Goal: Task Accomplishment & Management: Use online tool/utility

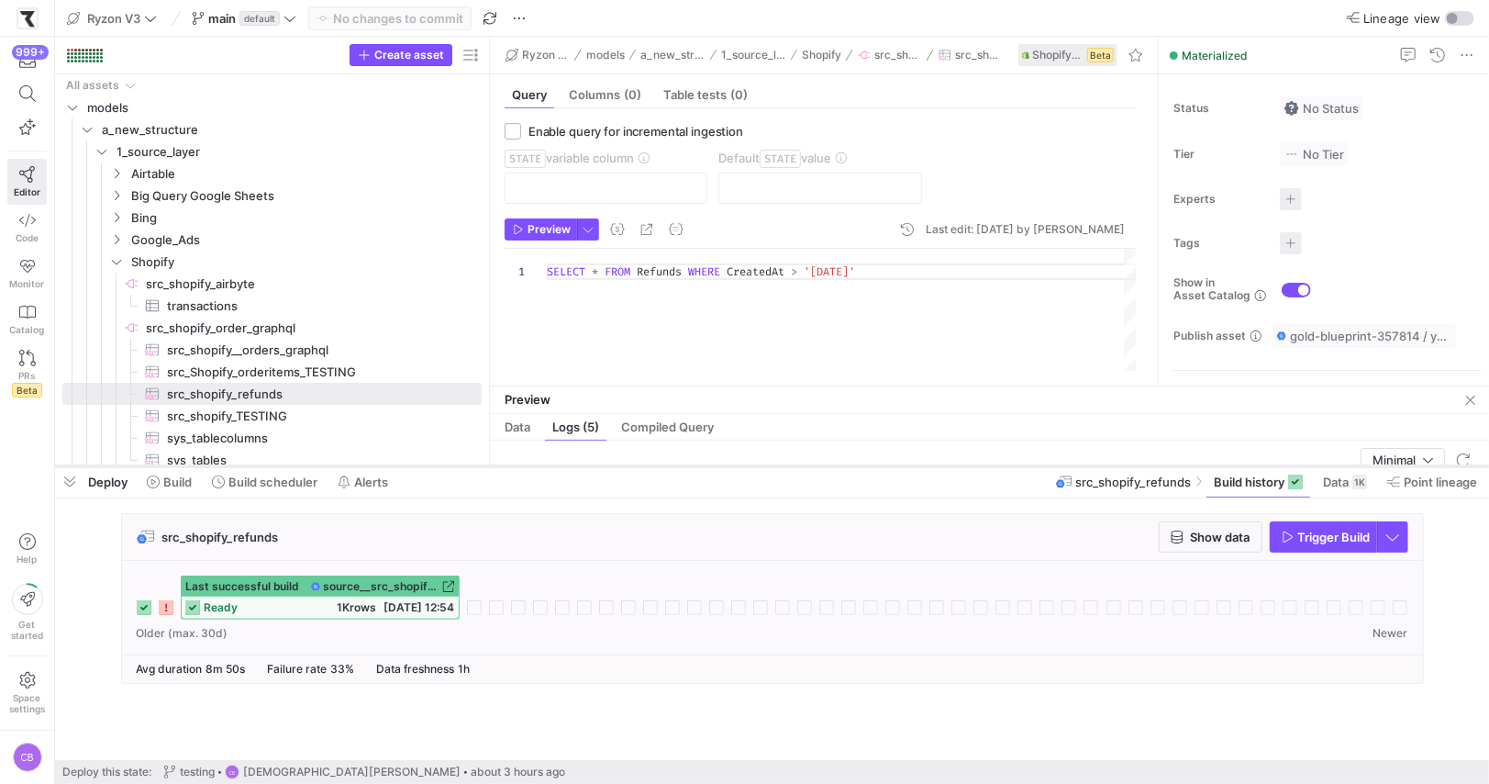
drag, startPoint x: 458, startPoint y: 360, endPoint x: 490, endPoint y: 467, distance: 112.1
click at [490, 467] on div at bounding box center [772, 466] width 1434 height 7
click at [1180, 538] on icon "button" at bounding box center [1177, 536] width 13 height 13
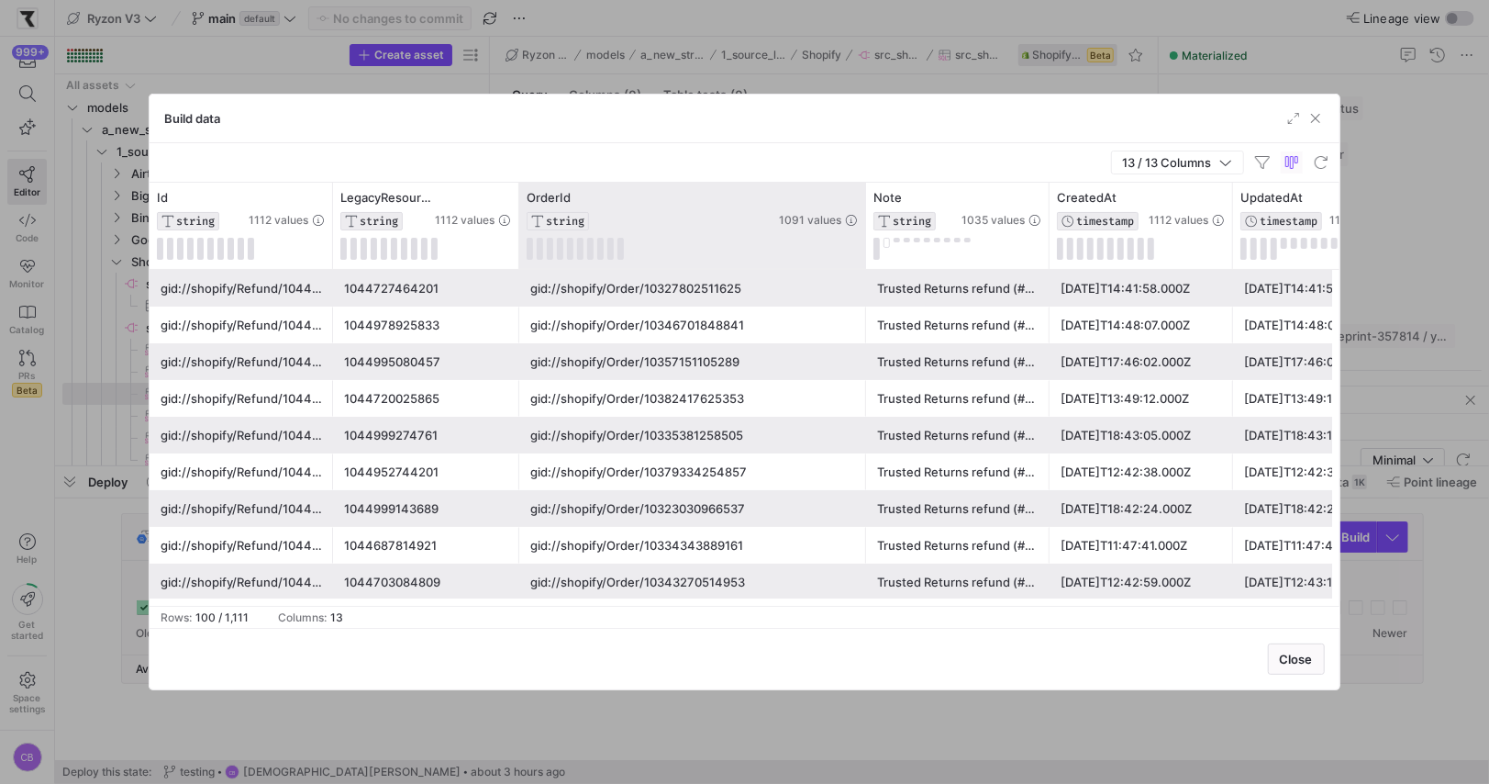
drag, startPoint x: 700, startPoint y: 240, endPoint x: 864, endPoint y: 235, distance: 163.4
click at [864, 235] on div at bounding box center [865, 226] width 7 height 86
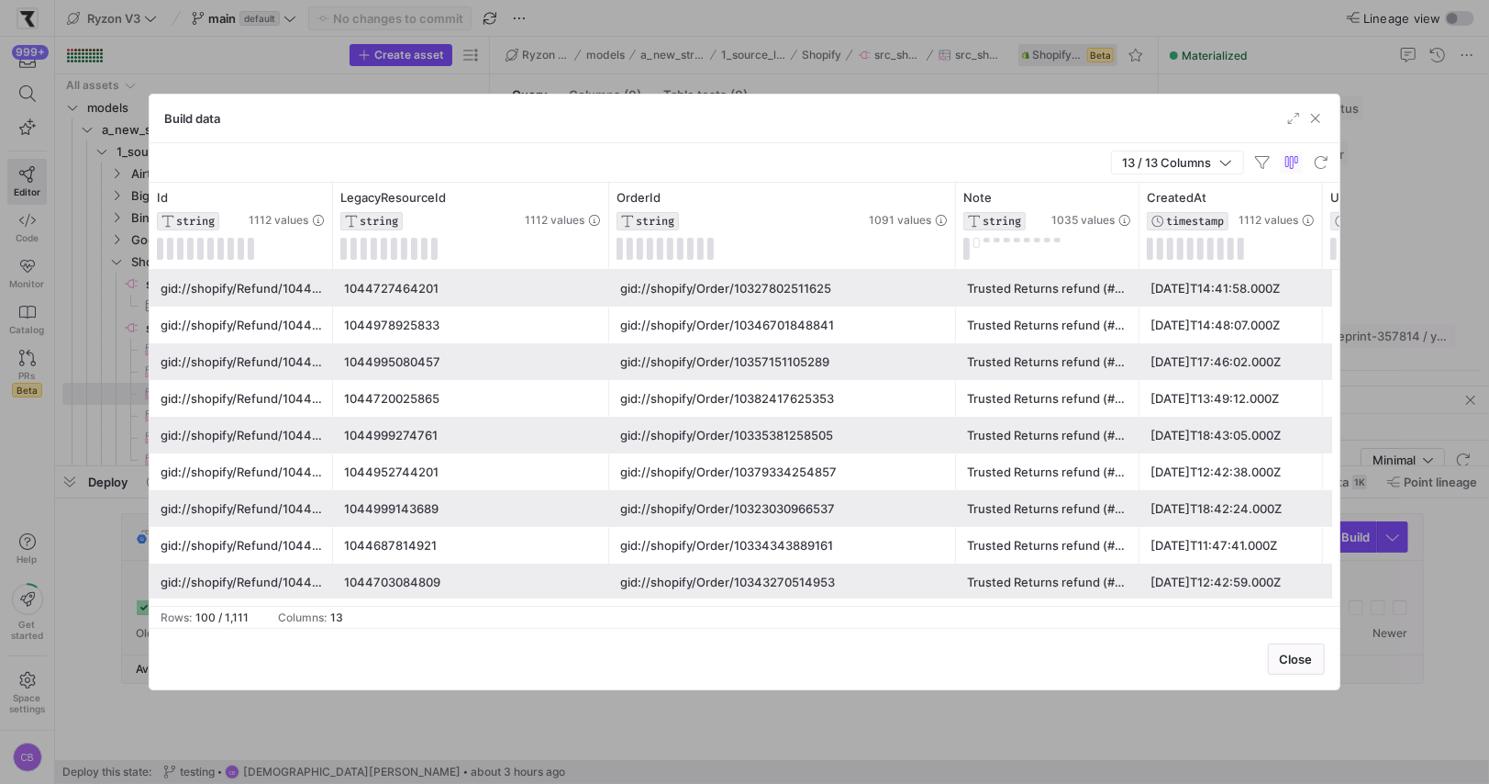
drag, startPoint x: 518, startPoint y: 197, endPoint x: 609, endPoint y: 192, distance: 91.0
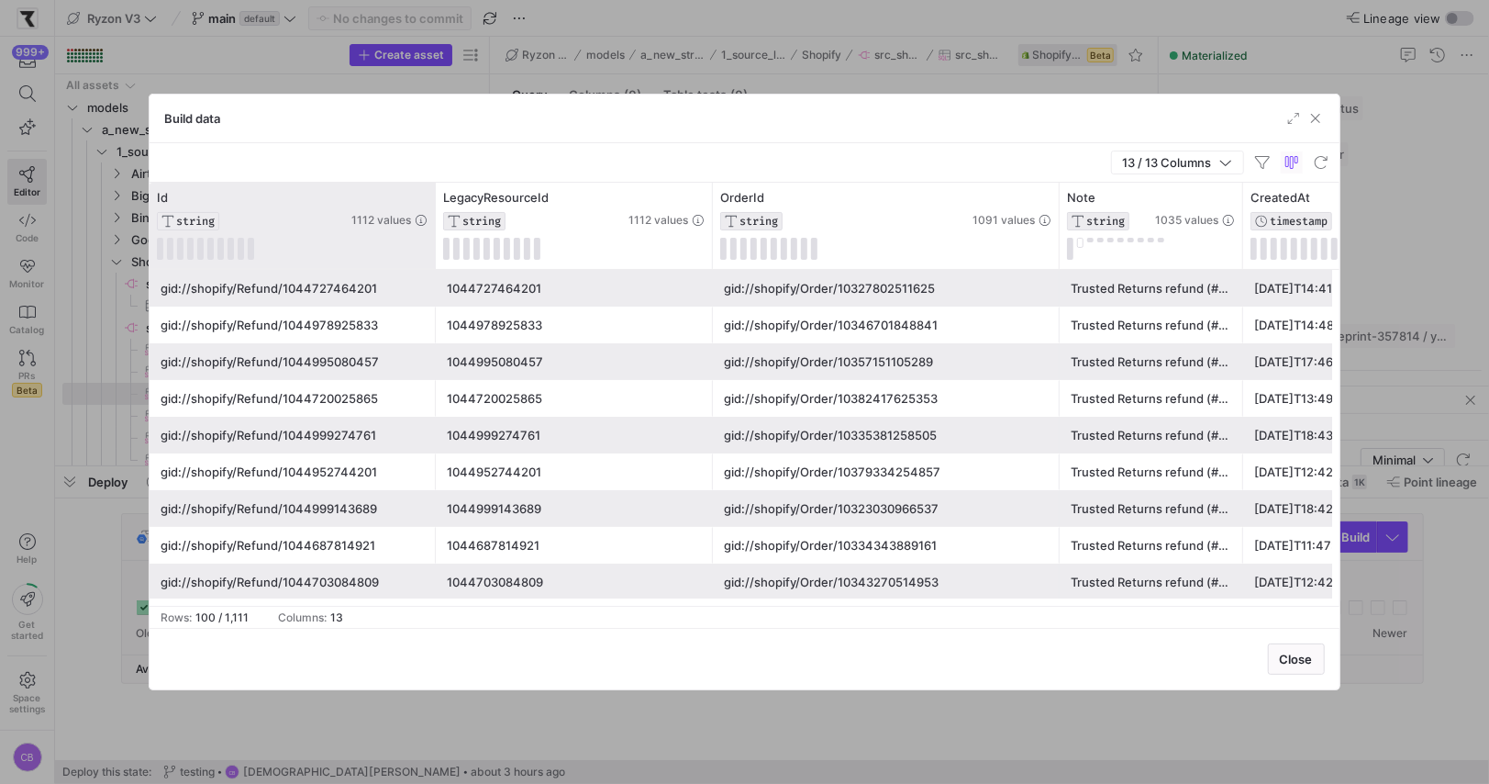
drag, startPoint x: 329, startPoint y: 247, endPoint x: 432, endPoint y: 241, distance: 102.9
click at [432, 241] on div at bounding box center [434, 226] width 7 height 86
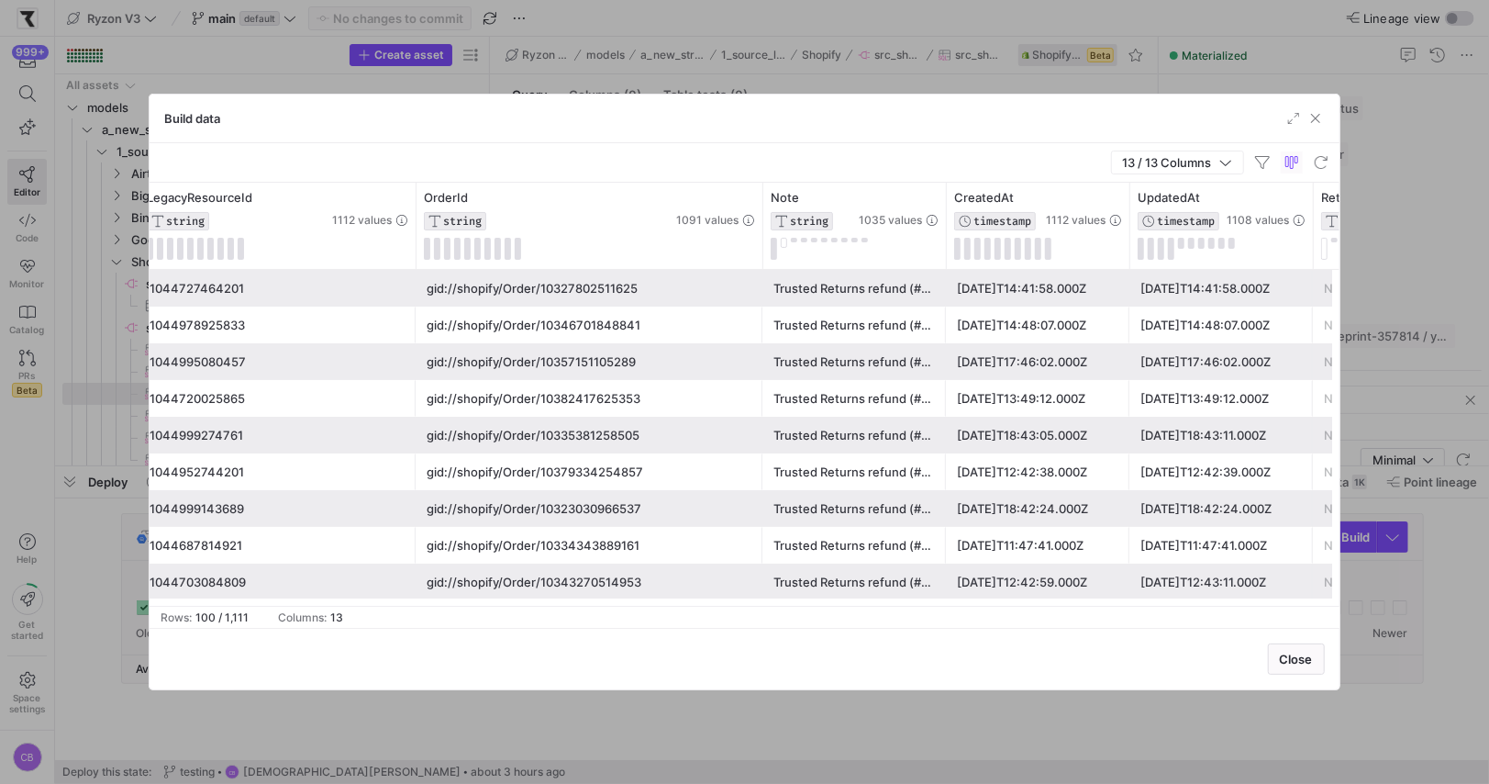
scroll to position [0, 351]
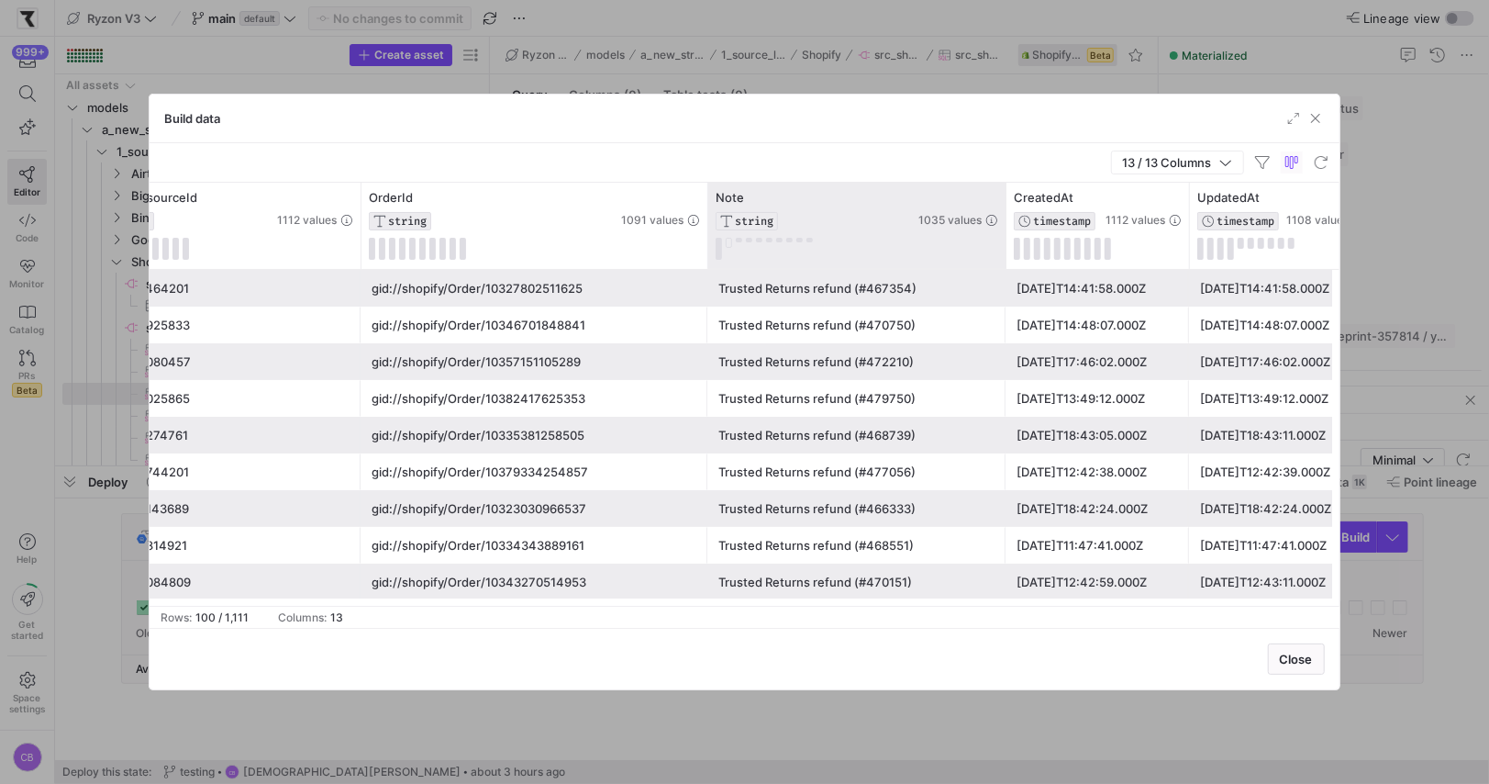
drag, startPoint x: 888, startPoint y: 217, endPoint x: 1003, endPoint y: 224, distance: 114.9
click at [1003, 224] on div at bounding box center [1005, 226] width 7 height 86
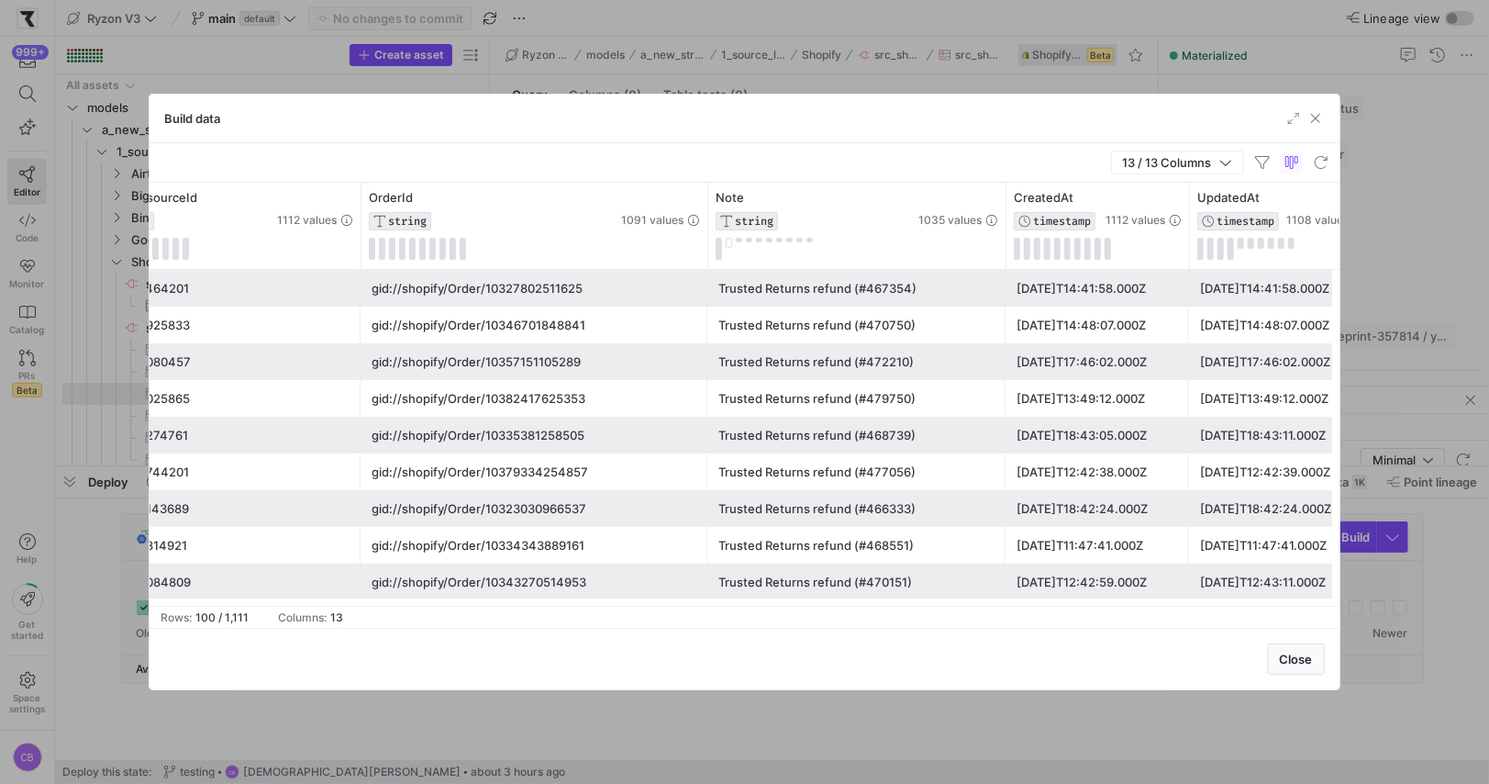
scroll to position [25, 0]
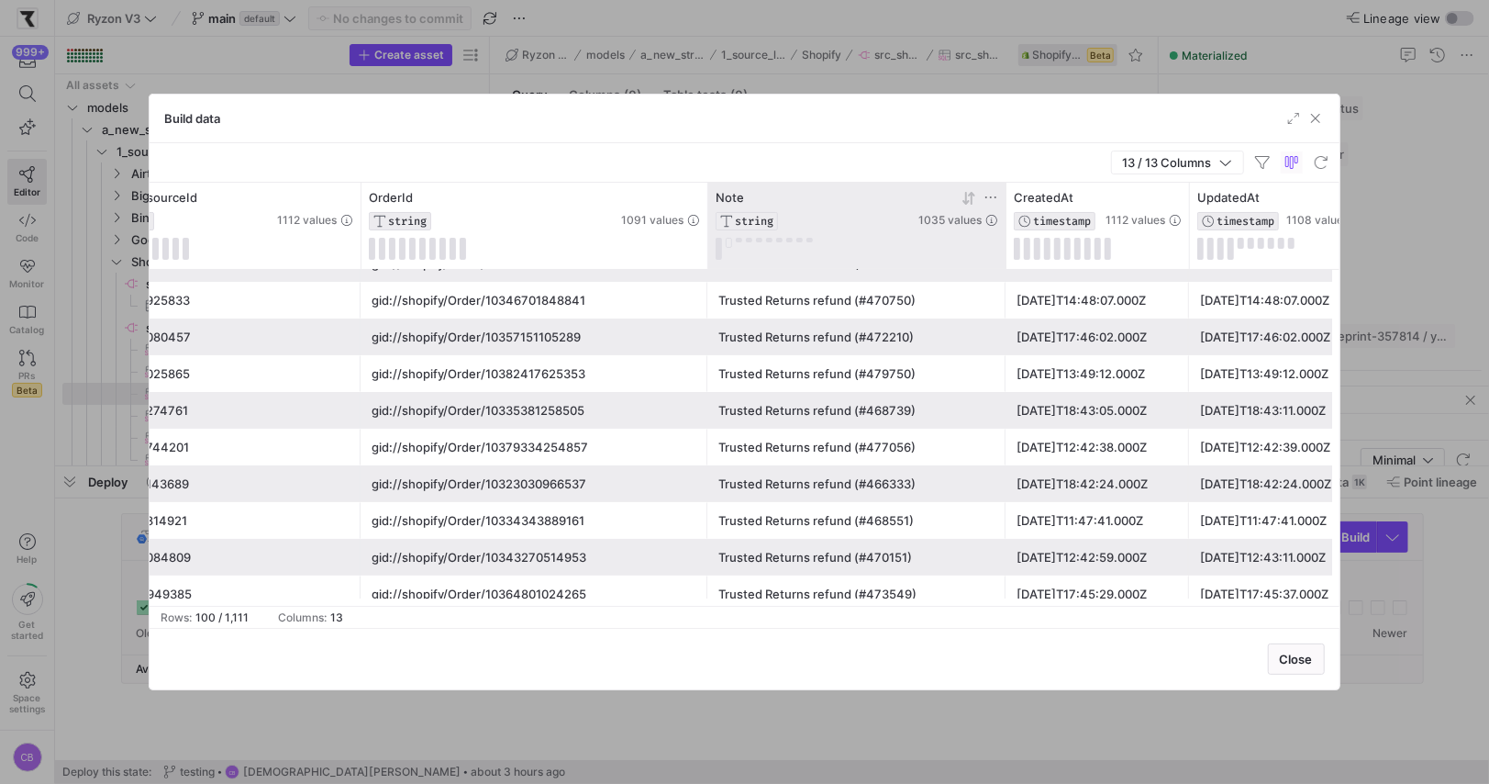
click at [963, 197] on icon at bounding box center [969, 198] width 15 height 15
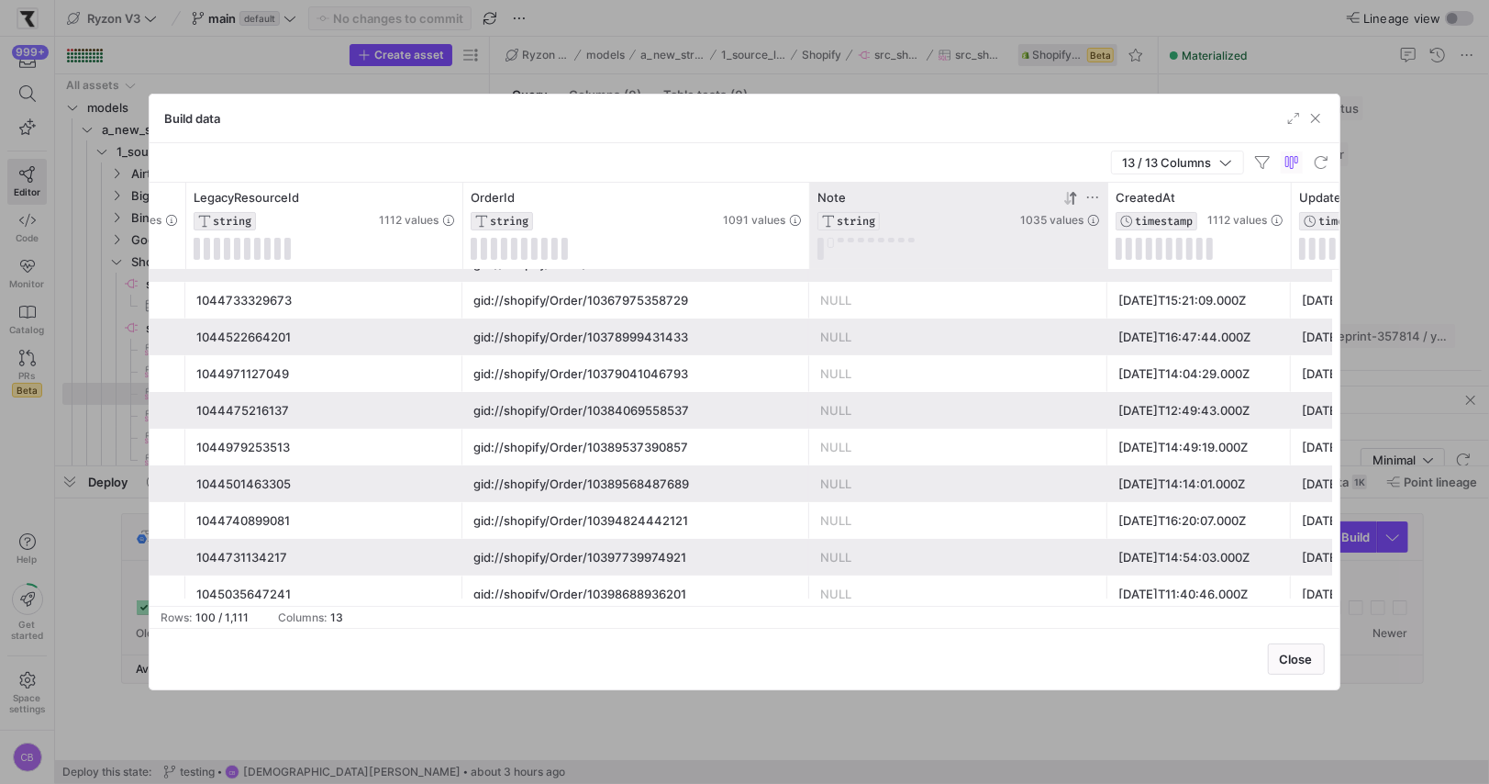
scroll to position [0, 0]
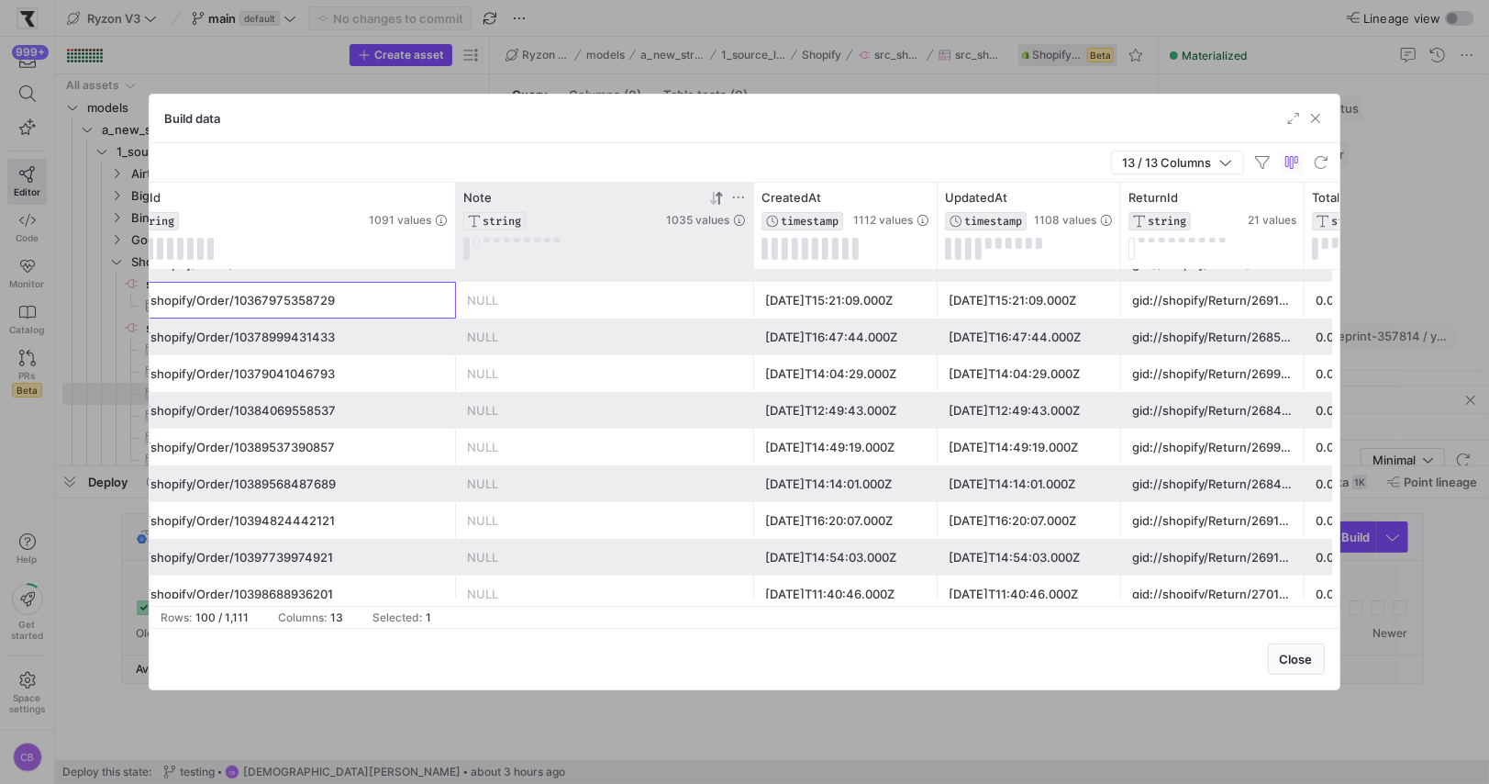
drag, startPoint x: 229, startPoint y: 296, endPoint x: 281, endPoint y: 299, distance: 51.5
click at [281, 299] on div "gid://shopify/Order/10367975358729" at bounding box center [282, 301] width 325 height 36
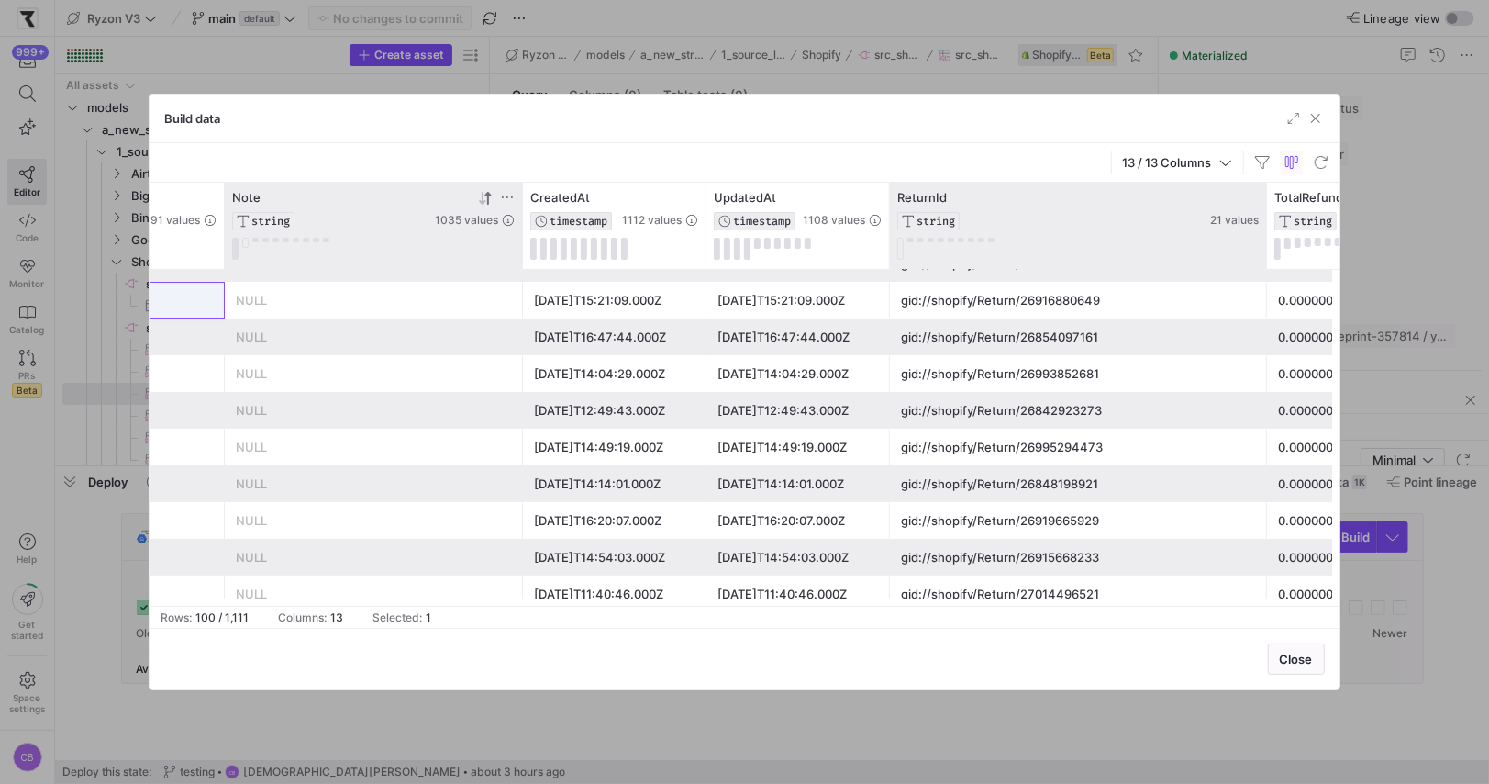
drag, startPoint x: 1070, startPoint y: 198, endPoint x: 1264, endPoint y: 217, distance: 194.5
click at [1264, 217] on div at bounding box center [1266, 226] width 7 height 86
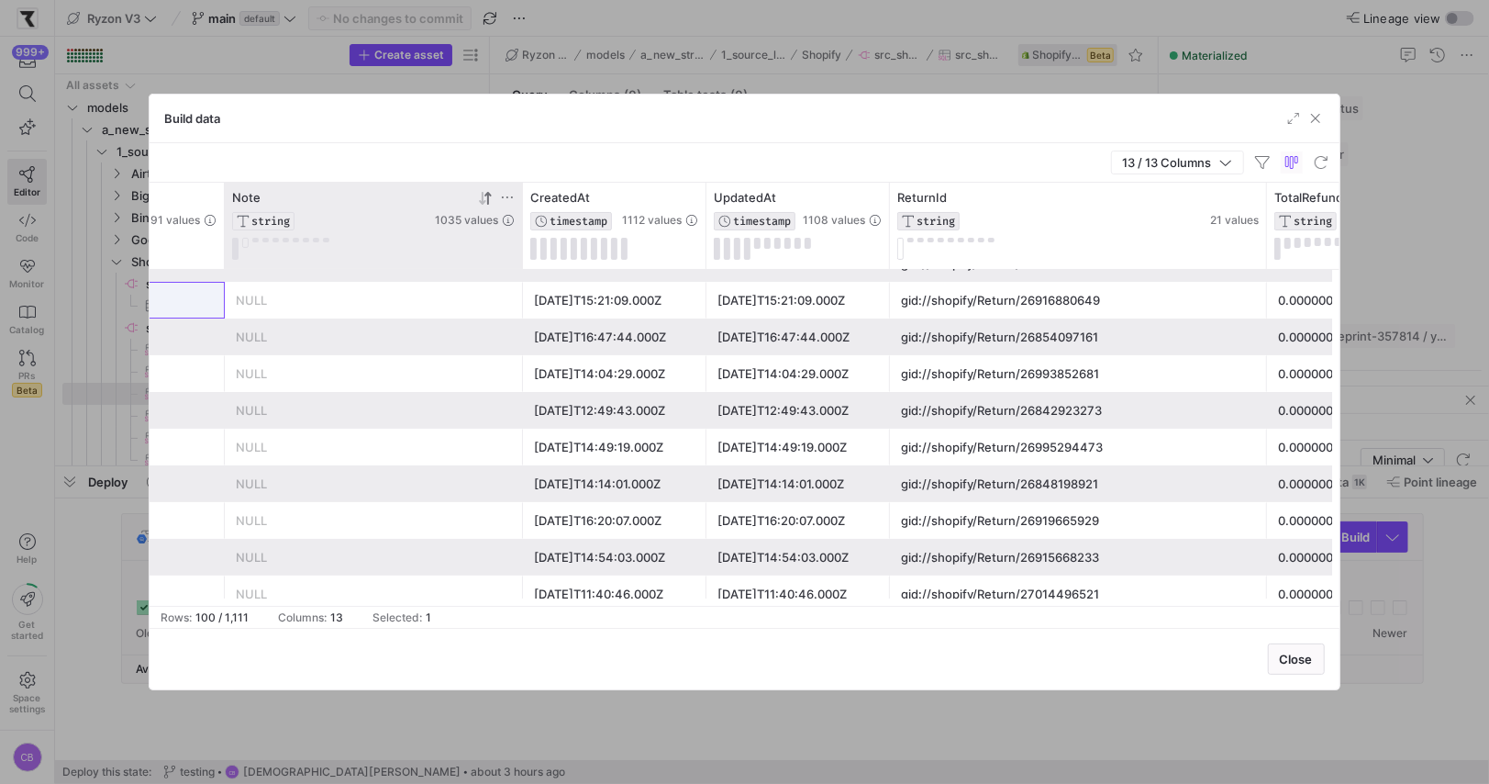
click at [1054, 305] on div "gid://shopify/Return/26916880649" at bounding box center [1078, 301] width 355 height 36
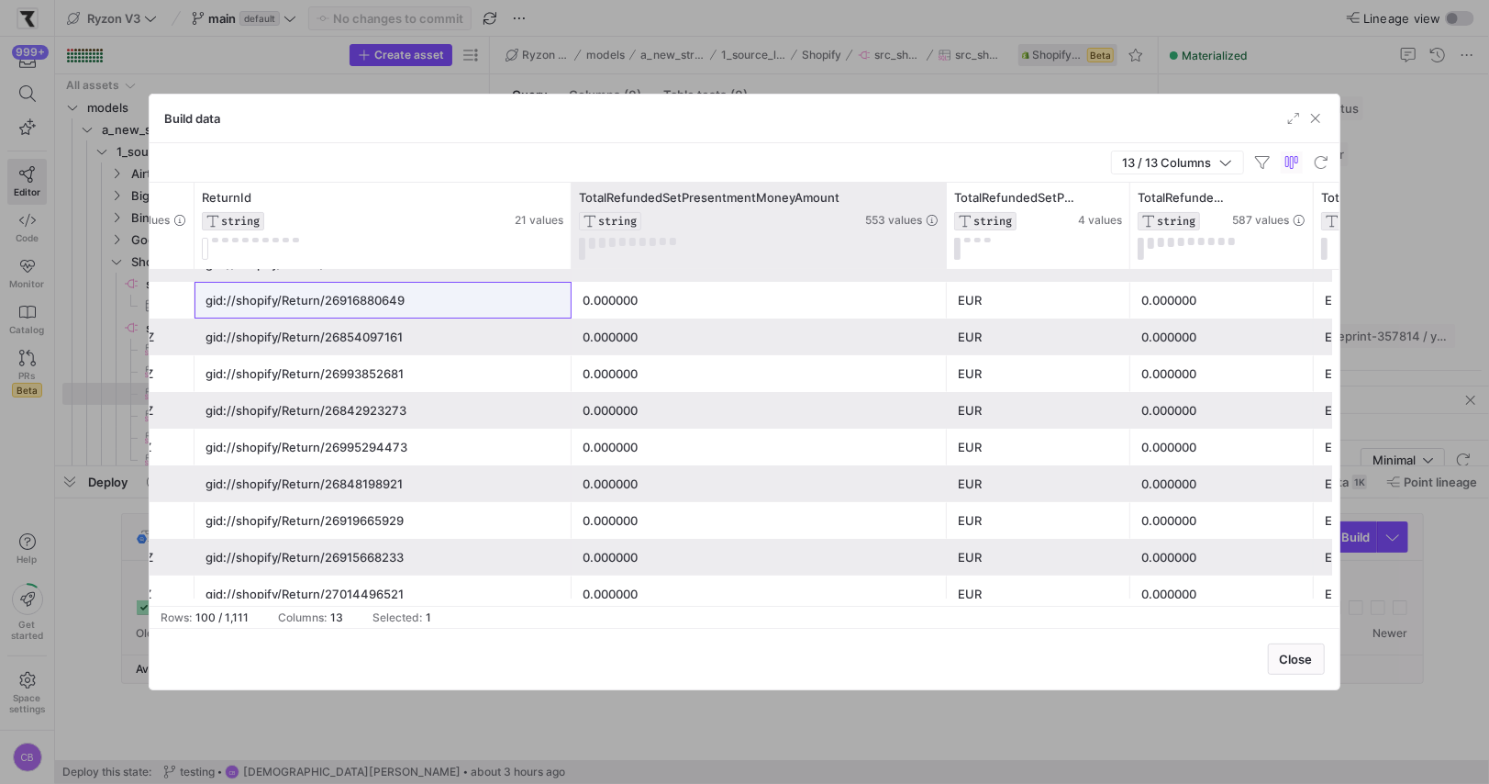
drag, startPoint x: 942, startPoint y: 204, endPoint x: 964, endPoint y: 204, distance: 22.0
click at [950, 204] on div at bounding box center [945, 226] width 7 height 86
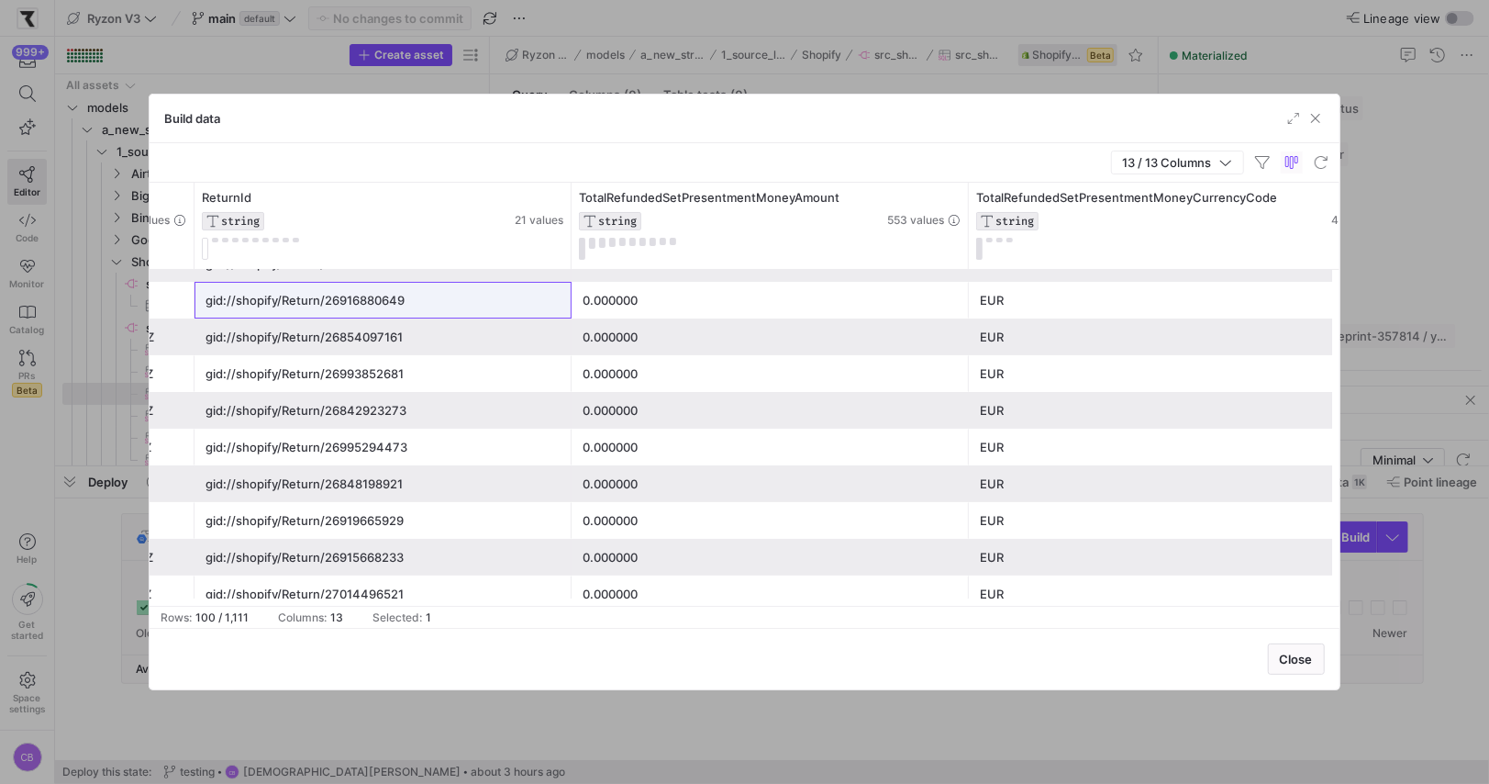
drag, startPoint x: 1148, startPoint y: 221, endPoint x: 1380, endPoint y: 271, distance: 237.4
click at [1380, 271] on div "Build data 13 / 13 Columns Drag here to set row groups Drag here to set column …" at bounding box center [744, 392] width 1489 height 784
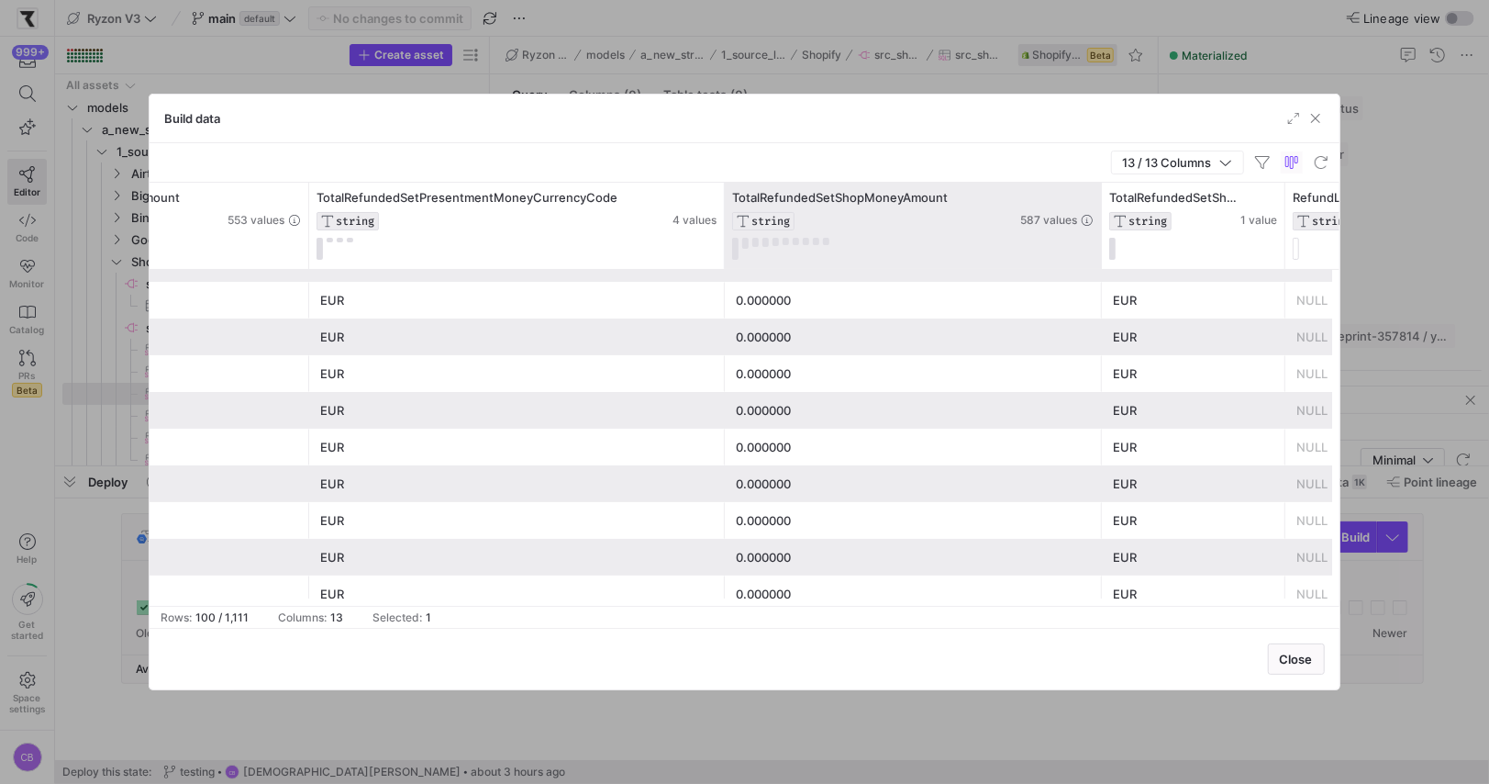
drag, startPoint x: 905, startPoint y: 226, endPoint x: 1098, endPoint y: 248, distance: 194.9
click at [1098, 248] on div at bounding box center [1101, 226] width 7 height 86
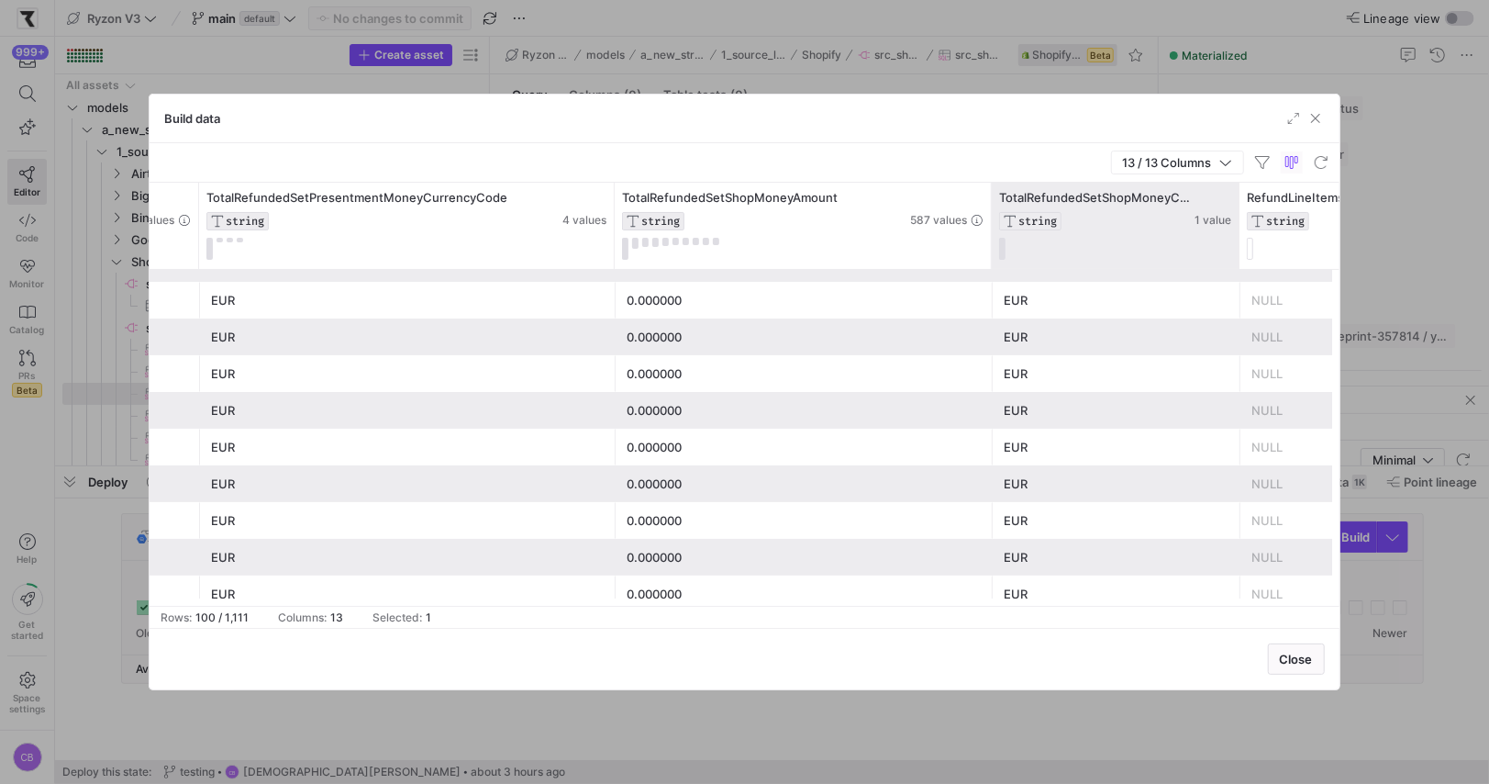
drag, startPoint x: 1174, startPoint y: 239, endPoint x: 1238, endPoint y: 251, distance: 65.5
click at [1238, 251] on div at bounding box center [1238, 226] width 7 height 86
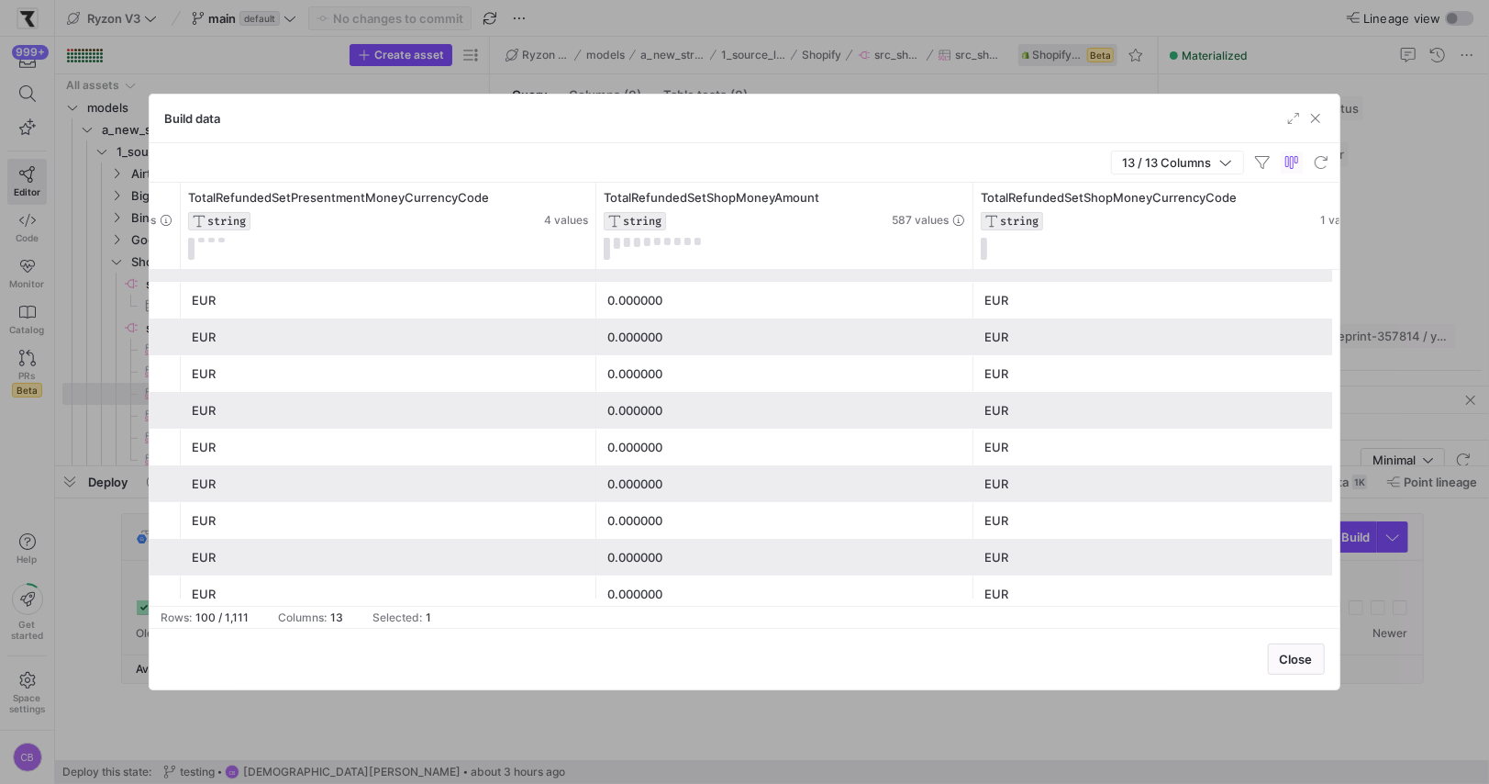
drag, startPoint x: 1216, startPoint y: 251, endPoint x: 1360, endPoint y: 284, distance: 148.0
click at [1360, 284] on div "Build data 13 / 13 Columns Drag here to set row groups Drag here to set column …" at bounding box center [744, 392] width 1489 height 784
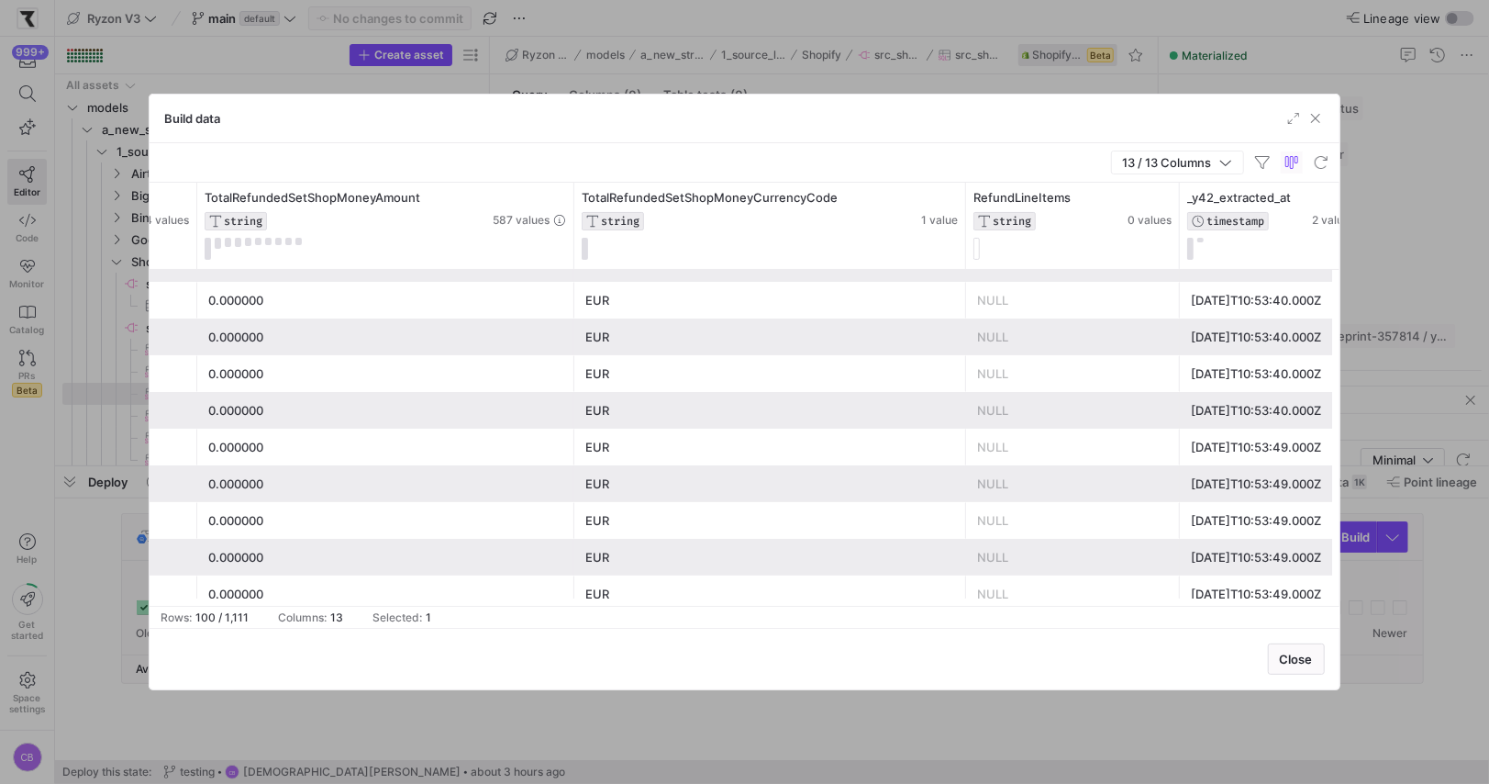
drag, startPoint x: 1149, startPoint y: 233, endPoint x: 1179, endPoint y: 248, distance: 33.7
click at [1322, 124] on span "button" at bounding box center [1316, 118] width 18 height 18
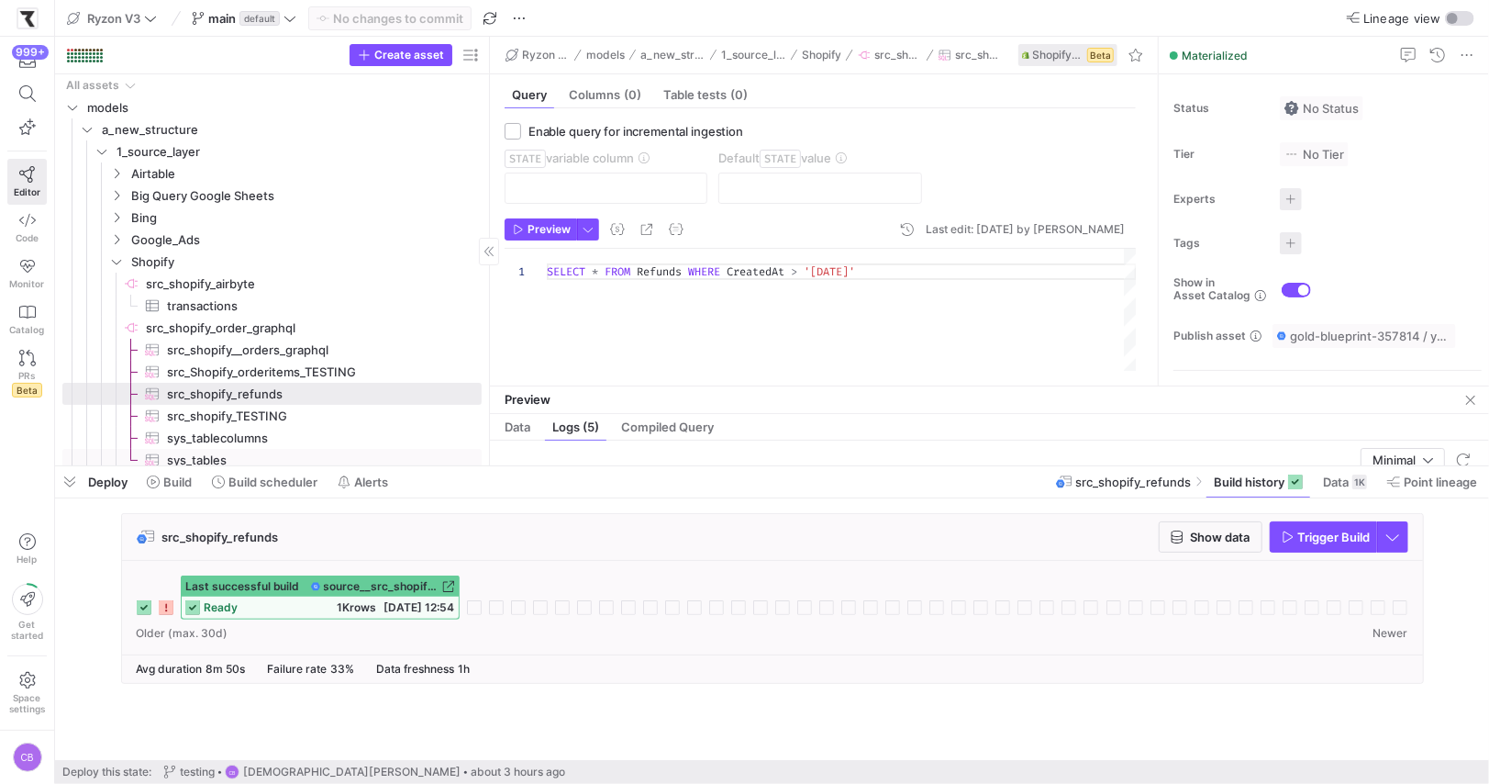
click at [217, 461] on span "sys_tables​​​​​​​​​" at bounding box center [314, 460] width 294 height 21
type textarea "SELECT * FROM sys_tables"
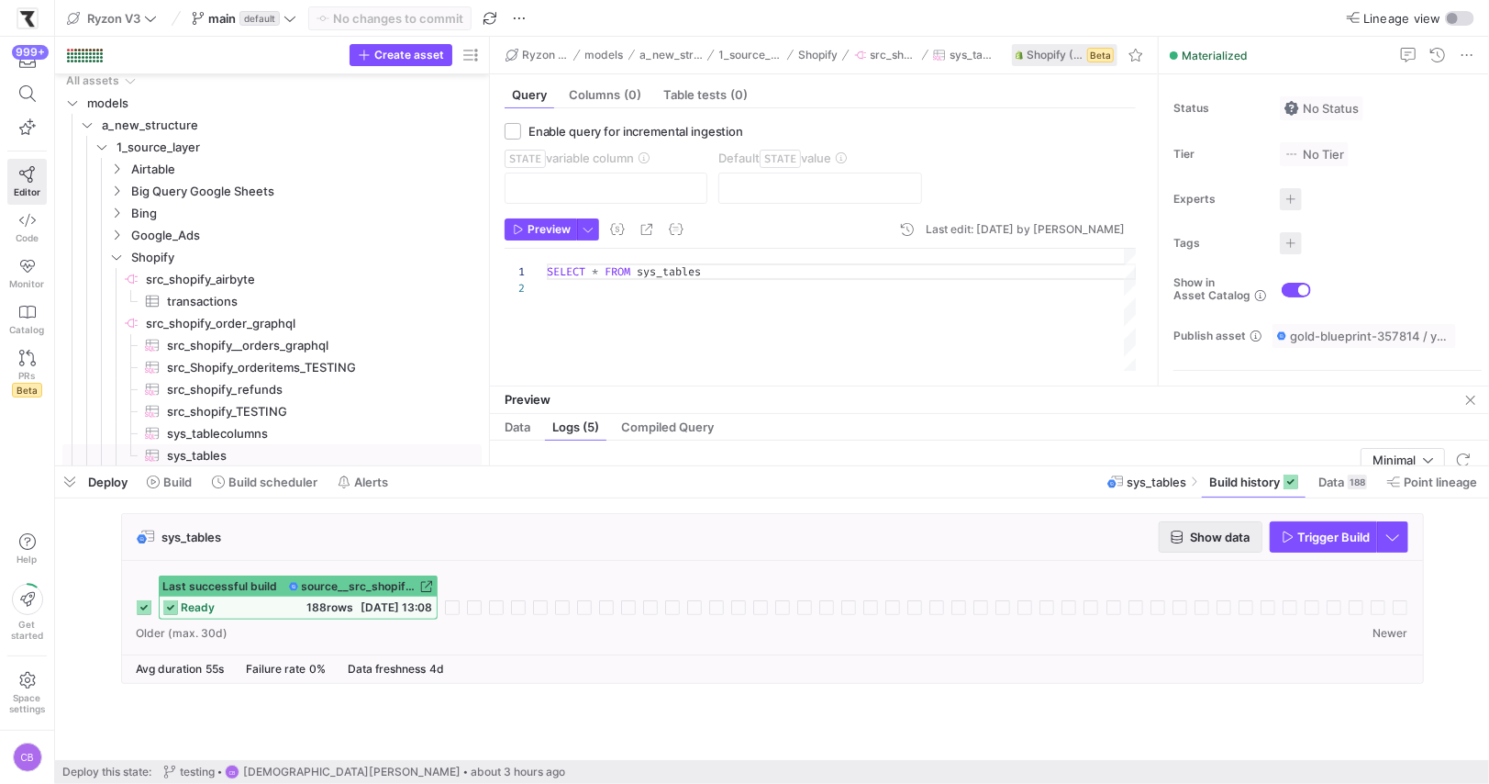
click at [1182, 541] on icon "button" at bounding box center [1177, 536] width 13 height 13
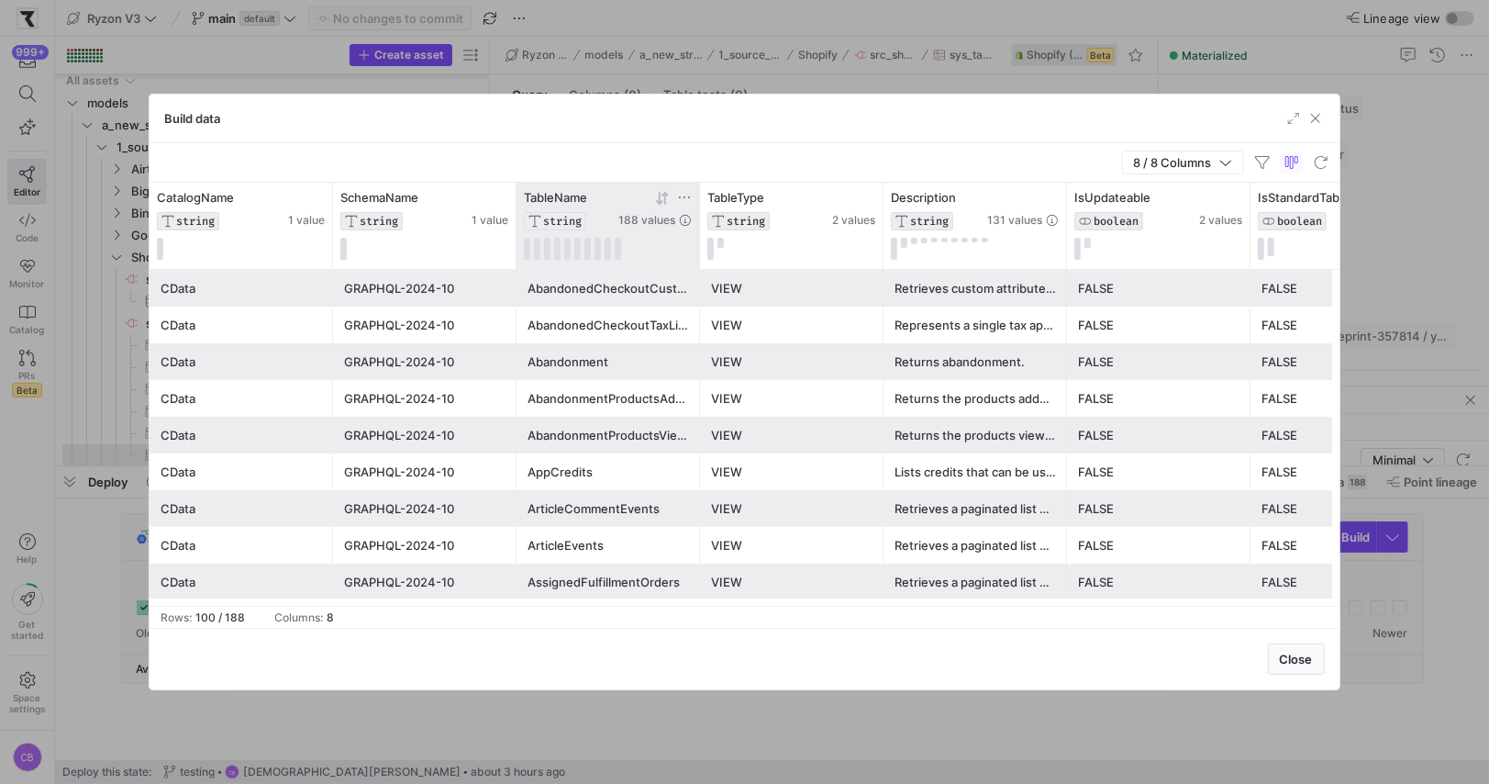
click at [684, 194] on icon at bounding box center [684, 197] width 15 height 15
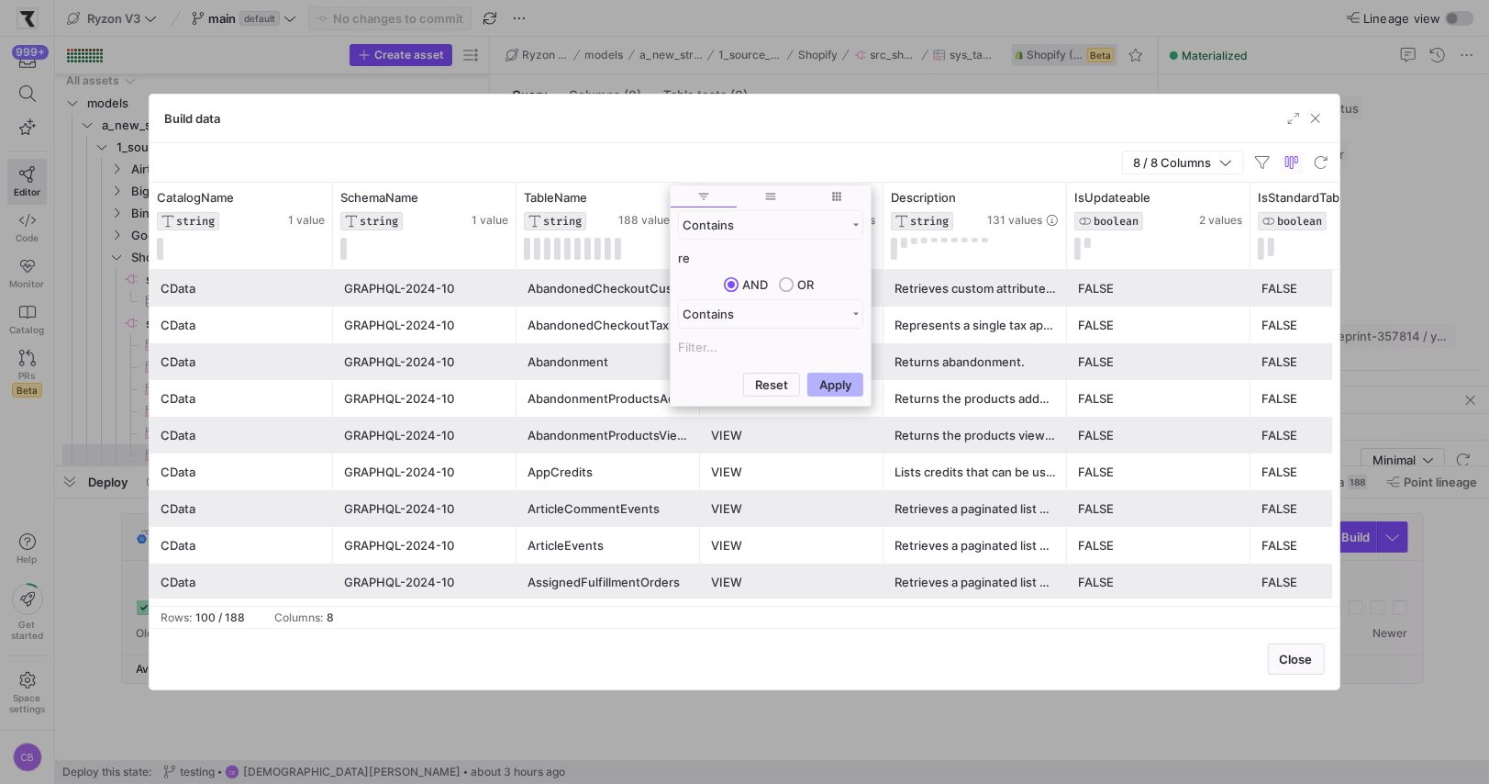
type input "r"
type input "efund"
click at [849, 374] on button "Apply" at bounding box center [836, 385] width 56 height 24
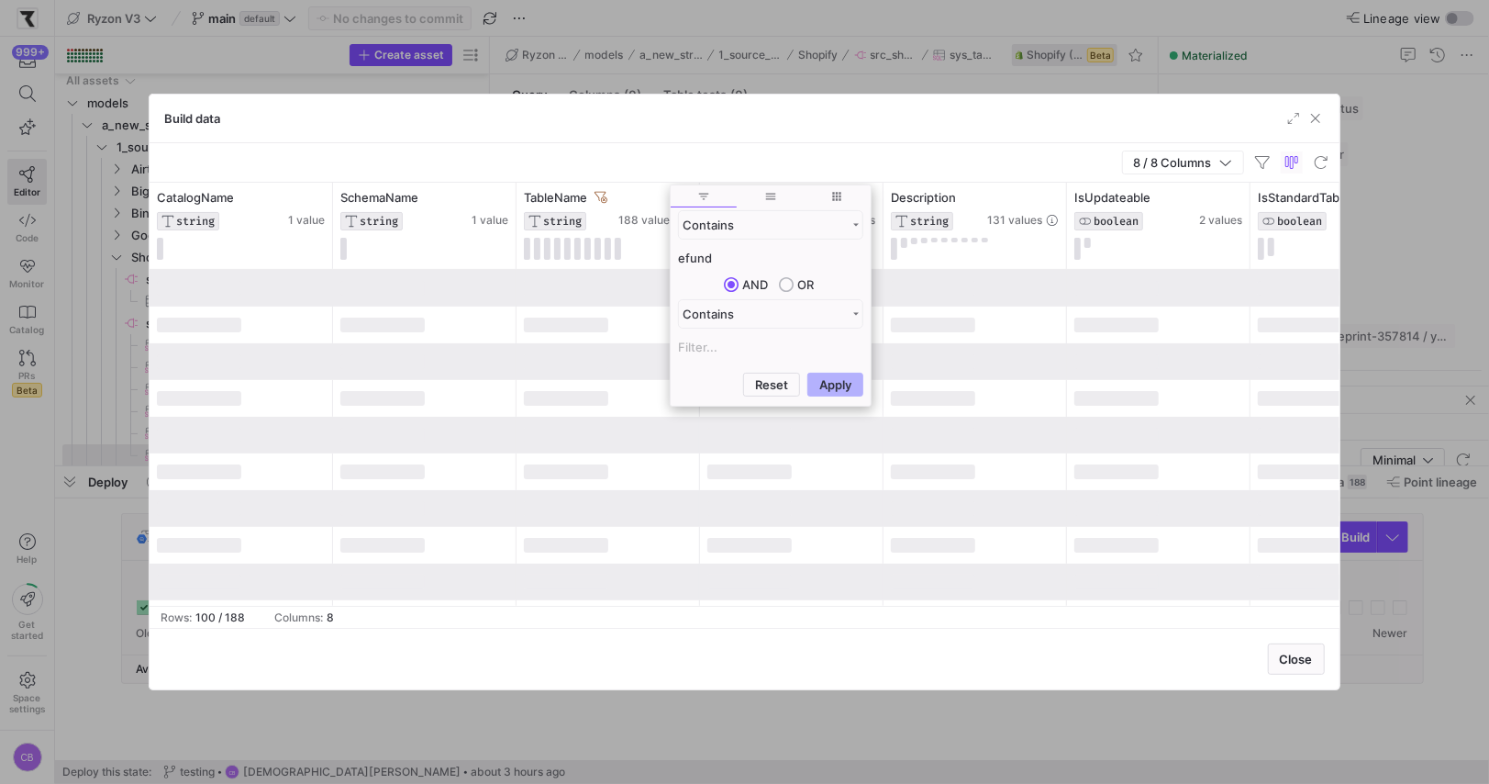
click at [828, 130] on div "Build data" at bounding box center [744, 119] width 1189 height 49
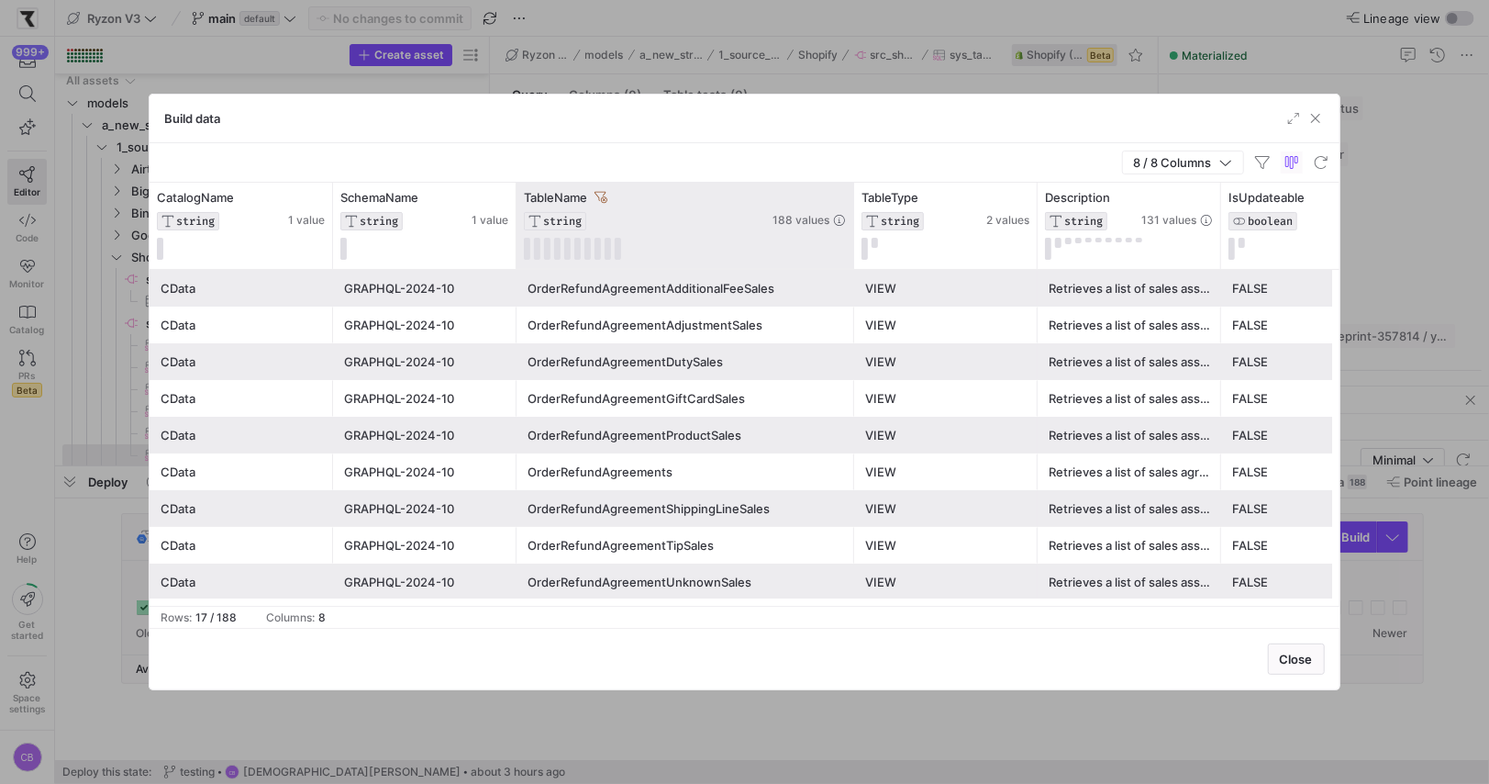
drag, startPoint x: 697, startPoint y: 252, endPoint x: 857, endPoint y: 249, distance: 160.6
click at [857, 249] on div at bounding box center [853, 226] width 7 height 86
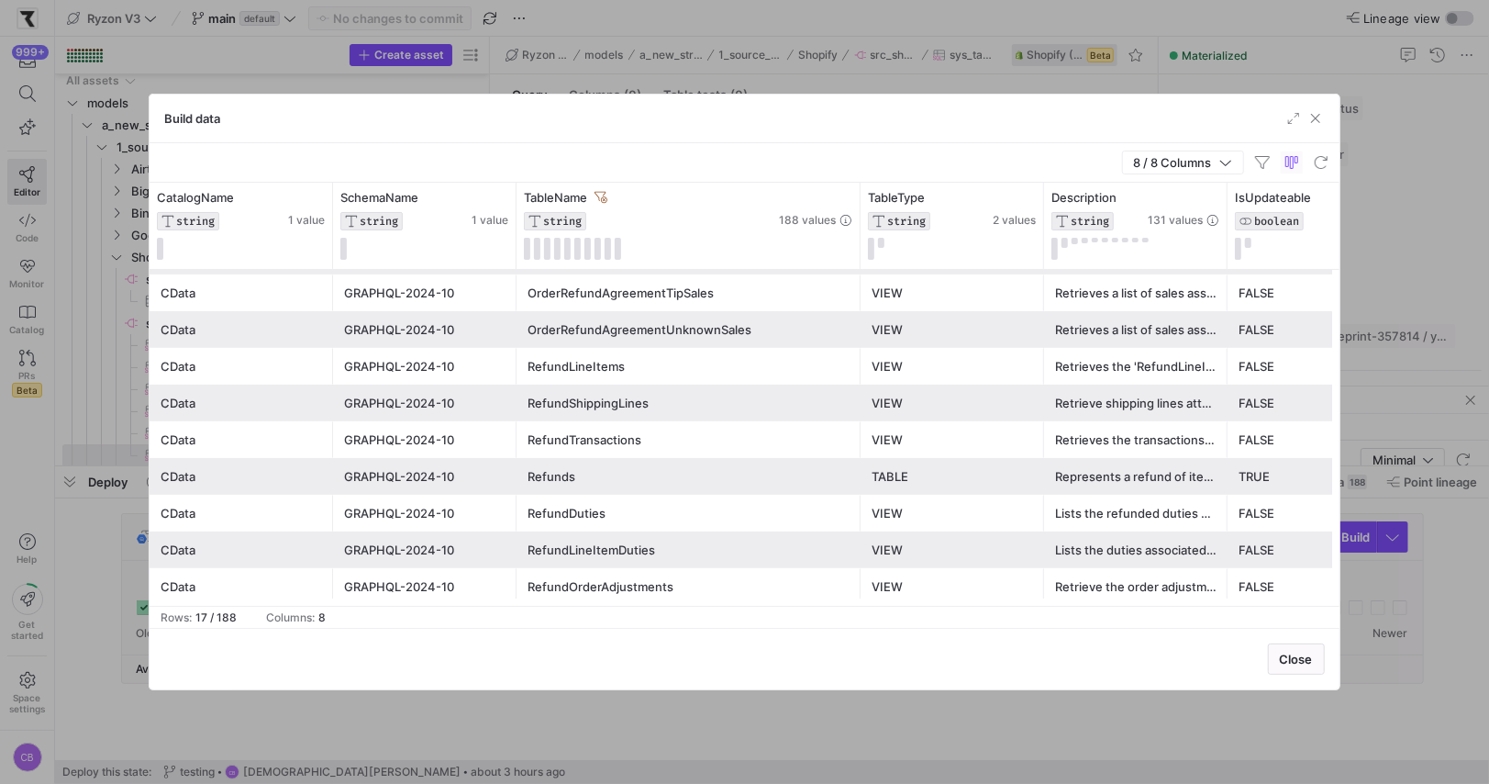
click at [633, 366] on div "RefundLineItems" at bounding box center [689, 367] width 322 height 36
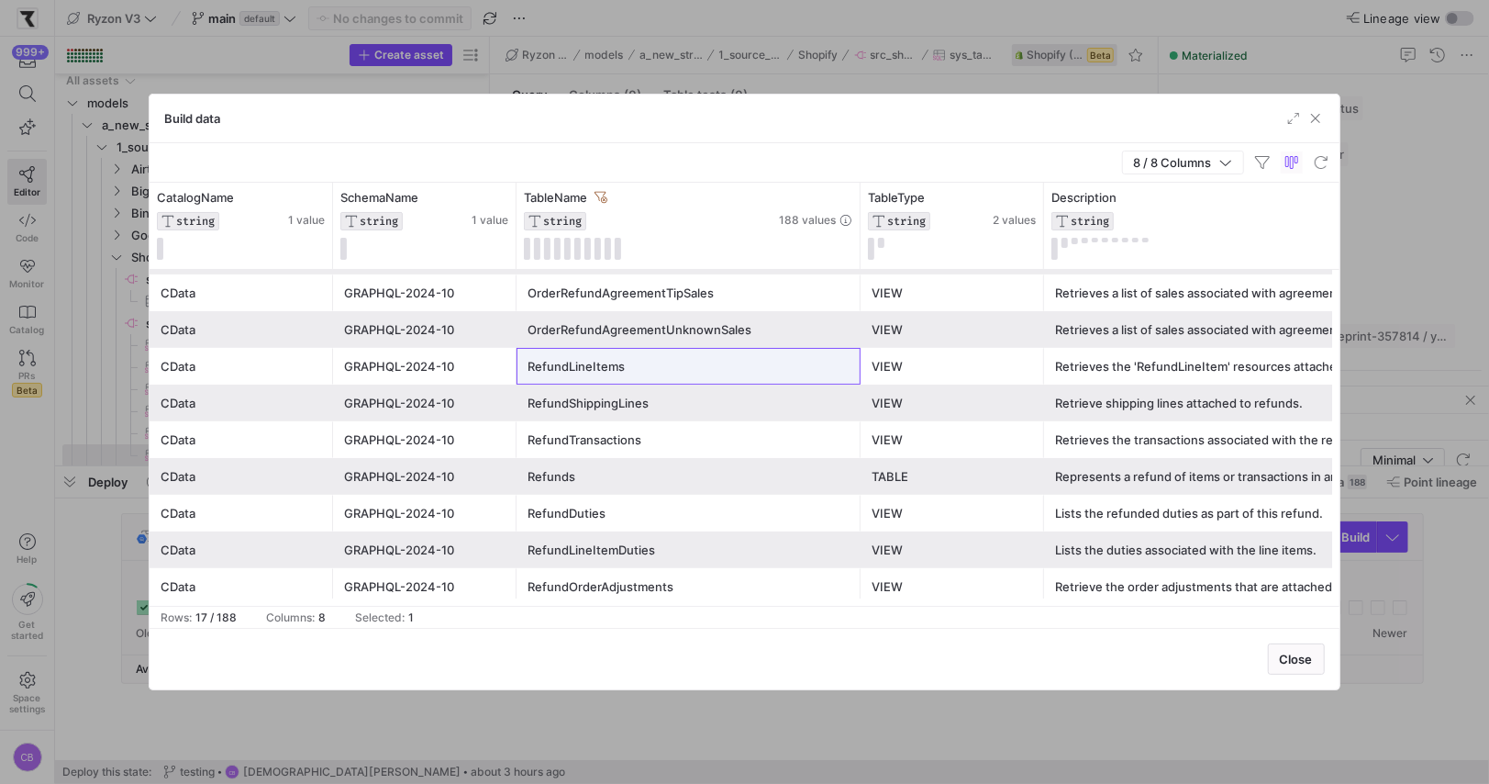
drag, startPoint x: 1224, startPoint y: 218, endPoint x: 1462, endPoint y: 227, distance: 237.8
click at [1462, 227] on div "Build data 8 / 8 Columns Drag here to set row groups Drag here to set column la…" at bounding box center [744, 392] width 1489 height 784
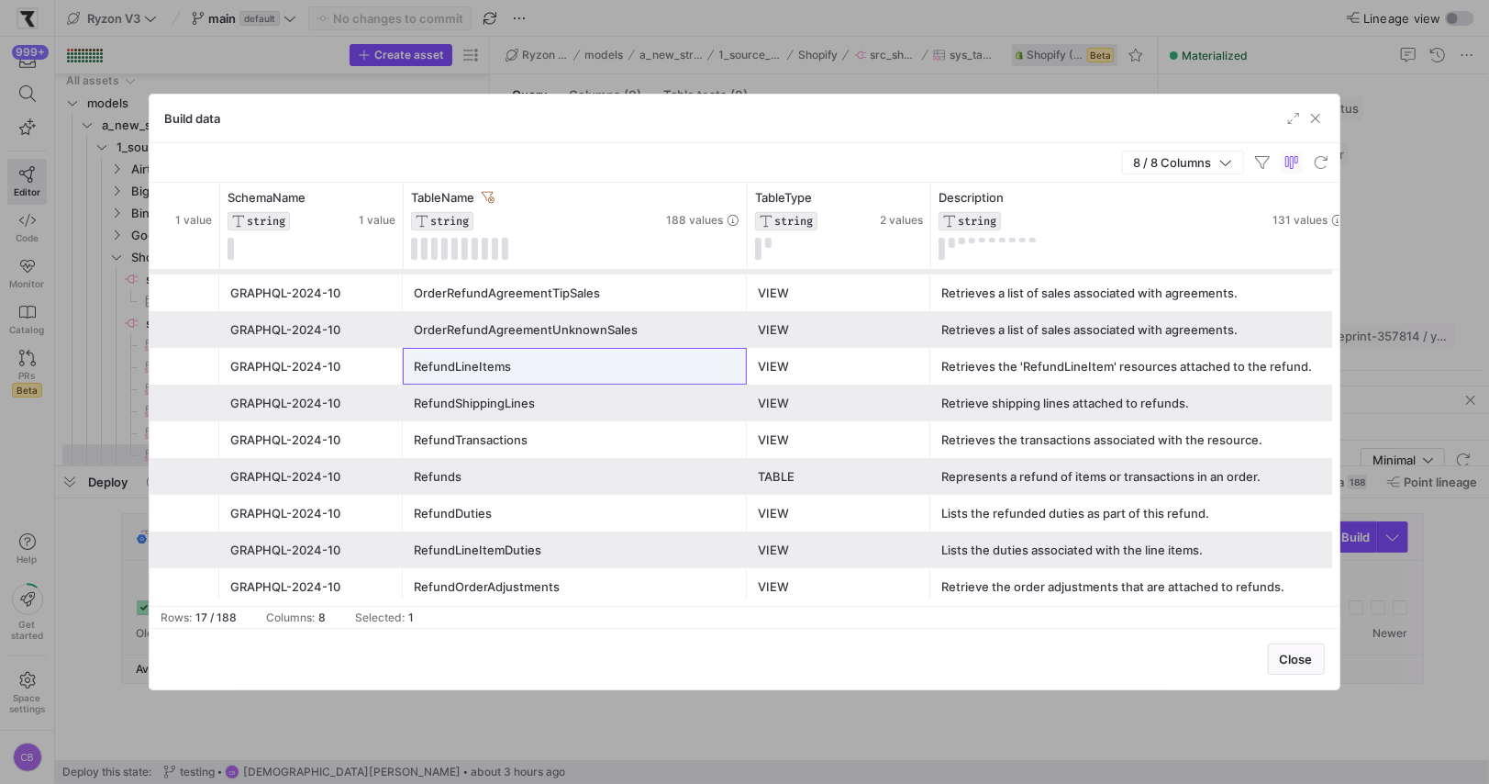
click at [565, 366] on div "RefundLineItems" at bounding box center [575, 367] width 322 height 36
click at [1321, 110] on span "button" at bounding box center [1316, 118] width 18 height 18
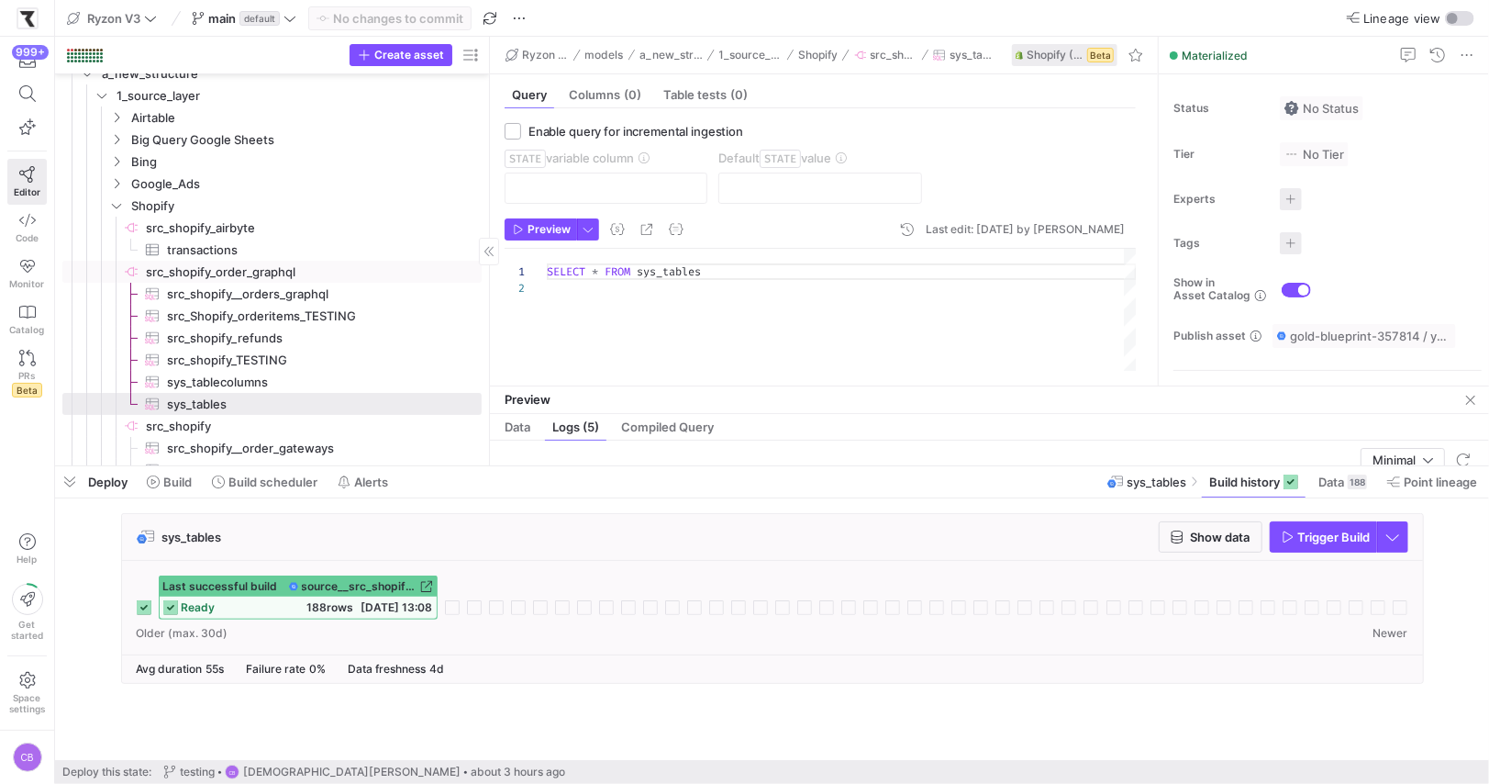
click at [283, 267] on span "src_shopify_order_graphql​​​​​​​​" at bounding box center [312, 272] width 333 height 21
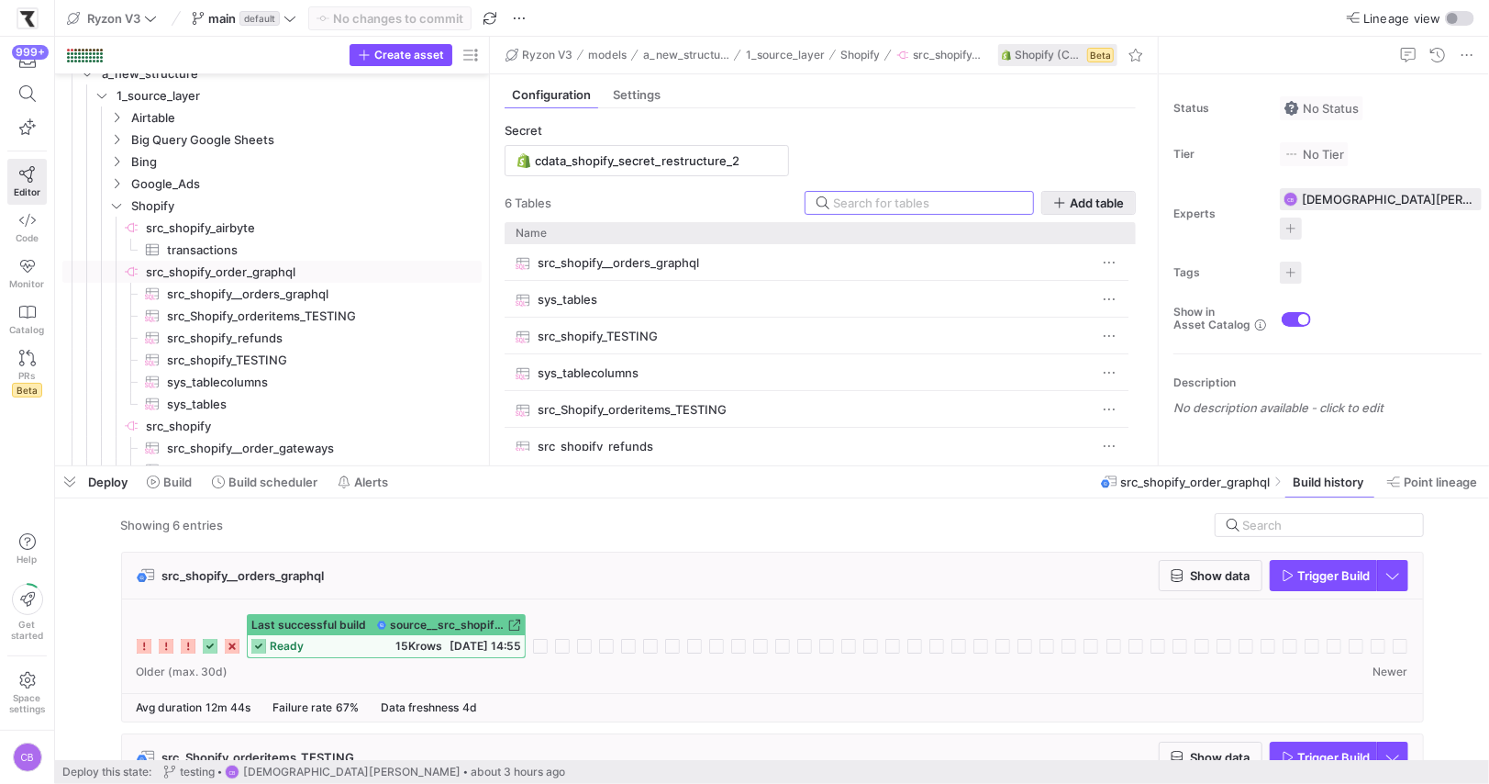
click at [1092, 199] on span "Add table" at bounding box center [1097, 202] width 54 height 15
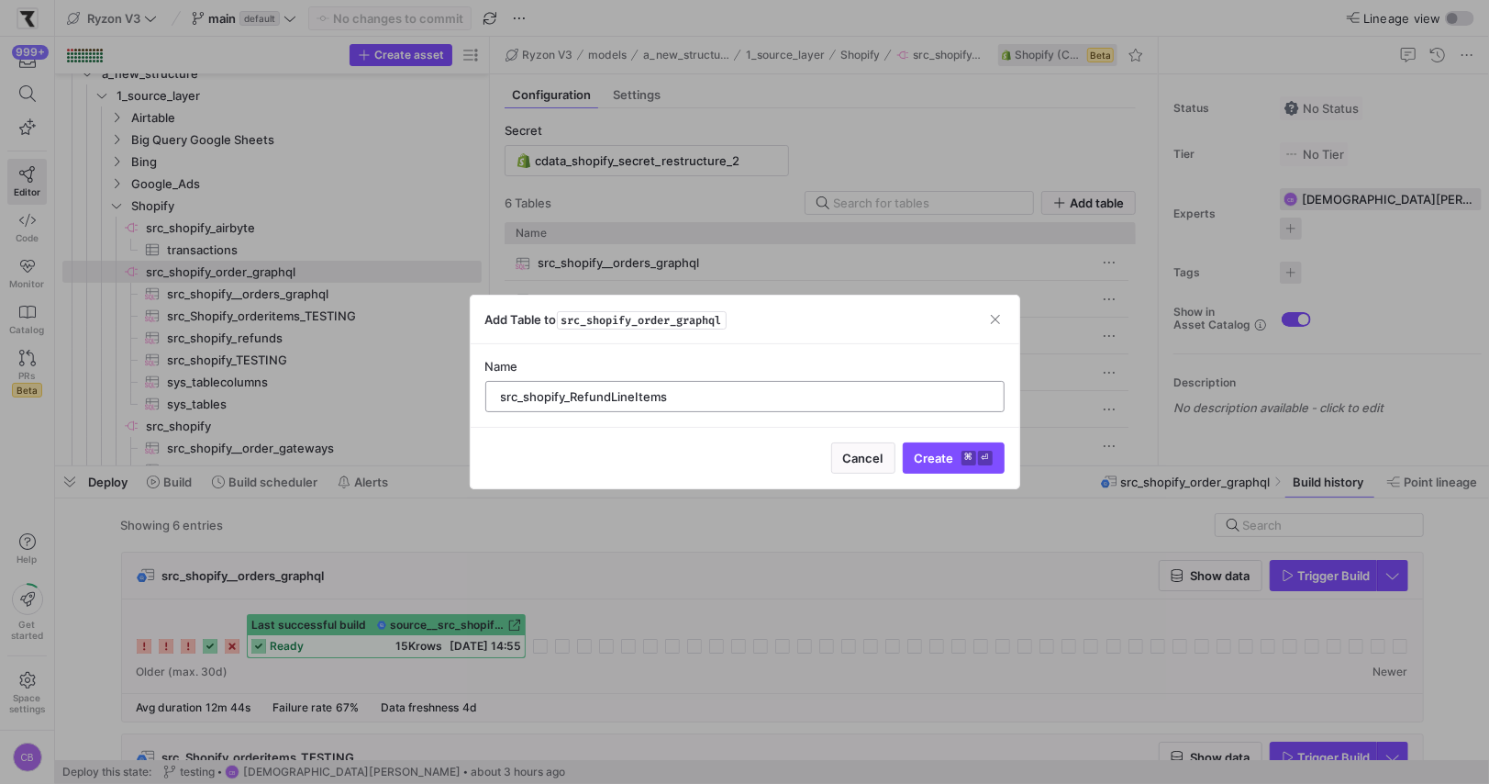
click at [574, 399] on input "src_shopify_RefundLineItems" at bounding box center [745, 396] width 488 height 15
click at [613, 399] on input "src_shopify_refundLineItems" at bounding box center [745, 396] width 488 height 15
click at [637, 396] on input "src_shopify_refund_lineItems" at bounding box center [745, 396] width 488 height 15
click at [566, 397] on input "src_shopify_refund_line_items" at bounding box center [745, 396] width 488 height 15
type input "src_shopify__refund_line_items"
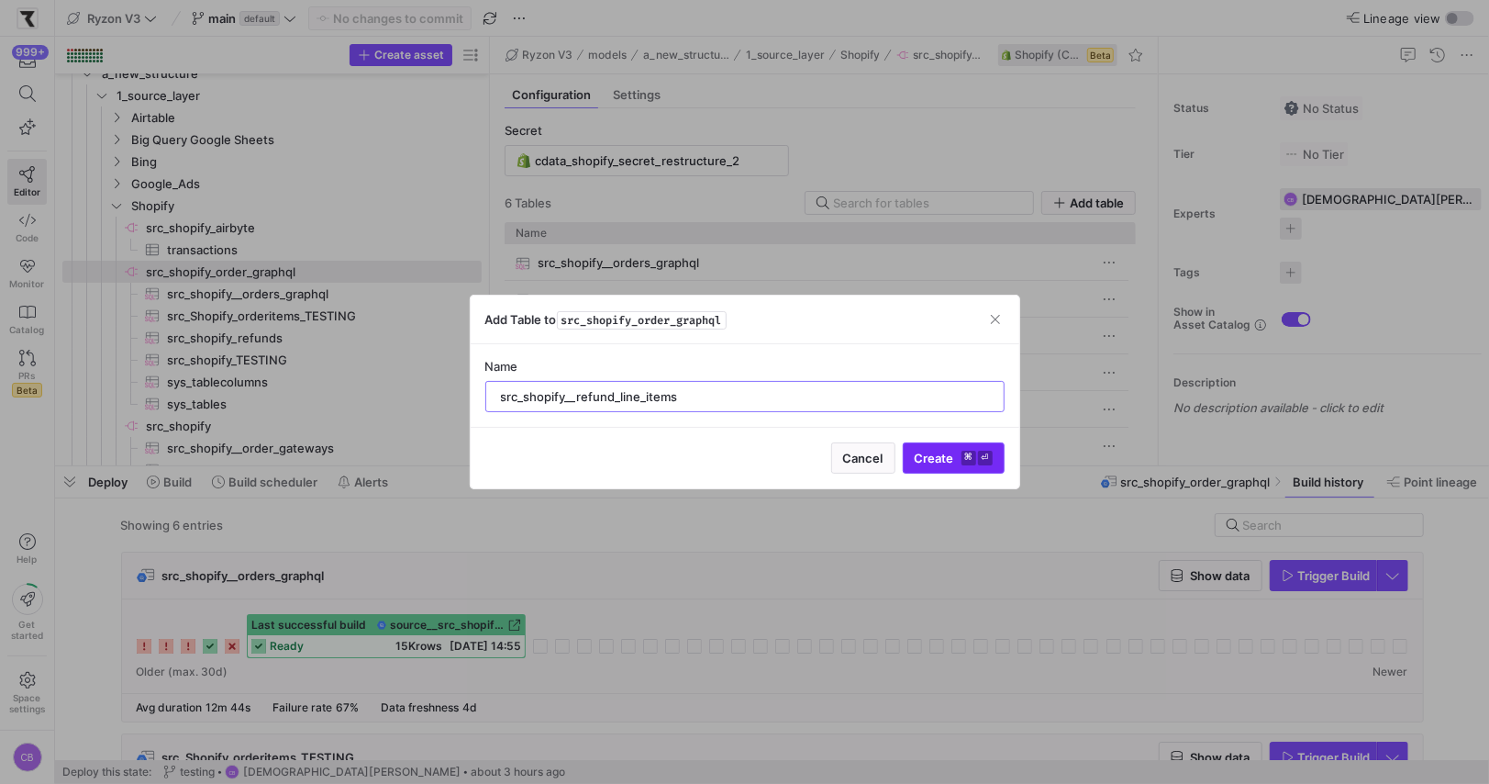
click at [948, 460] on span "Create ⌘ ⏎" at bounding box center [954, 458] width 78 height 15
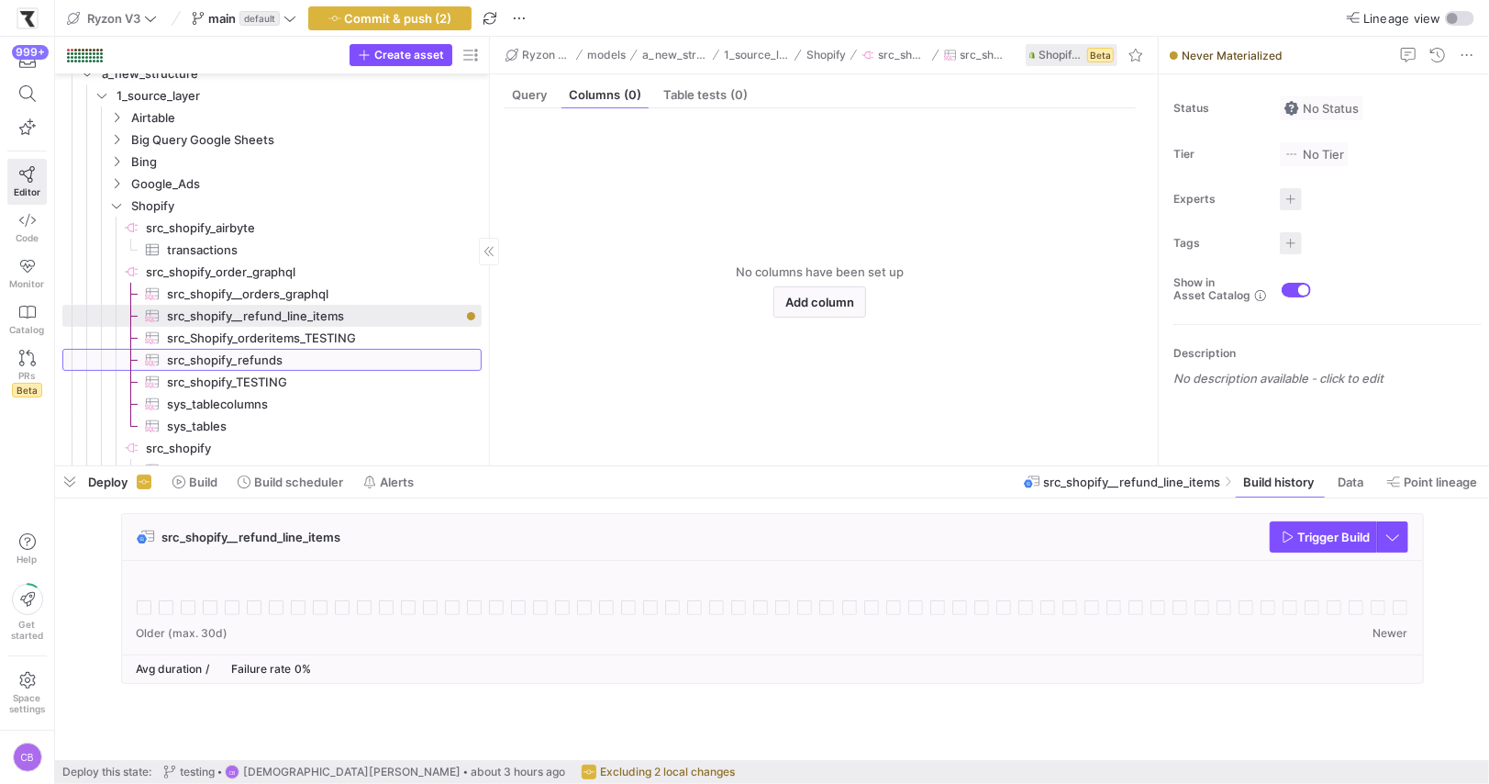
click at [274, 357] on span "src_shopify_refunds​​​​​​​​​" at bounding box center [314, 360] width 294 height 21
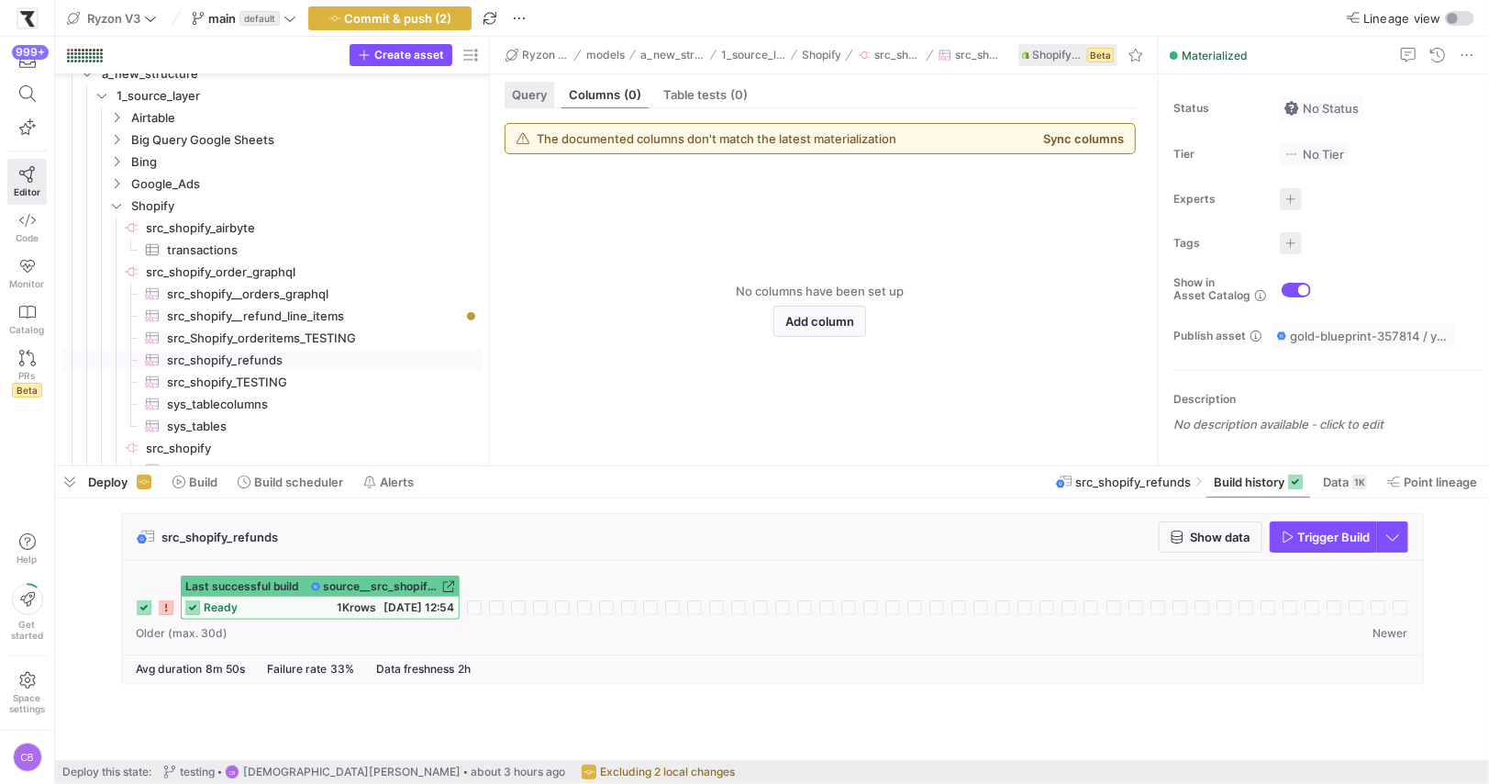
click at [533, 89] on span "Query" at bounding box center [529, 95] width 35 height 12
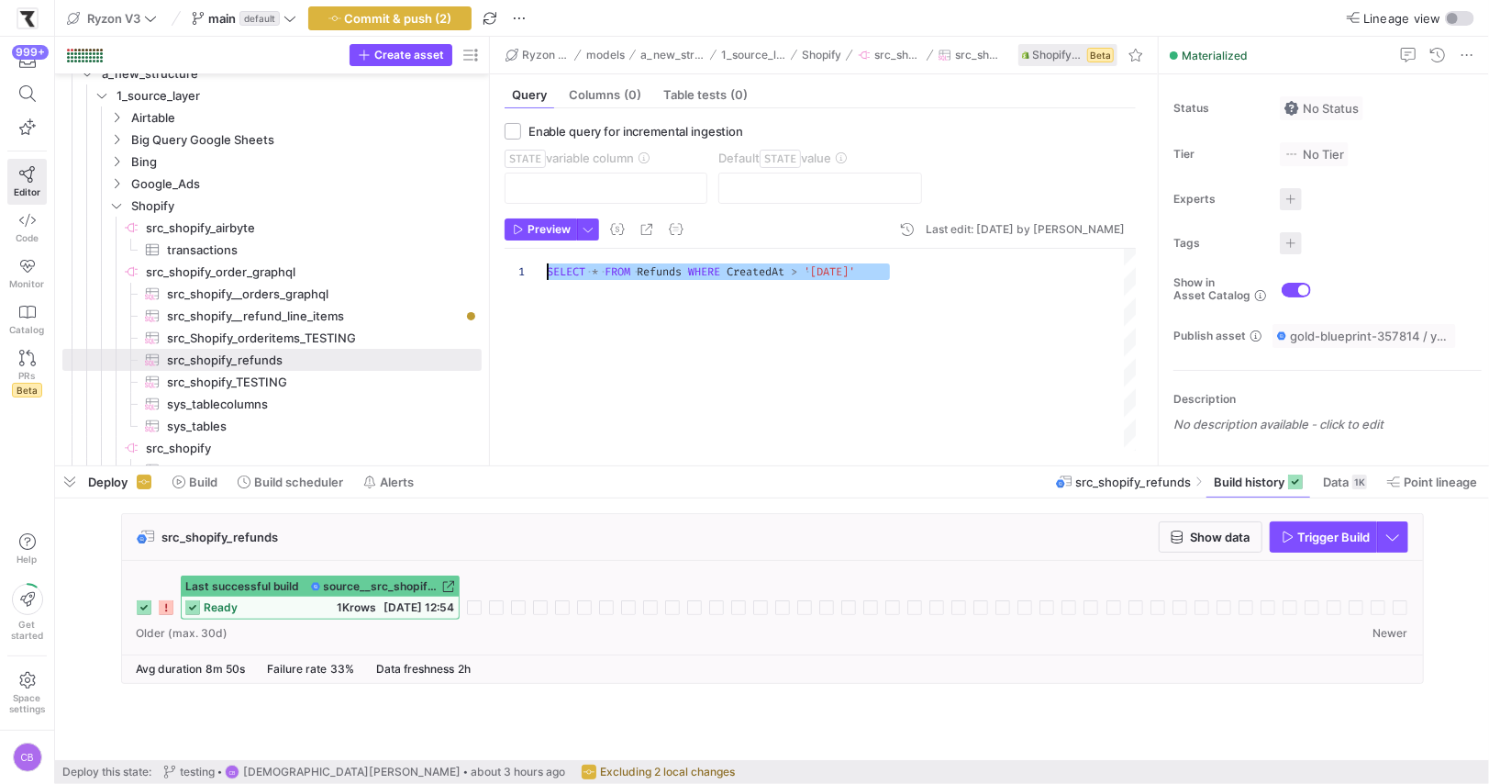
drag, startPoint x: 937, startPoint y: 269, endPoint x: 544, endPoint y: 258, distance: 392.9
click at [547, 258] on div "SELECT * FROM Refunds WHERE CreatedAt > '2025-09-17'" at bounding box center [842, 351] width 590 height 204
click at [286, 316] on span "src_shopify__refund_line_items​​​​​​​​​" at bounding box center [314, 316] width 294 height 21
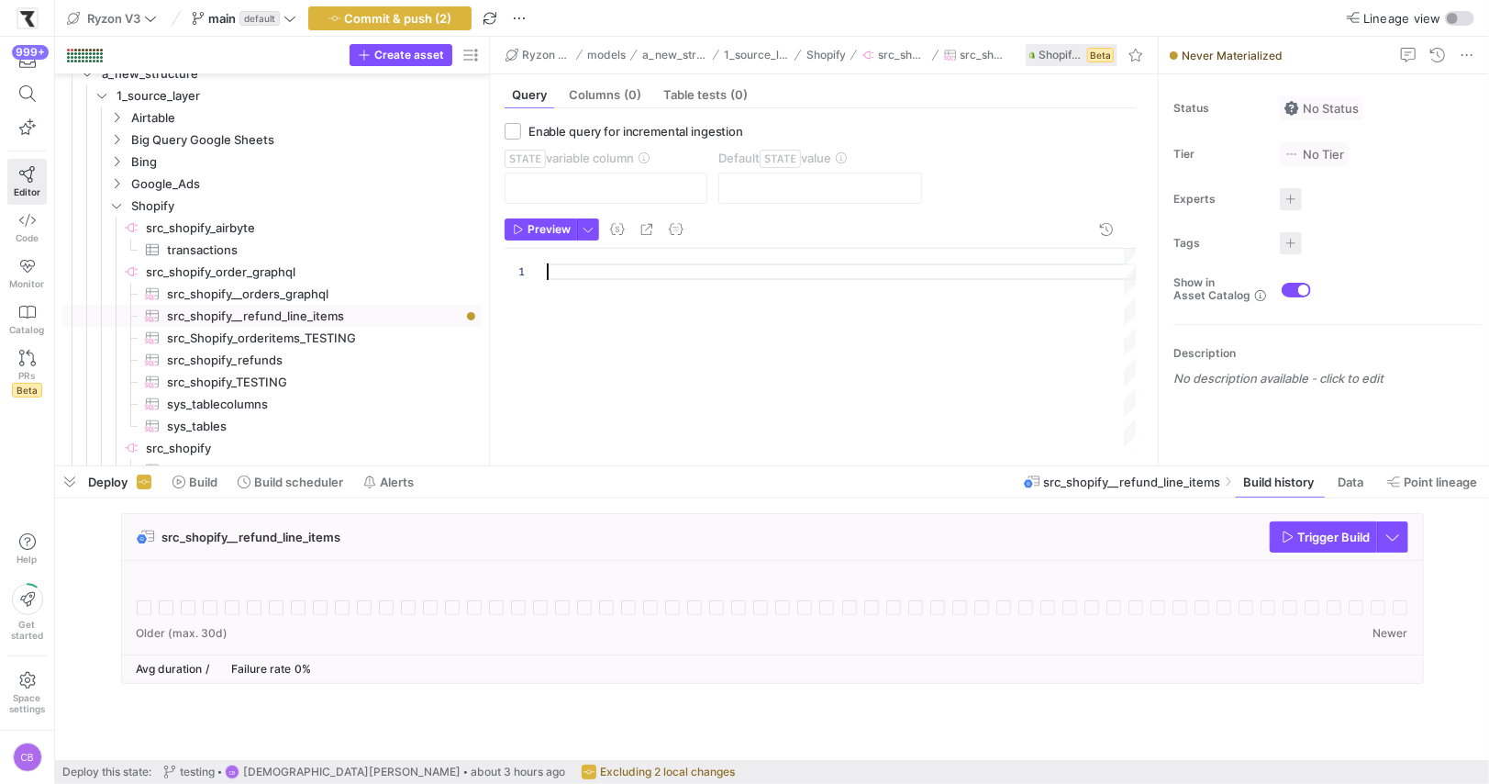
click at [649, 276] on div at bounding box center [842, 351] width 590 height 204
click at [678, 274] on div "SELECT * FROM Refunds WHERE CreatedAt > '2025-09-17'" at bounding box center [842, 351] width 590 height 204
drag, startPoint x: 967, startPoint y: 273, endPoint x: 745, endPoint y: 261, distance: 222.5
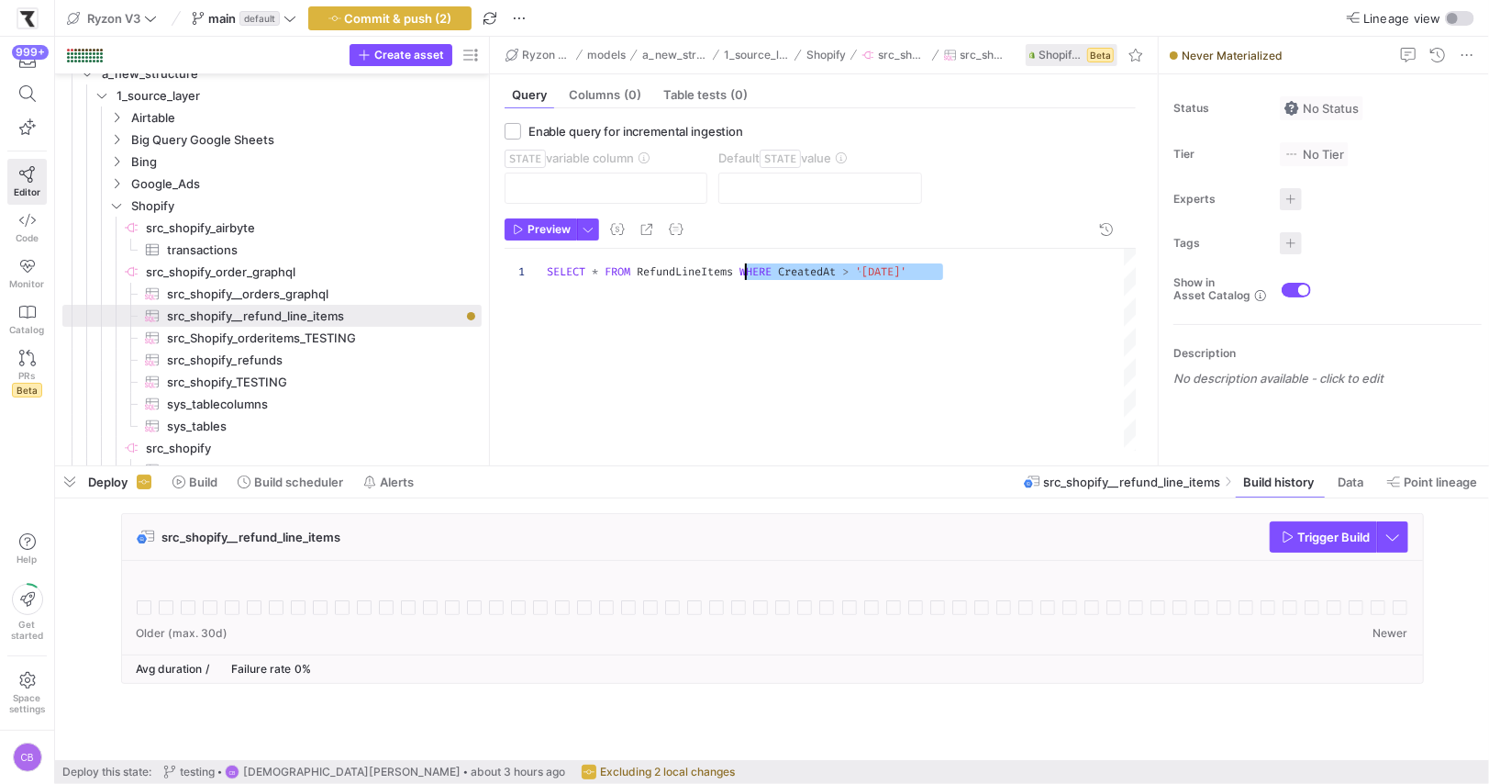
click at [745, 261] on div "SELECT * FROM RefundLineItems WHERE CreatedAt > '2025-09-17'" at bounding box center [842, 351] width 590 height 204
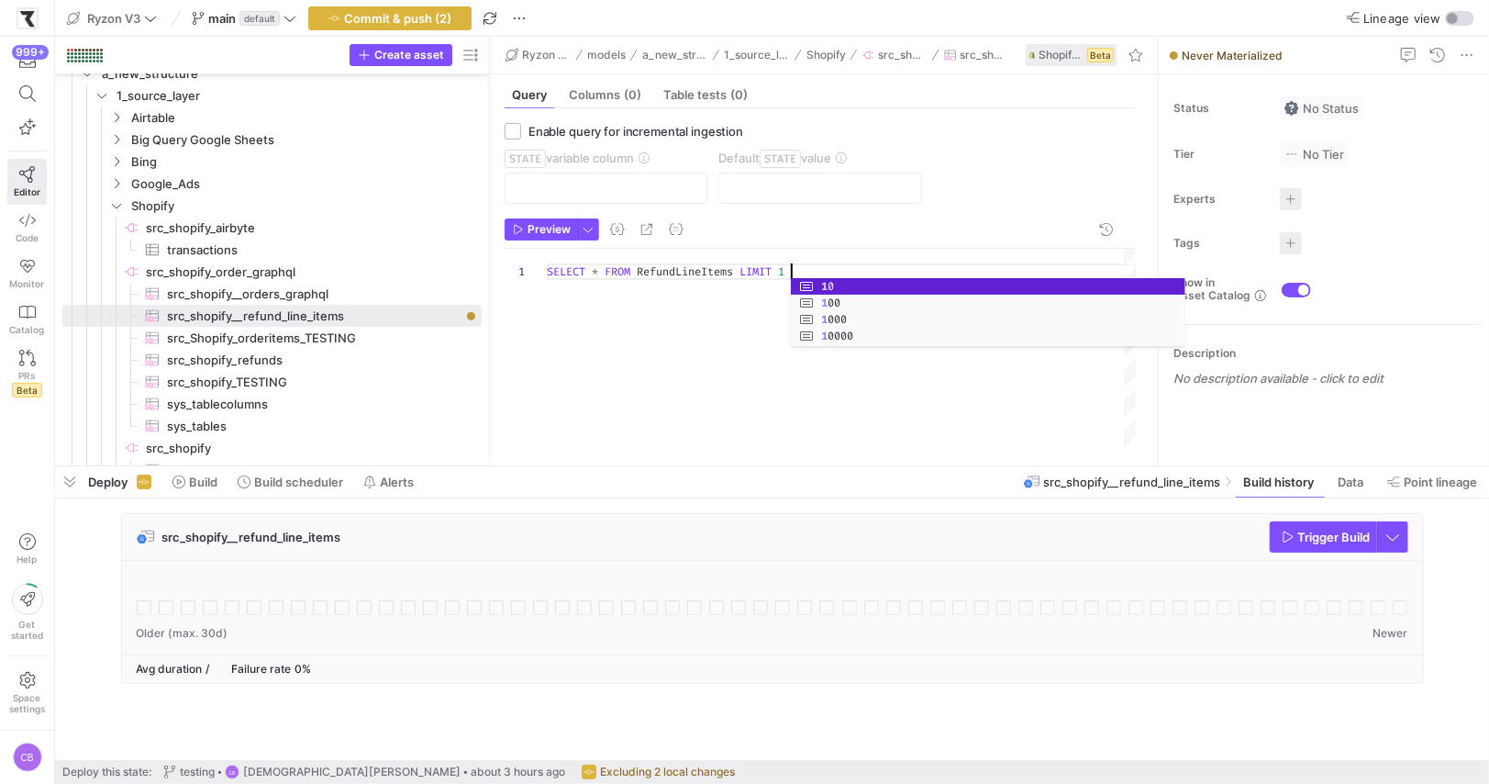
scroll to position [0, 250]
type textarea "SELECT * FROM RefundLineItems LIMIT 10"
click at [591, 224] on span "button" at bounding box center [588, 229] width 20 height 20
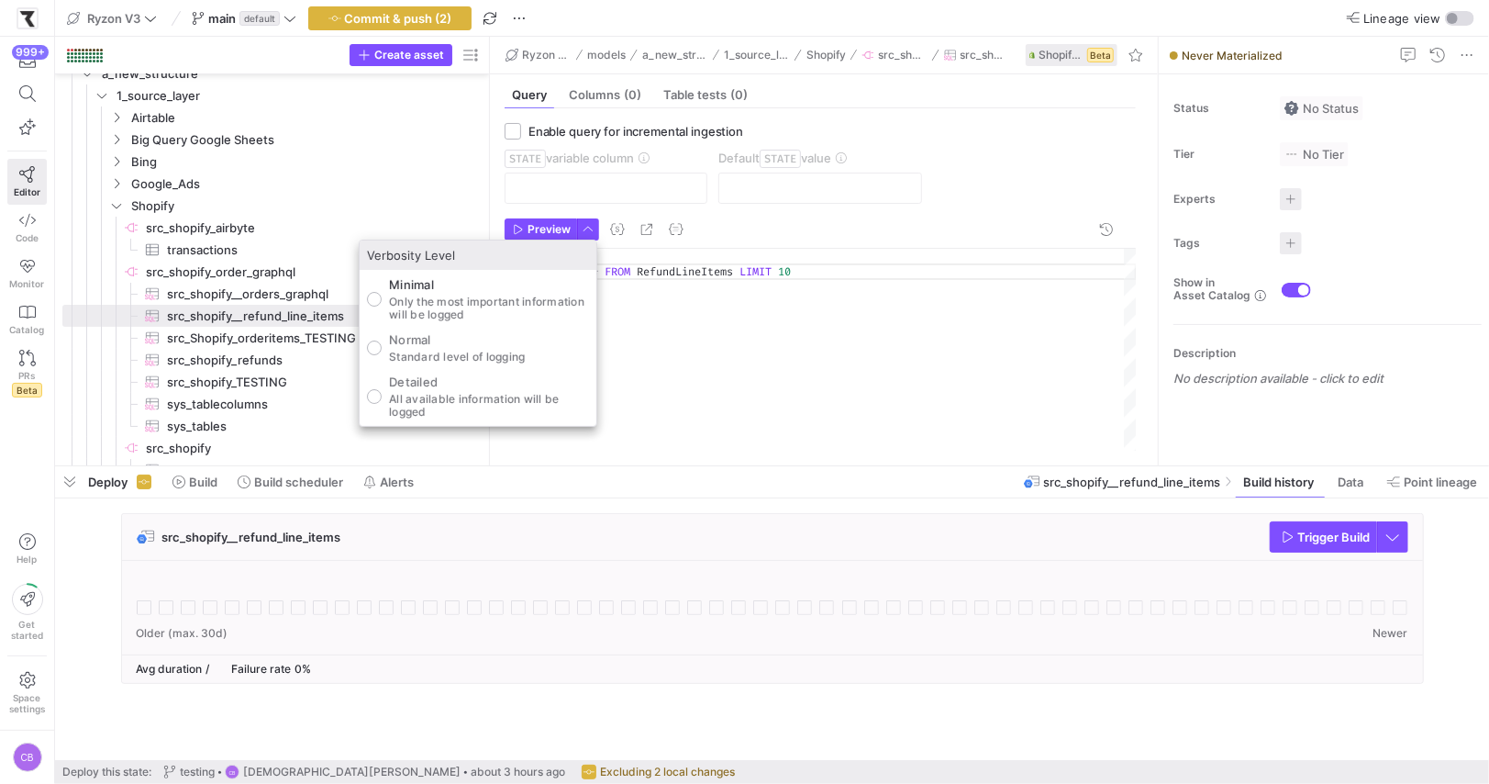
click at [470, 378] on p "Detailed" at bounding box center [489, 381] width 200 height 15
click at [382, 389] on input "Detailed All available information will be logged" at bounding box center [374, 396] width 15 height 15
radio input "true"
click at [543, 225] on div at bounding box center [744, 392] width 1489 height 784
click at [543, 225] on span "Preview" at bounding box center [549, 229] width 43 height 13
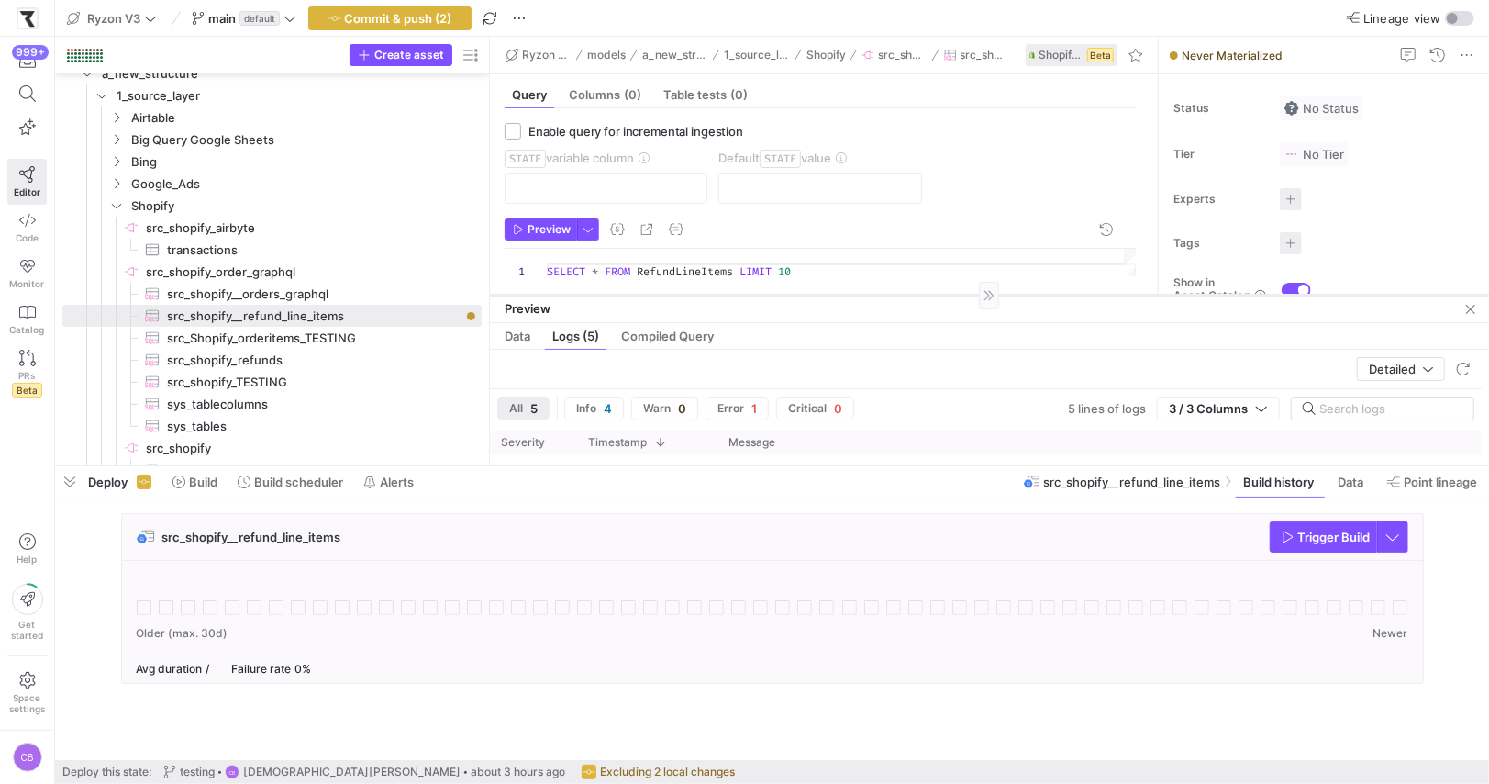
drag, startPoint x: 806, startPoint y: 142, endPoint x: 837, endPoint y: 294, distance: 154.6
click at [837, 295] on div at bounding box center [989, 295] width 999 height 1
click at [450, 11] on span "Commit & push (2)" at bounding box center [398, 18] width 107 height 15
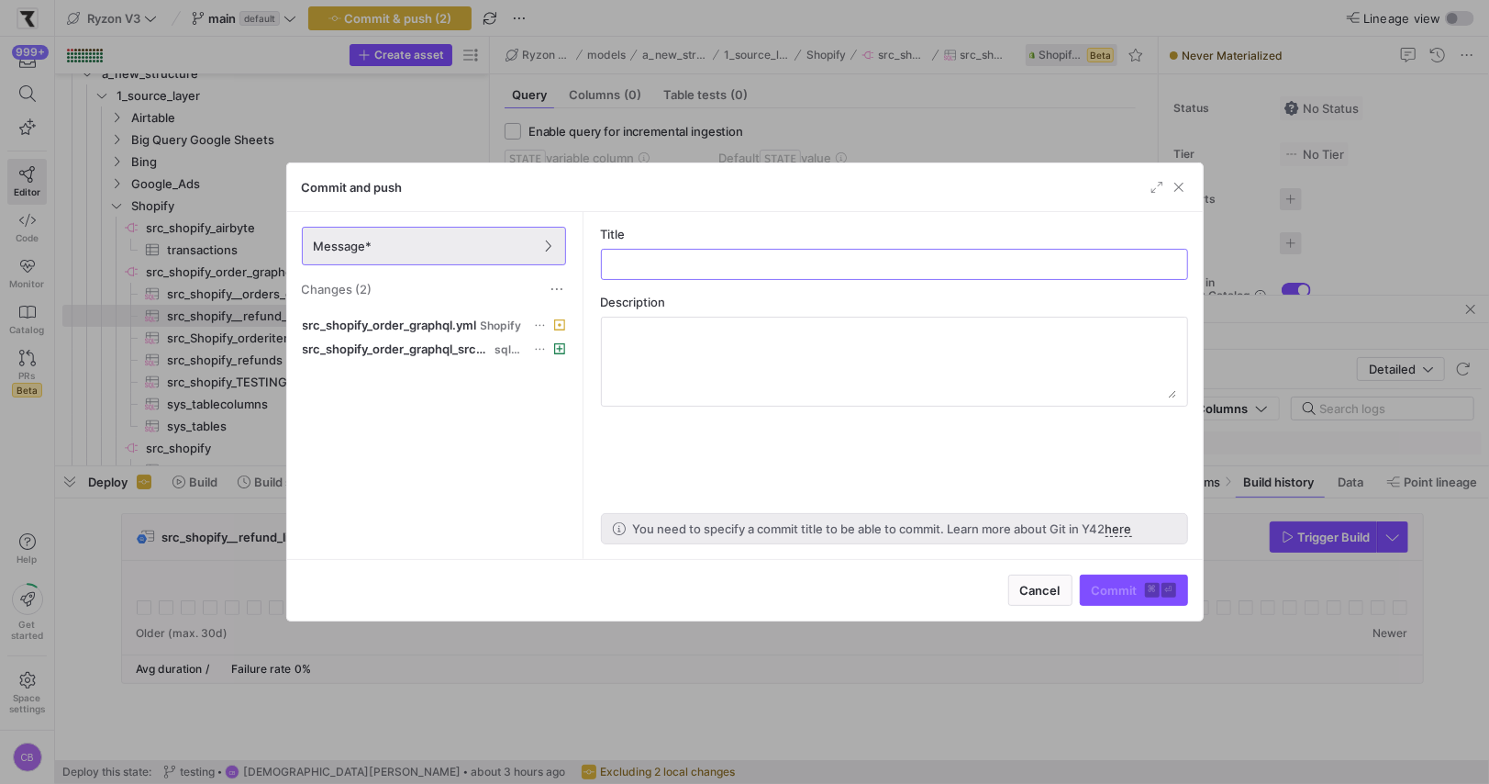
click at [724, 280] on as-split-area "Title Description You need to specify a commit title to be able to commit. Lear…" at bounding box center [894, 385] width 617 height 347
click at [723, 270] on input "text" at bounding box center [895, 264] width 556 height 15
type input "testing"
click at [1124, 593] on span "Commit ⌘ ⏎" at bounding box center [1134, 590] width 84 height 15
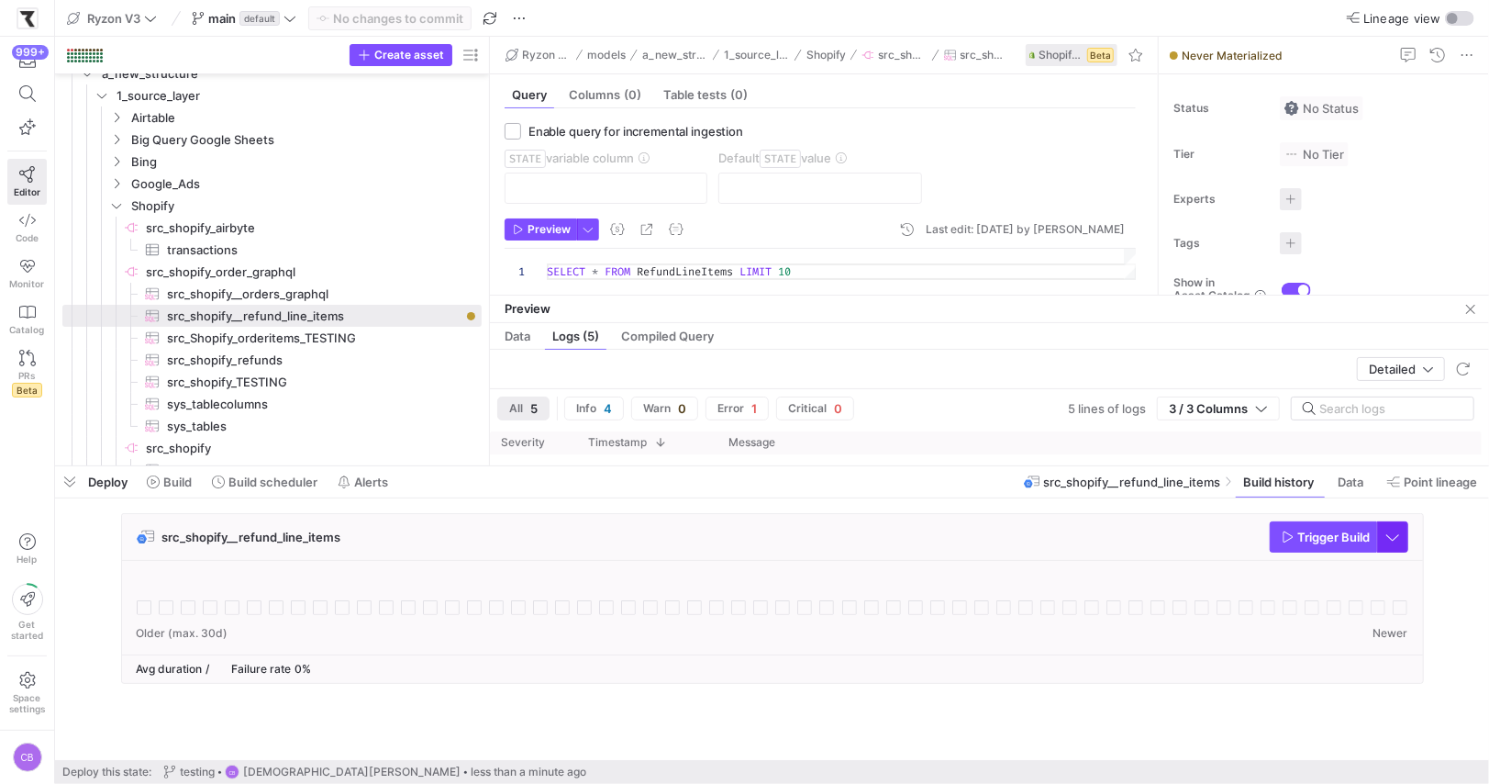
click at [1388, 535] on span "button" at bounding box center [1392, 536] width 29 height 29
click at [1356, 535] on div at bounding box center [744, 392] width 1489 height 784
click at [1356, 535] on span "Trigger Build" at bounding box center [1335, 537] width 72 height 15
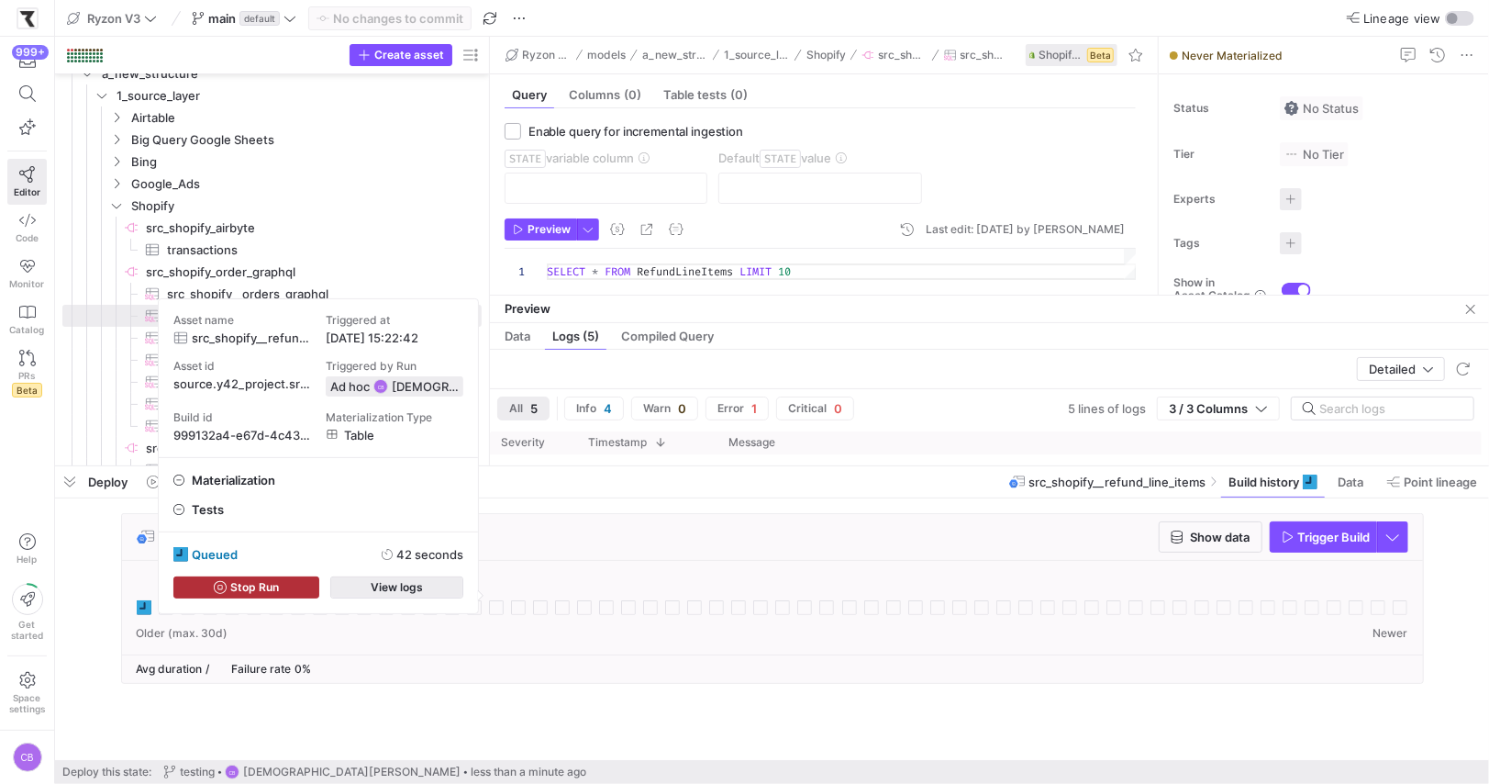
click at [374, 583] on span "View logs" at bounding box center [397, 587] width 52 height 13
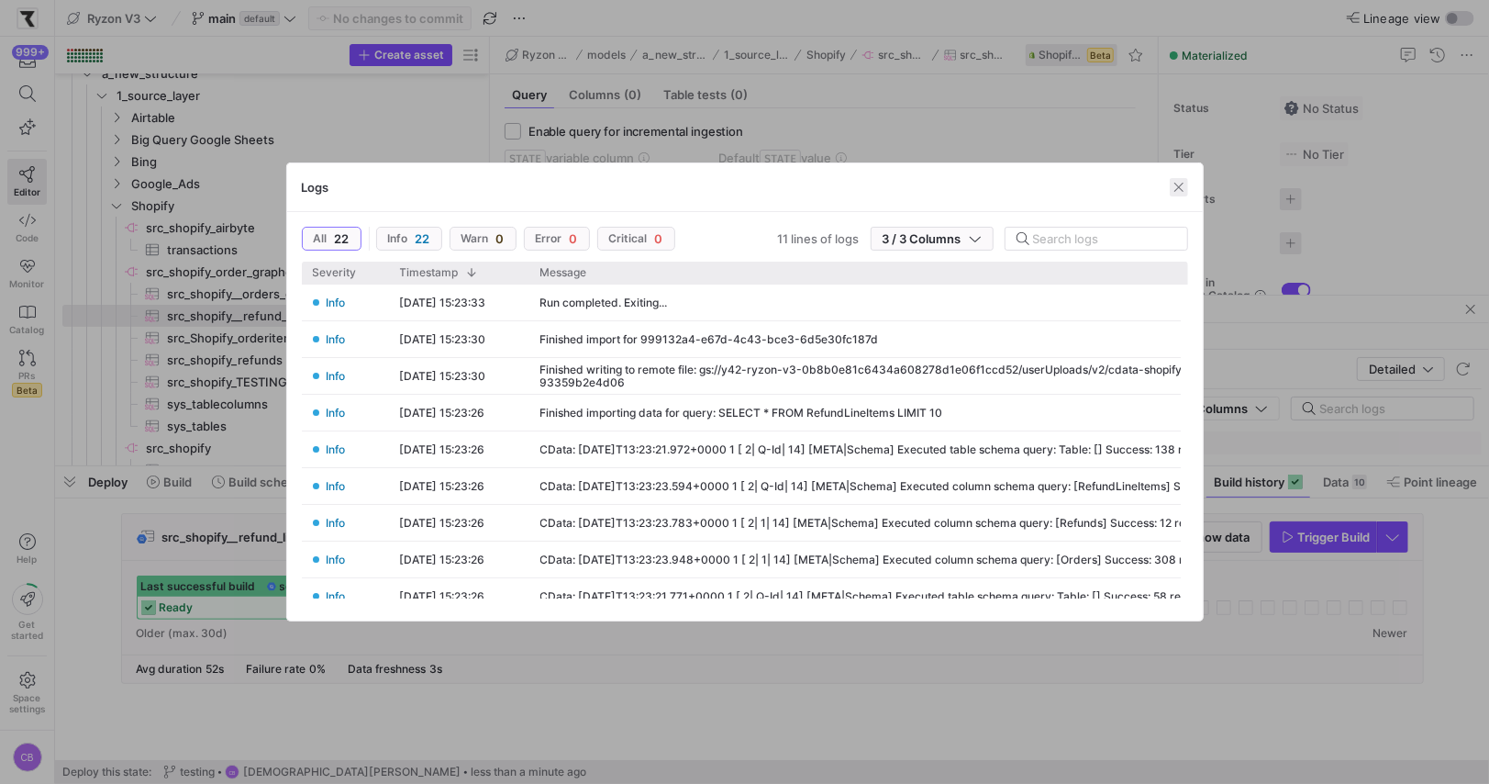
click at [1176, 185] on span "button" at bounding box center [1179, 187] width 18 height 18
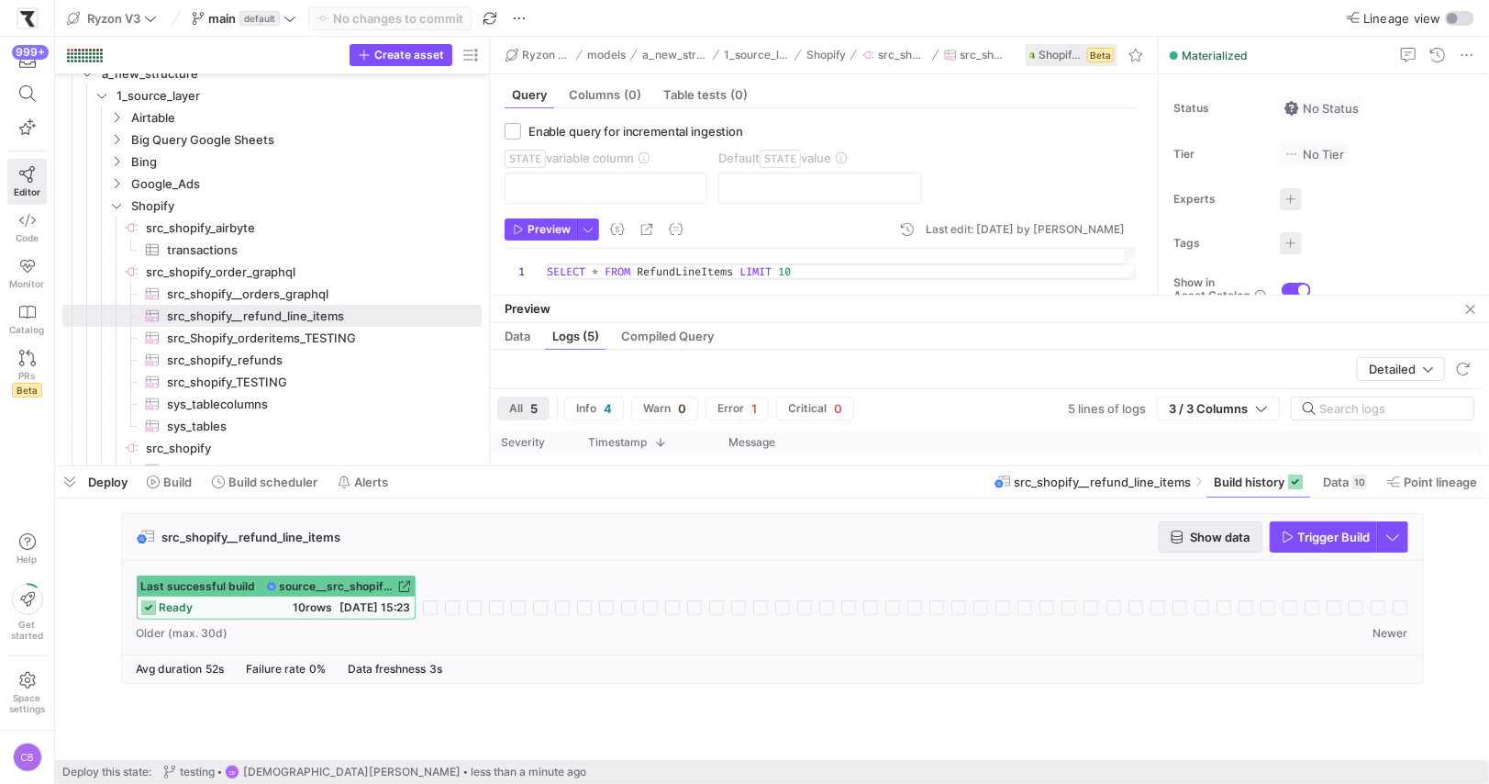
click at [1217, 533] on span "Show data" at bounding box center [1221, 537] width 60 height 15
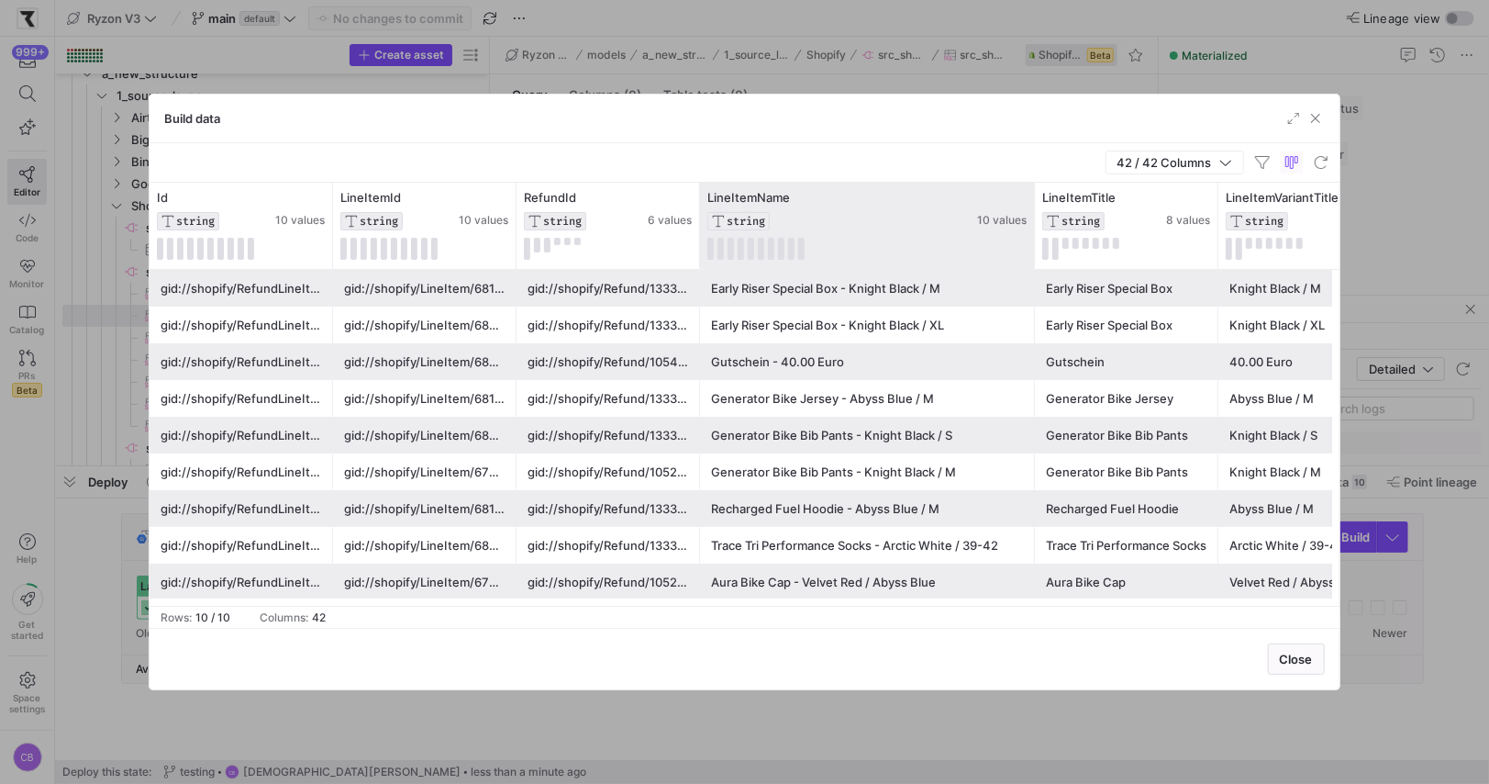
drag, startPoint x: 882, startPoint y: 238, endPoint x: 1033, endPoint y: 237, distance: 151.4
click at [1033, 237] on div at bounding box center [1034, 226] width 7 height 86
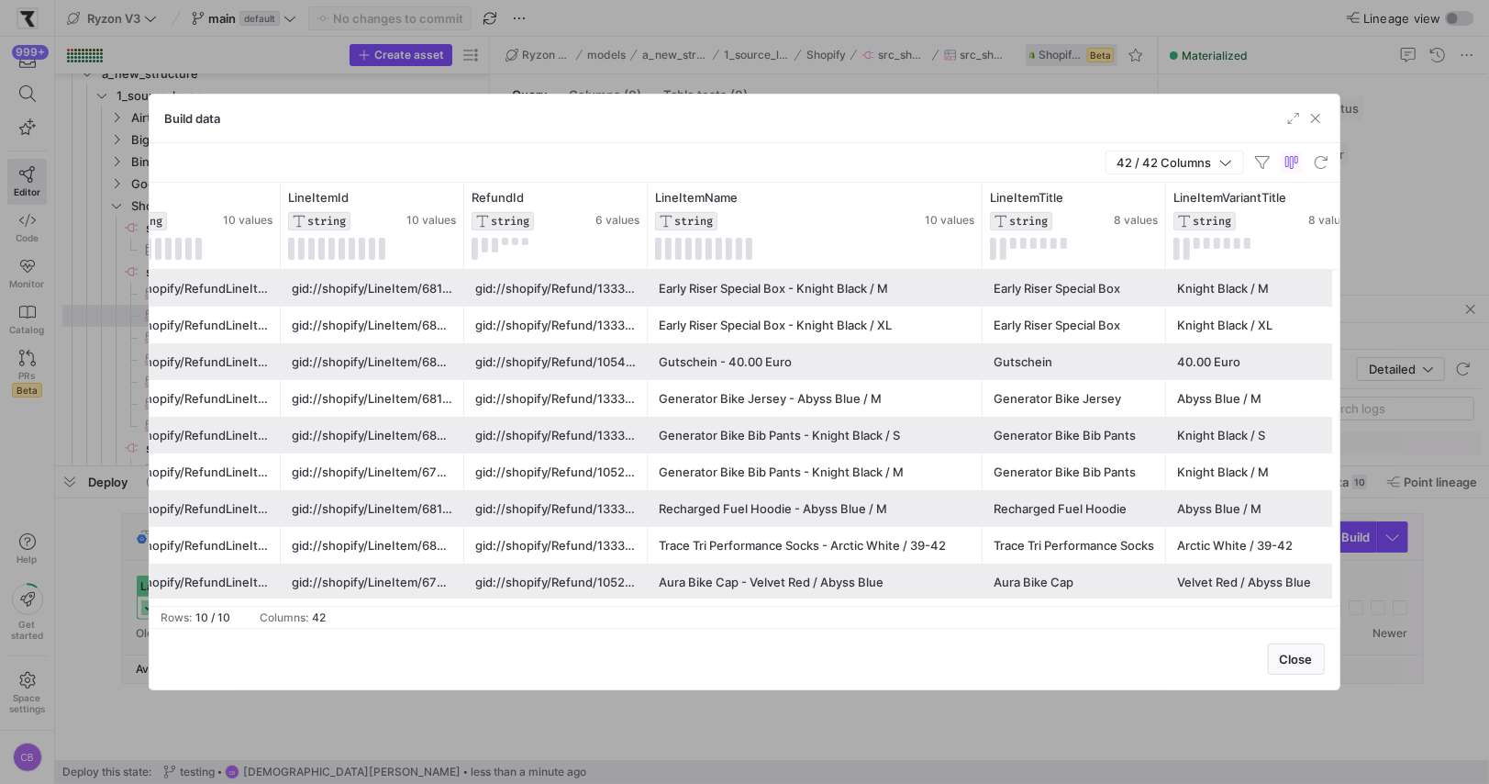
scroll to position [0, 1]
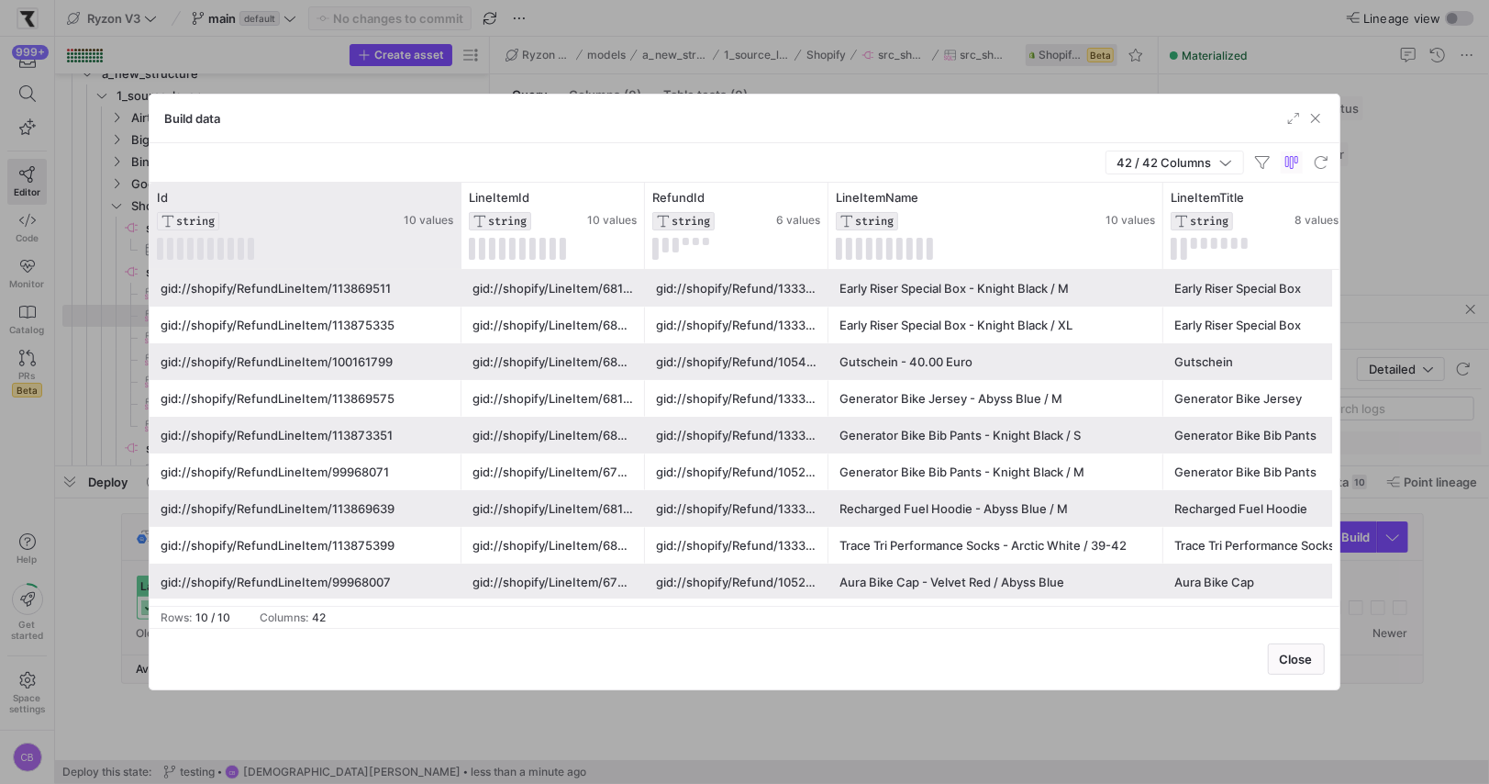
drag, startPoint x: 332, startPoint y: 247, endPoint x: 461, endPoint y: 242, distance: 128.6
click at [461, 242] on div at bounding box center [460, 226] width 7 height 86
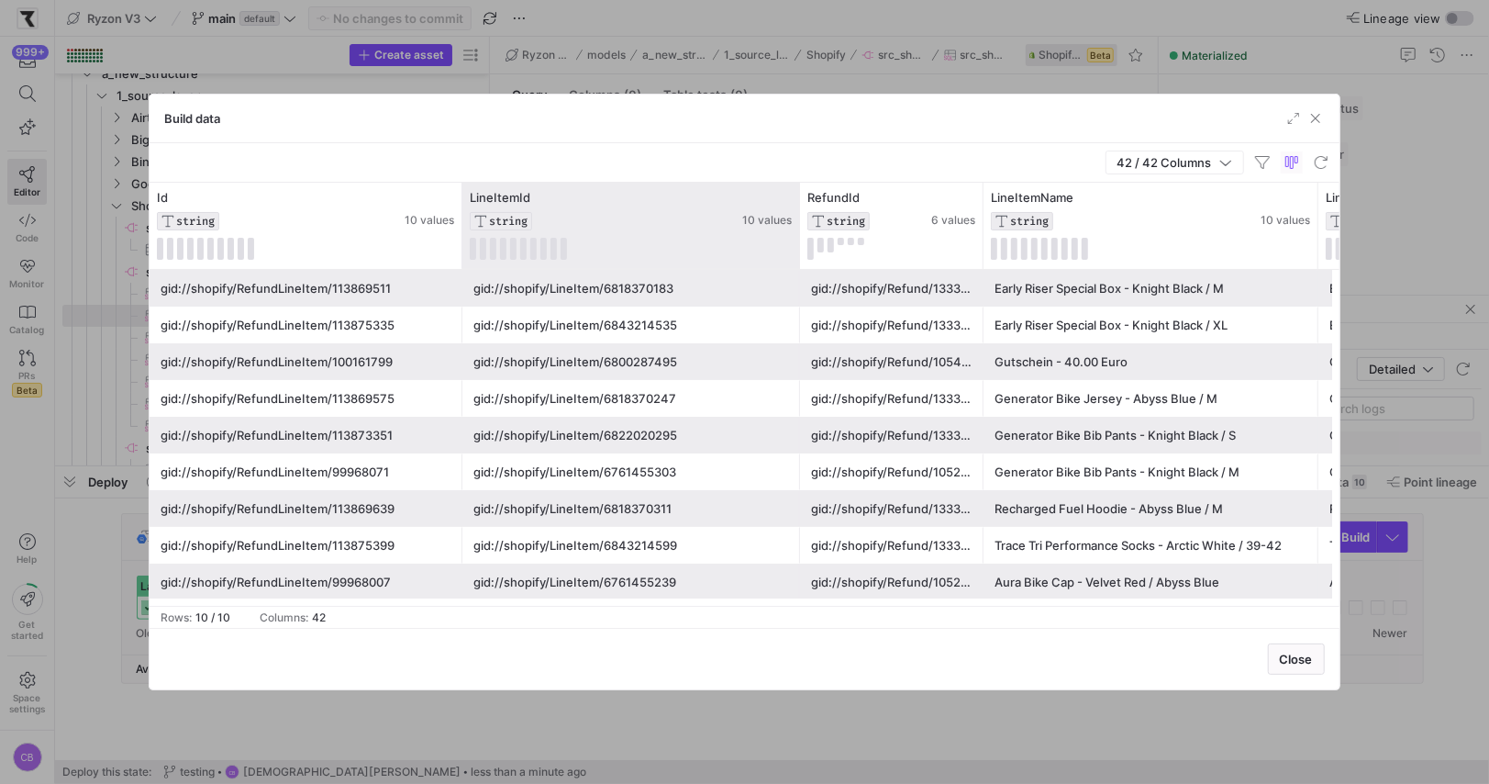
drag, startPoint x: 642, startPoint y: 232, endPoint x: 797, endPoint y: 241, distance: 154.4
click at [797, 241] on div at bounding box center [799, 226] width 7 height 86
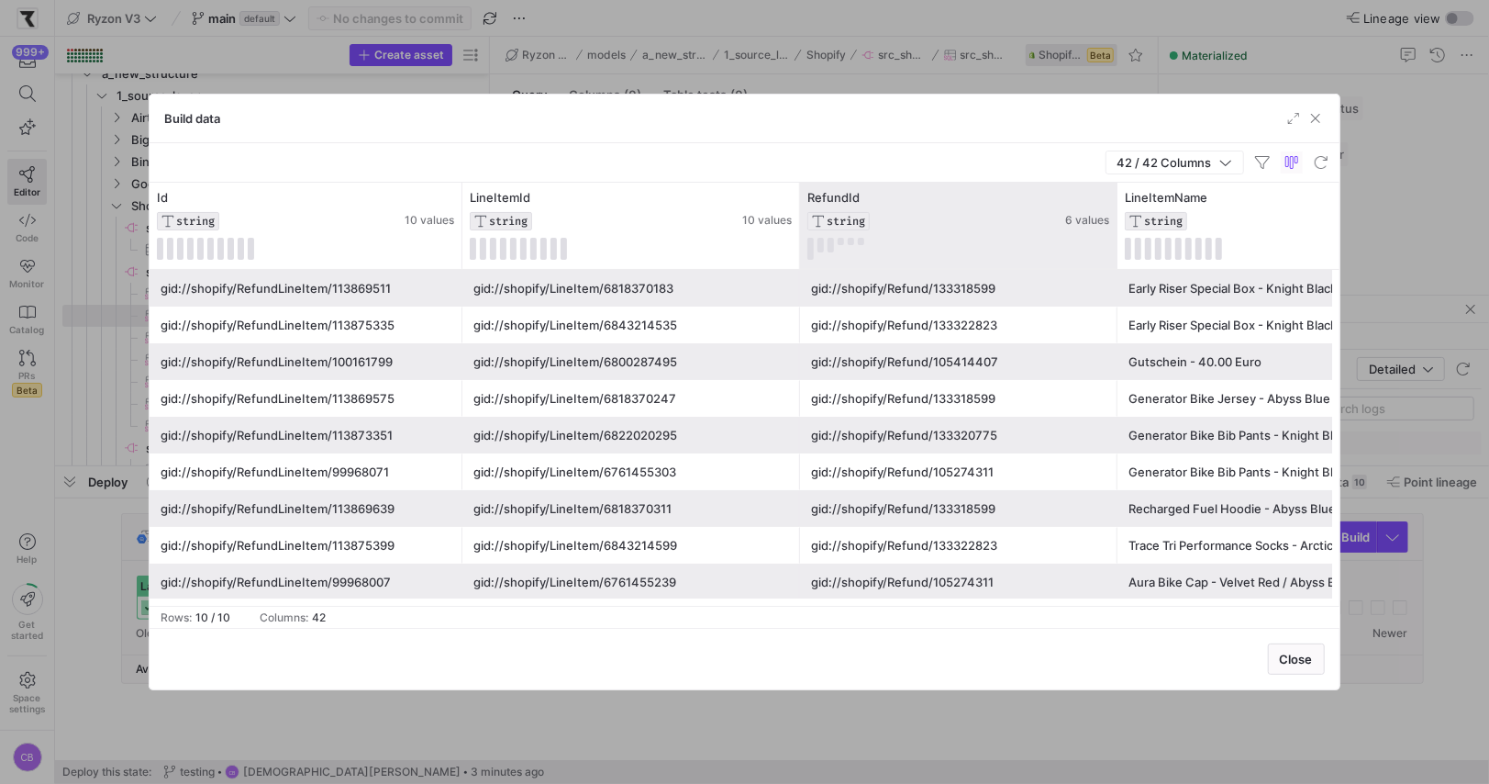
drag, startPoint x: 980, startPoint y: 240, endPoint x: 1157, endPoint y: 247, distance: 177.3
click at [1121, 247] on div at bounding box center [1116, 226] width 7 height 86
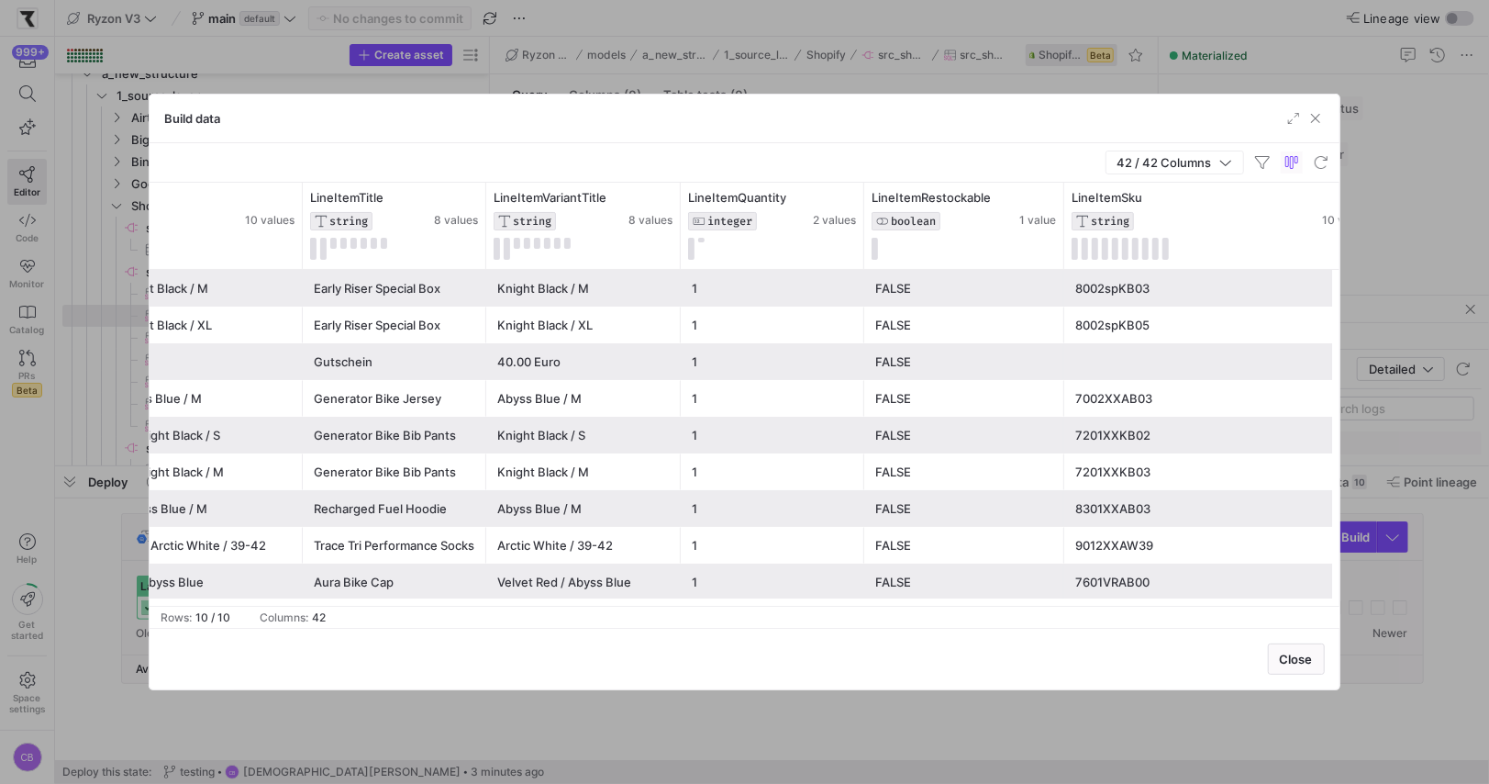
drag, startPoint x: 1243, startPoint y: 237, endPoint x: 1376, endPoint y: 259, distance: 134.0
click at [1376, 259] on div "Build data 42 / 42 Columns Drag here to set row groups Drag here to set column …" at bounding box center [744, 392] width 1489 height 784
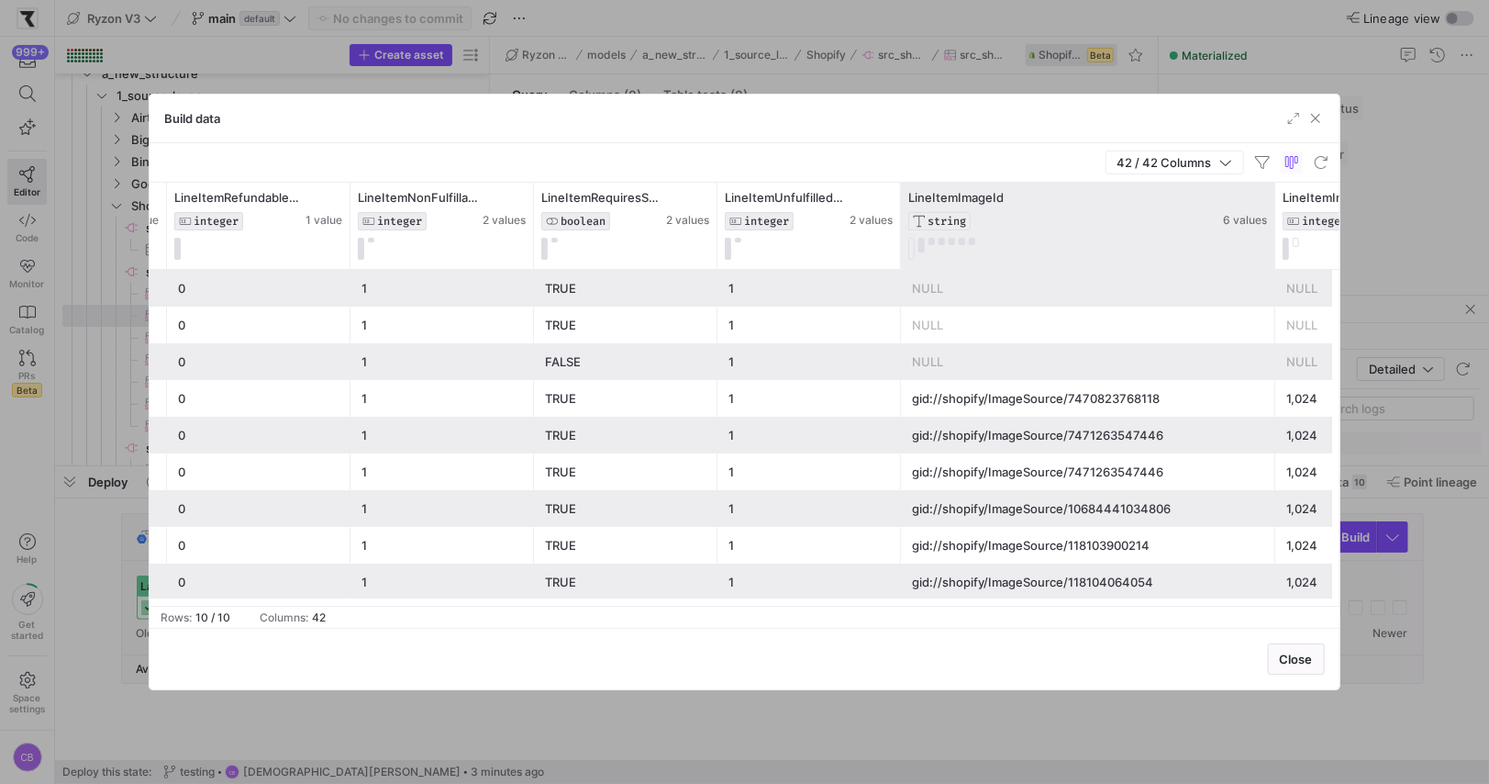
drag, startPoint x: 1082, startPoint y: 212, endPoint x: 1273, endPoint y: 212, distance: 190.9
click at [1273, 212] on div at bounding box center [1274, 226] width 7 height 86
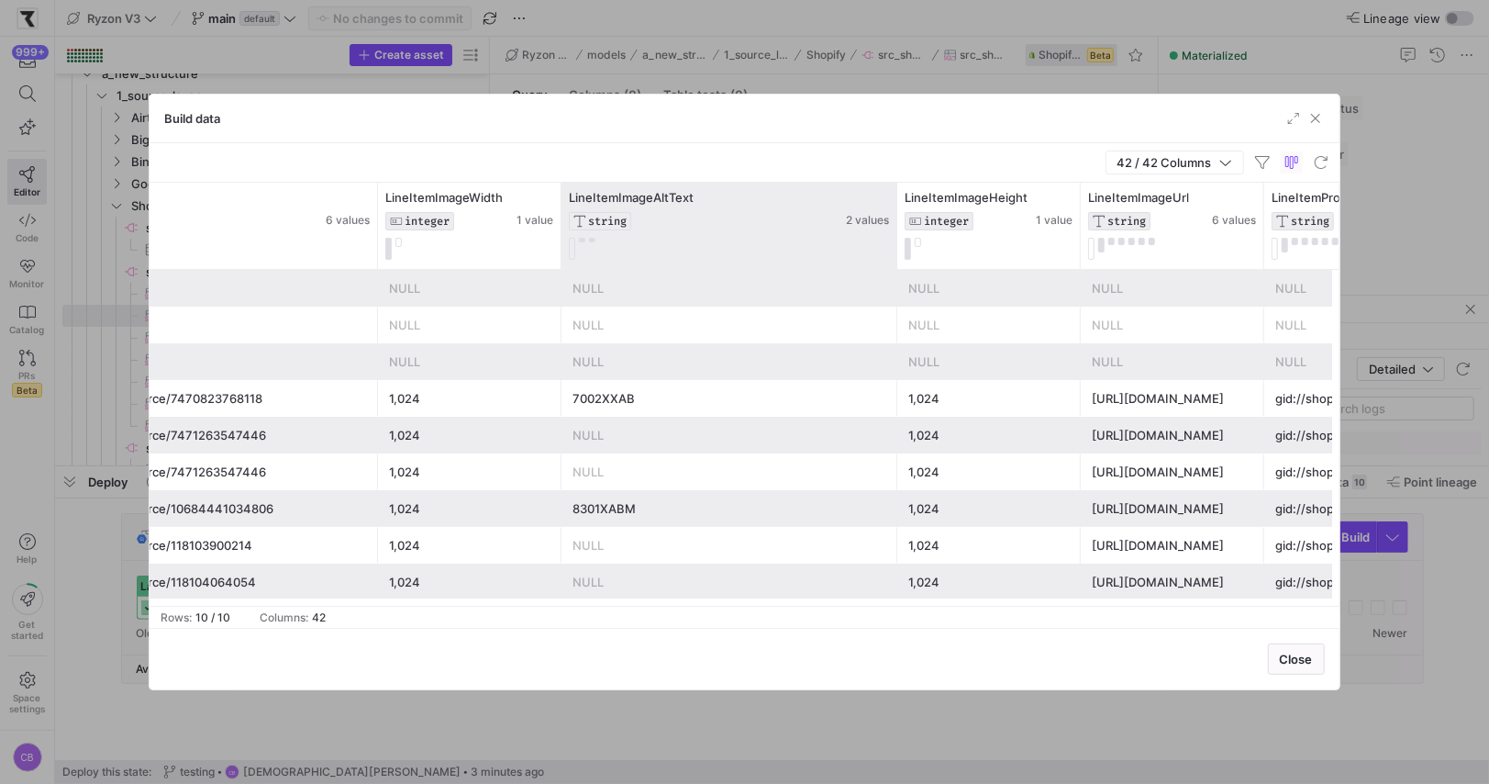
drag, startPoint x: 742, startPoint y: 203, endPoint x: 895, endPoint y: 218, distance: 153.1
click at [895, 218] on div at bounding box center [896, 226] width 7 height 86
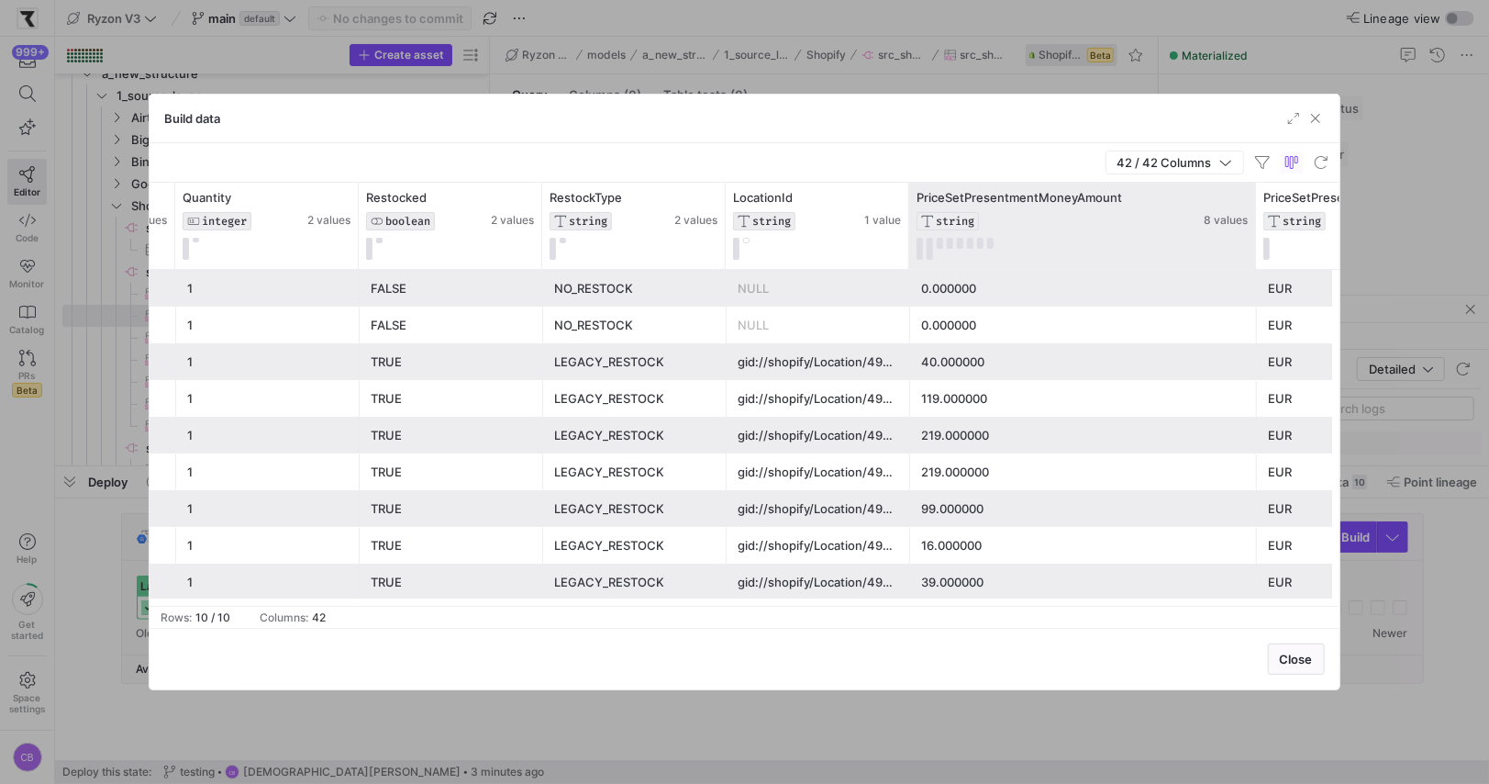
drag, startPoint x: 1090, startPoint y: 210, endPoint x: 1254, endPoint y: 242, distance: 166.5
click at [1254, 242] on div at bounding box center [1255, 226] width 7 height 86
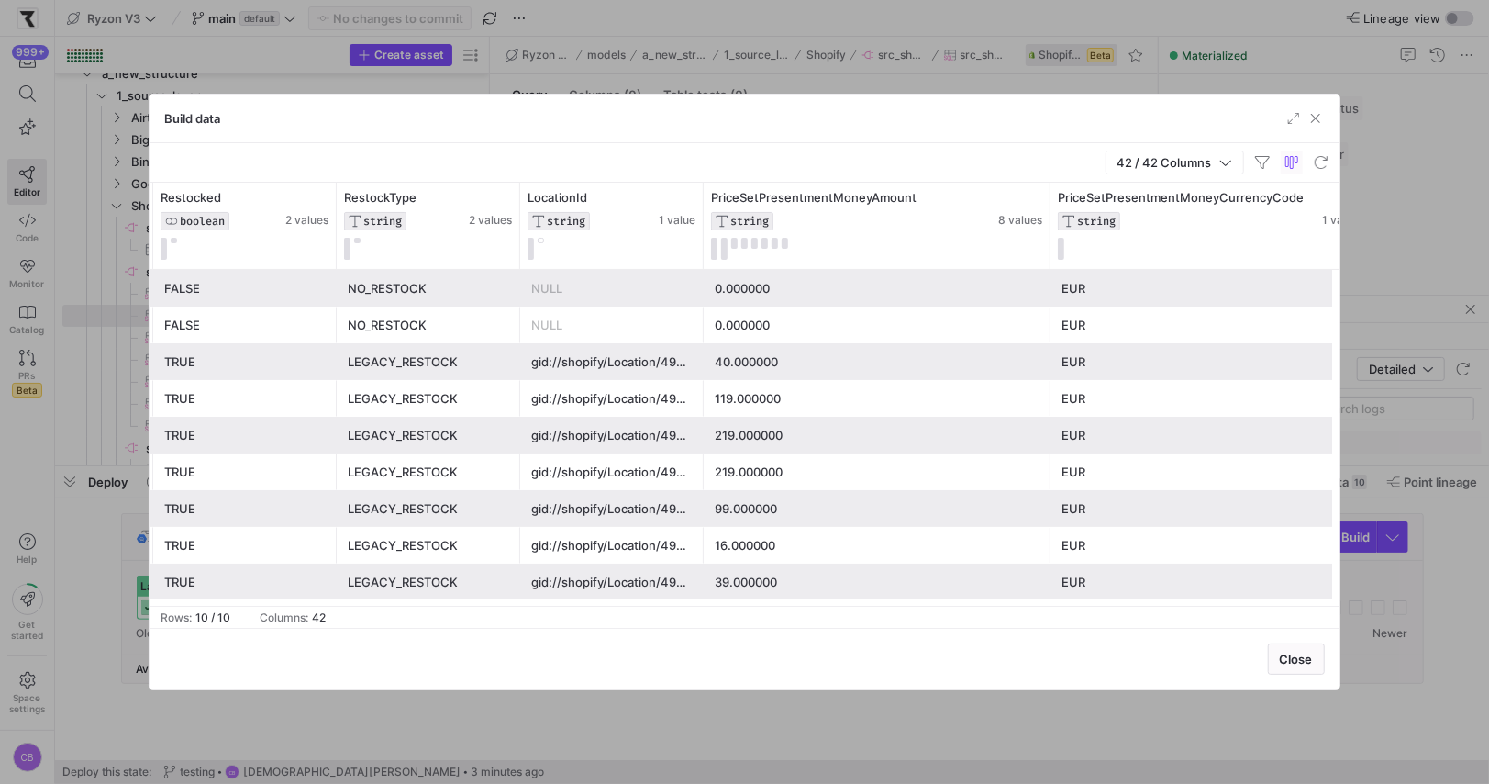
drag, startPoint x: 1231, startPoint y: 228, endPoint x: 1364, endPoint y: 253, distance: 135.5
click at [1364, 253] on div "Build data 42 / 42 Columns Drag here to set row groups Drag here to set column …" at bounding box center [744, 392] width 1489 height 784
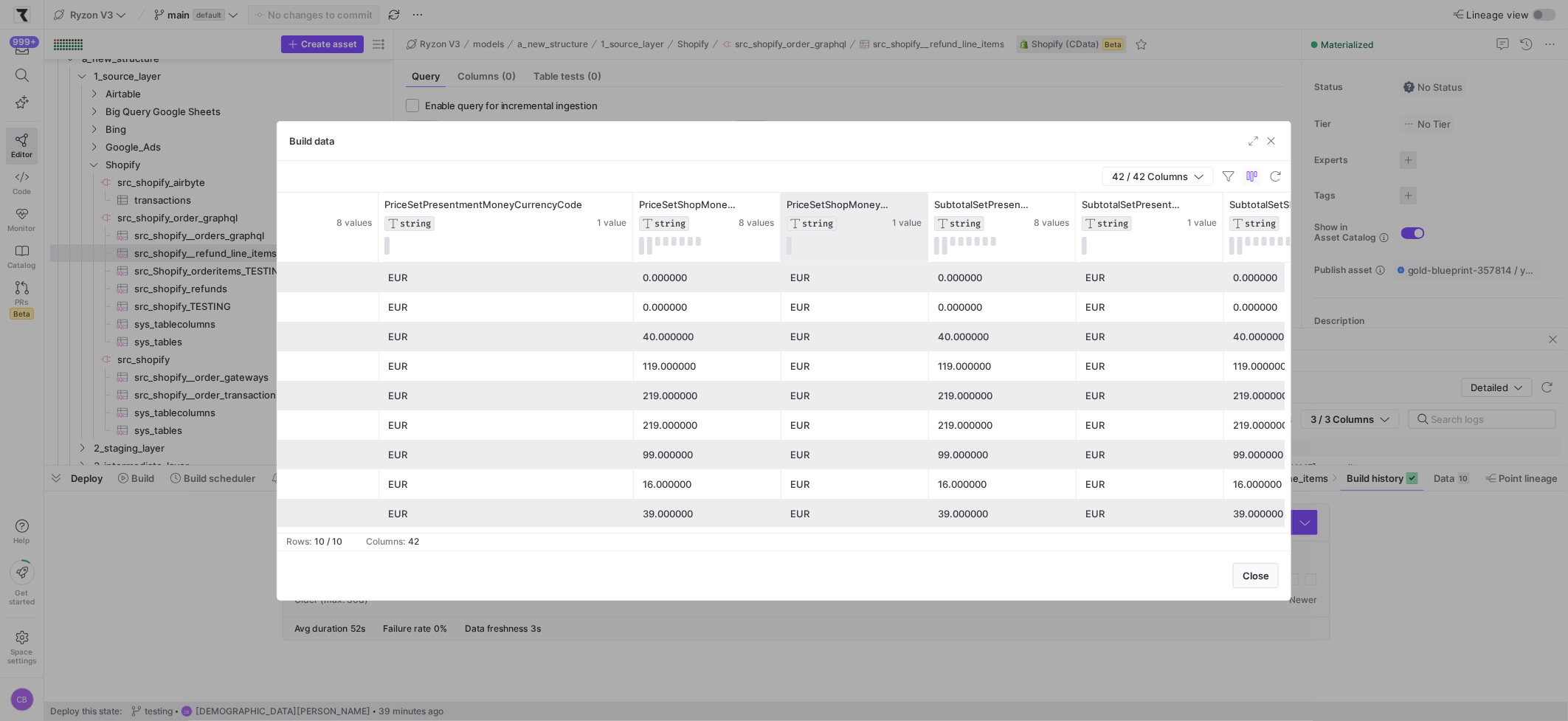
scroll to position [0, 201]
click at [1197, 138] on span "button" at bounding box center [1271, 141] width 14 height 14
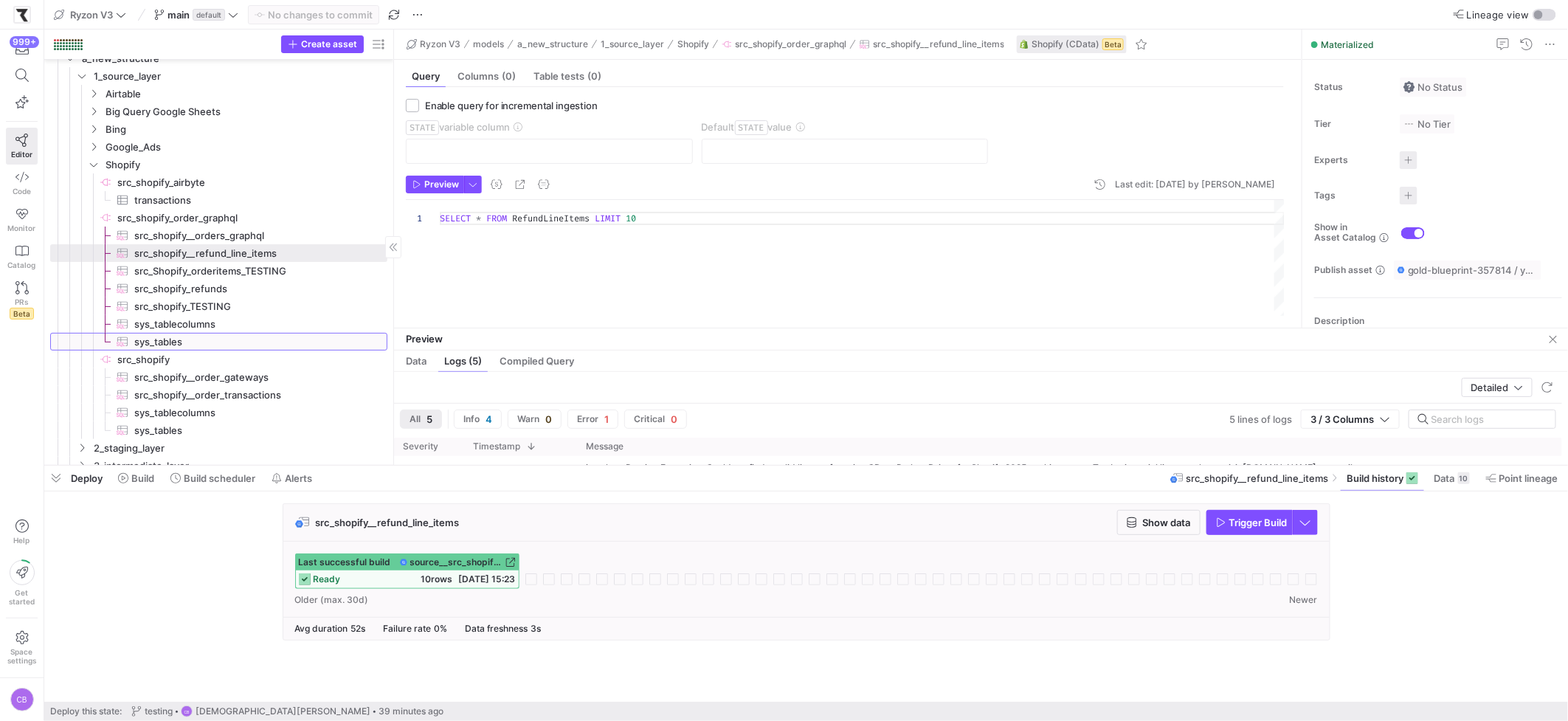
click at [195, 333] on link "sys_tables​​​​​​​​​" at bounding box center [218, 342] width 337 height 18
type textarea "SELECT * FROM sys_tables"
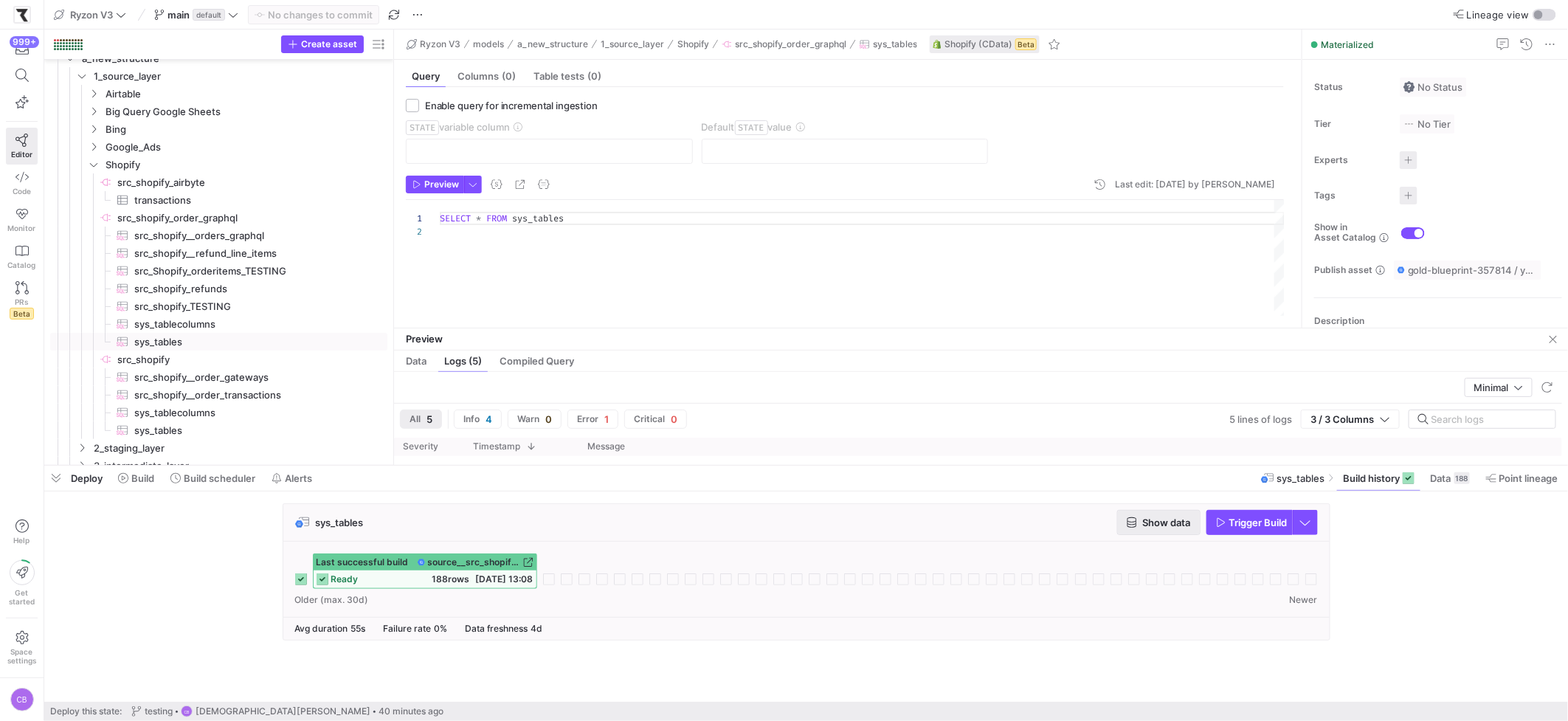
click at [1161, 530] on span "button" at bounding box center [1159, 522] width 82 height 23
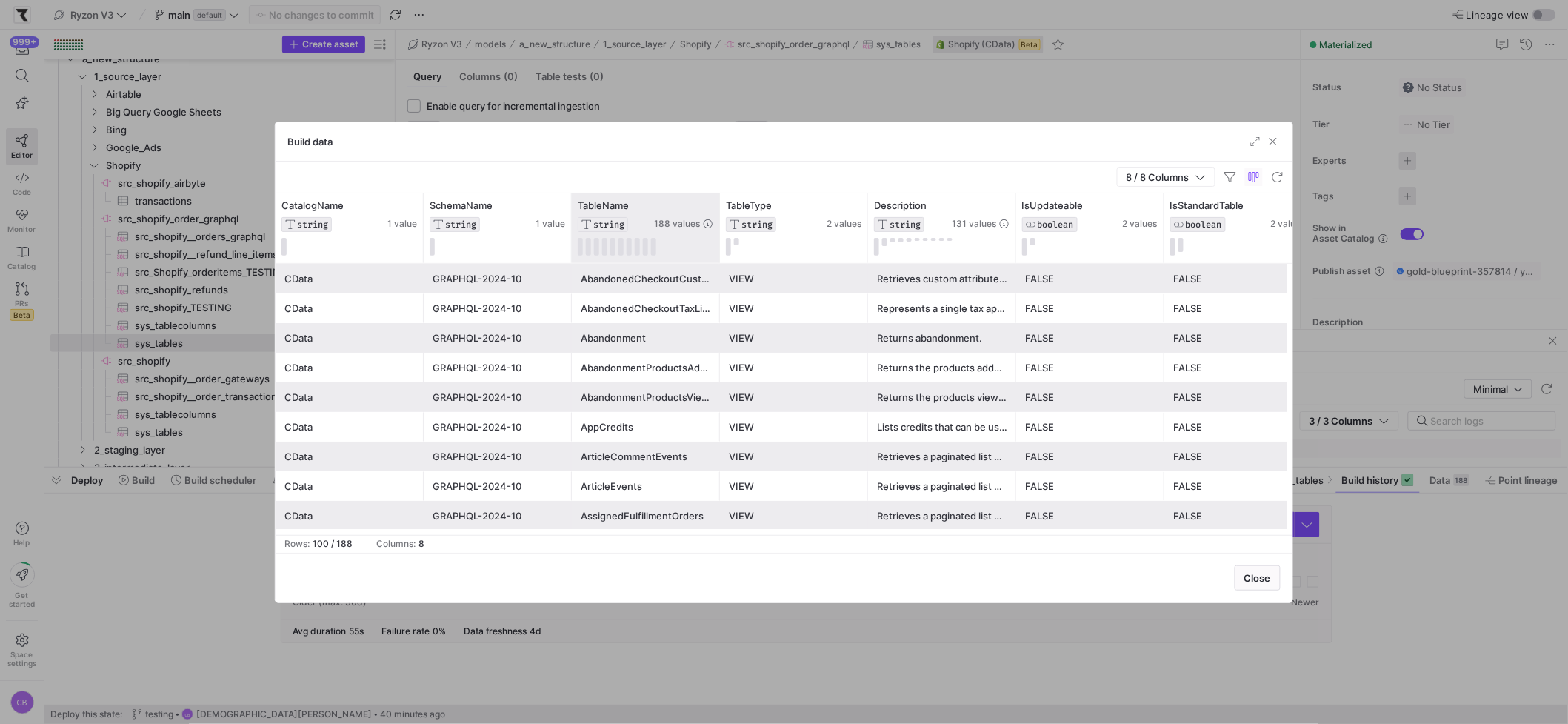
drag, startPoint x: 715, startPoint y: 231, endPoint x: 768, endPoint y: 237, distance: 53.3
click at [722, 237] on div at bounding box center [718, 228] width 6 height 69
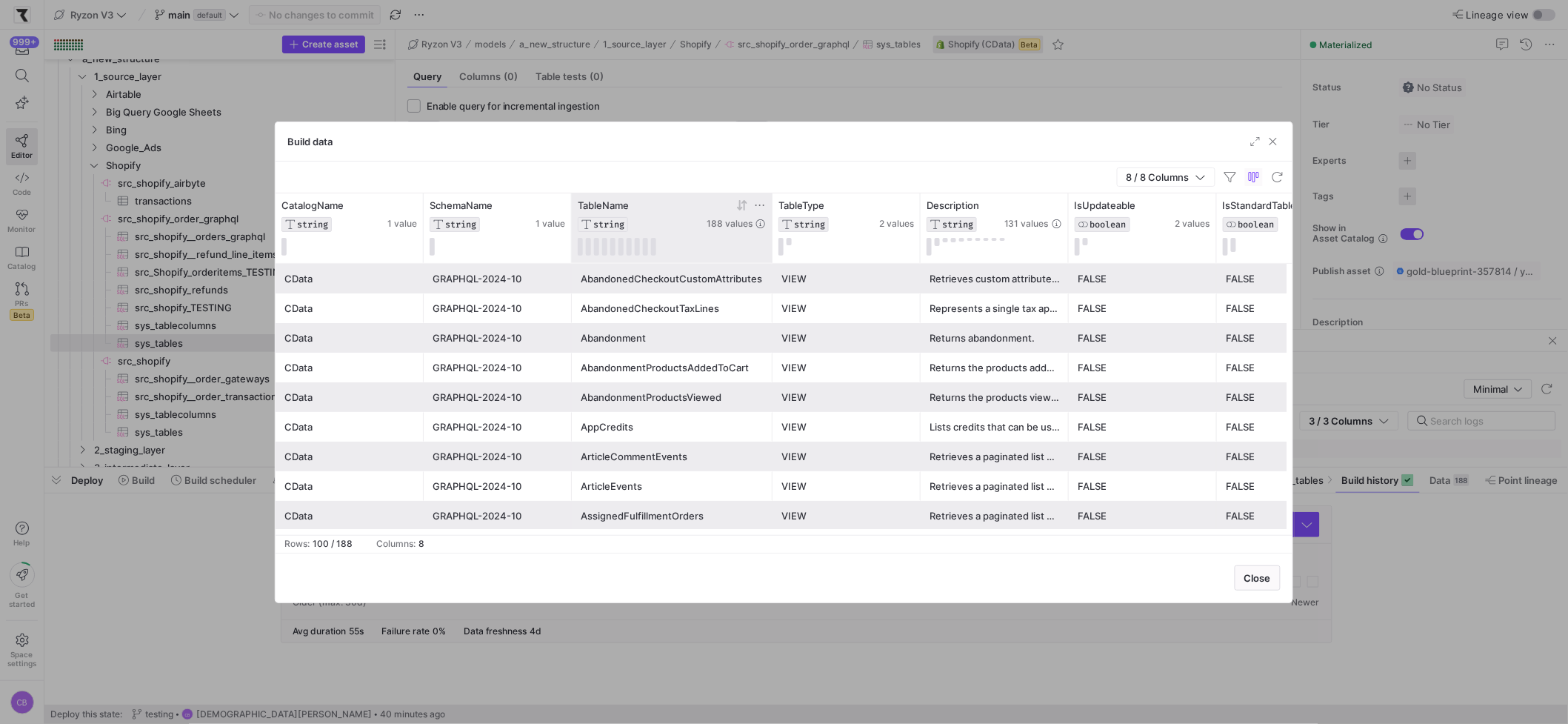
click at [755, 203] on icon at bounding box center [759, 205] width 12 height 12
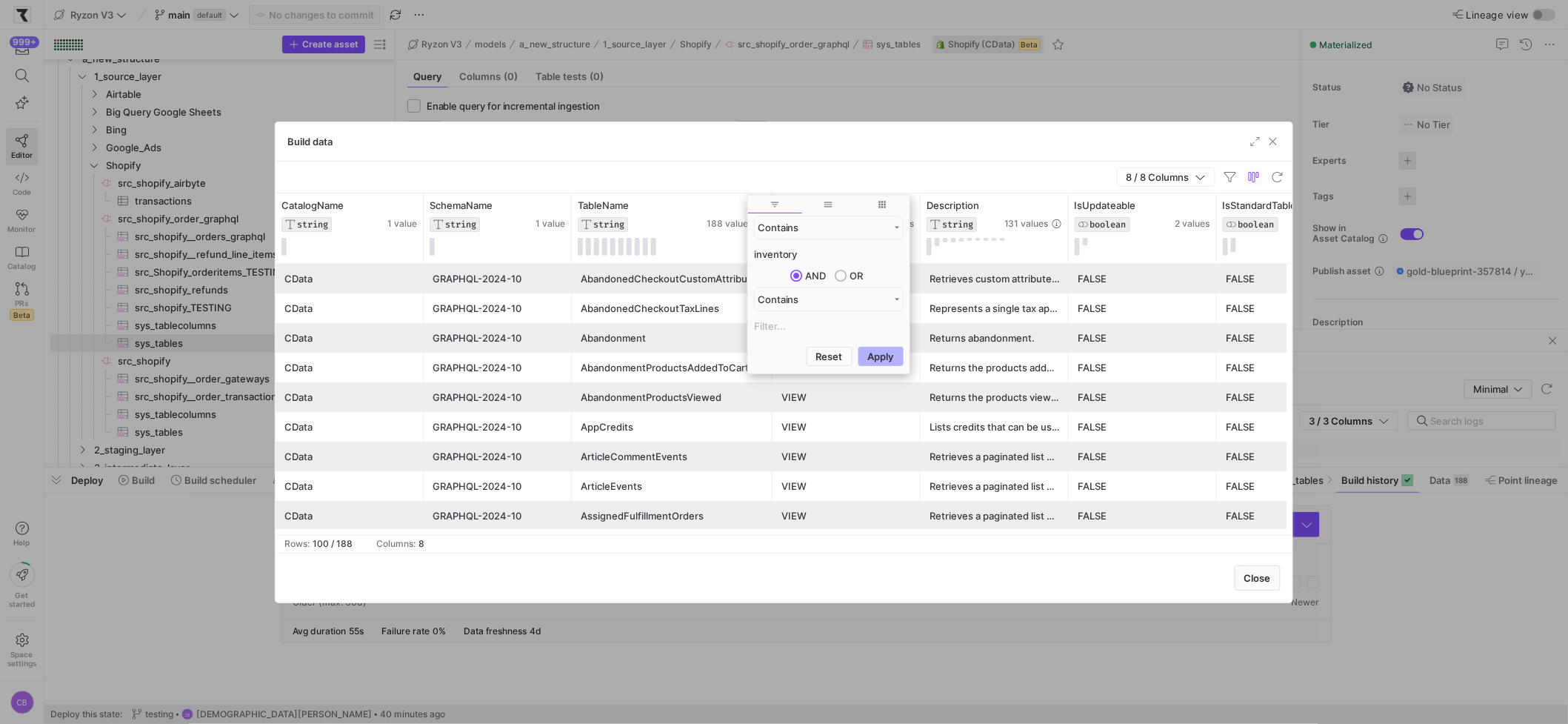
click at [859, 346] on button "Apply" at bounding box center [881, 356] width 45 height 19
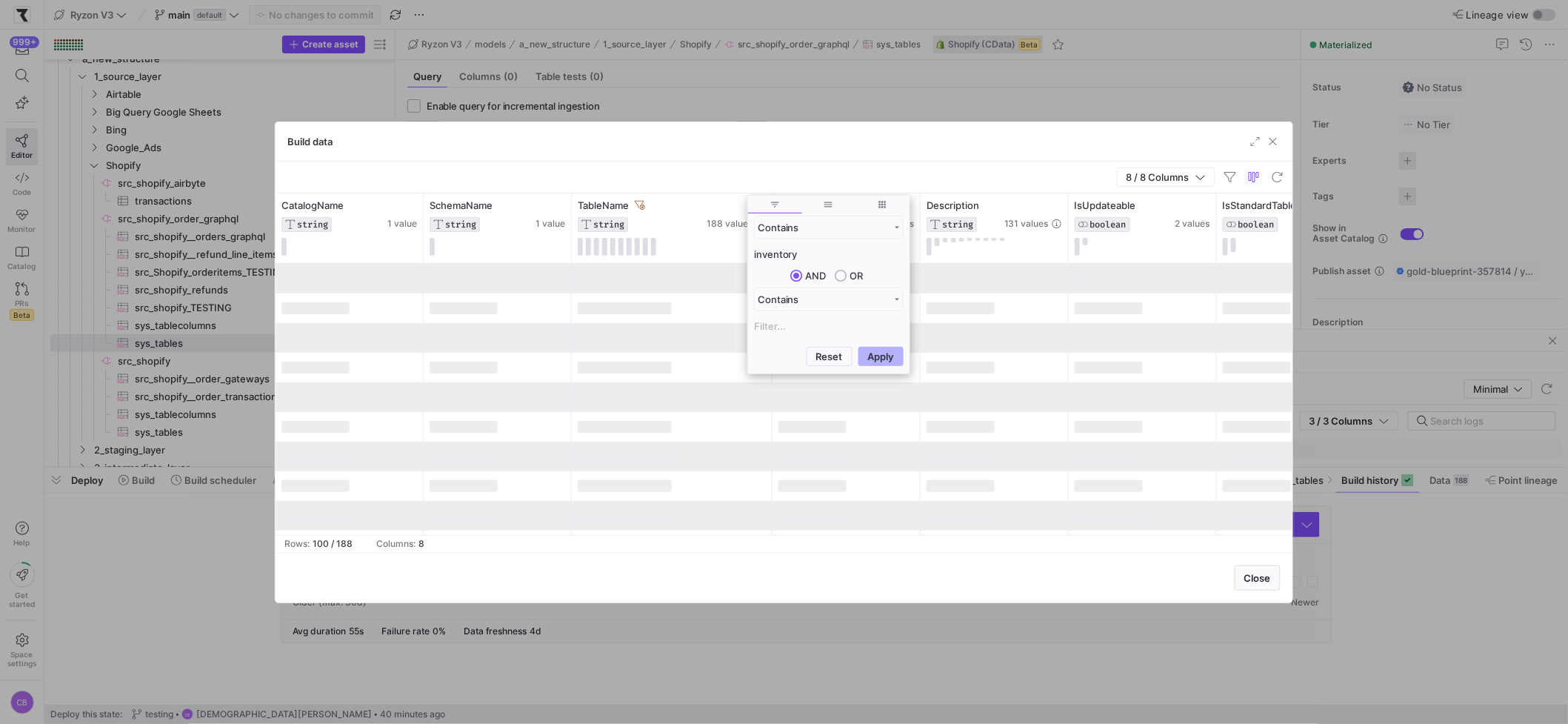
click at [757, 250] on input "inventory" at bounding box center [828, 254] width 149 height 18
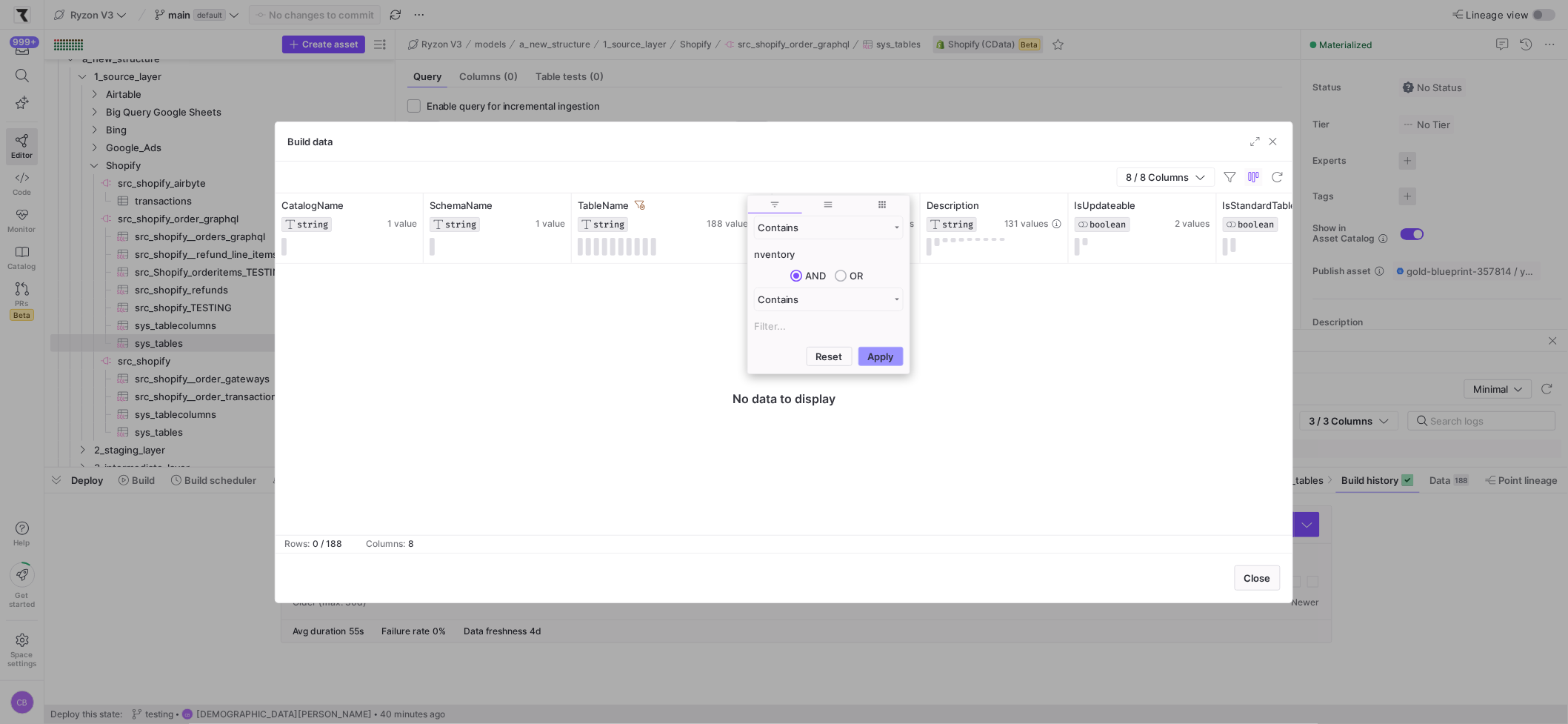
type input "nventory"
click at [874, 357] on button "Apply" at bounding box center [881, 356] width 45 height 19
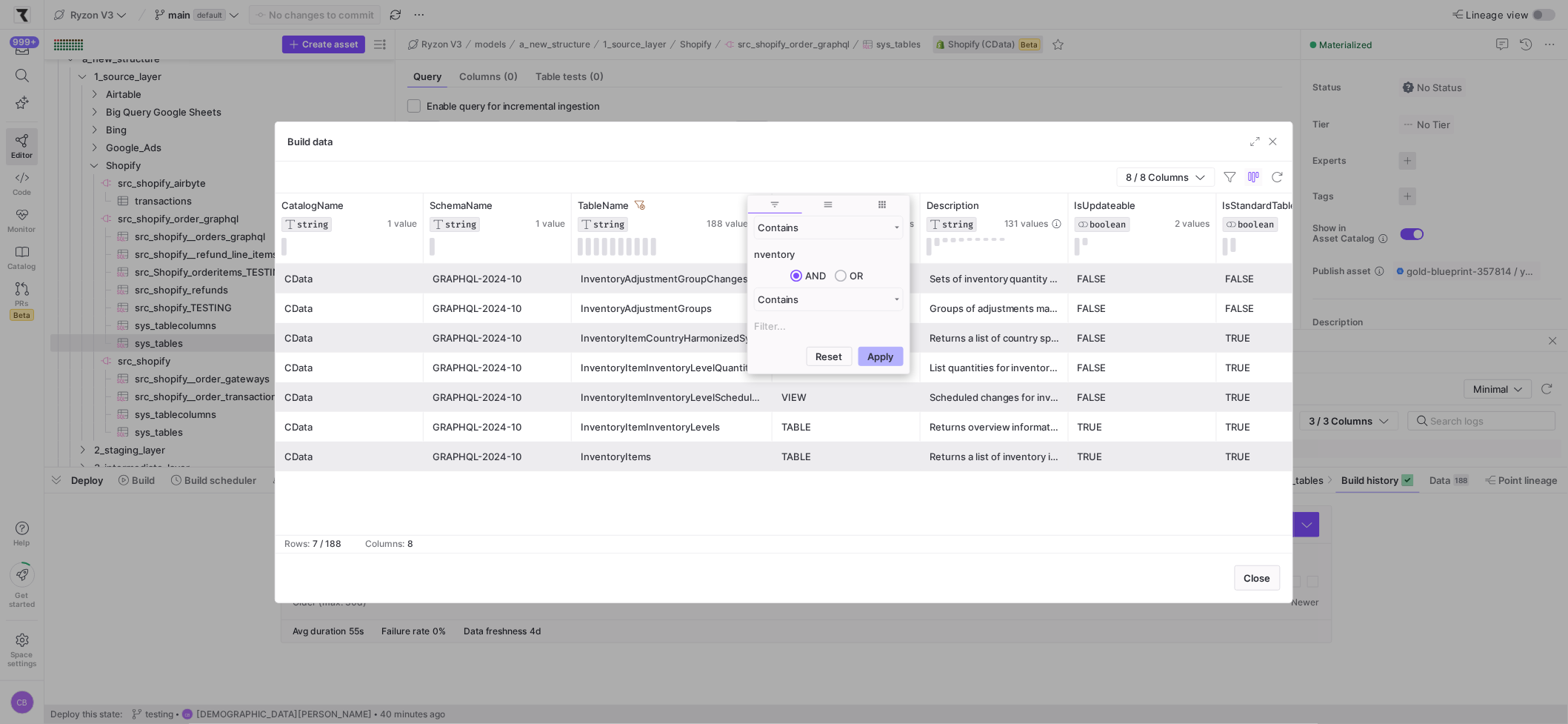
click at [708, 165] on div "8 / 8 Columns" at bounding box center [784, 177] width 1017 height 31
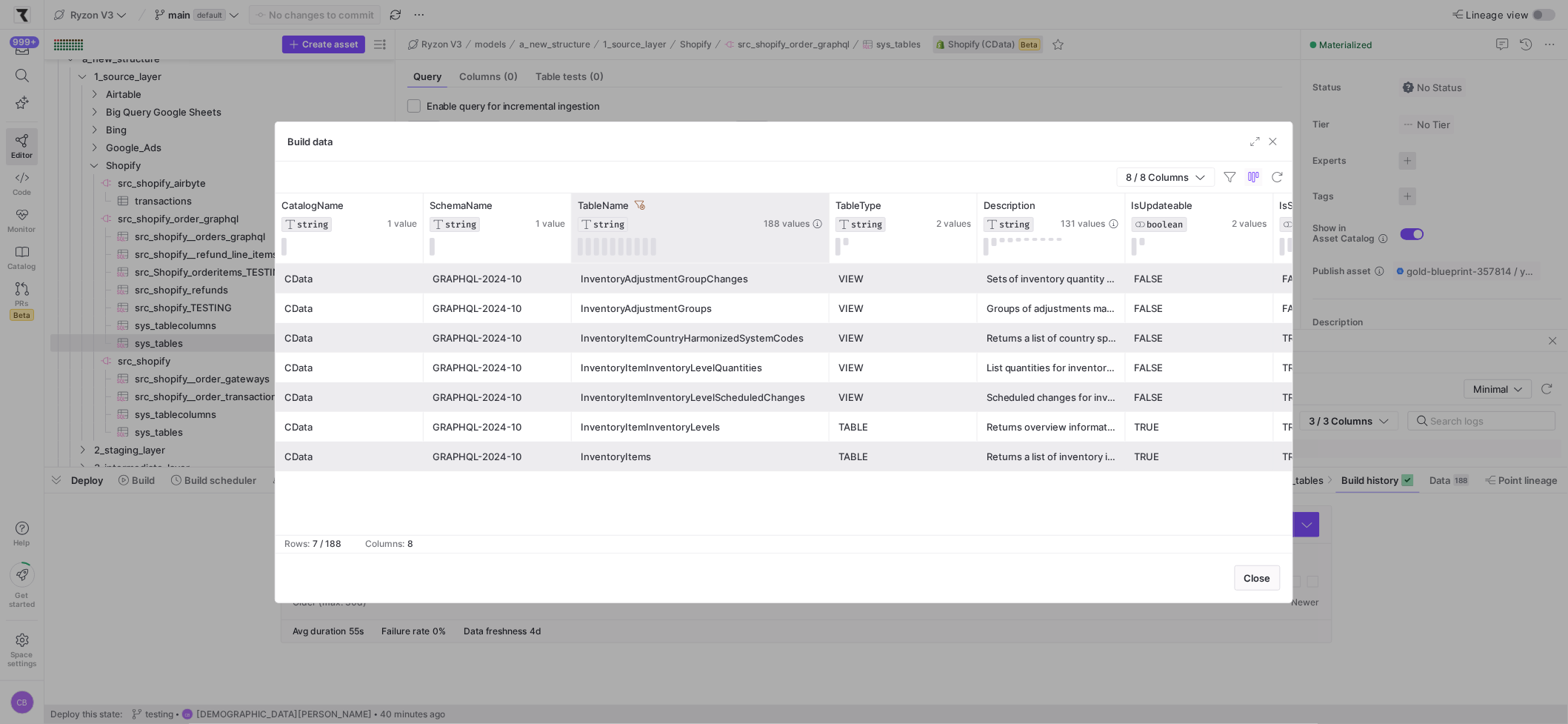
drag, startPoint x: 771, startPoint y: 248, endPoint x: 829, endPoint y: 250, distance: 58.0
click at [829, 250] on div at bounding box center [828, 228] width 6 height 69
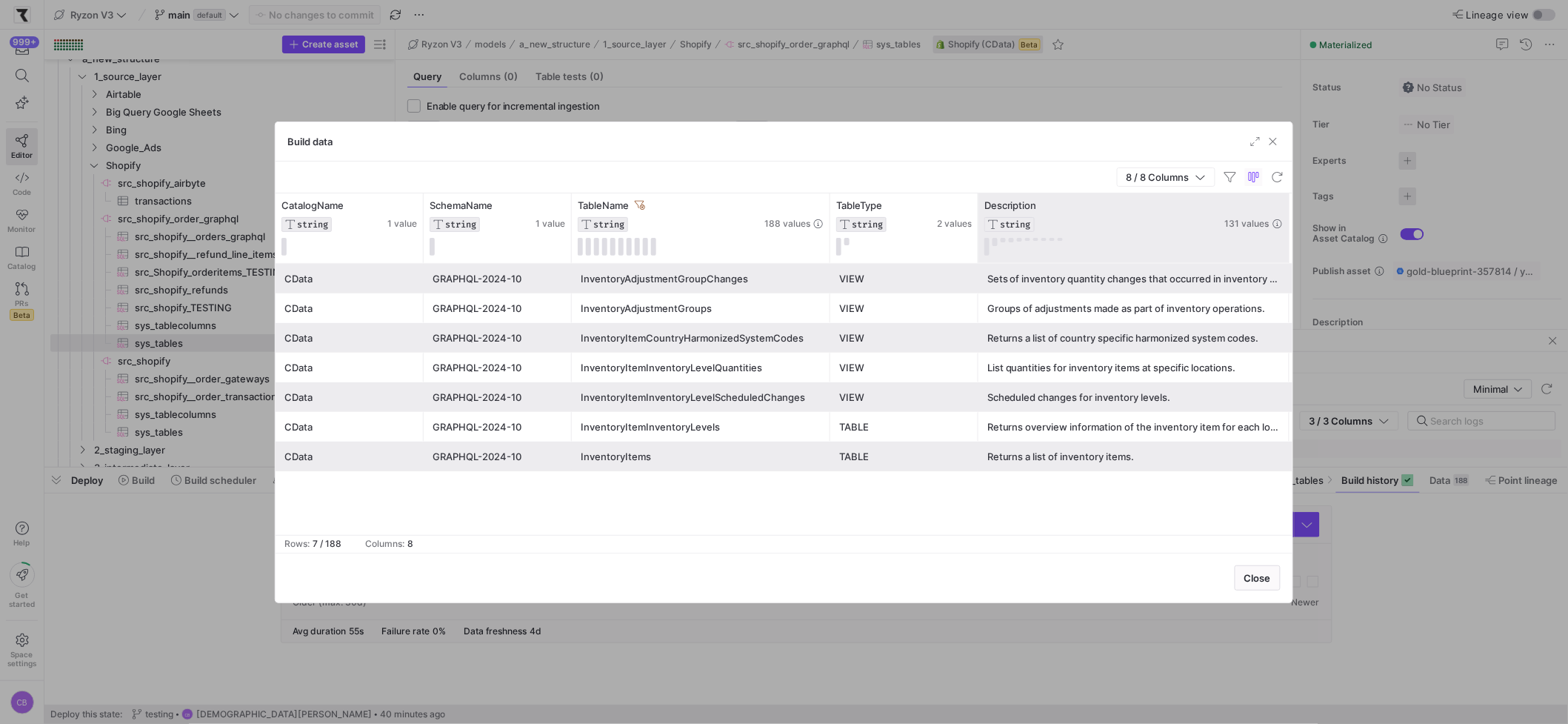
drag, startPoint x: 1125, startPoint y: 245, endPoint x: 1289, endPoint y: 214, distance: 166.9
click at [1202, 214] on div at bounding box center [1288, 228] width 6 height 69
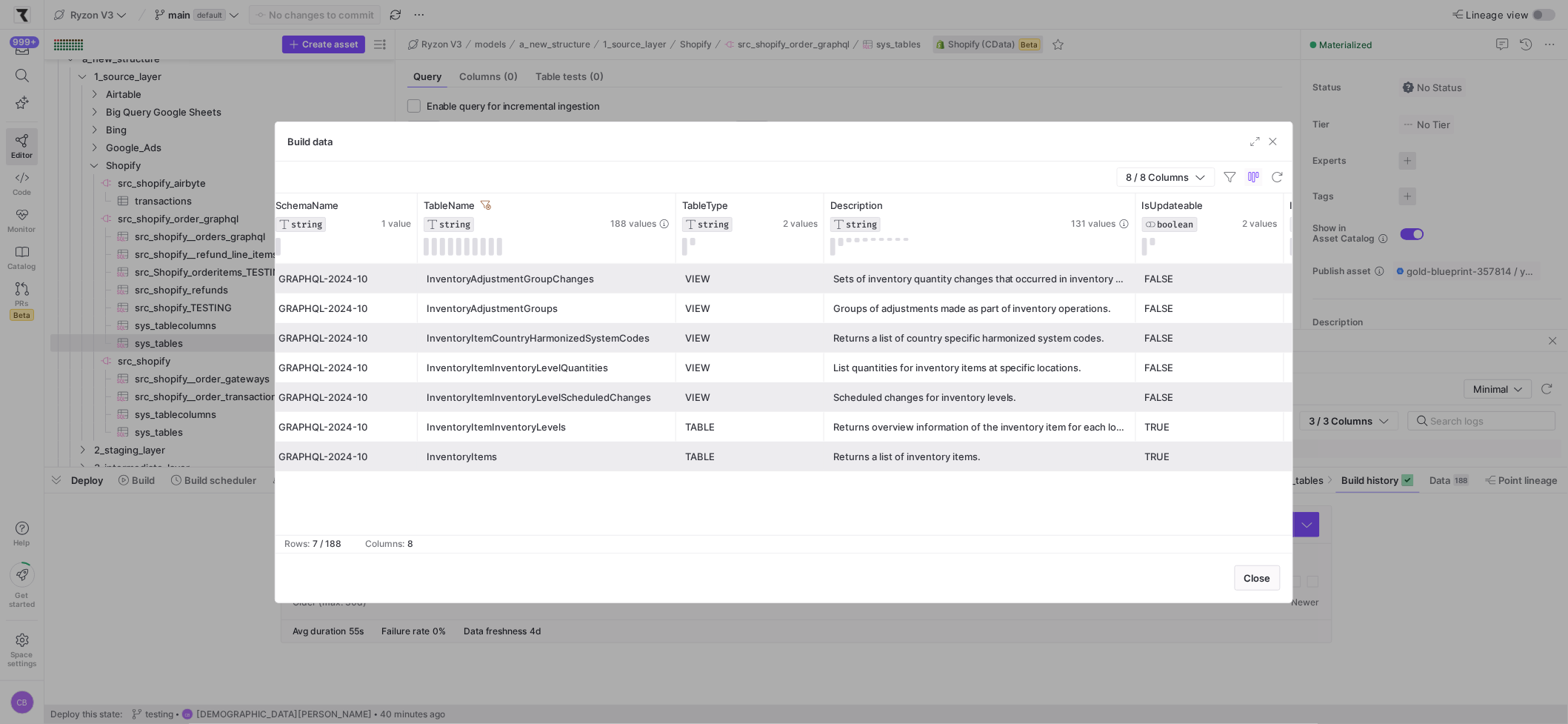
scroll to position [0, 220]
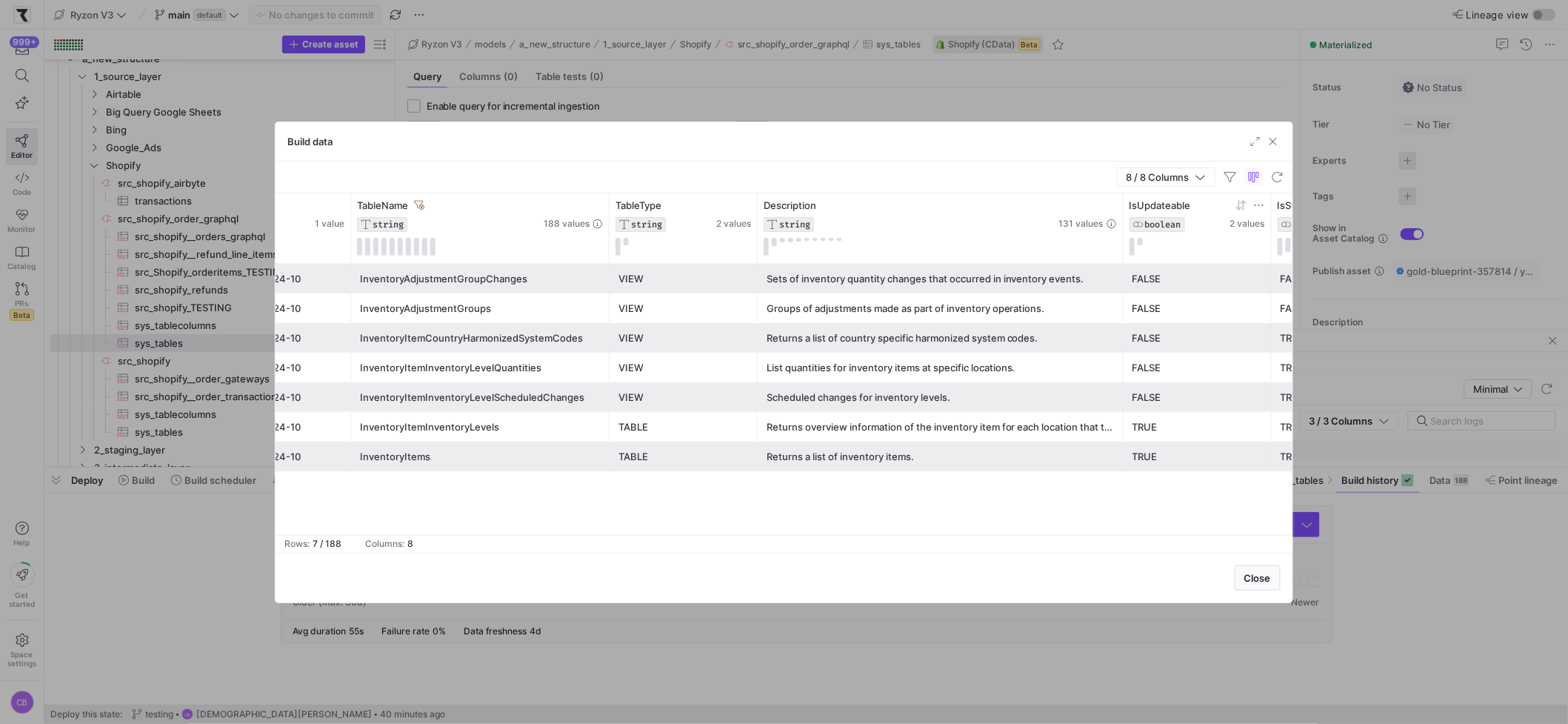
drag, startPoint x: 1066, startPoint y: 236, endPoint x: 1187, endPoint y: 248, distance: 121.6
click at [1187, 248] on div "CatalogName STRING 1 value SchemaName STRING 1 value TableName STRING 188 value…" at bounding box center [812, 228] width 1515 height 69
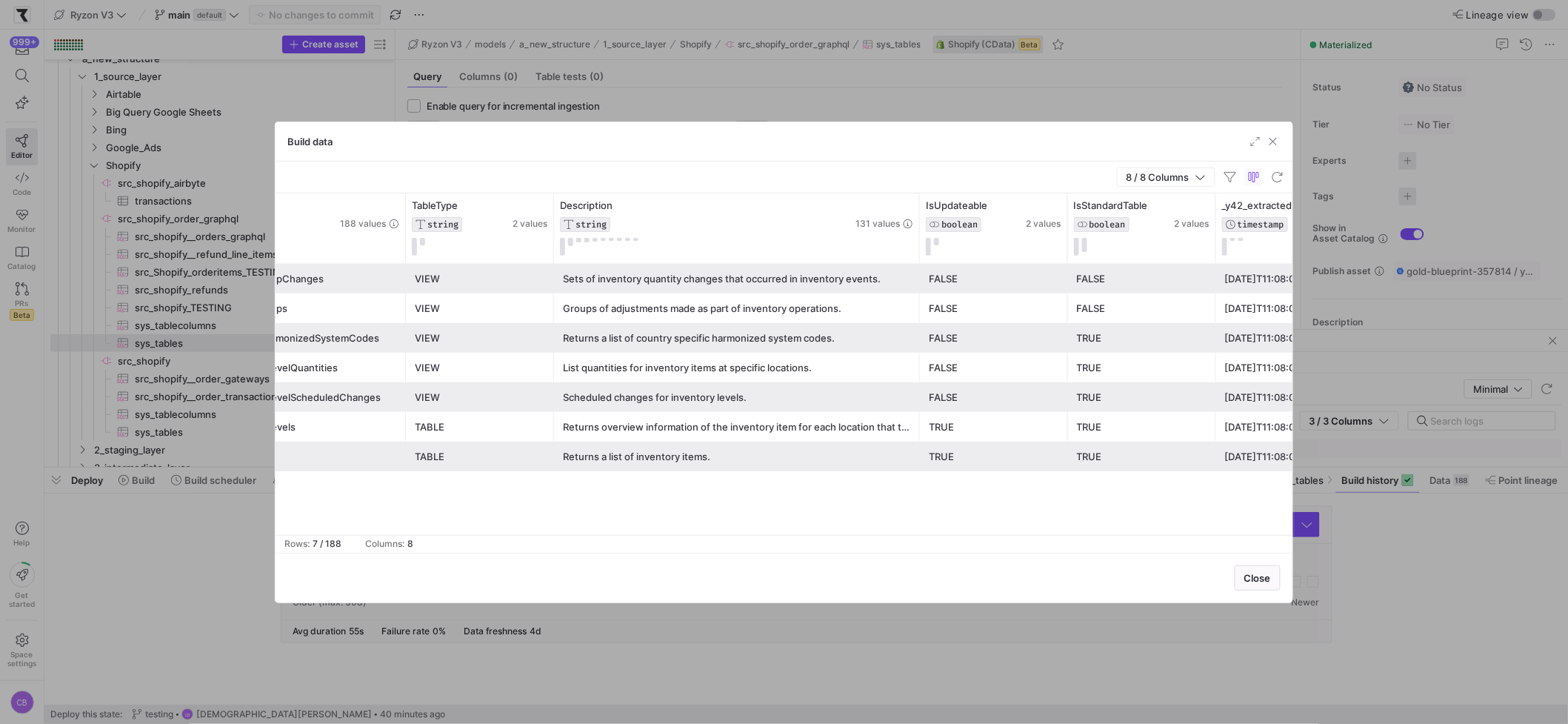
scroll to position [0, 386]
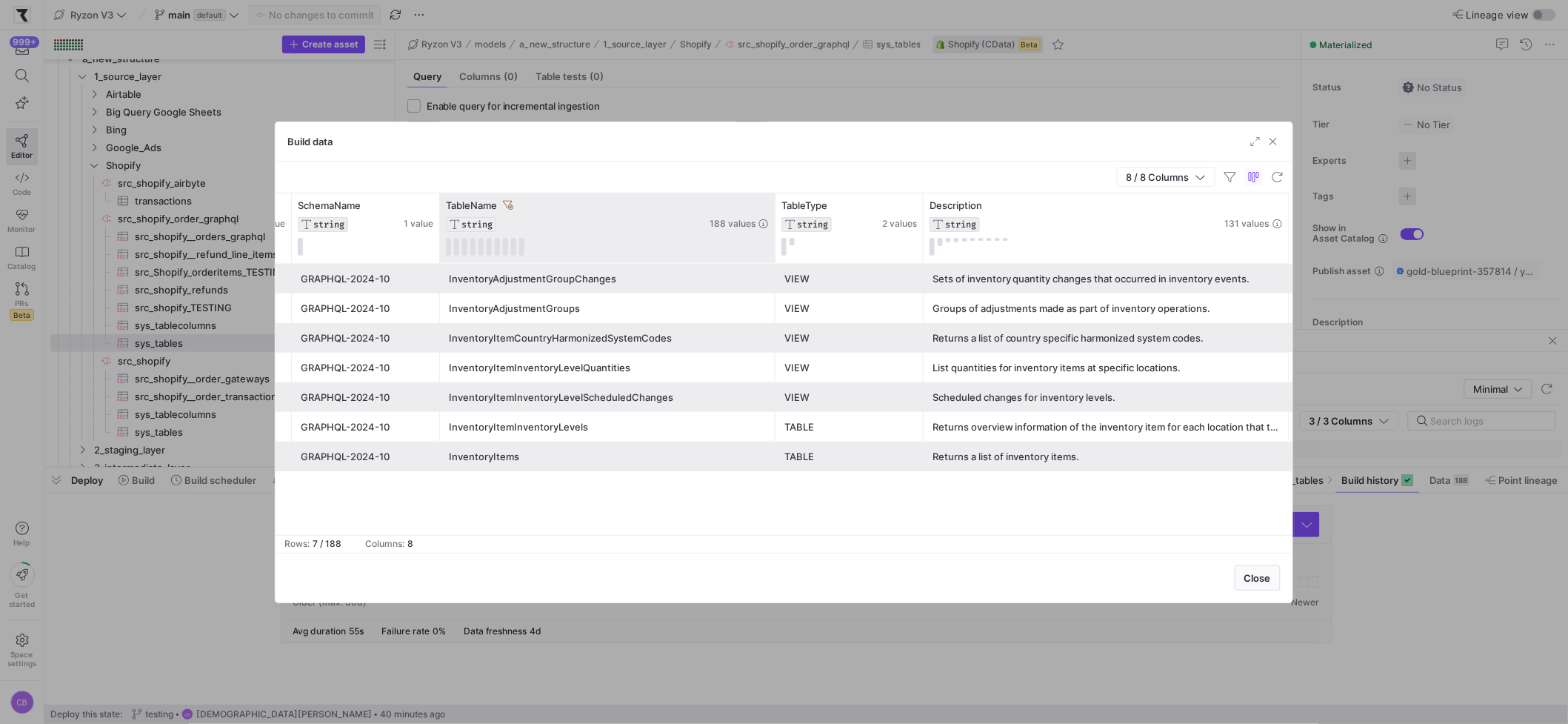
drag, startPoint x: 696, startPoint y: 220, endPoint x: 773, endPoint y: 222, distance: 77.0
click at [773, 222] on div at bounding box center [774, 228] width 6 height 69
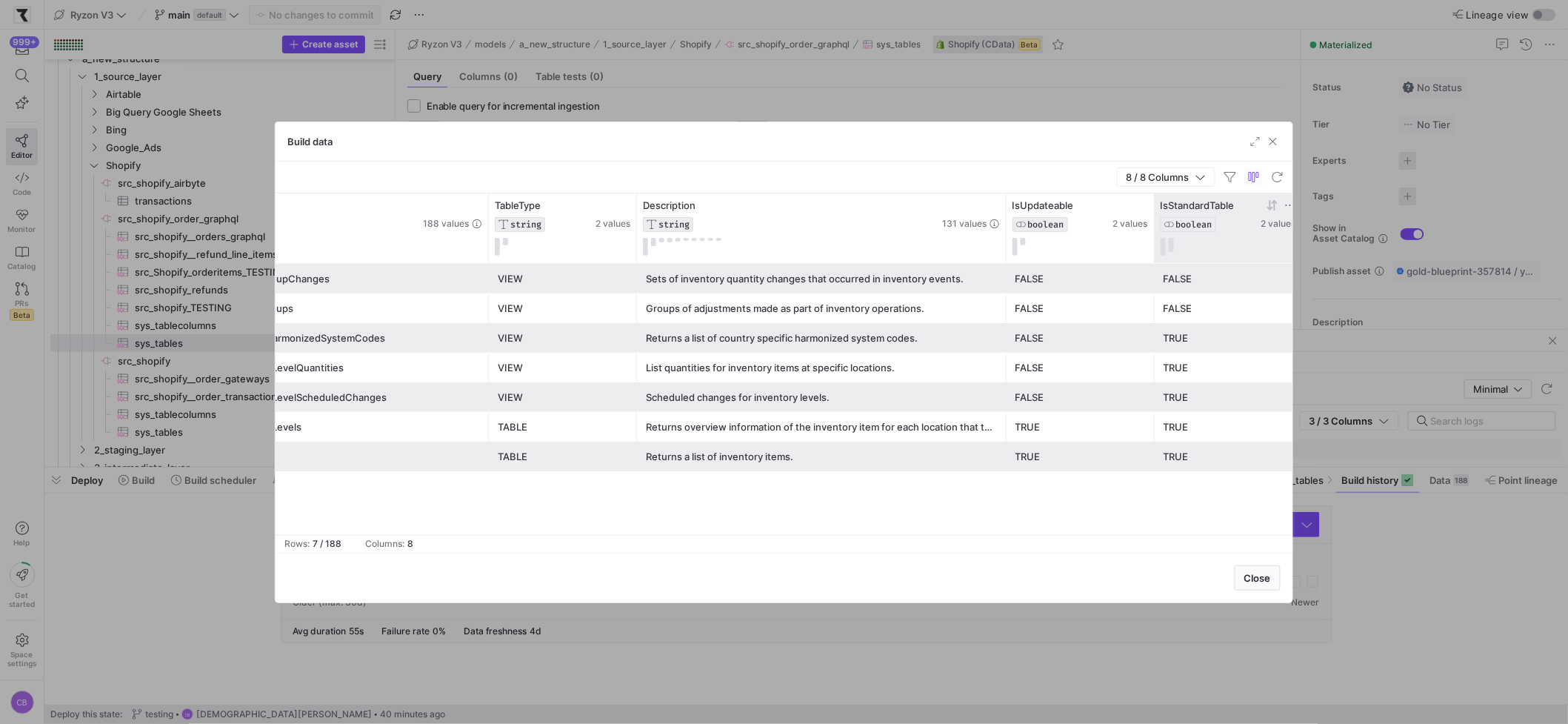
drag, startPoint x: 1000, startPoint y: 204, endPoint x: 1162, endPoint y: 208, distance: 162.0
click at [1162, 208] on div "TableName STRING 188 values TableType STRING 2 values Description STRING 131 va…" at bounding box center [654, 228] width 1595 height 69
drag, startPoint x: 1003, startPoint y: 203, endPoint x: 1073, endPoint y: 211, distance: 70.5
click at [1073, 211] on div "TableName STRING 188 values TableType STRING 2 values Description STRING 131 va…" at bounding box center [654, 228] width 1595 height 69
click at [900, 436] on div "Returns overview information of the inventory item for each location that the i…" at bounding box center [822, 427] width 352 height 29
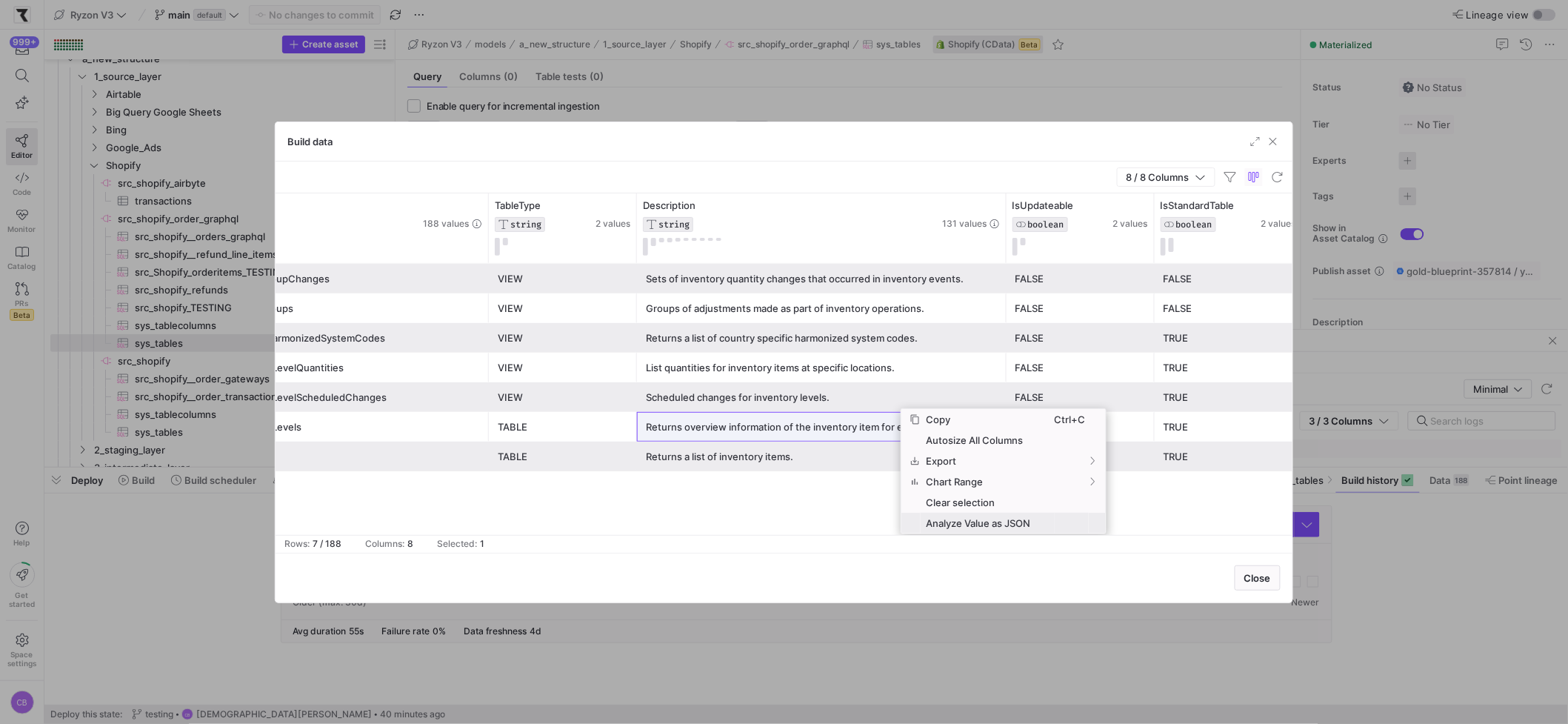
click at [989, 529] on span "Analyze Value as JSON" at bounding box center [988, 523] width 134 height 21
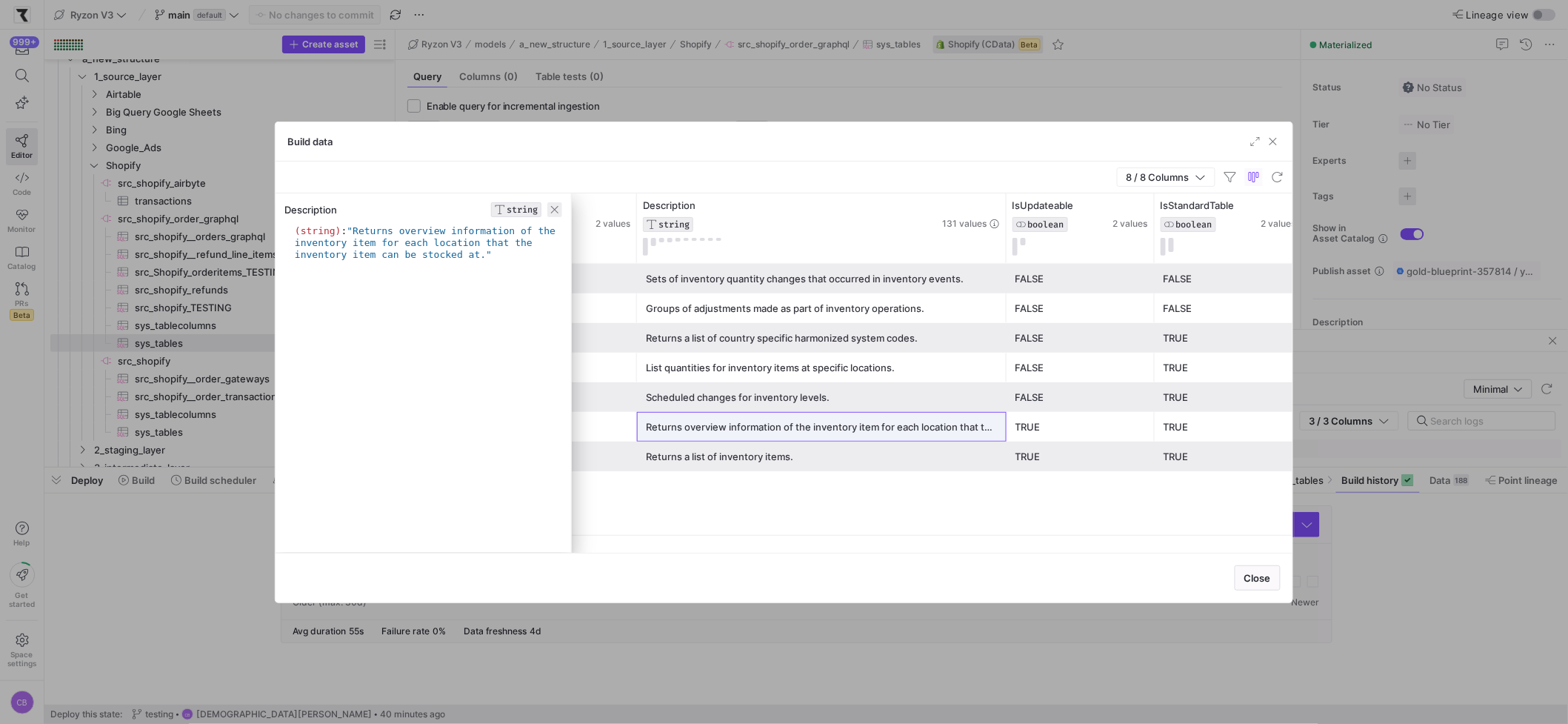
click at [551, 211] on span "button" at bounding box center [554, 210] width 15 height 15
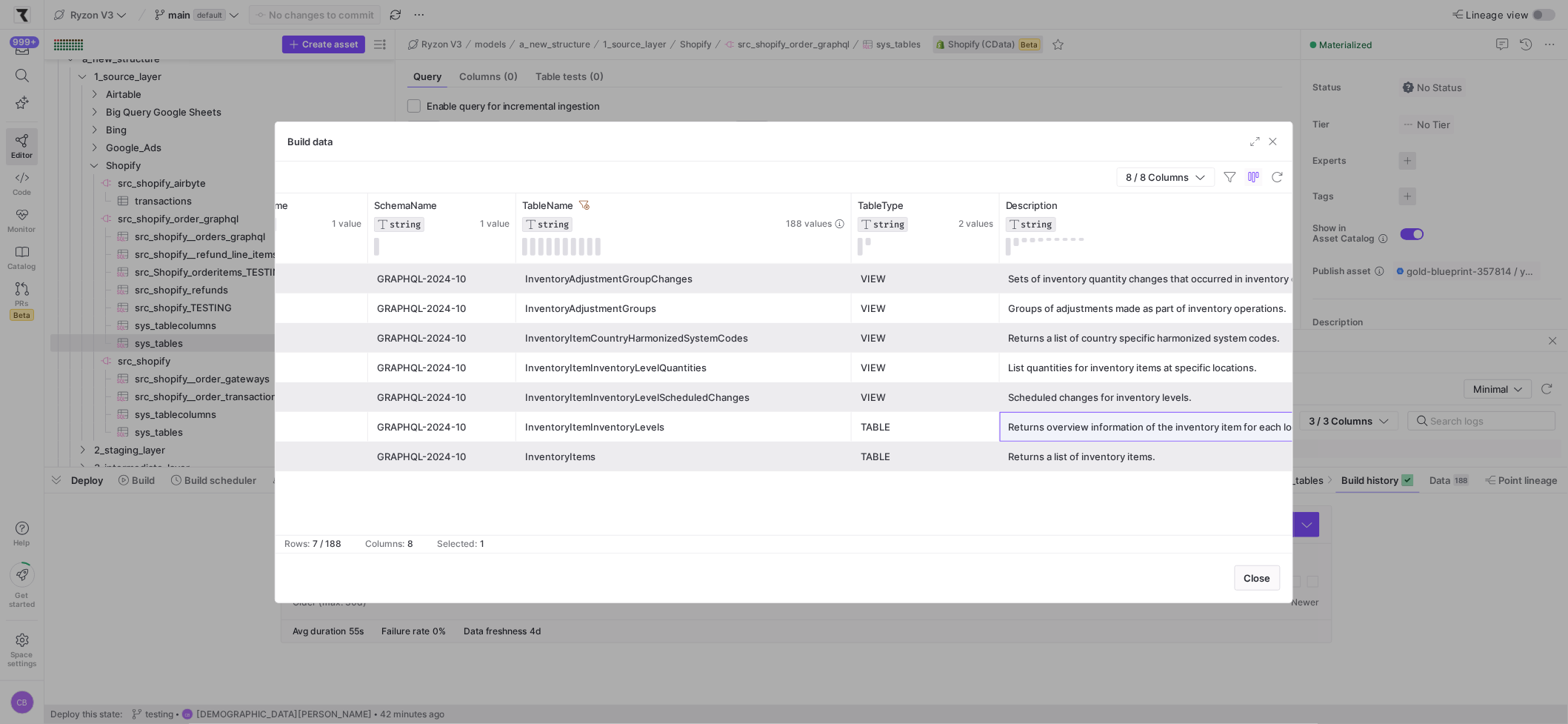
scroll to position [0, 0]
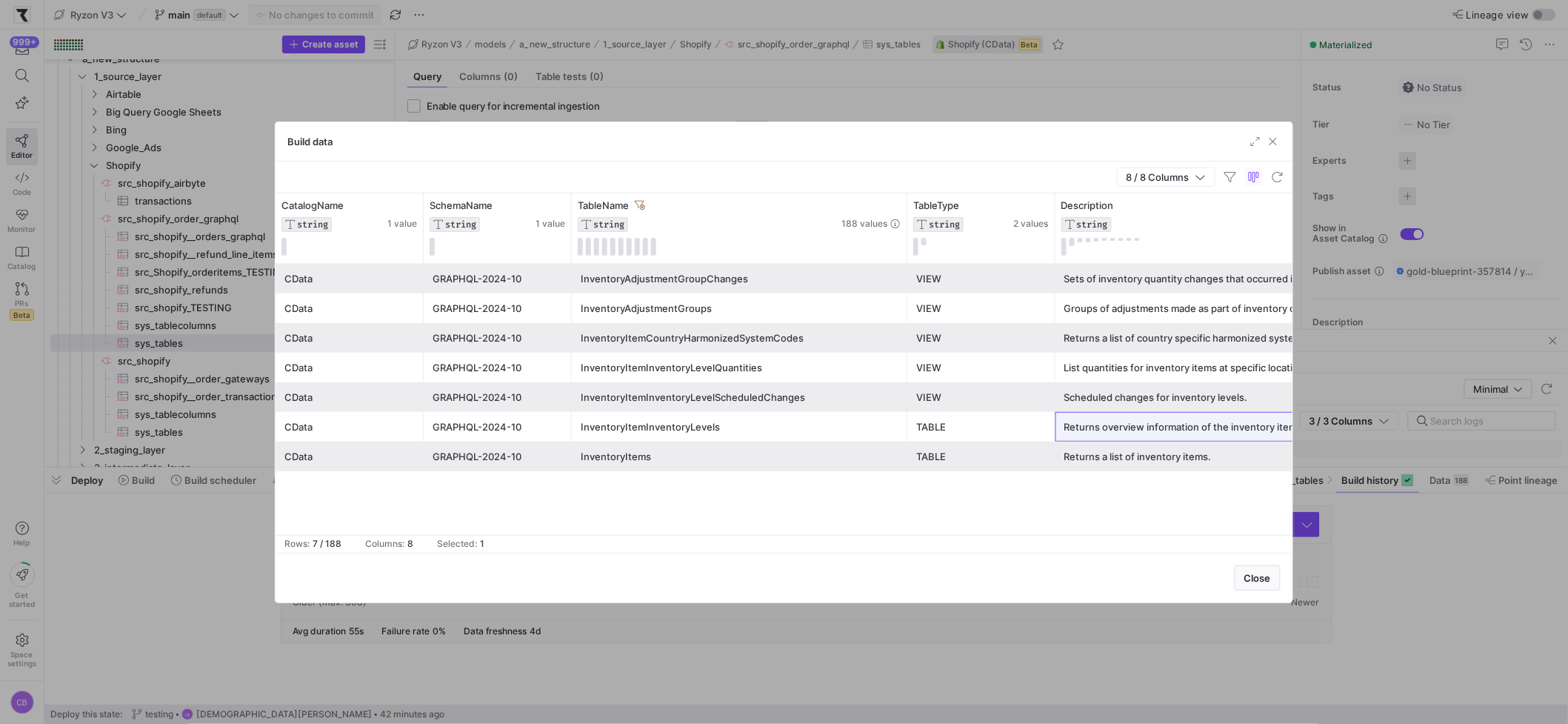
click at [650, 309] on div "InventoryAdjustmentGroups" at bounding box center [739, 308] width 318 height 29
click at [659, 288] on div "InventoryAdjustmentGroupChanges" at bounding box center [739, 279] width 318 height 29
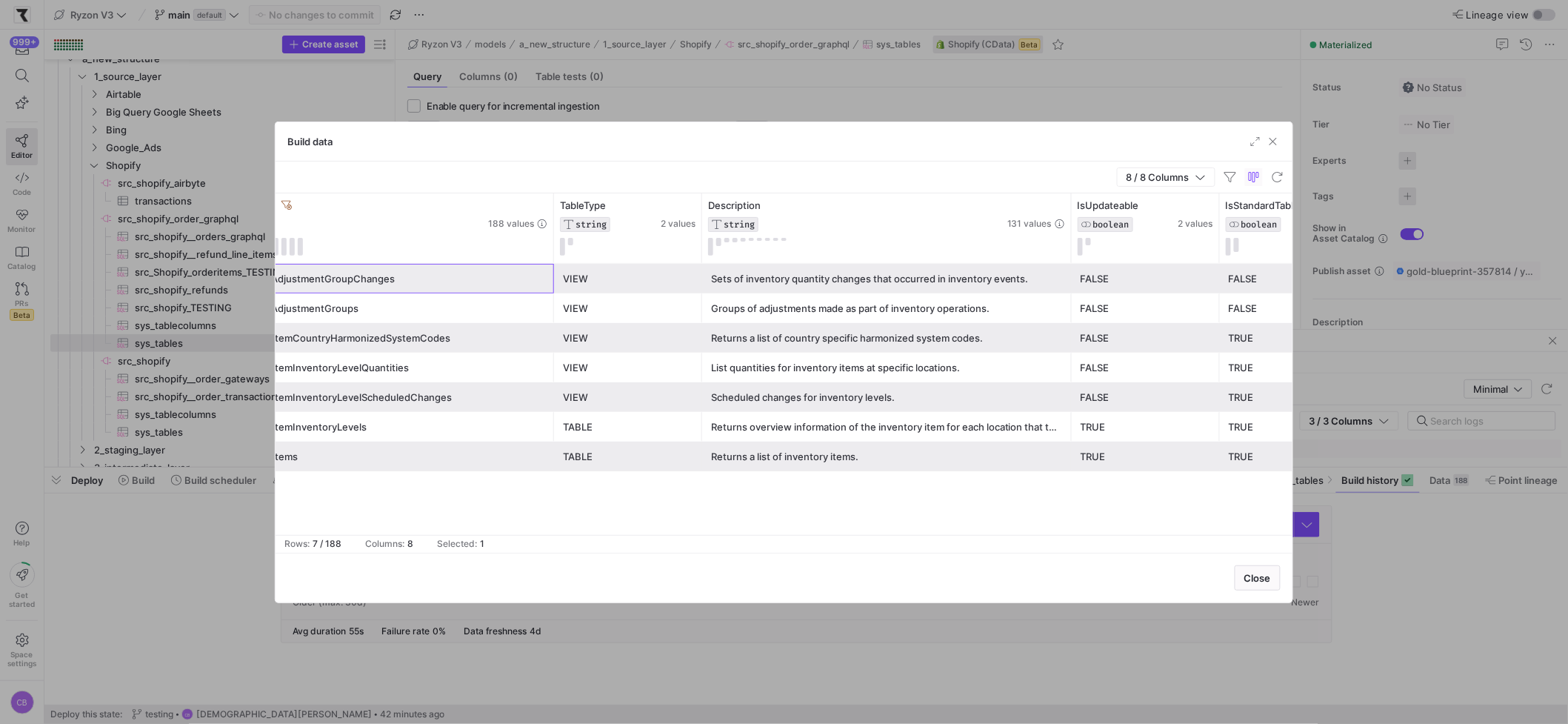
scroll to position [0, 320]
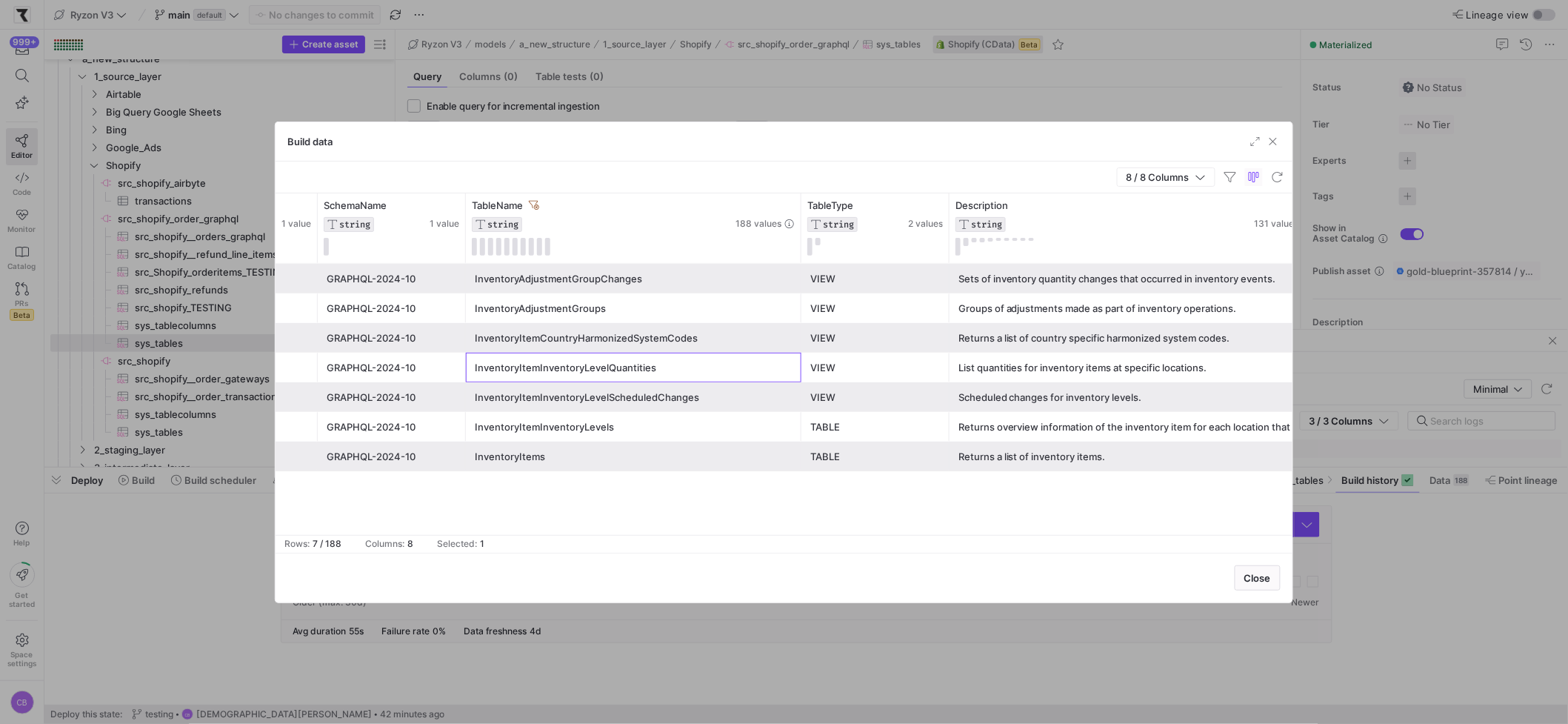
click at [675, 374] on div "InventoryItemInventoryLevelQuantities" at bounding box center [633, 368] width 318 height 29
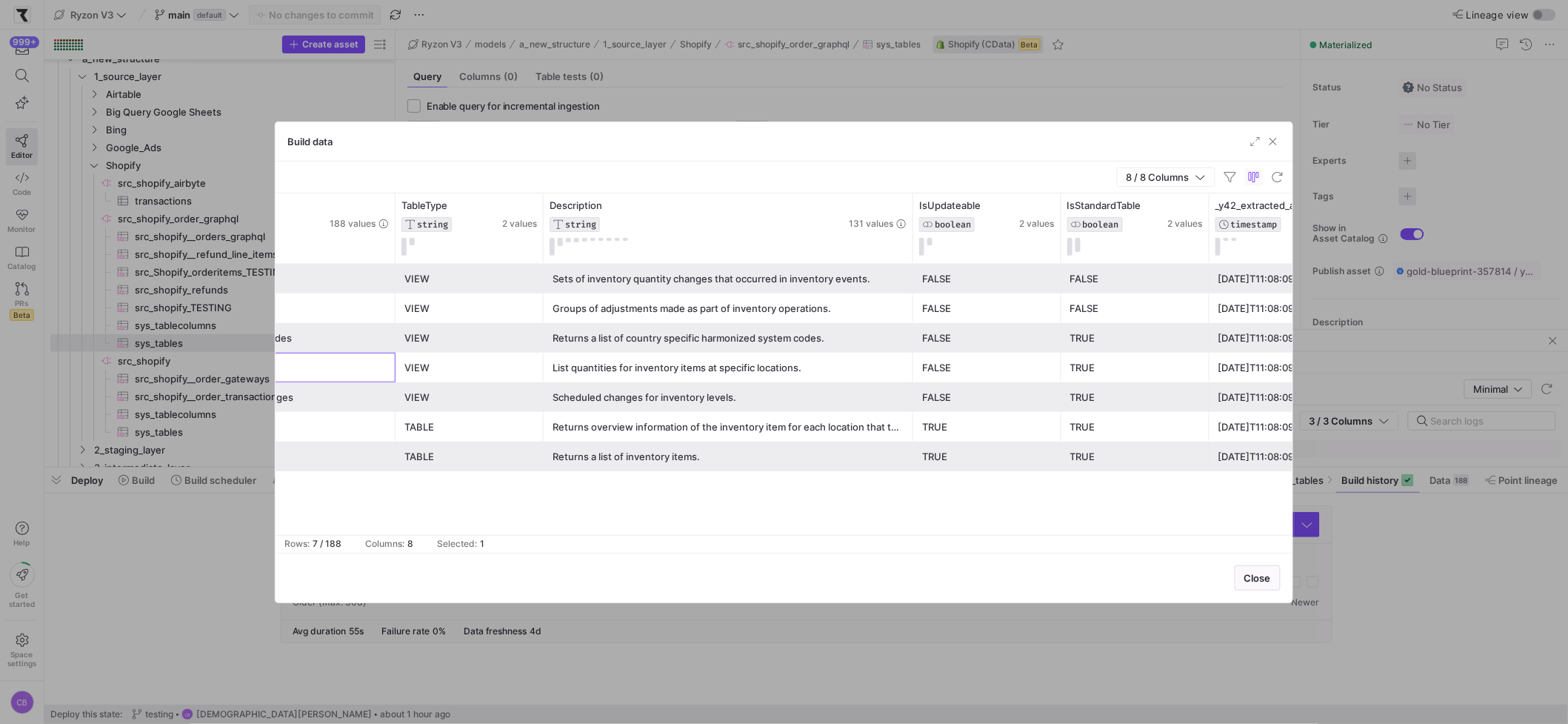
scroll to position [0, 524]
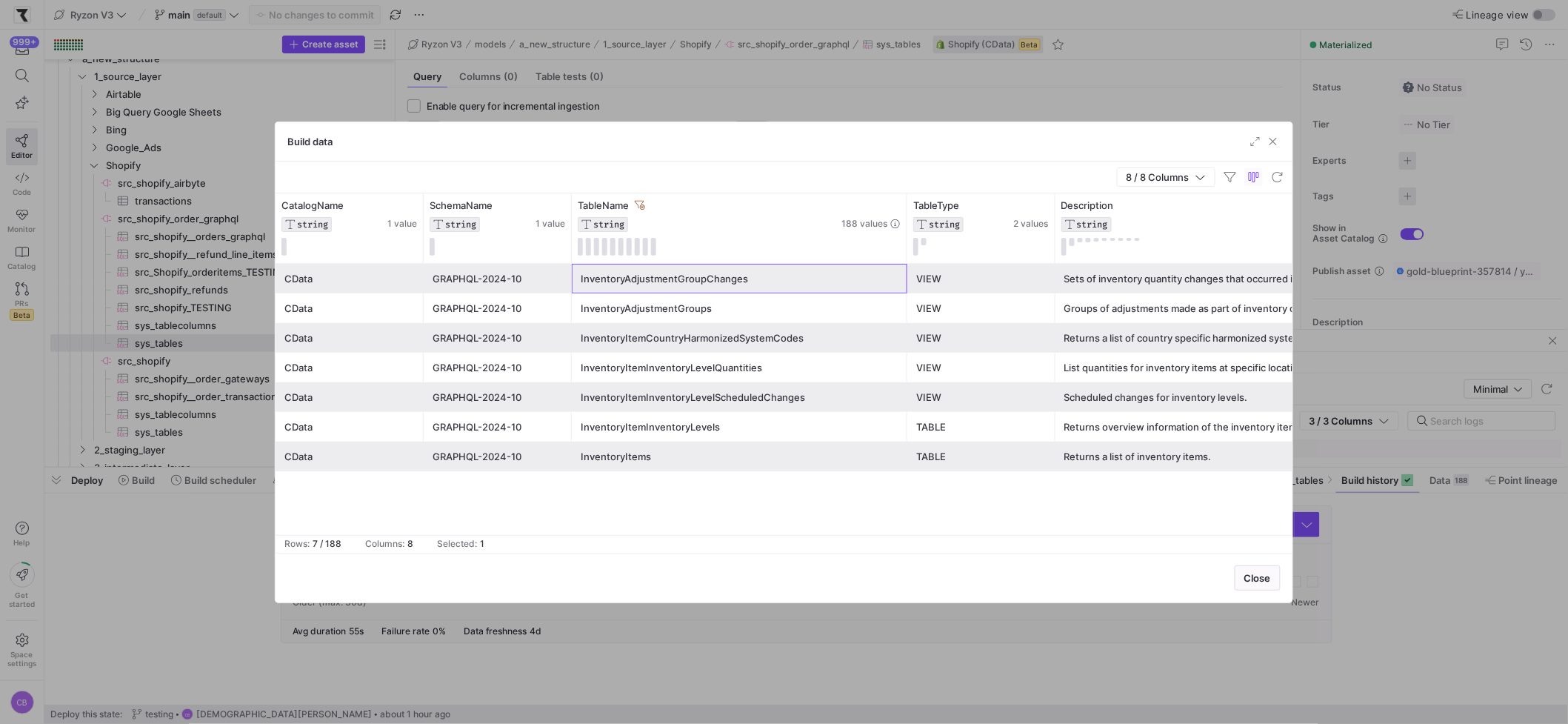
click at [701, 281] on div "InventoryAdjustmentGroupChanges" at bounding box center [739, 279] width 318 height 29
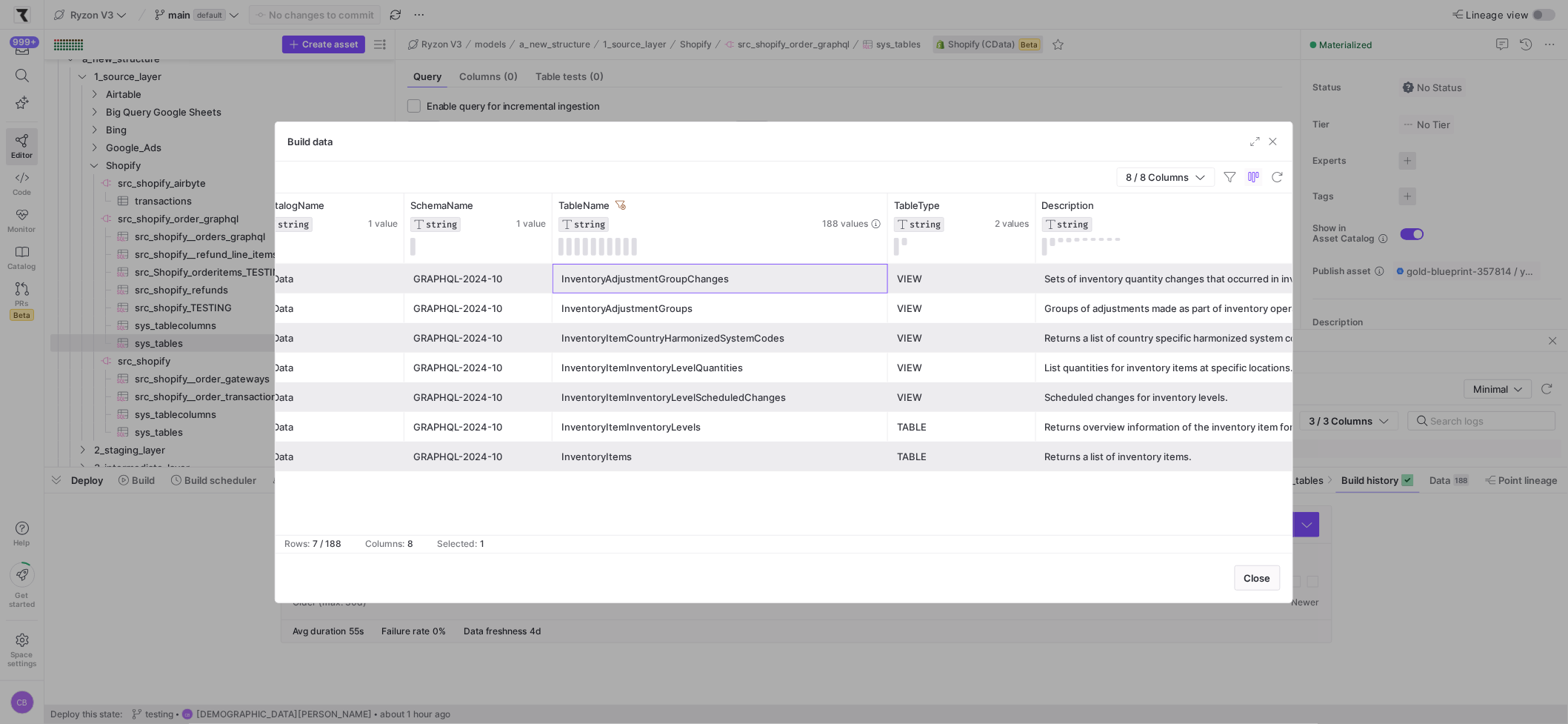
click at [634, 286] on div "InventoryAdjustmentGroupChanges" at bounding box center [721, 279] width 318 height 29
click at [1202, 140] on div "Build data" at bounding box center [784, 141] width 1017 height 40
click at [1202, 140] on span "button" at bounding box center [1273, 141] width 15 height 15
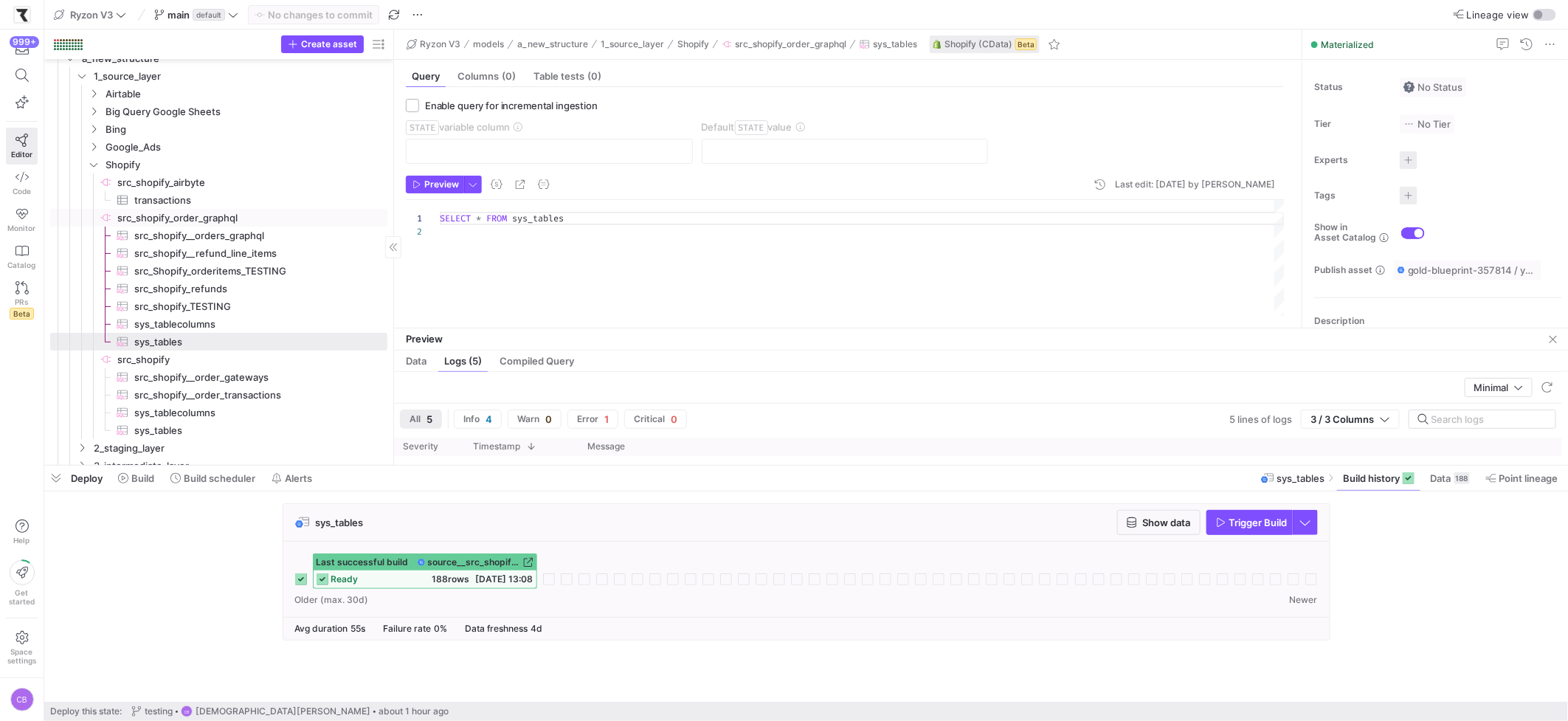
click at [179, 219] on span "src_shopify_order_graphql​​​​​​​​" at bounding box center [251, 218] width 268 height 17
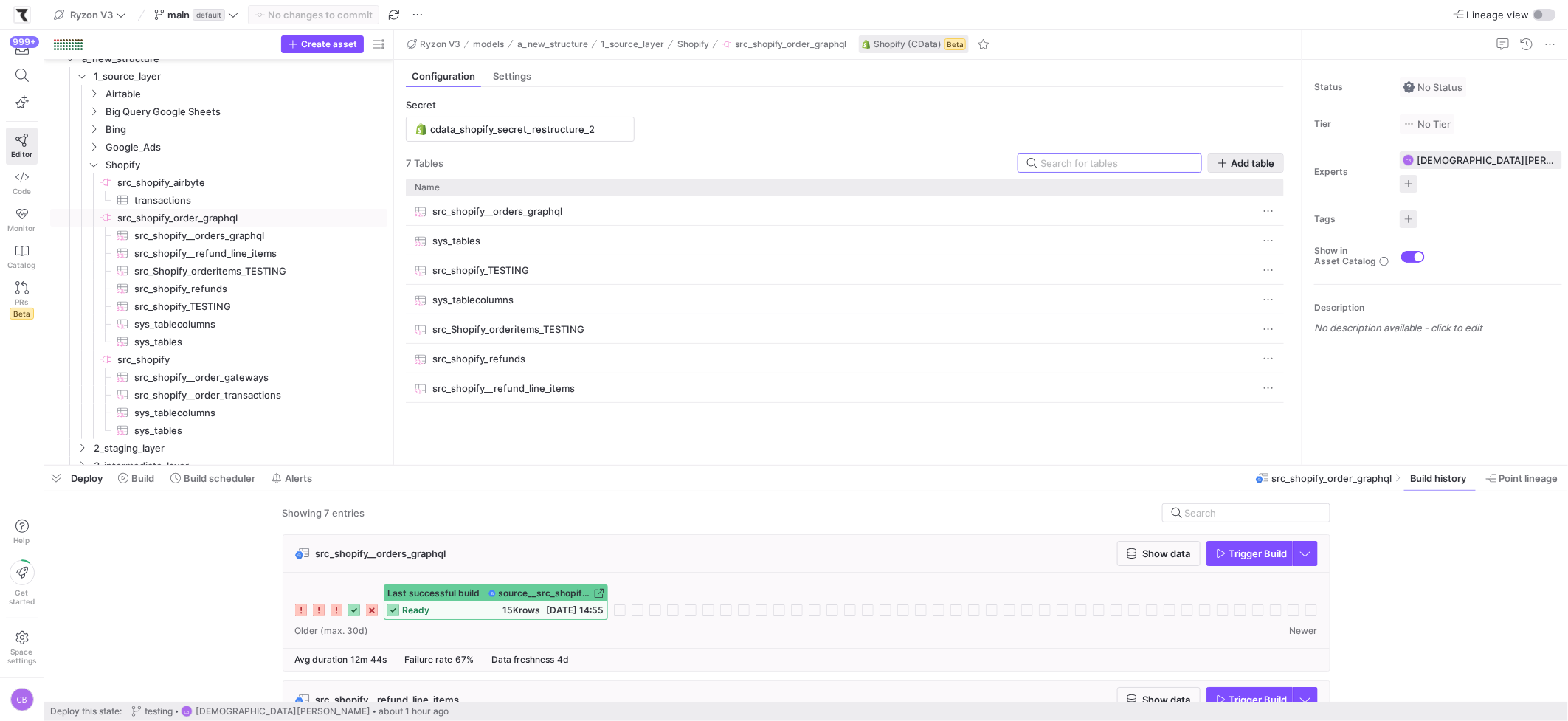
click at [1197, 171] on span "button" at bounding box center [1246, 163] width 75 height 18
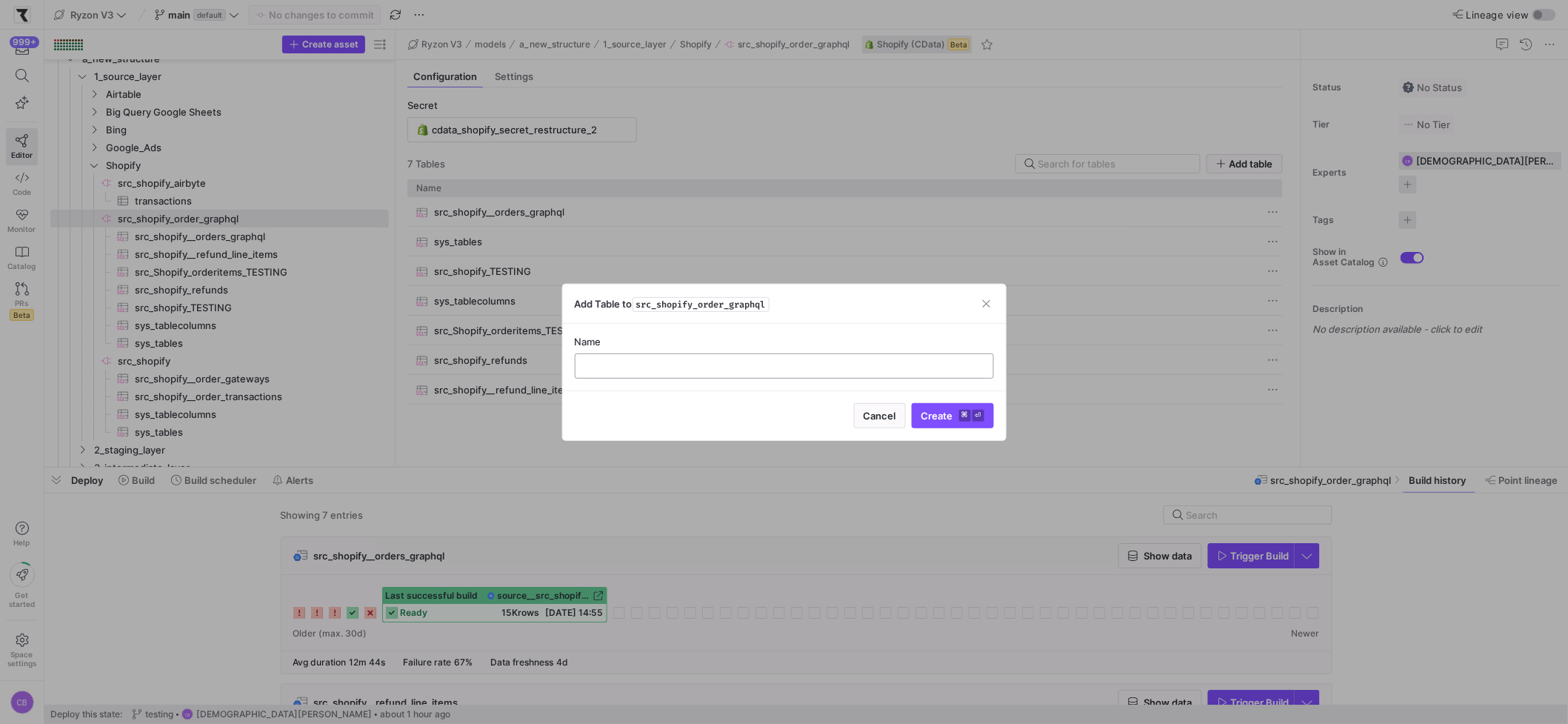
click at [696, 370] on input "text" at bounding box center [784, 366] width 394 height 12
click at [691, 370] on input "src_shopify__" at bounding box center [784, 366] width 394 height 12
paste input "InventoryAdjustmentGroupChanges"
click at [650, 365] on input "src_shopify__InventoryAdjustmentGroupChanges" at bounding box center [784, 366] width 394 height 12
click at [697, 368] on input "src_shopify__InventoryAdjustmentGroupChanges" at bounding box center [784, 366] width 394 height 12
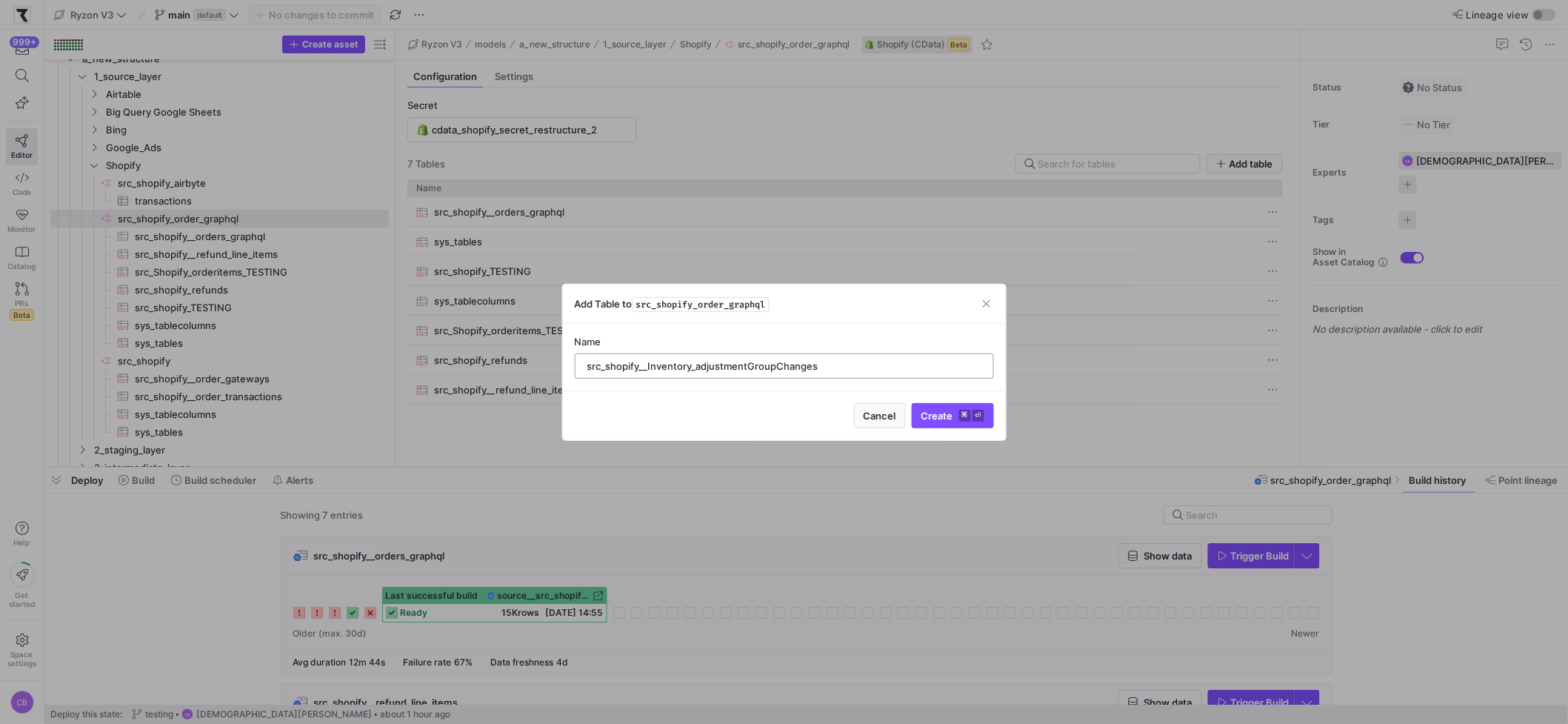
click at [751, 367] on input "src_shopify__Inventory_adjustmentGroupChanges" at bounding box center [784, 366] width 394 height 12
click at [784, 365] on input "src_shopify__Inventory_adjustment_groupChanges" at bounding box center [784, 366] width 394 height 12
type input "src_shopify__Inventory_adjustment_group_changes"
click at [956, 419] on span "Create ⌘ ⏎" at bounding box center [953, 415] width 63 height 12
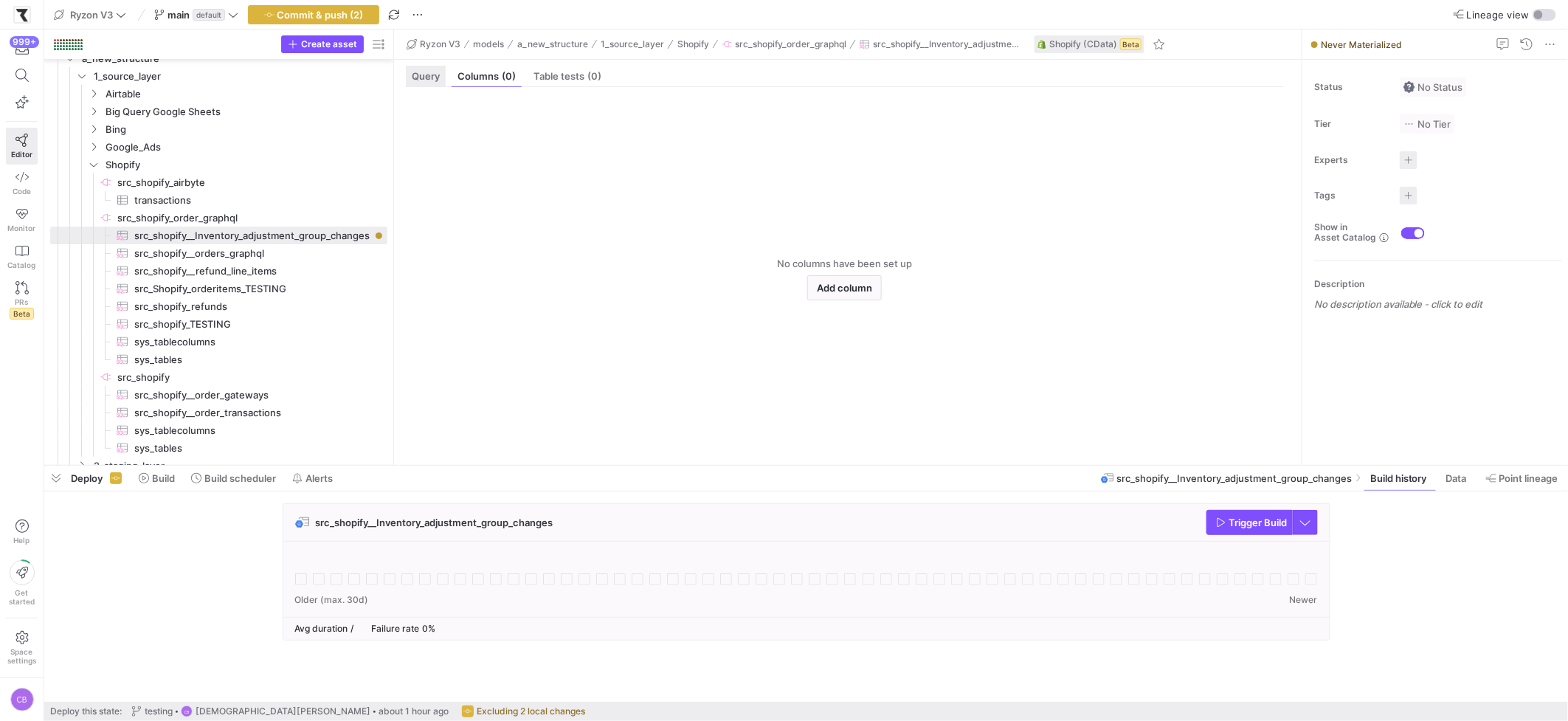
click at [428, 72] on span "Query" at bounding box center [425, 76] width 28 height 10
click at [490, 227] on div at bounding box center [862, 326] width 845 height 253
click at [211, 339] on span "sys_tablecolumns​​​​​​​​​" at bounding box center [252, 342] width 236 height 17
type textarea "SELECT * FROM sys_tablecolumns"
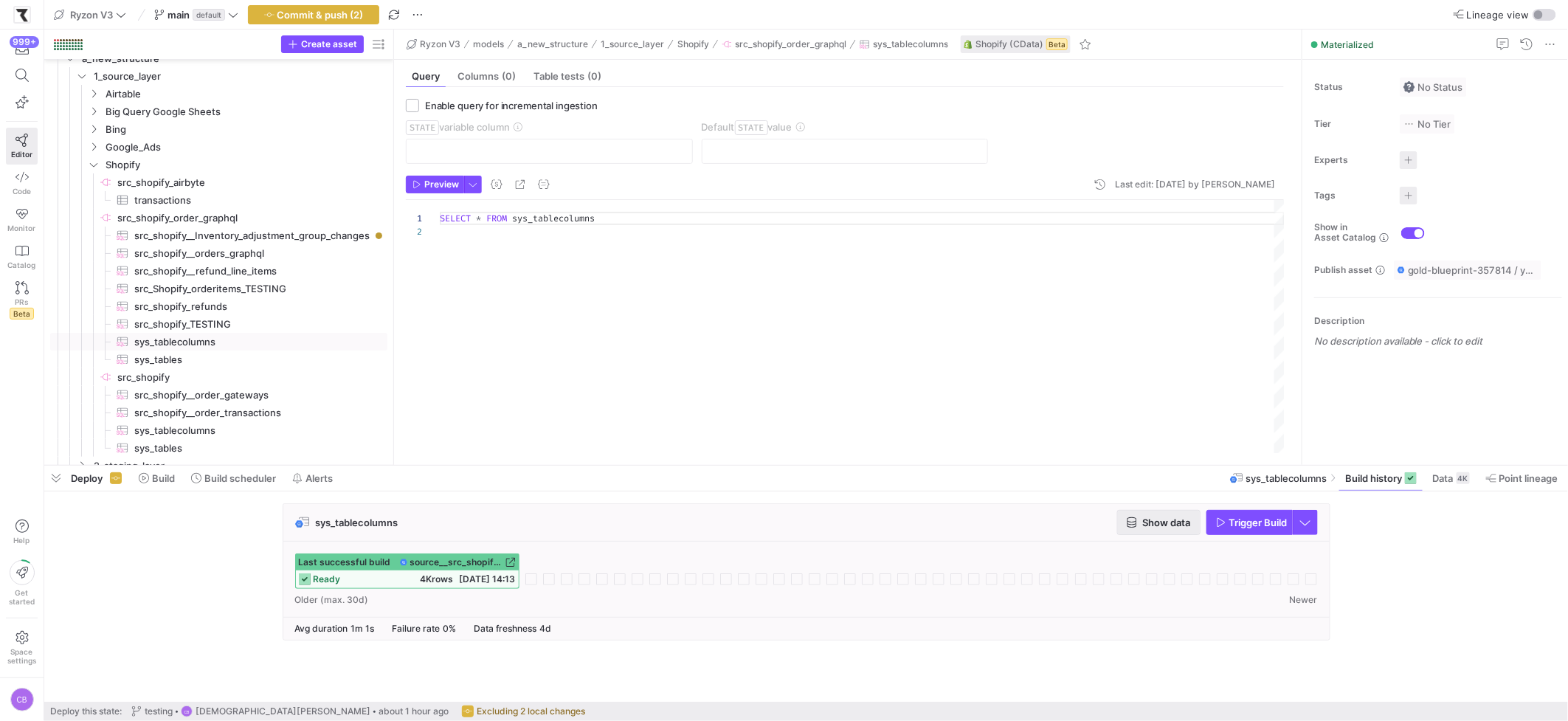
click at [1149, 516] on span "Show data" at bounding box center [1168, 522] width 48 height 12
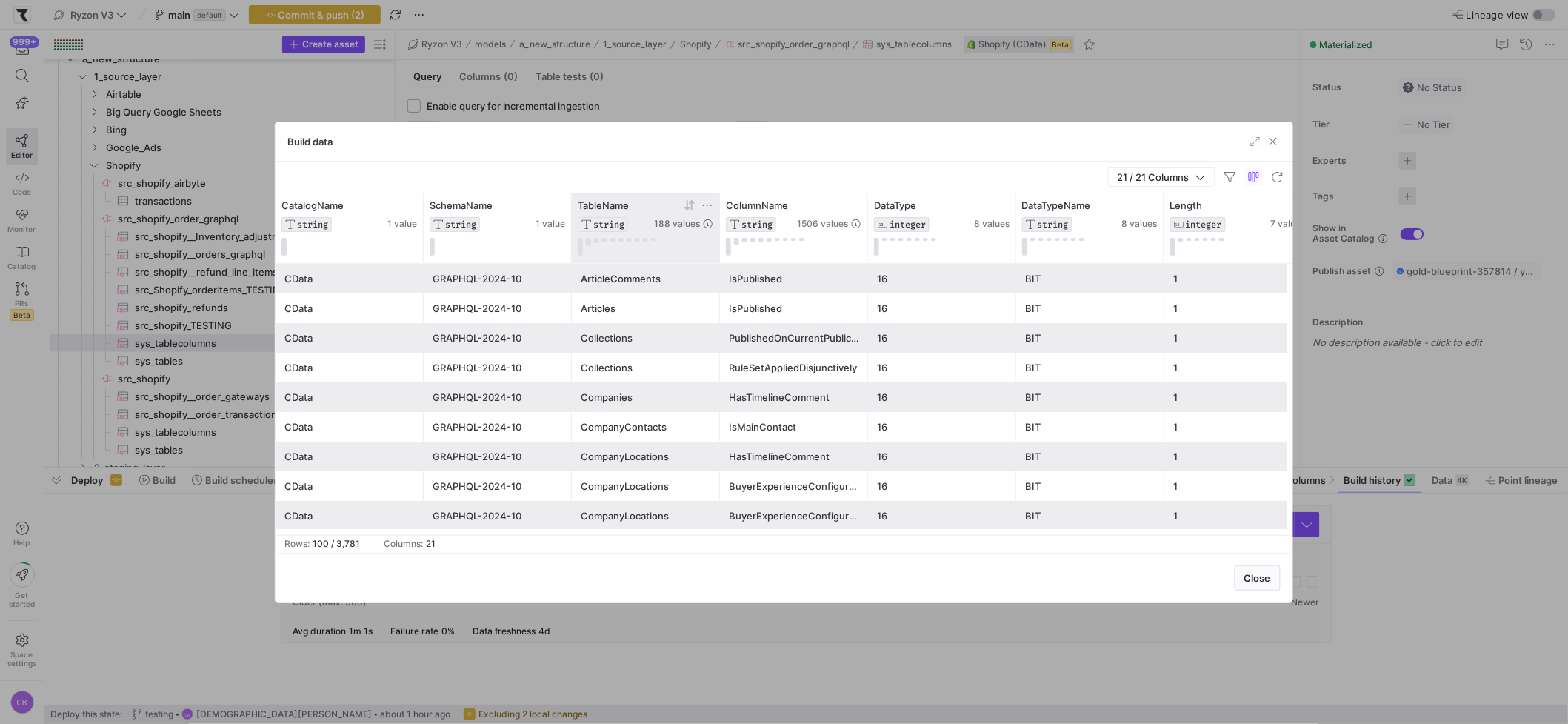
click at [706, 203] on icon at bounding box center [707, 205] width 12 height 12
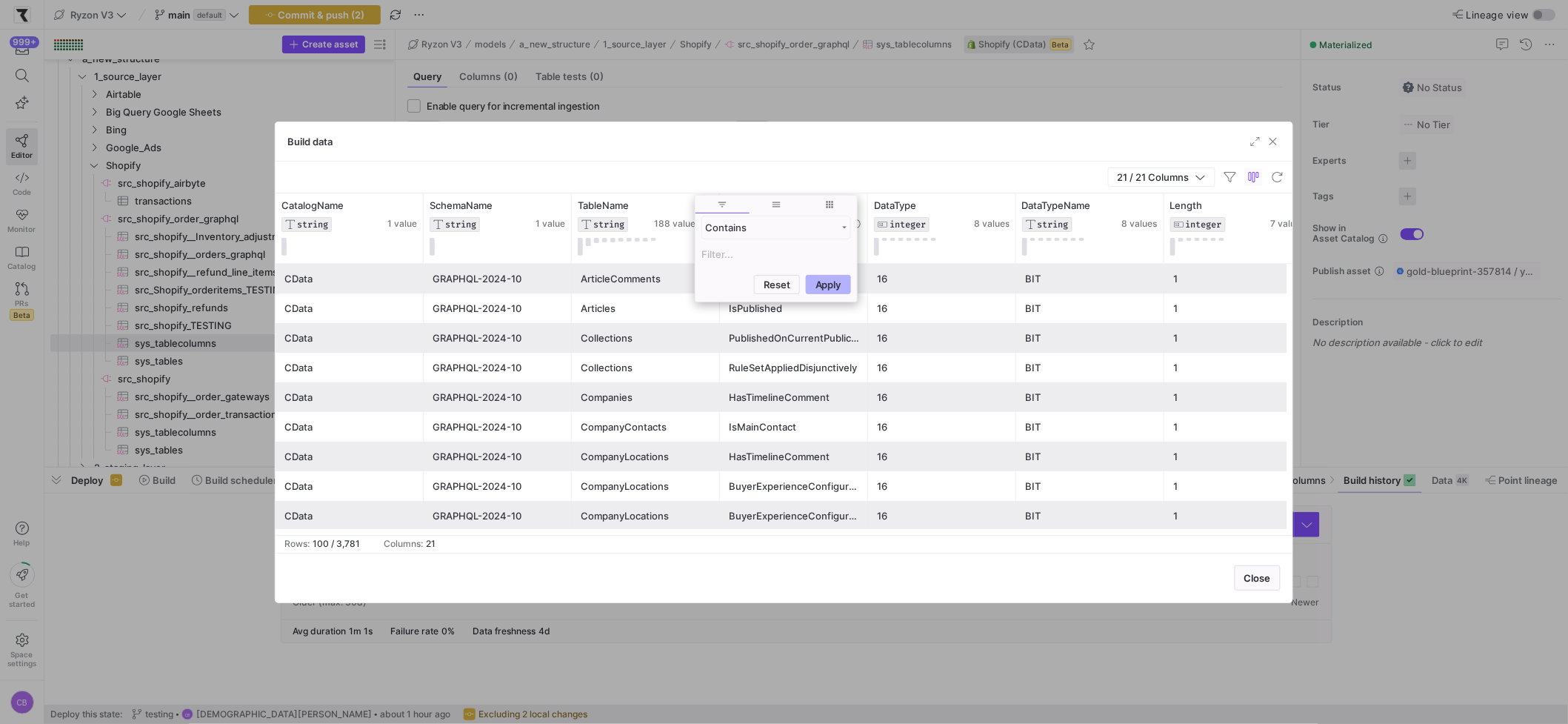
click at [725, 257] on input "Filter Value" at bounding box center [776, 254] width 149 height 18
type input "InventoryAdjustmentGroupChanges"
click at [843, 358] on button "Apply" at bounding box center [828, 356] width 45 height 19
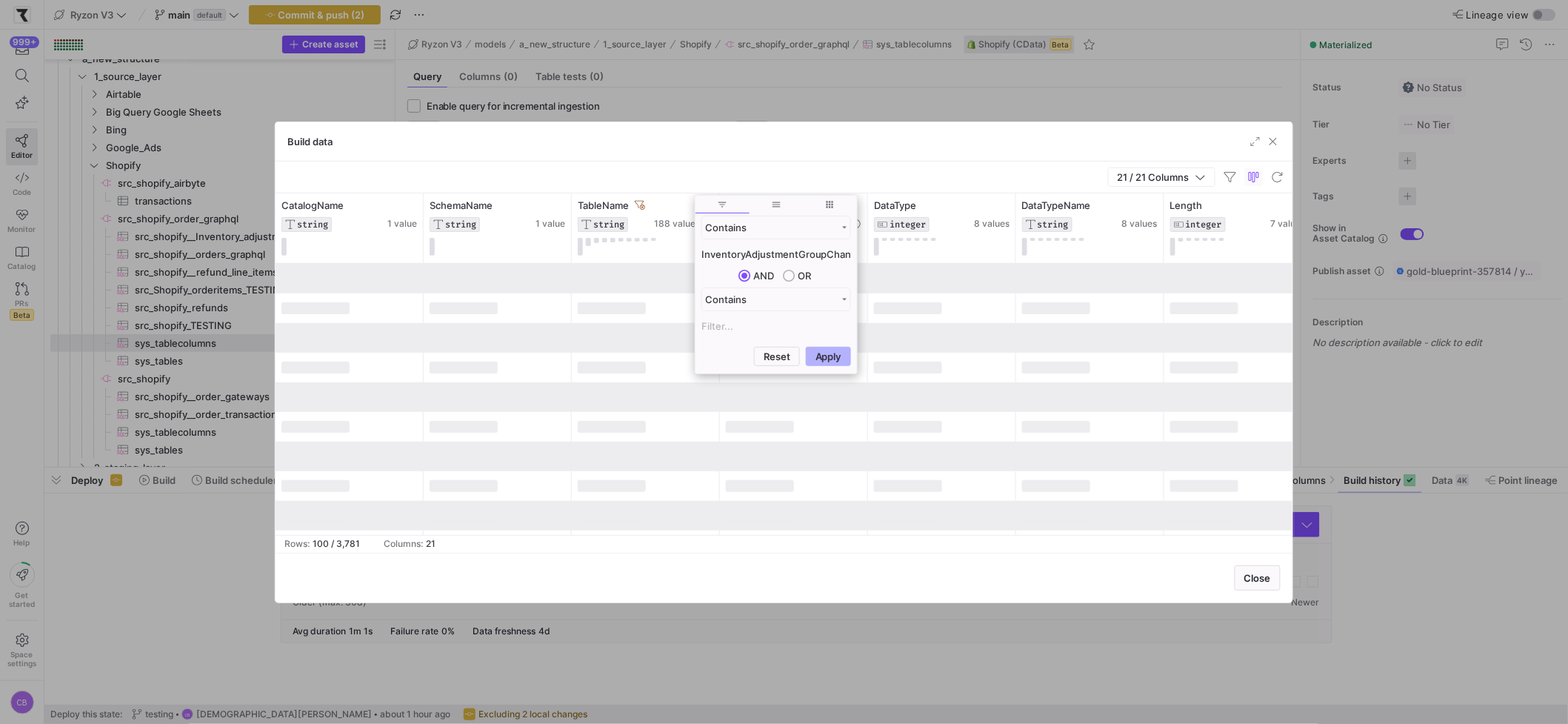
click at [711, 182] on div "21 / 21 Columns" at bounding box center [784, 177] width 1017 height 31
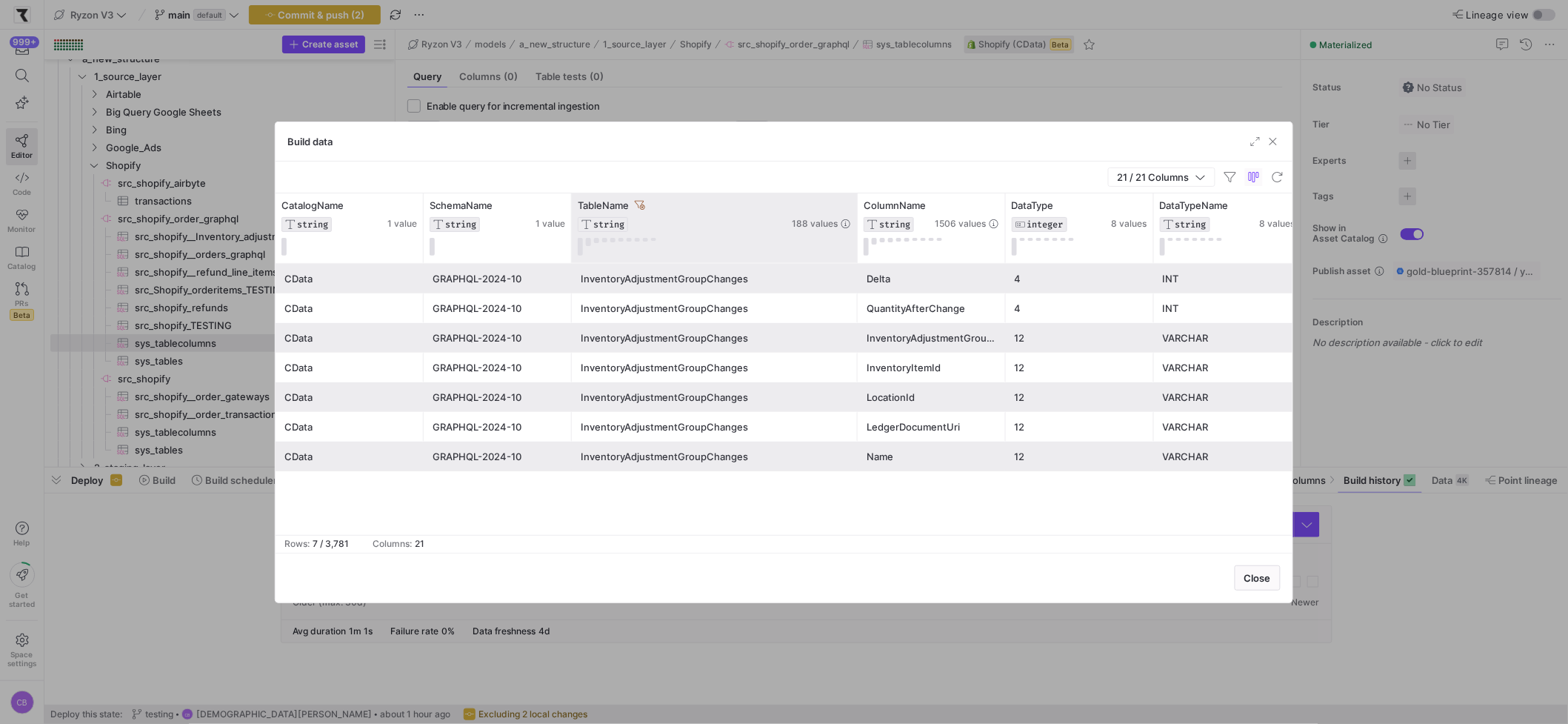
drag, startPoint x: 717, startPoint y: 203, endPoint x: 855, endPoint y: 220, distance: 139.0
click at [855, 220] on div at bounding box center [856, 228] width 6 height 69
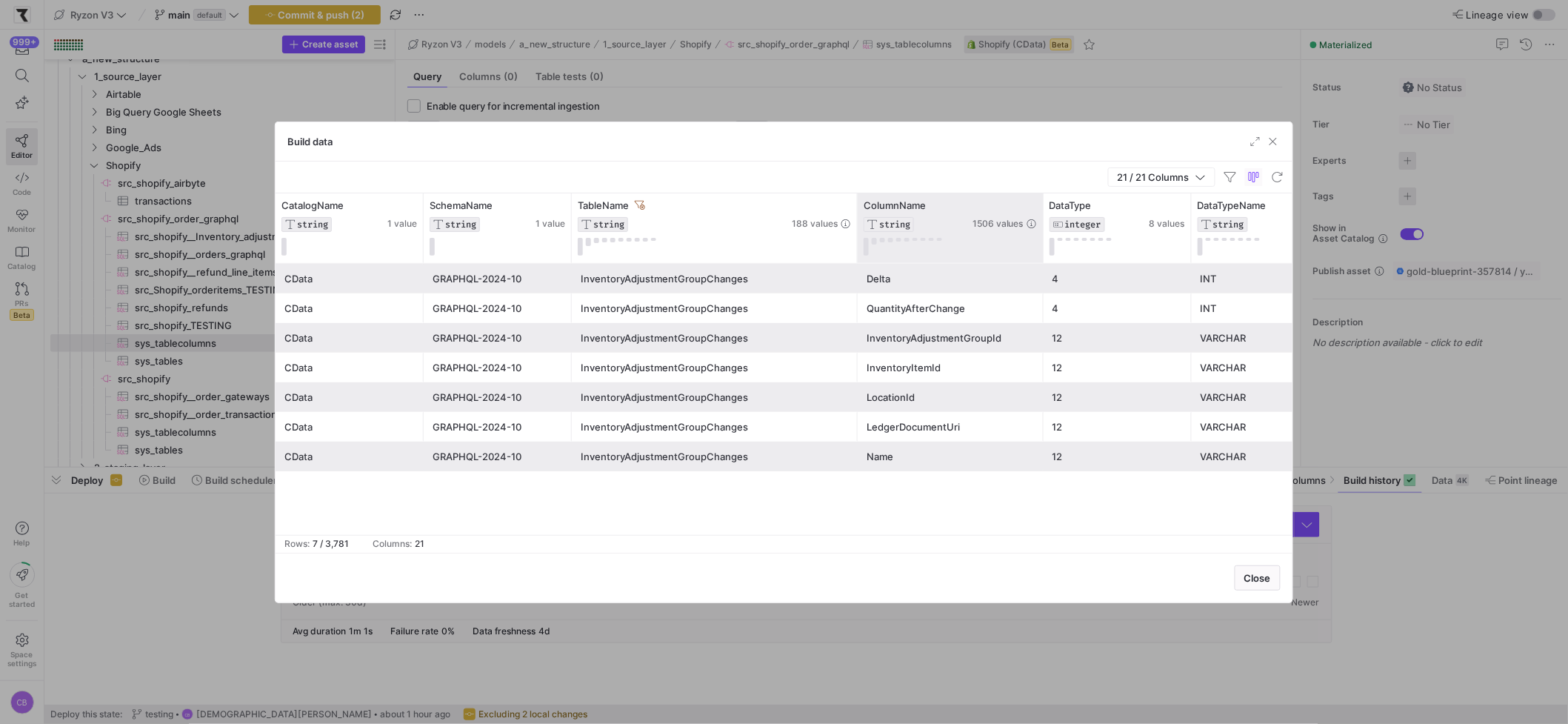
drag, startPoint x: 1004, startPoint y: 241, endPoint x: 1042, endPoint y: 249, distance: 38.8
click at [1042, 249] on div at bounding box center [1042, 228] width 6 height 69
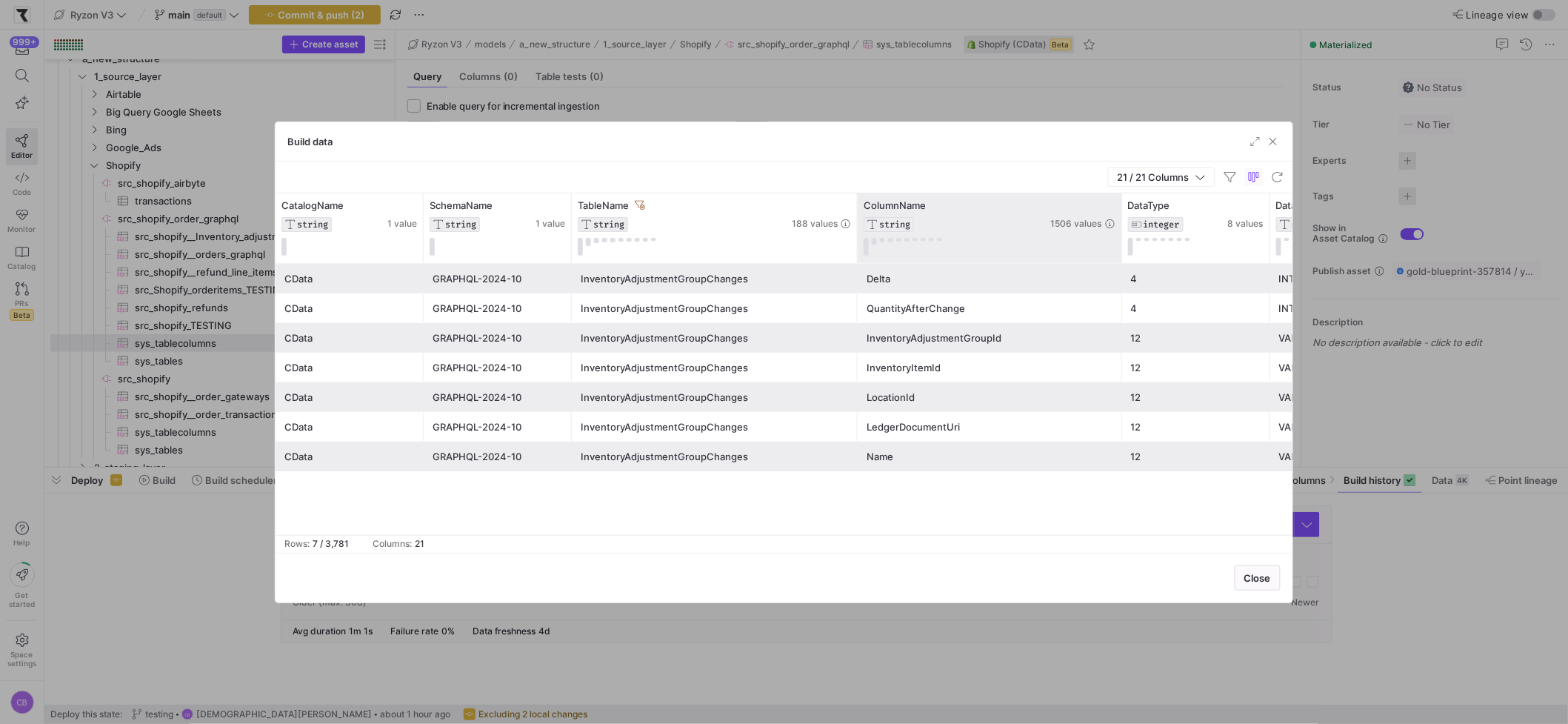
drag, startPoint x: 1039, startPoint y: 246, endPoint x: 1119, endPoint y: 257, distance: 80.8
click at [1119, 257] on div at bounding box center [1121, 228] width 6 height 69
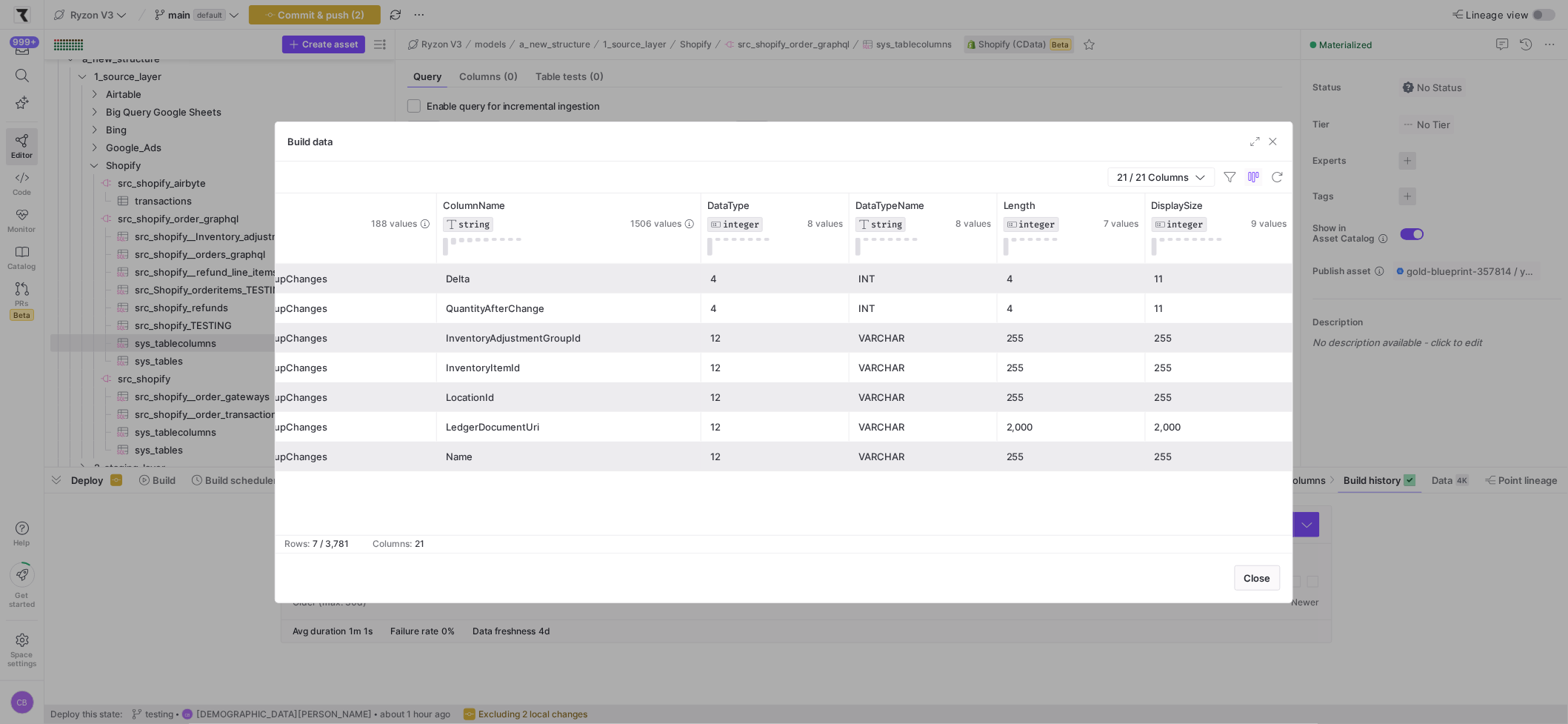
scroll to position [0, 445]
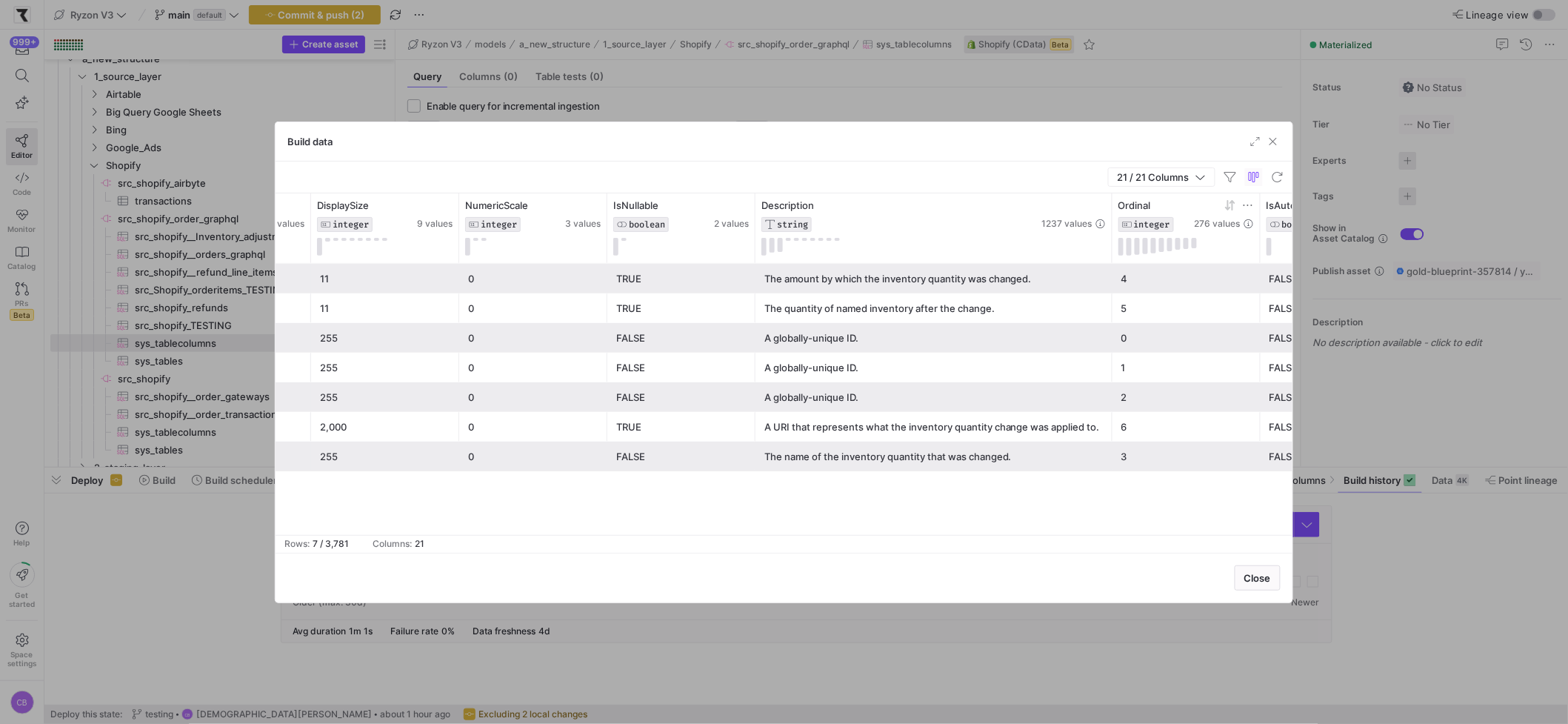
drag, startPoint x: 901, startPoint y: 231, endPoint x: 1183, endPoint y: 236, distance: 282.0
click at [1183, 236] on div "DataTypeName STRING 8 values Length INTEGER 7 values DisplaySize INTEGER 9 valu…" at bounding box center [807, 228] width 3573 height 69
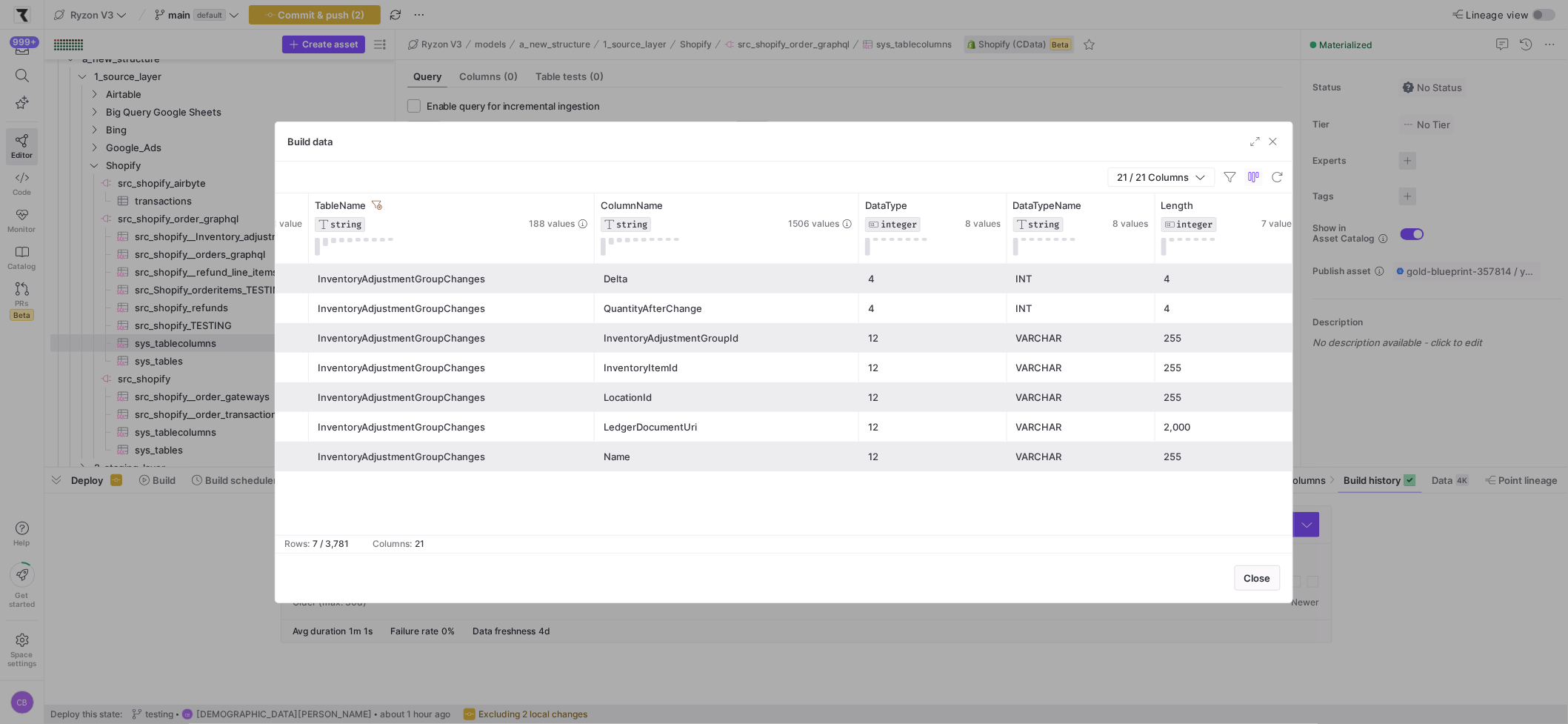
scroll to position [0, 380]
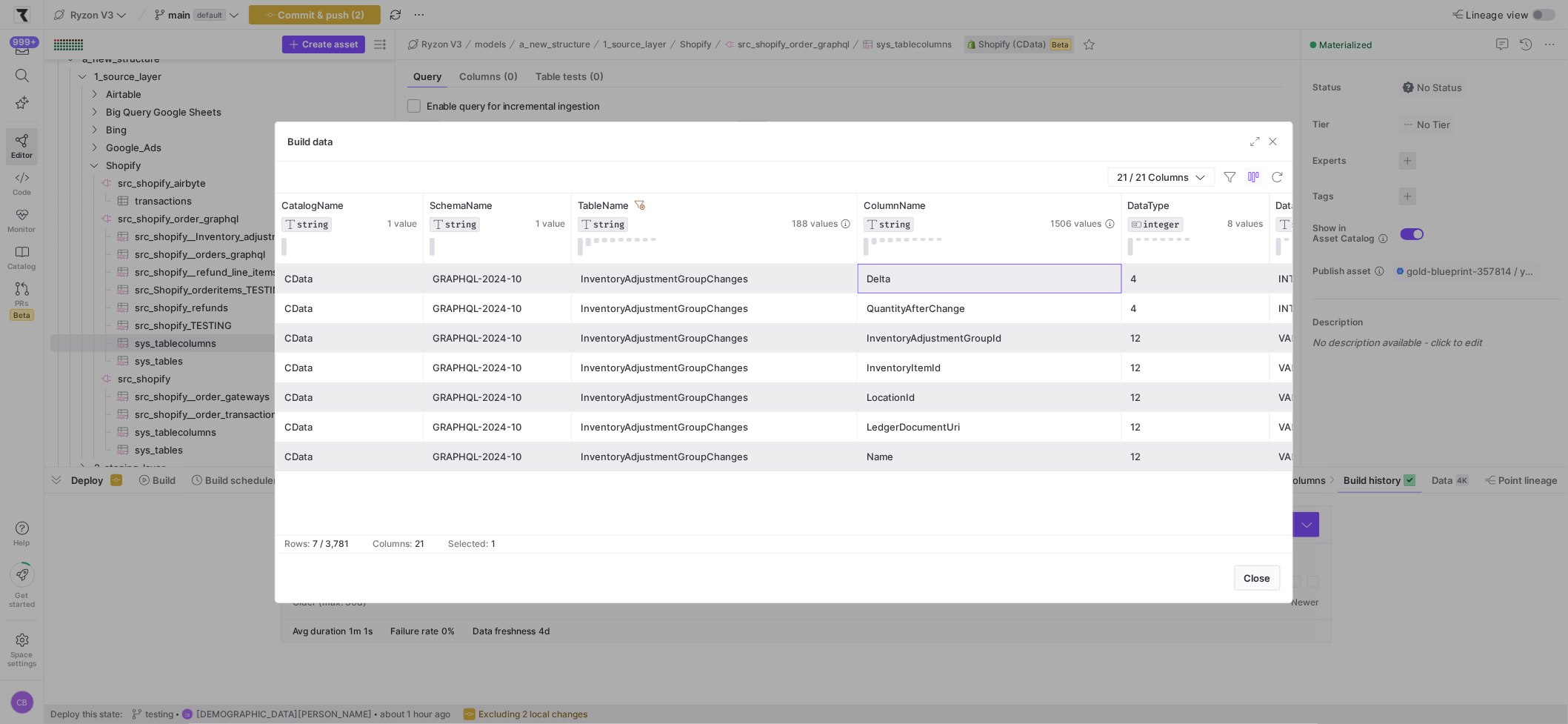
click at [886, 282] on div "Delta" at bounding box center [990, 279] width 247 height 29
click at [905, 298] on div "QuantityAfterChange" at bounding box center [990, 308] width 247 height 29
click at [926, 328] on div "InventoryAdjustmentGroupId" at bounding box center [990, 338] width 247 height 29
click at [955, 363] on div "InventoryItemId" at bounding box center [990, 368] width 247 height 29
click at [945, 391] on div "LocationId" at bounding box center [990, 397] width 247 height 29
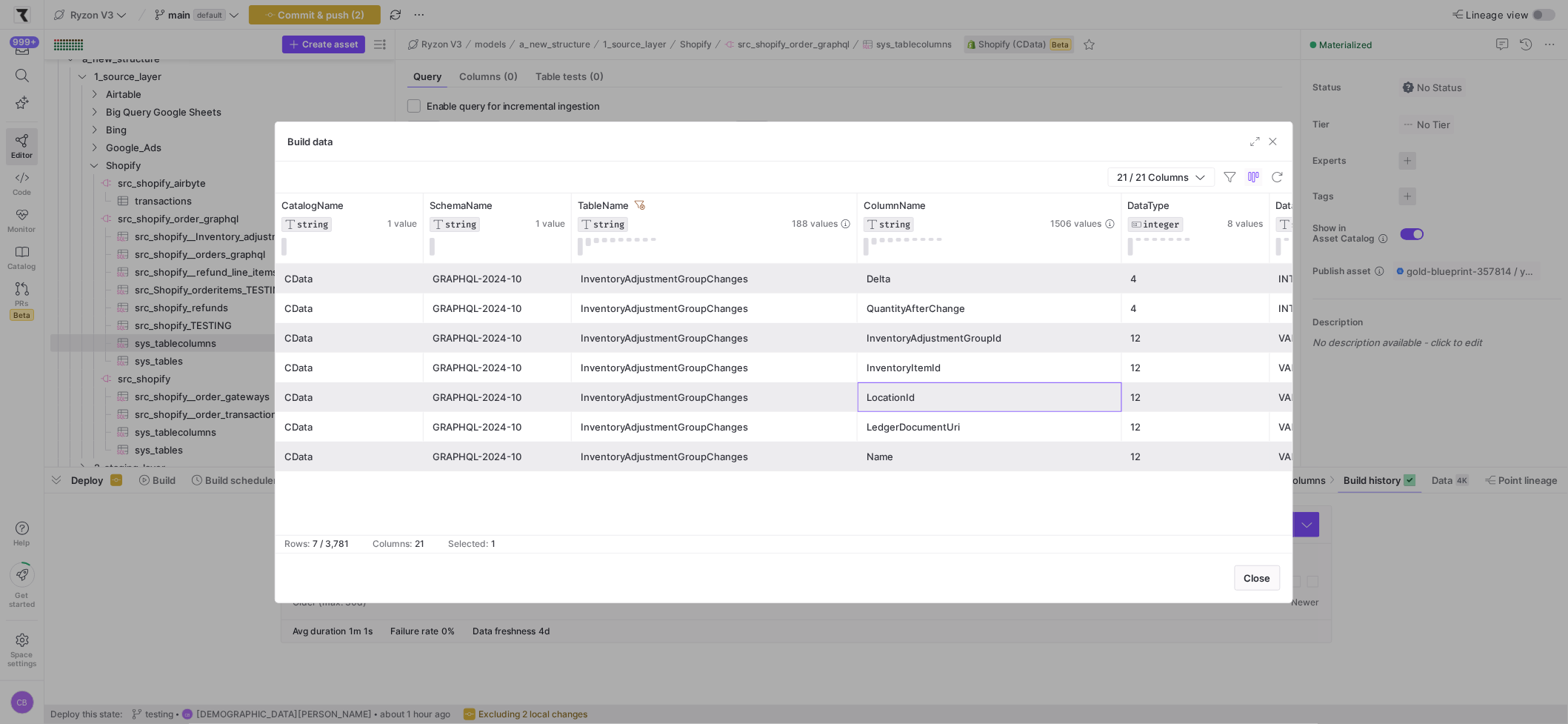
click at [964, 415] on div "LedgerDocumentUri" at bounding box center [990, 427] width 247 height 29
click at [968, 448] on div "Name" at bounding box center [990, 457] width 247 height 29
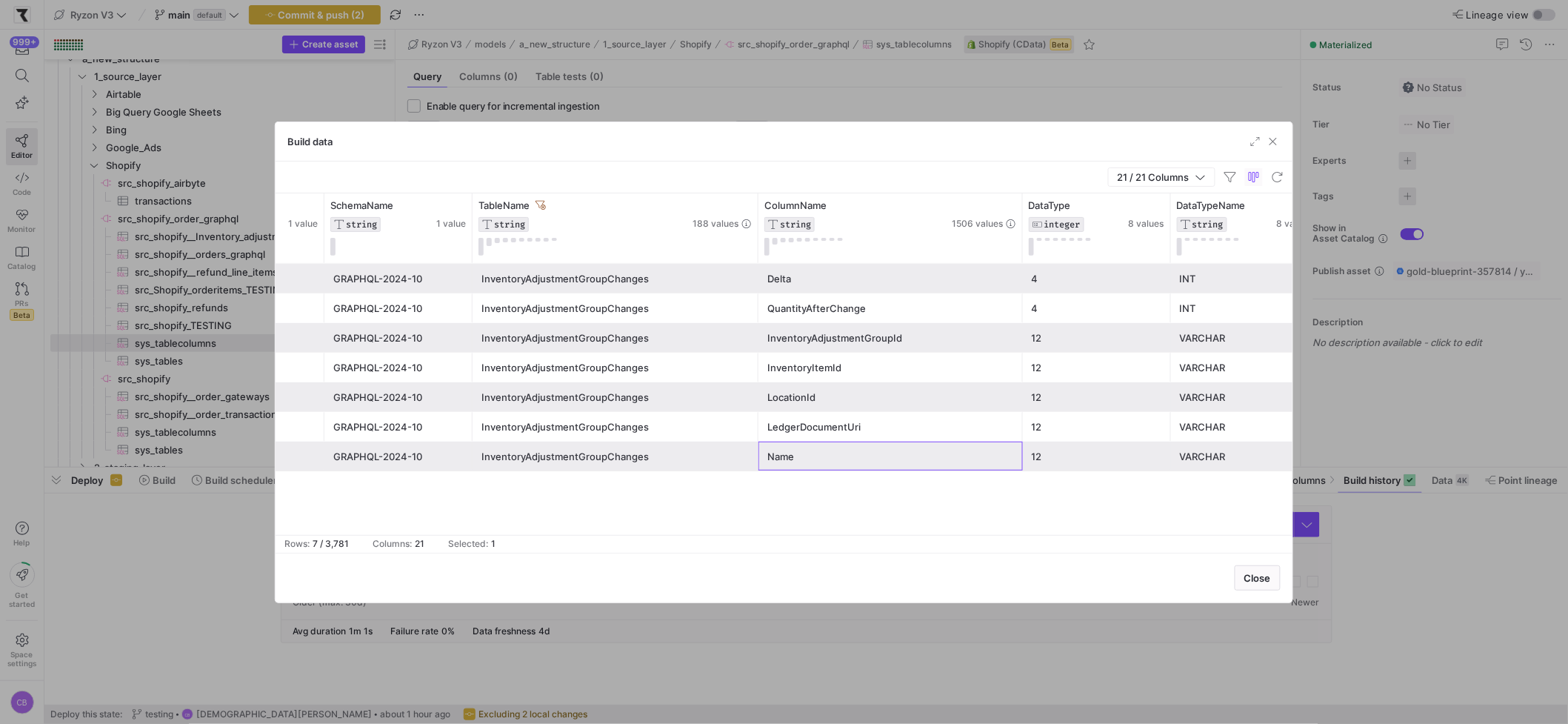
scroll to position [0, 0]
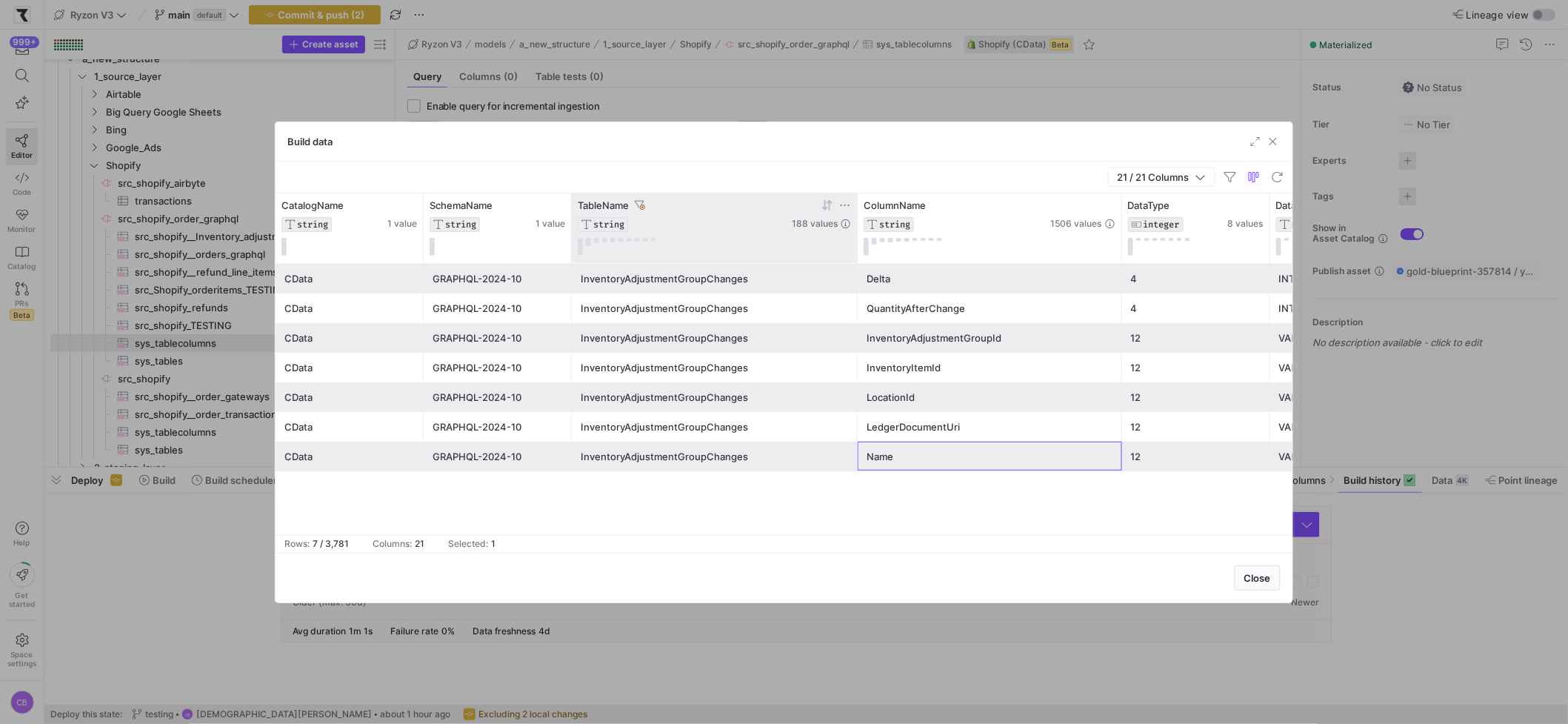
click at [638, 200] on icon at bounding box center [639, 205] width 10 height 10
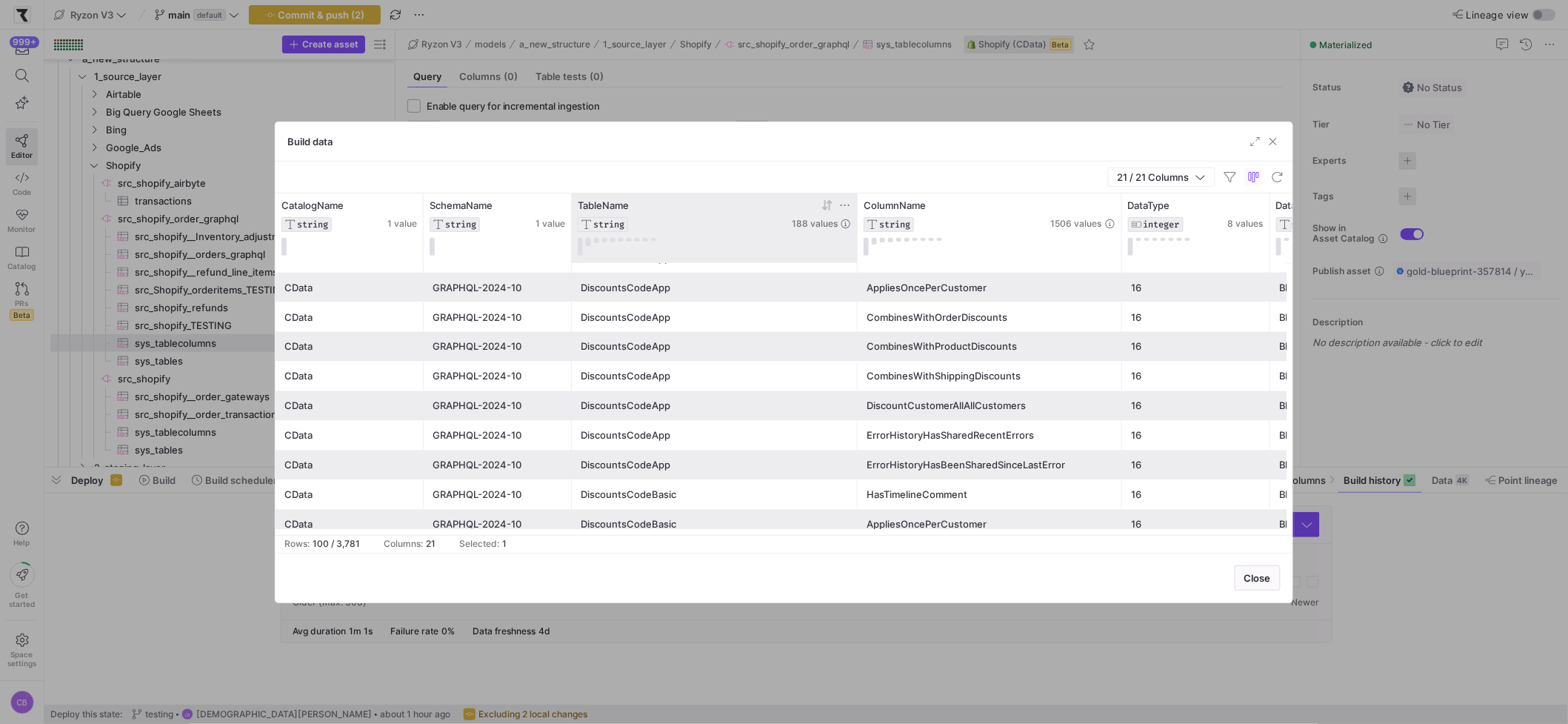
scroll to position [1542, 0]
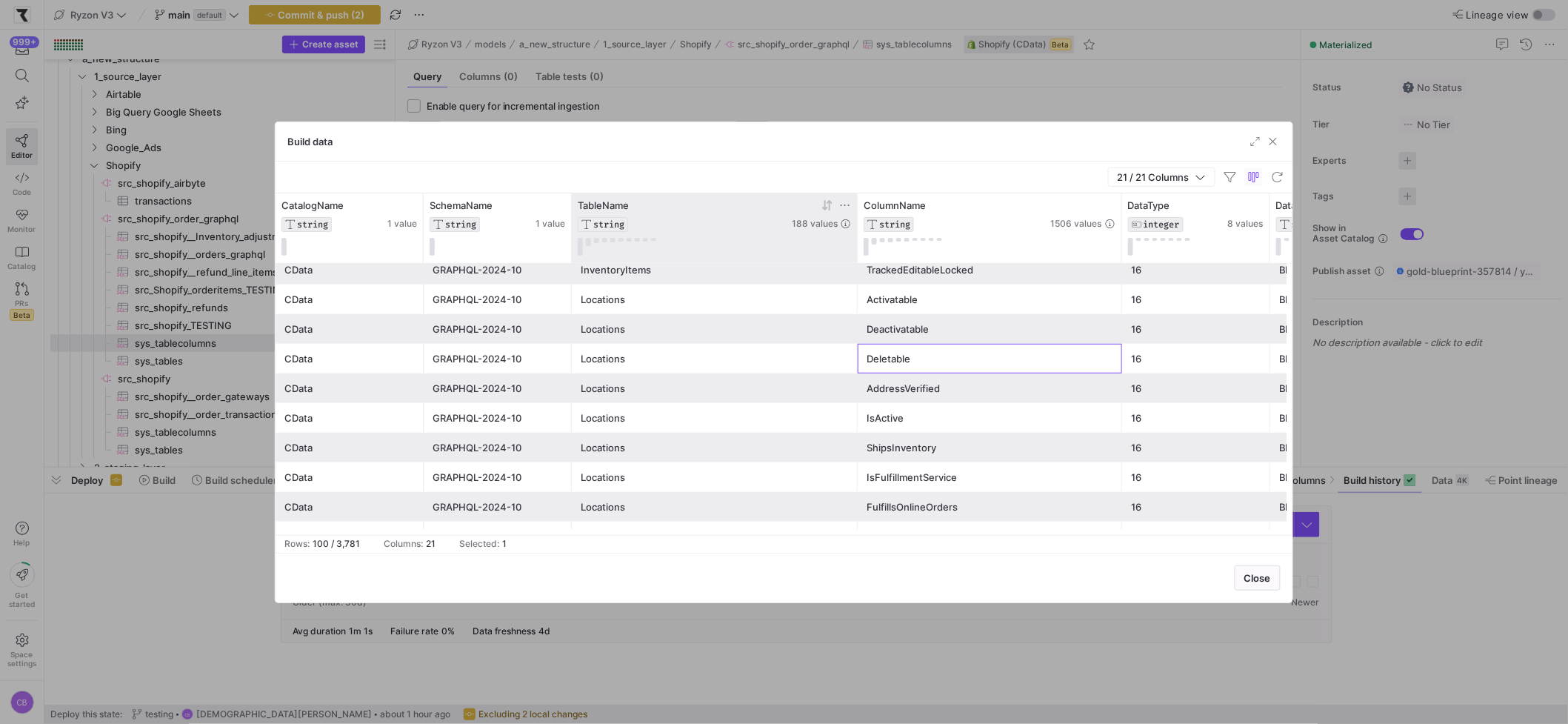
click at [859, 354] on div "Deletable" at bounding box center [990, 358] width 265 height 30
click at [614, 415] on div "Locations" at bounding box center [714, 418] width 268 height 29
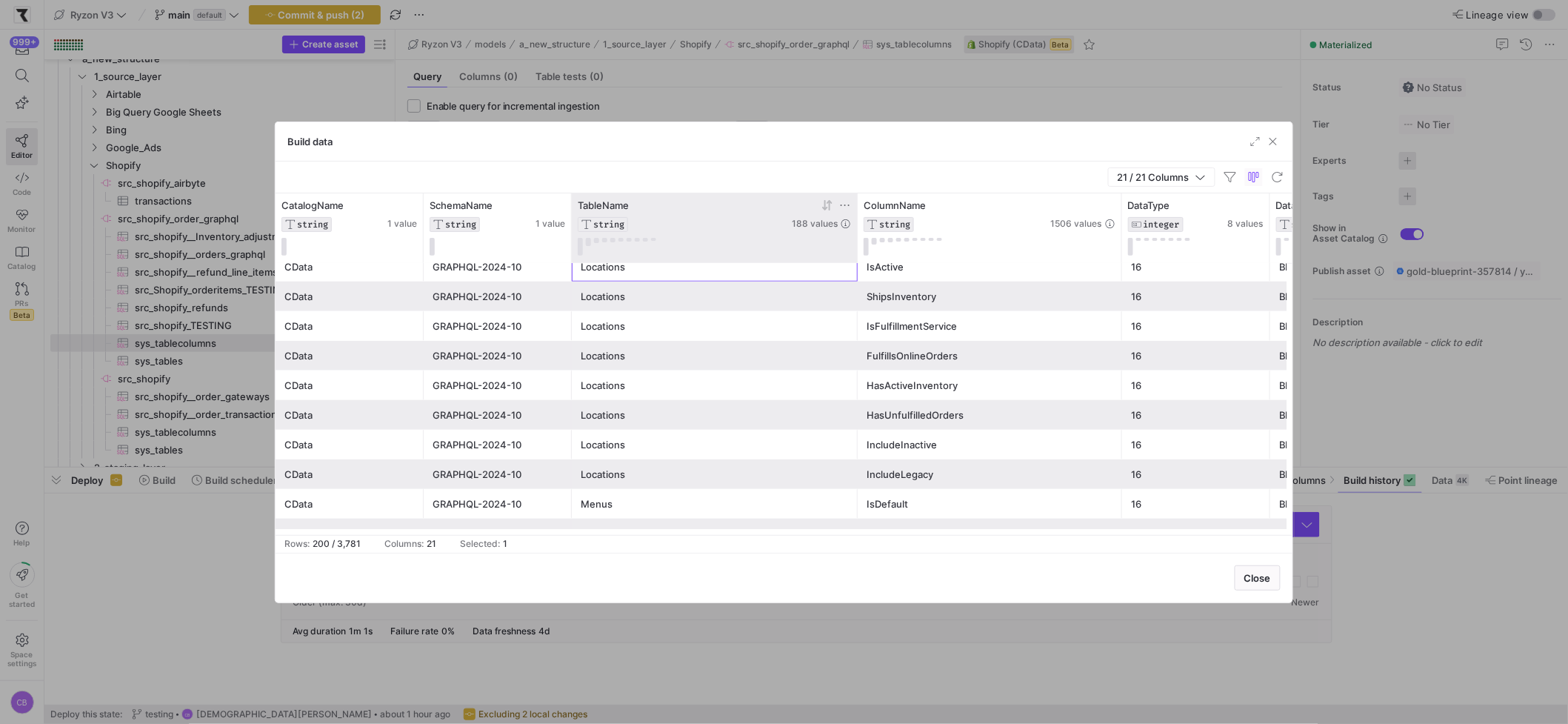
scroll to position [2509, 0]
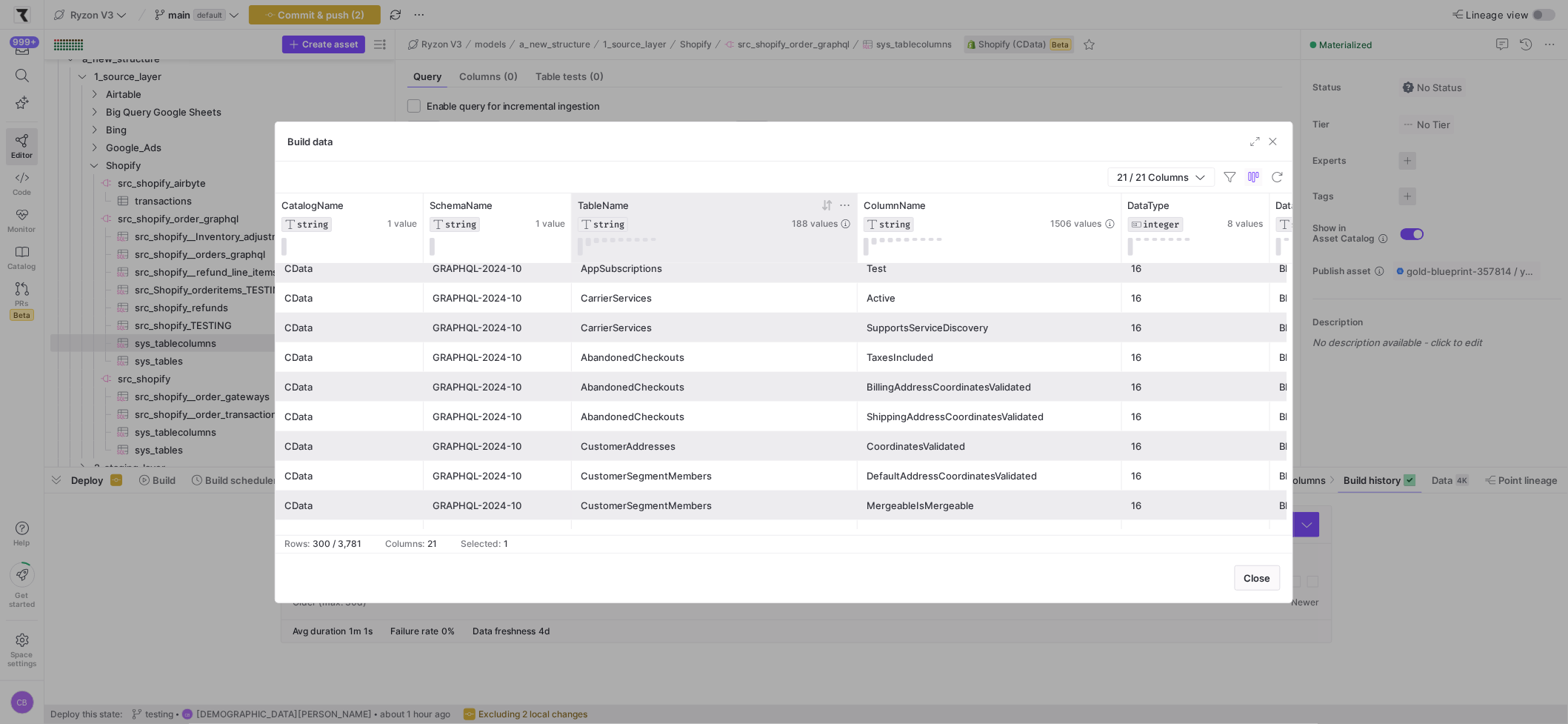
drag, startPoint x: 1273, startPoint y: 144, endPoint x: 1269, endPoint y: 153, distance: 9.8
click at [1202, 144] on span "button" at bounding box center [1273, 141] width 15 height 15
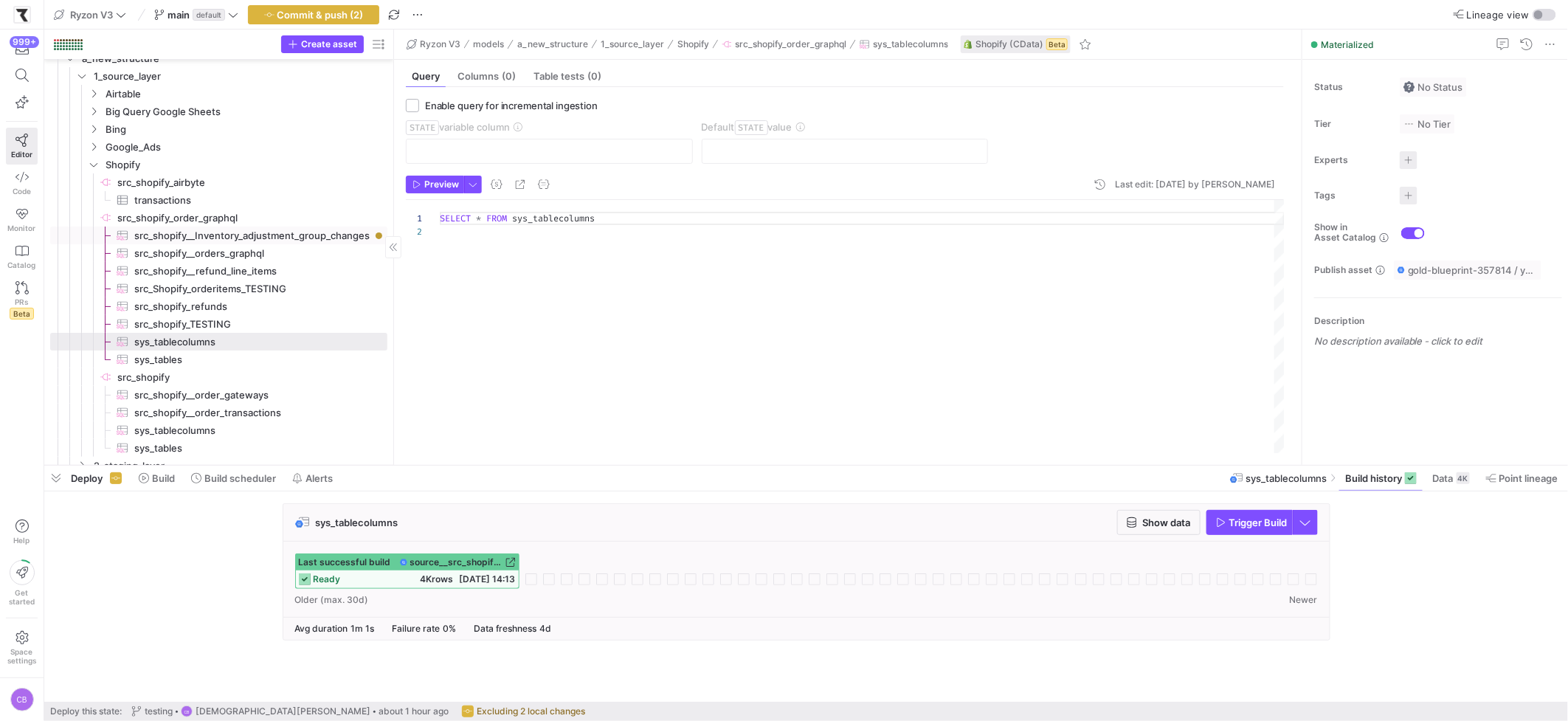
click at [192, 239] on span "src_shopify__Inventory_adjustment_group_changes​​​​​​​​​" at bounding box center [252, 236] width 236 height 17
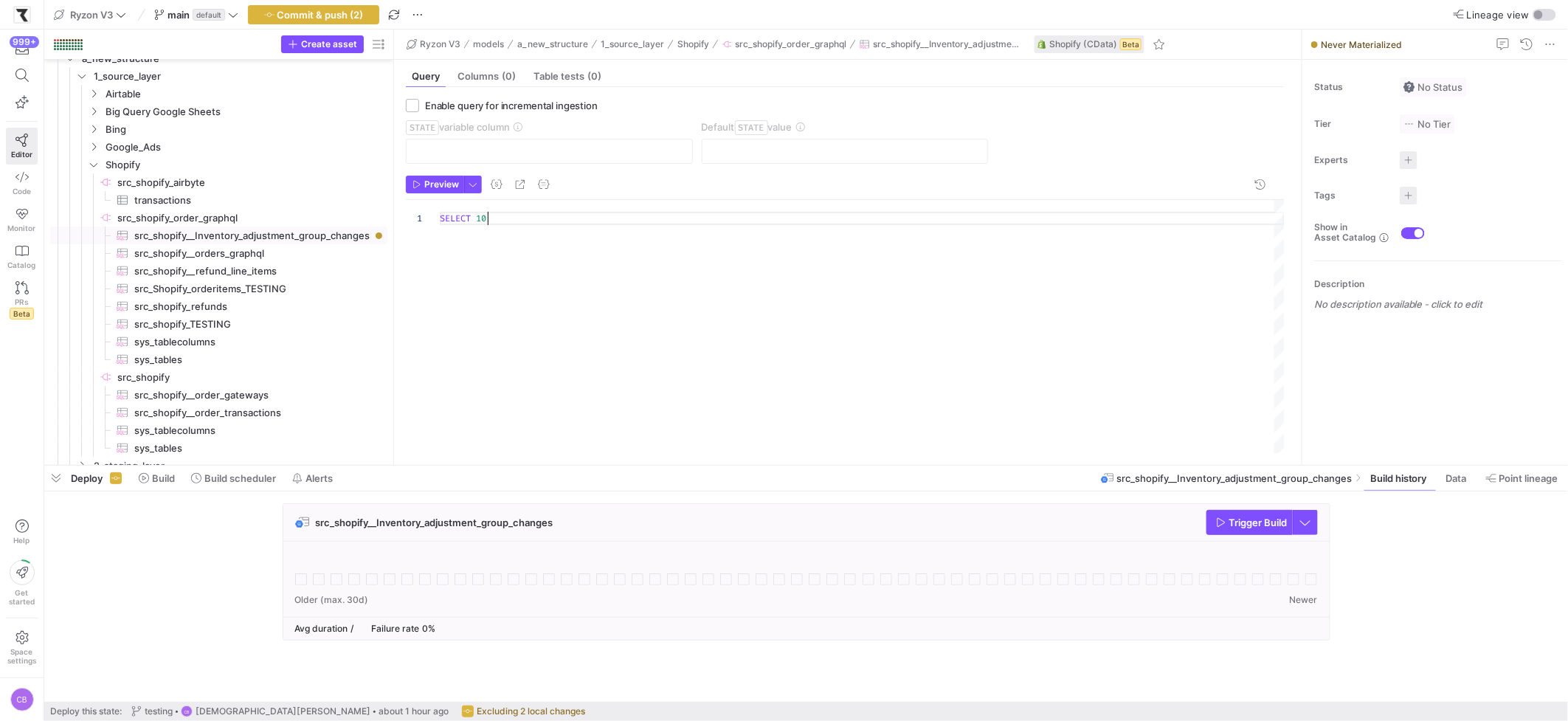
click at [507, 218] on div "SELECT 10" at bounding box center [862, 326] width 845 height 253
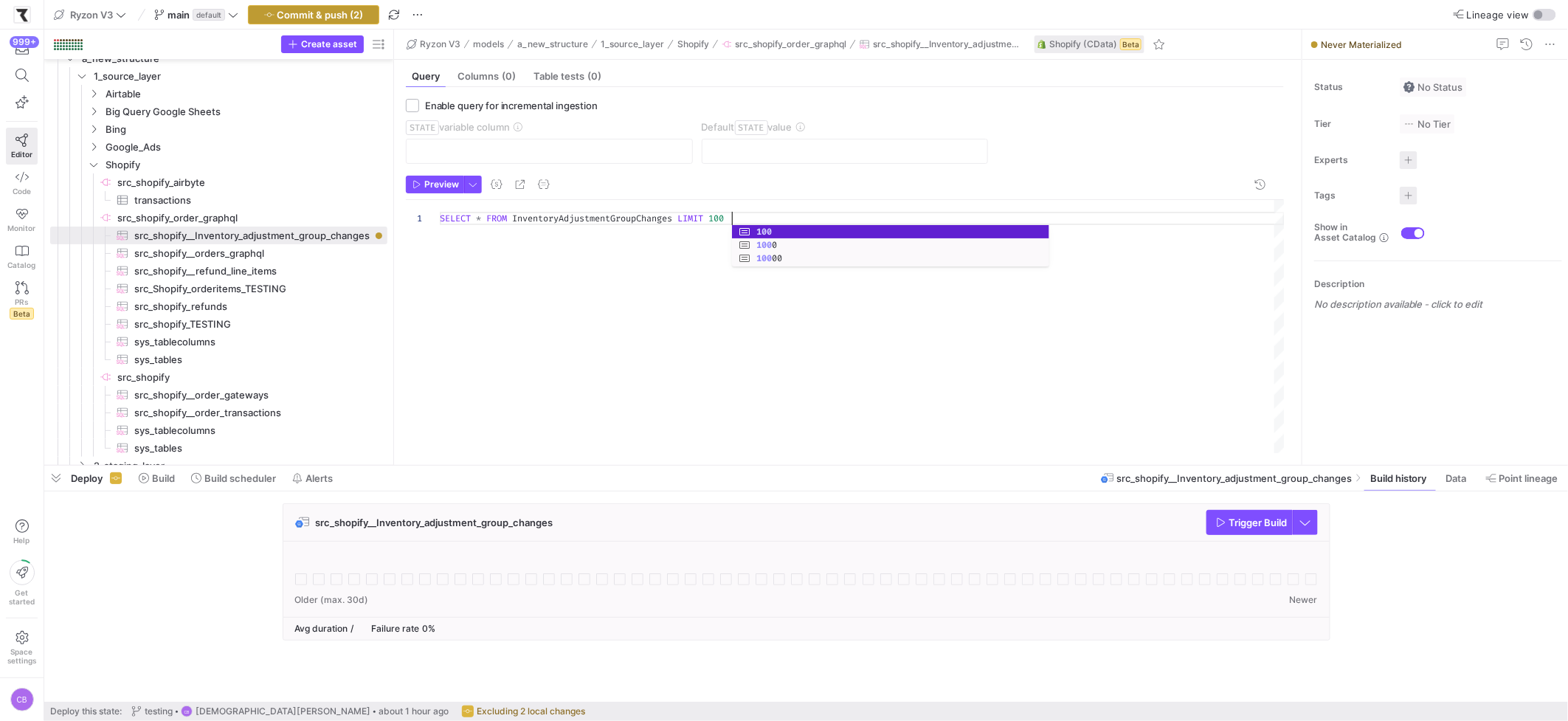
type textarea "SELECT * FROM InventoryAdjustmentGroupChanges LIMIT 100"
click at [352, 18] on span "Commit & push (2)" at bounding box center [320, 14] width 86 height 12
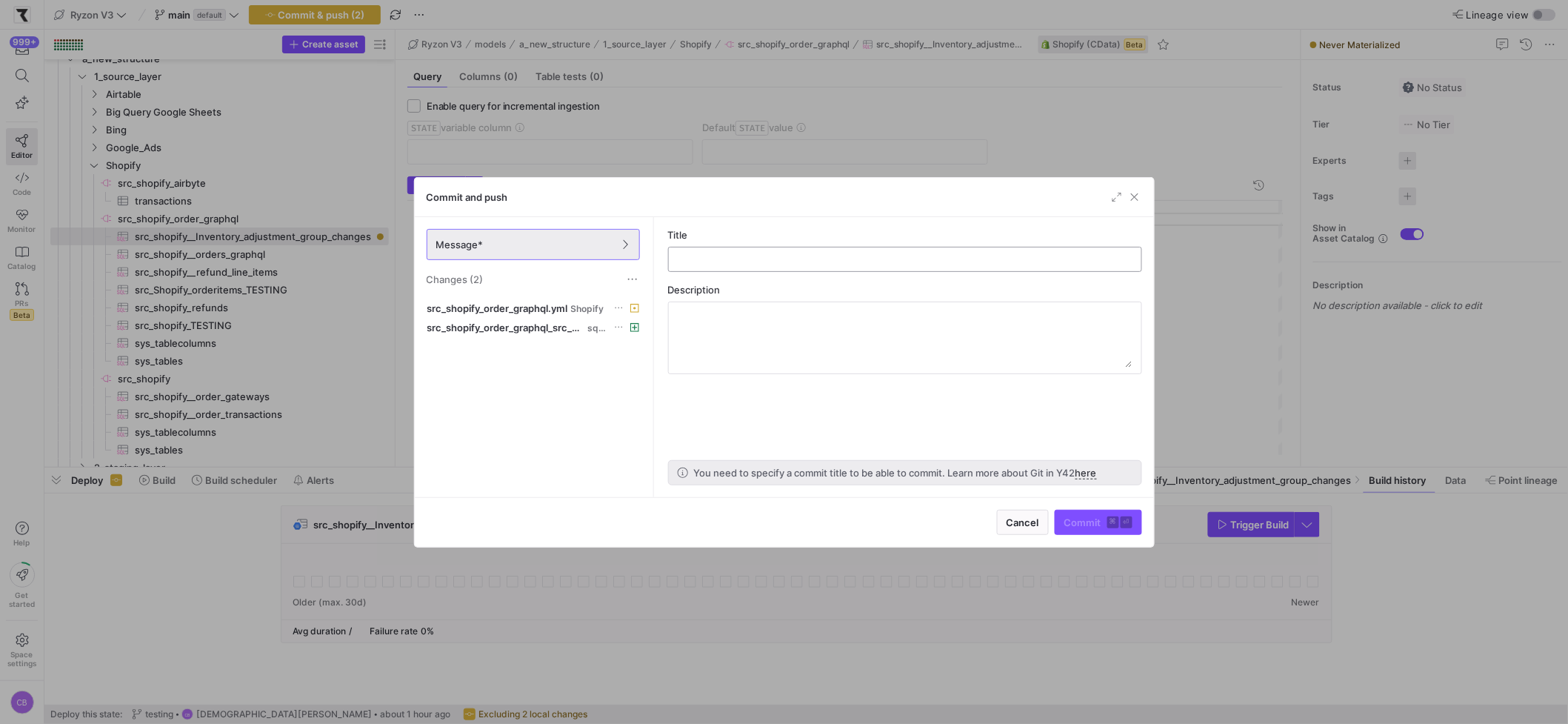
click at [803, 258] on input "text" at bounding box center [905, 259] width 449 height 12
type input "testing"
click at [1102, 518] on span "Commit ⌘ ⏎" at bounding box center [1098, 522] width 68 height 12
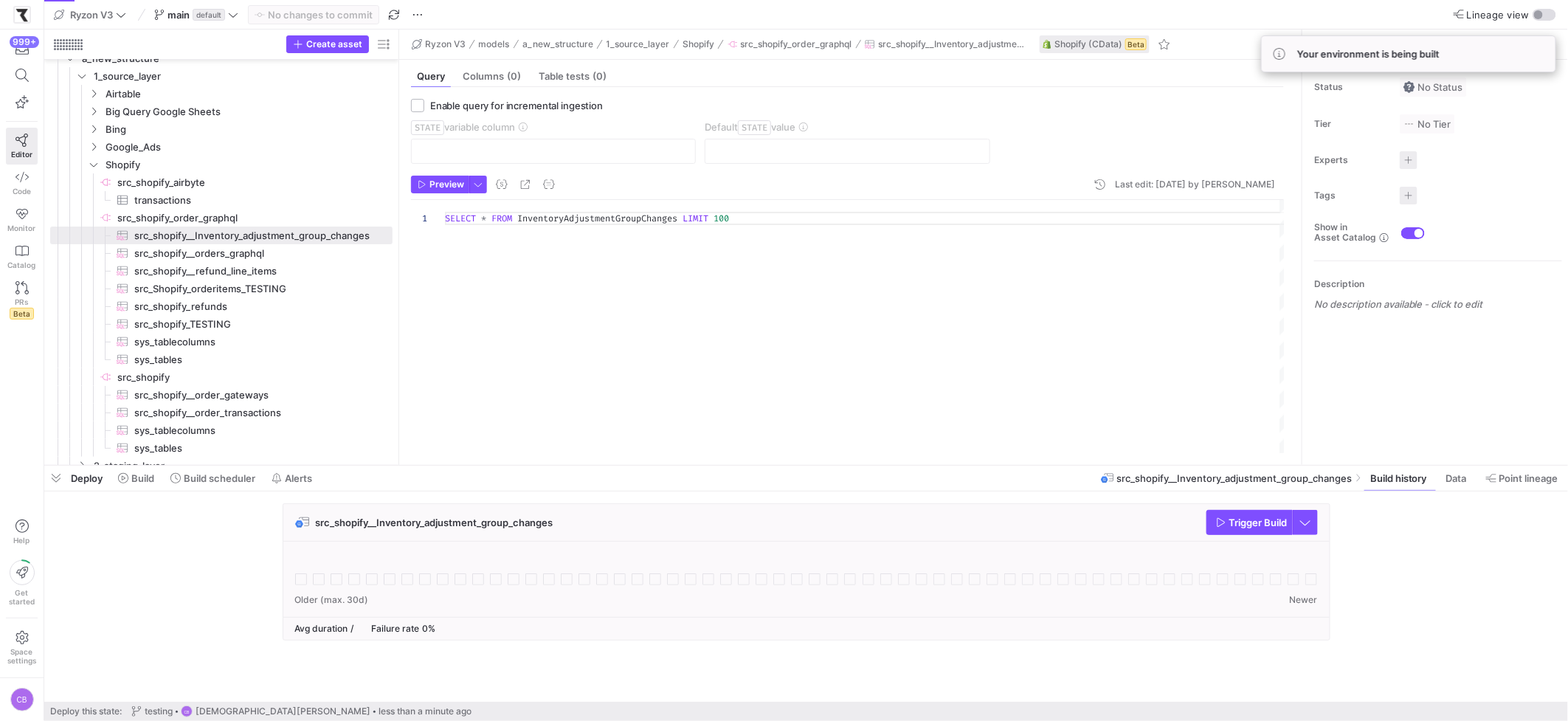
drag, startPoint x: 392, startPoint y: 352, endPoint x: 449, endPoint y: 354, distance: 57.0
click at [449, 354] on as-split "Create asset Drag here to set row groups Drag here to set column labels Group 1…" at bounding box center [806, 247] width 1524 height 435
click at [477, 184] on span "button" at bounding box center [478, 184] width 16 height 16
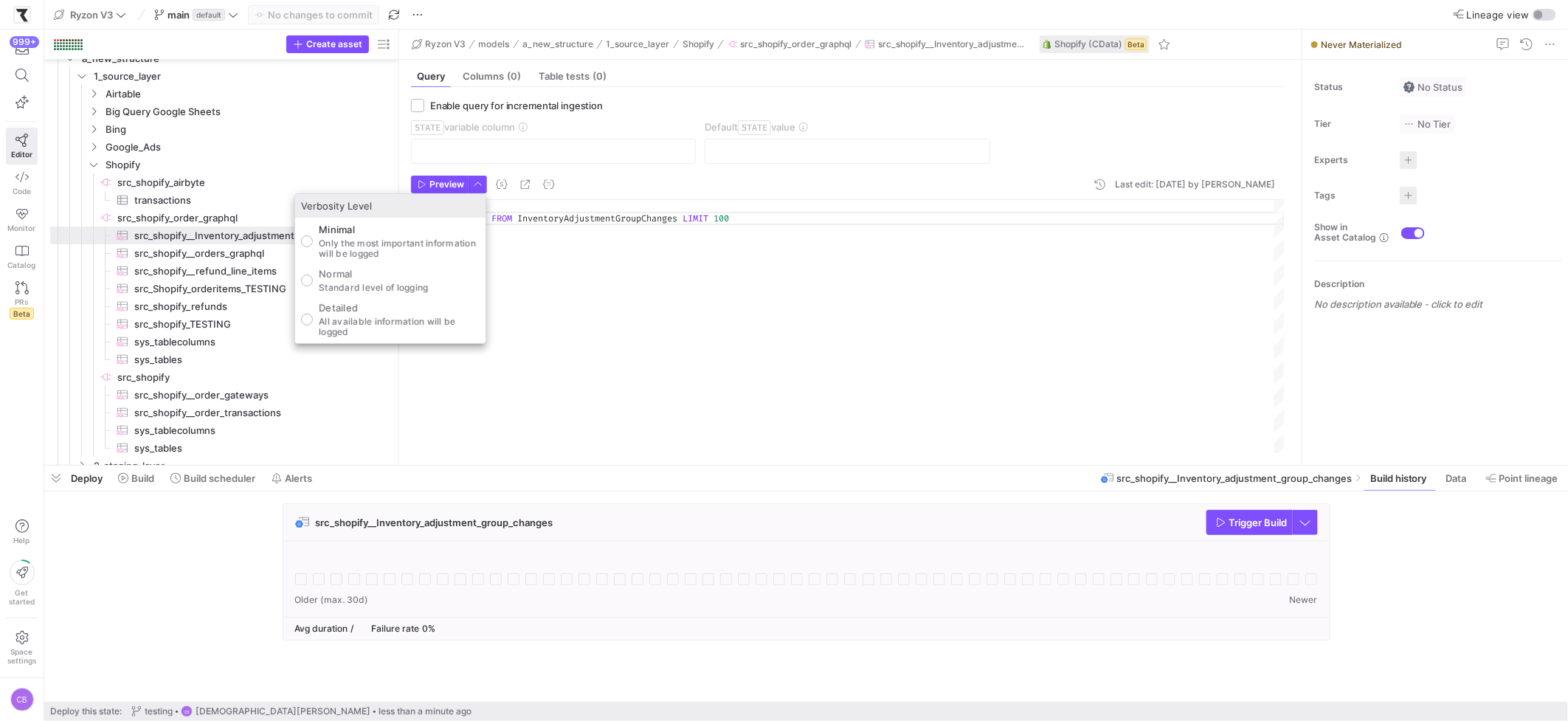
click at [1197, 527] on div at bounding box center [784, 360] width 1568 height 721
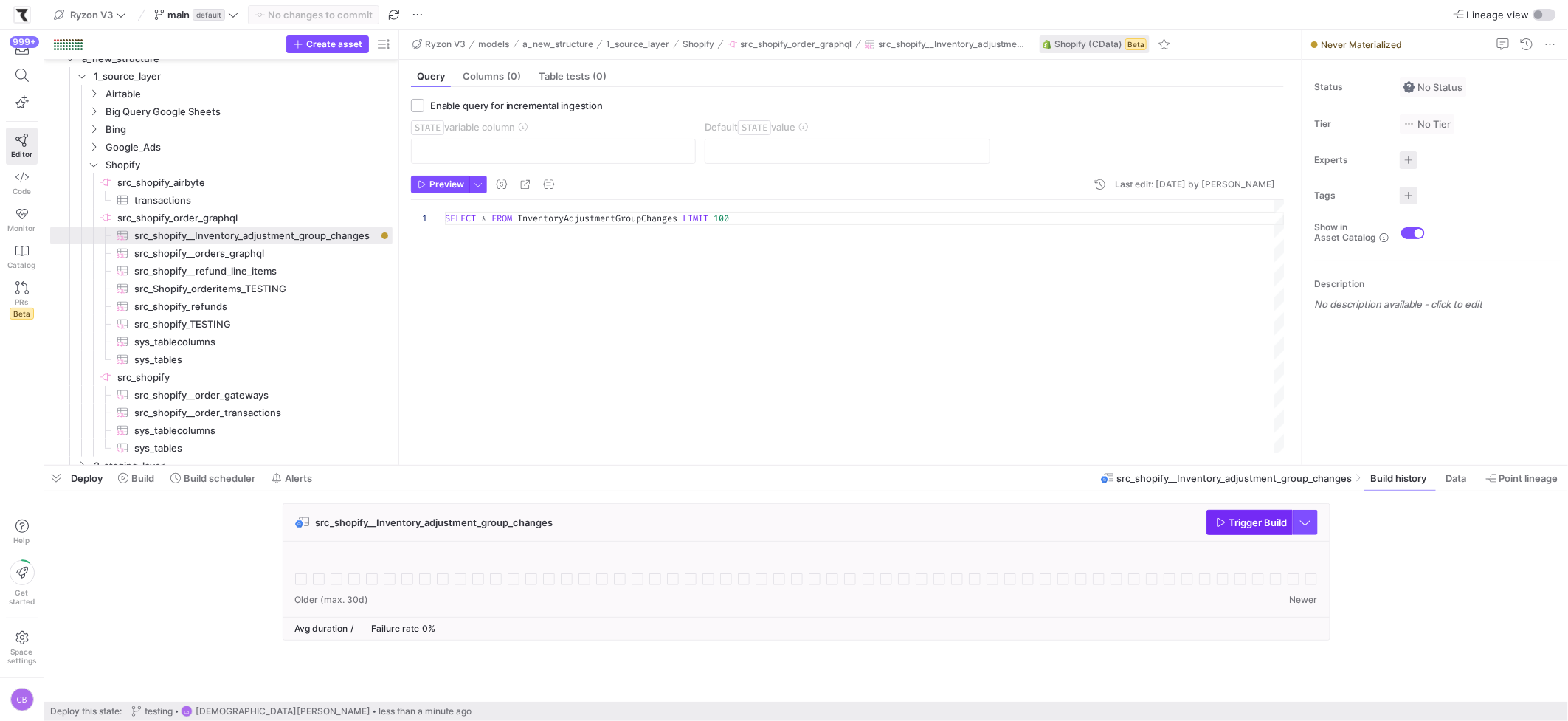
click at [1197, 522] on span "Trigger Build" at bounding box center [1258, 522] width 58 height 12
drag, startPoint x: 399, startPoint y: 422, endPoint x: 444, endPoint y: 420, distance: 45.0
click at [444, 420] on as-split "Create asset Drag here to set row groups Drag here to set column labels Group 1…" at bounding box center [806, 247] width 1524 height 435
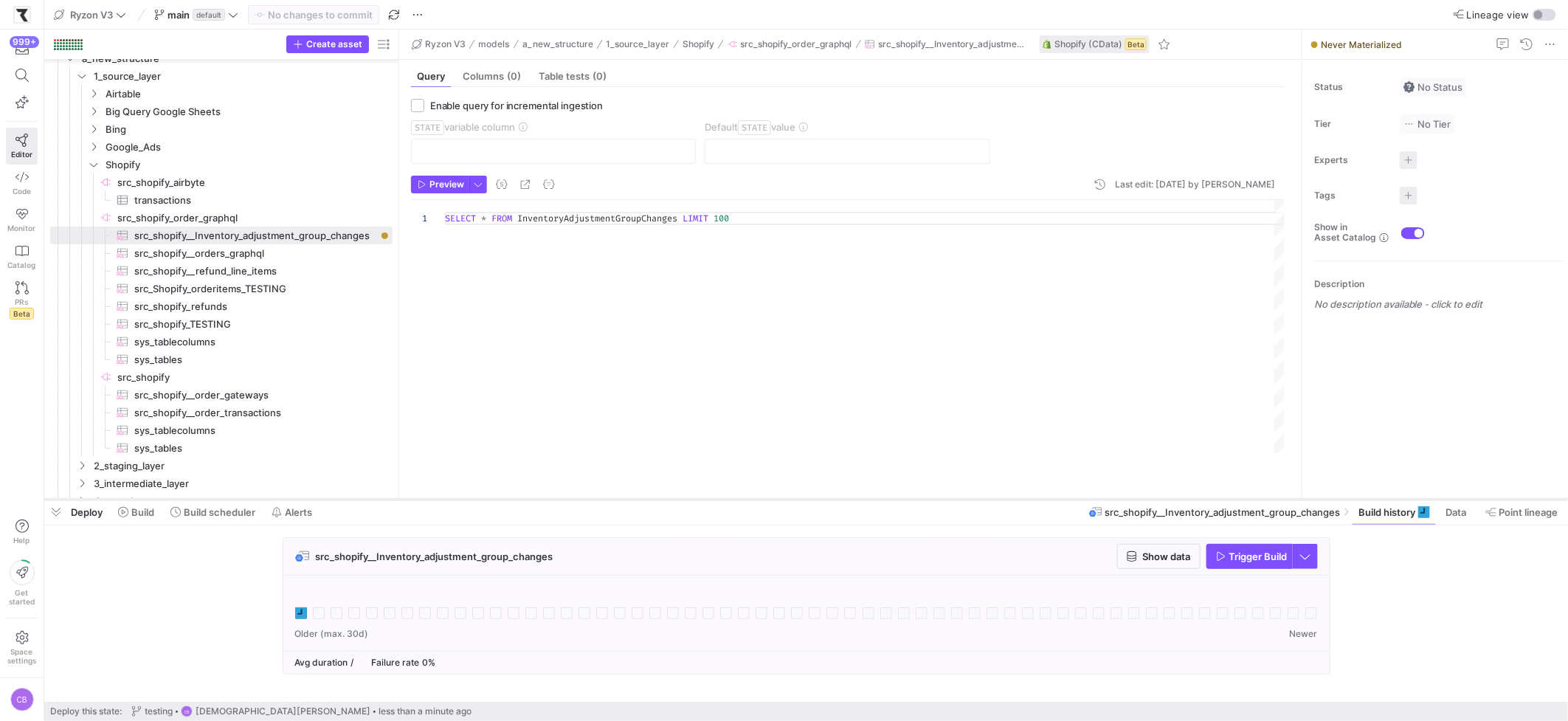
drag, startPoint x: 449, startPoint y: 465, endPoint x: 462, endPoint y: 506, distance: 43.0
click at [462, 502] on div at bounding box center [806, 499] width 1524 height 6
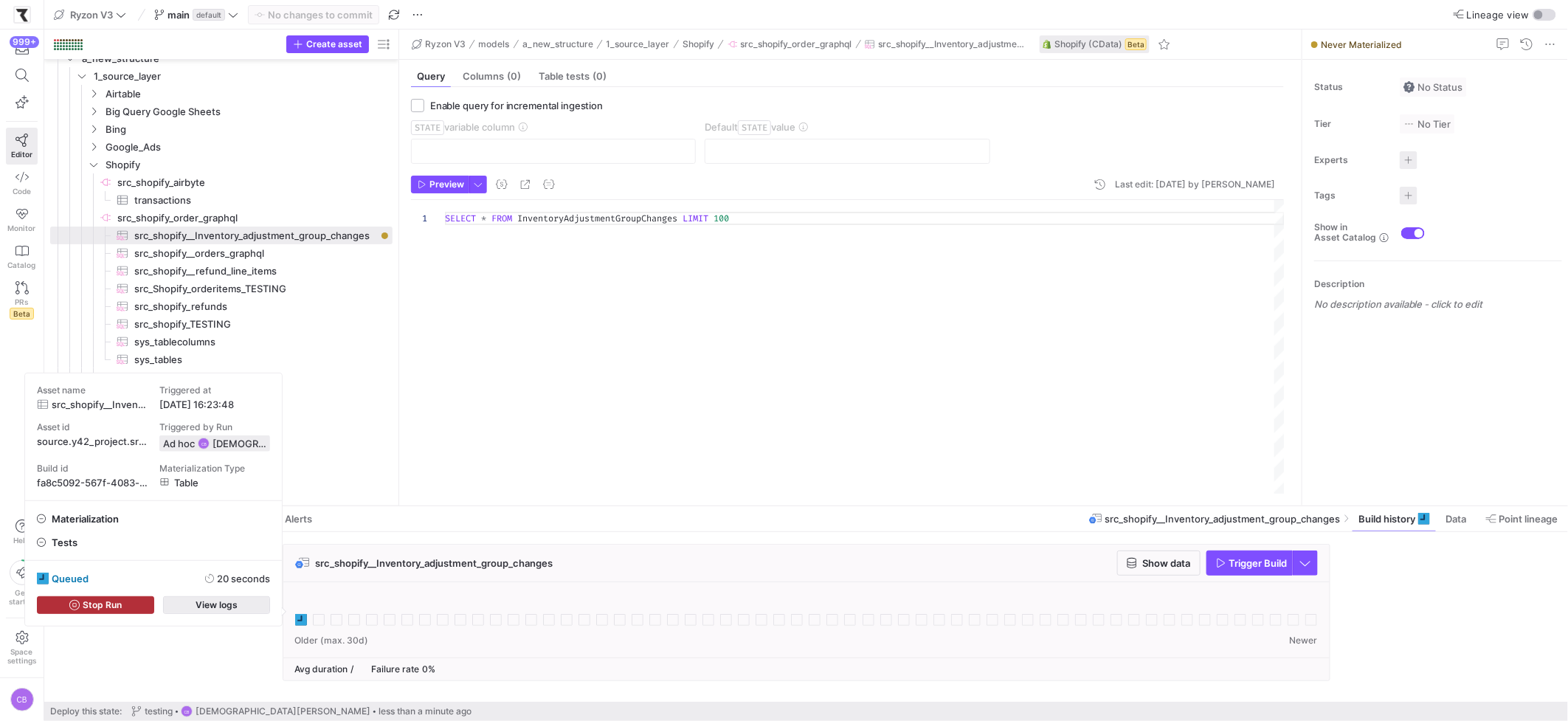
click at [262, 604] on span "button" at bounding box center [216, 604] width 105 height 16
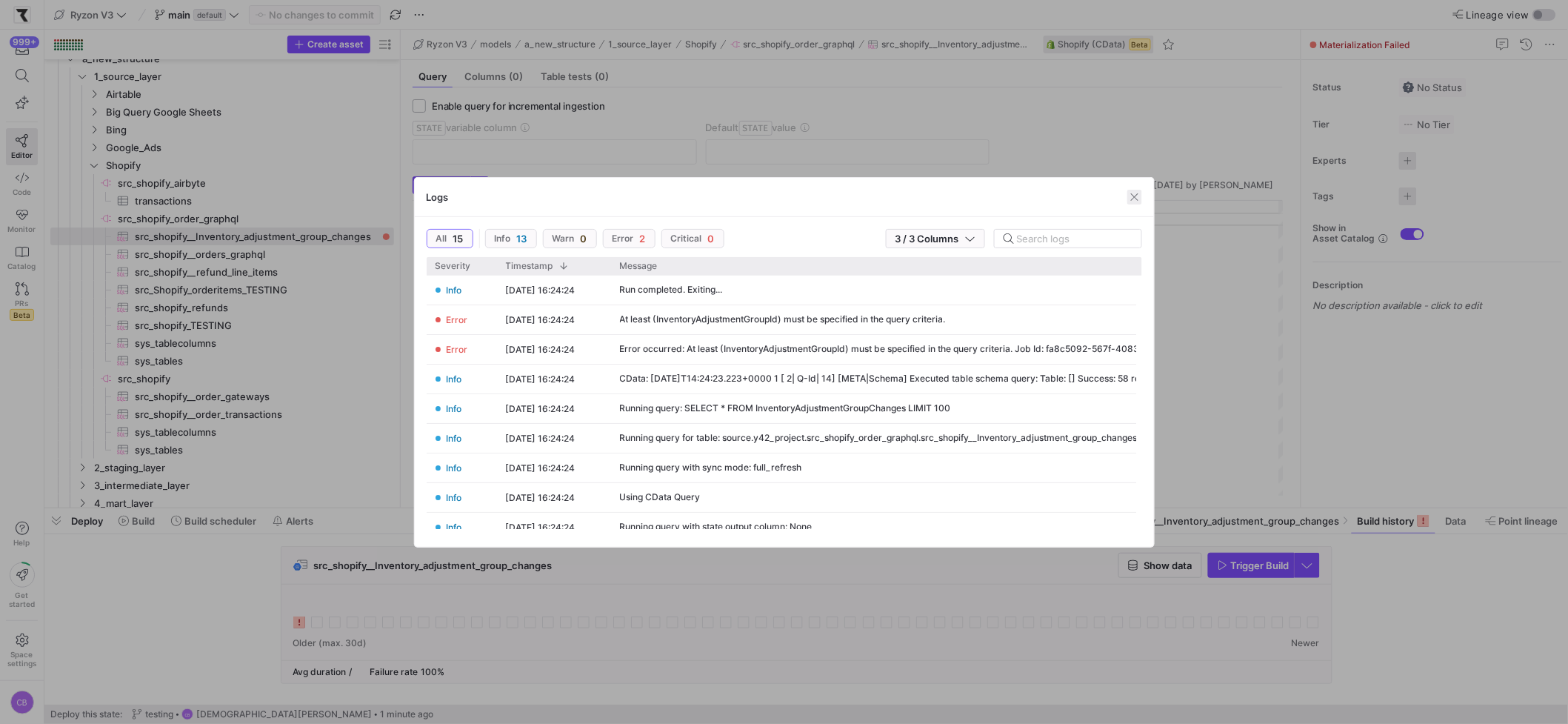
click at [1134, 198] on span "button" at bounding box center [1135, 197] width 15 height 15
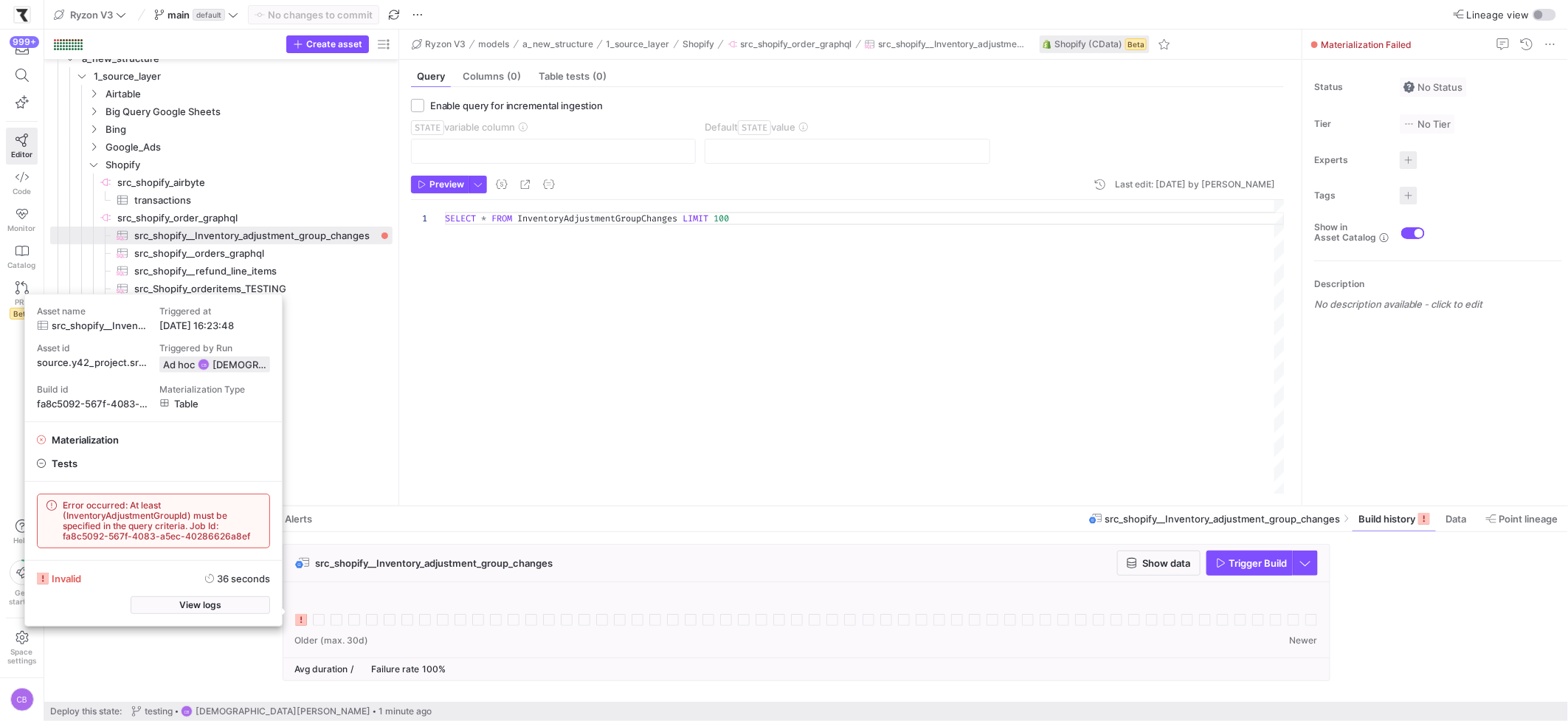
drag, startPoint x: 188, startPoint y: 515, endPoint x: 68, endPoint y: 514, distance: 120.0
click at [68, 514] on span "Error occurred: At least (InventoryAdjustmentGroupId) must be specified in the …" at bounding box center [162, 520] width 198 height 41
click at [176, 530] on span "Error occurred: At least (InventoryAdjustmentGroupId) must be specified in the …" at bounding box center [162, 520] width 198 height 41
drag, startPoint x: 189, startPoint y: 515, endPoint x: 68, endPoint y: 514, distance: 121.0
click at [68, 514] on span "Error occurred: At least (InventoryAdjustmentGroupId) must be specified in the …" at bounding box center [162, 520] width 198 height 41
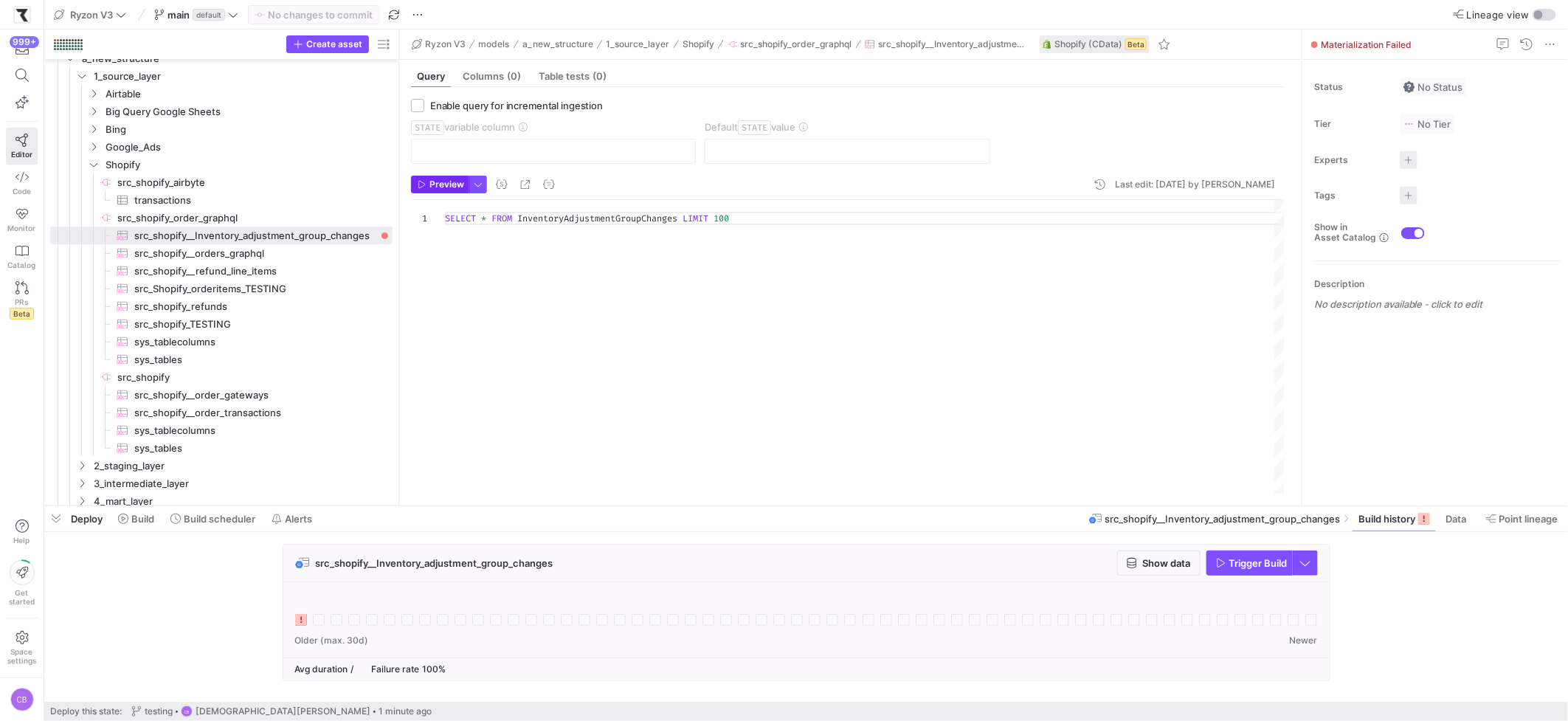
click at [433, 187] on span "Preview" at bounding box center [446, 184] width 35 height 10
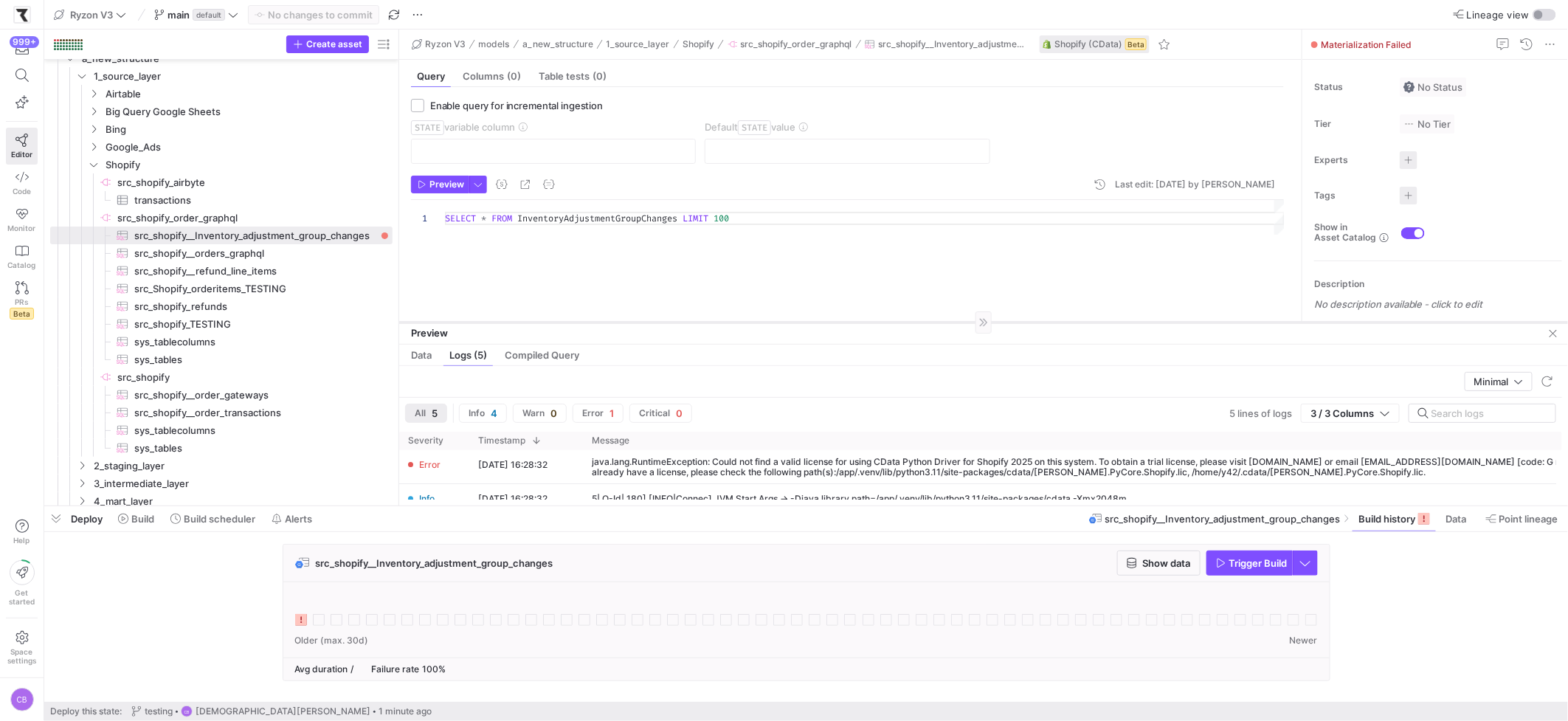
drag, startPoint x: 477, startPoint y: 246, endPoint x: 502, endPoint y: 321, distance: 79.1
click at [502, 322] on div at bounding box center [983, 322] width 1169 height 1
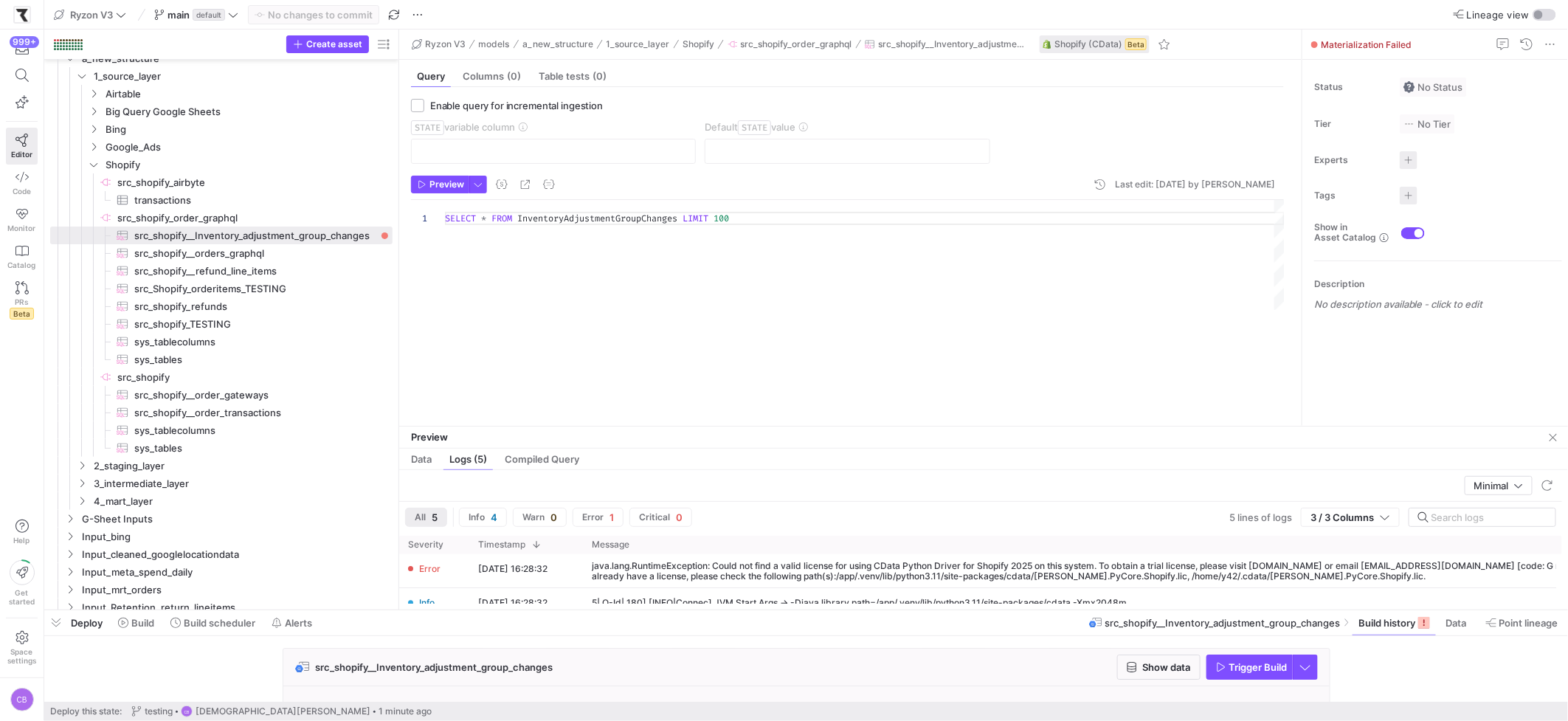
drag, startPoint x: 529, startPoint y: 506, endPoint x: 541, endPoint y: 559, distance: 54.3
click at [546, 608] on div at bounding box center [806, 609] width 1524 height 6
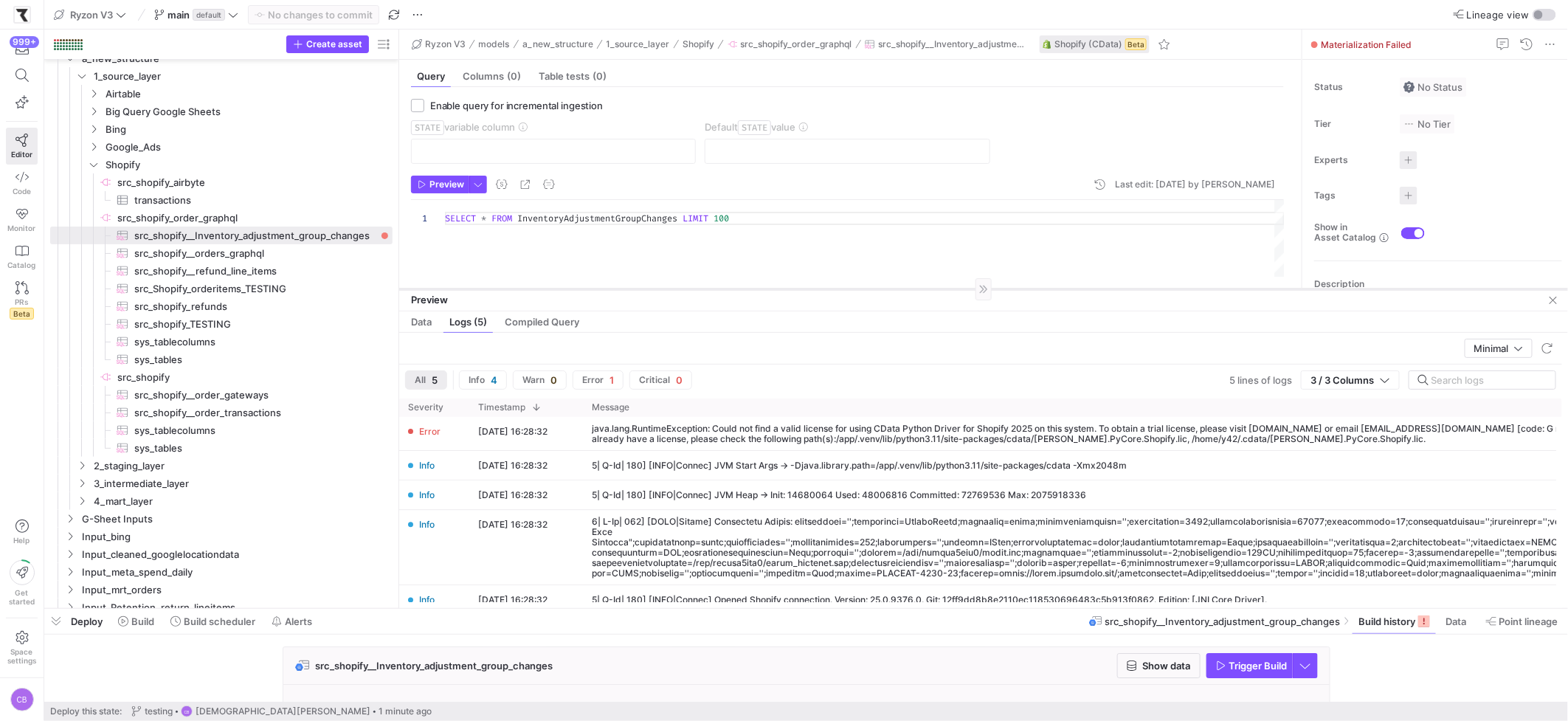
drag, startPoint x: 573, startPoint y: 424, endPoint x: 581, endPoint y: 289, distance: 135.2
click at [581, 289] on div at bounding box center [983, 289] width 1169 height 1
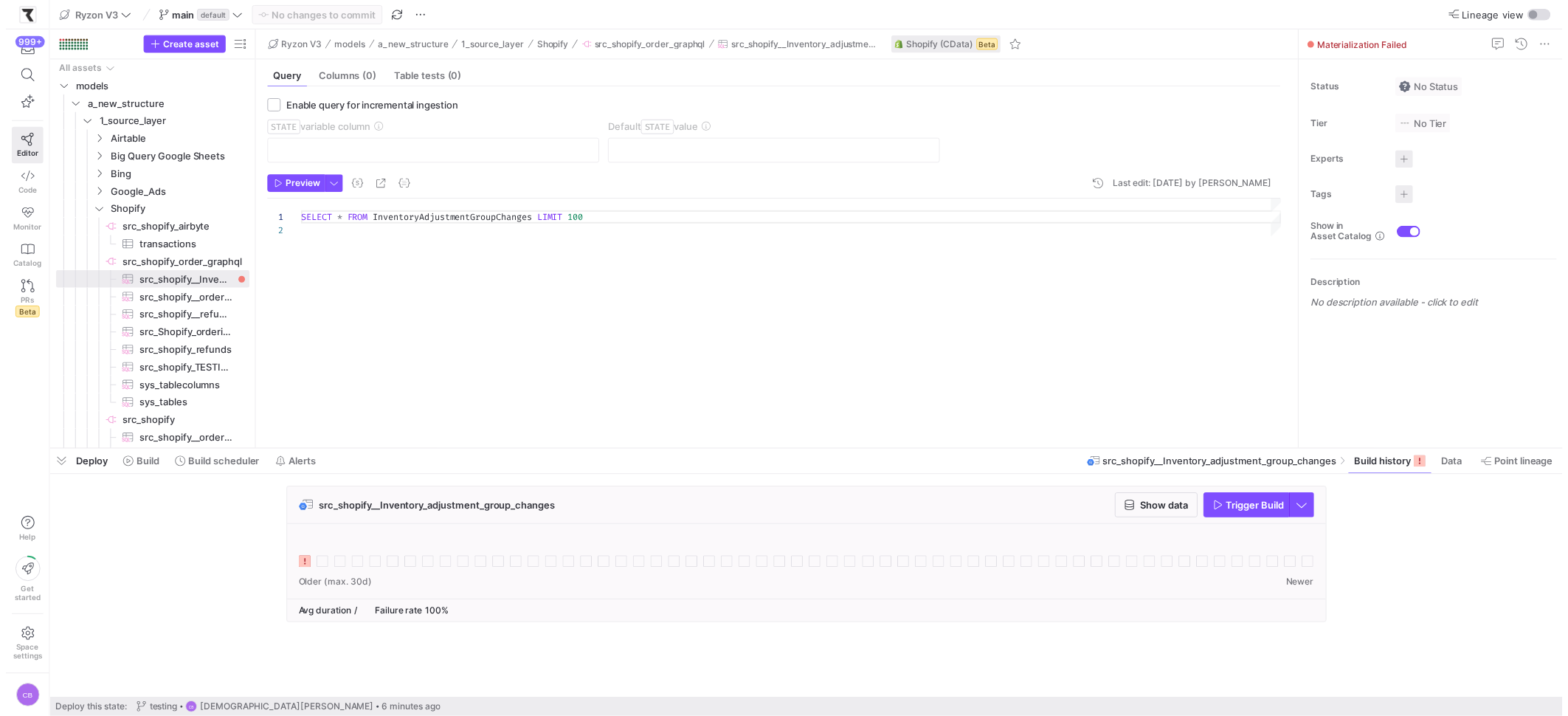
scroll to position [13, 0]
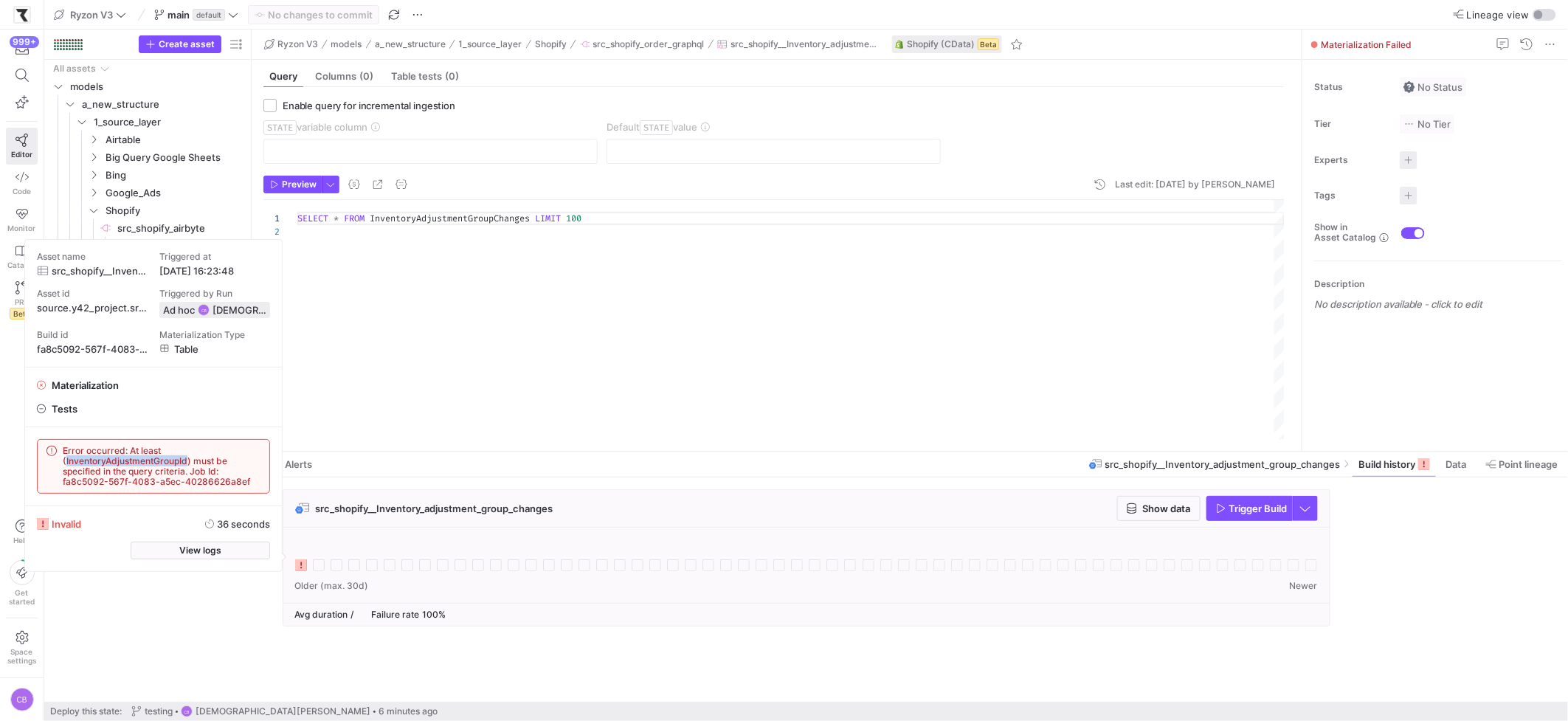
drag, startPoint x: 188, startPoint y: 465, endPoint x: 67, endPoint y: 460, distance: 121.1
click at [67, 460] on span "Error occurred: At least (InventoryAdjustmentGroupId) must be specified in the …" at bounding box center [162, 465] width 198 height 41
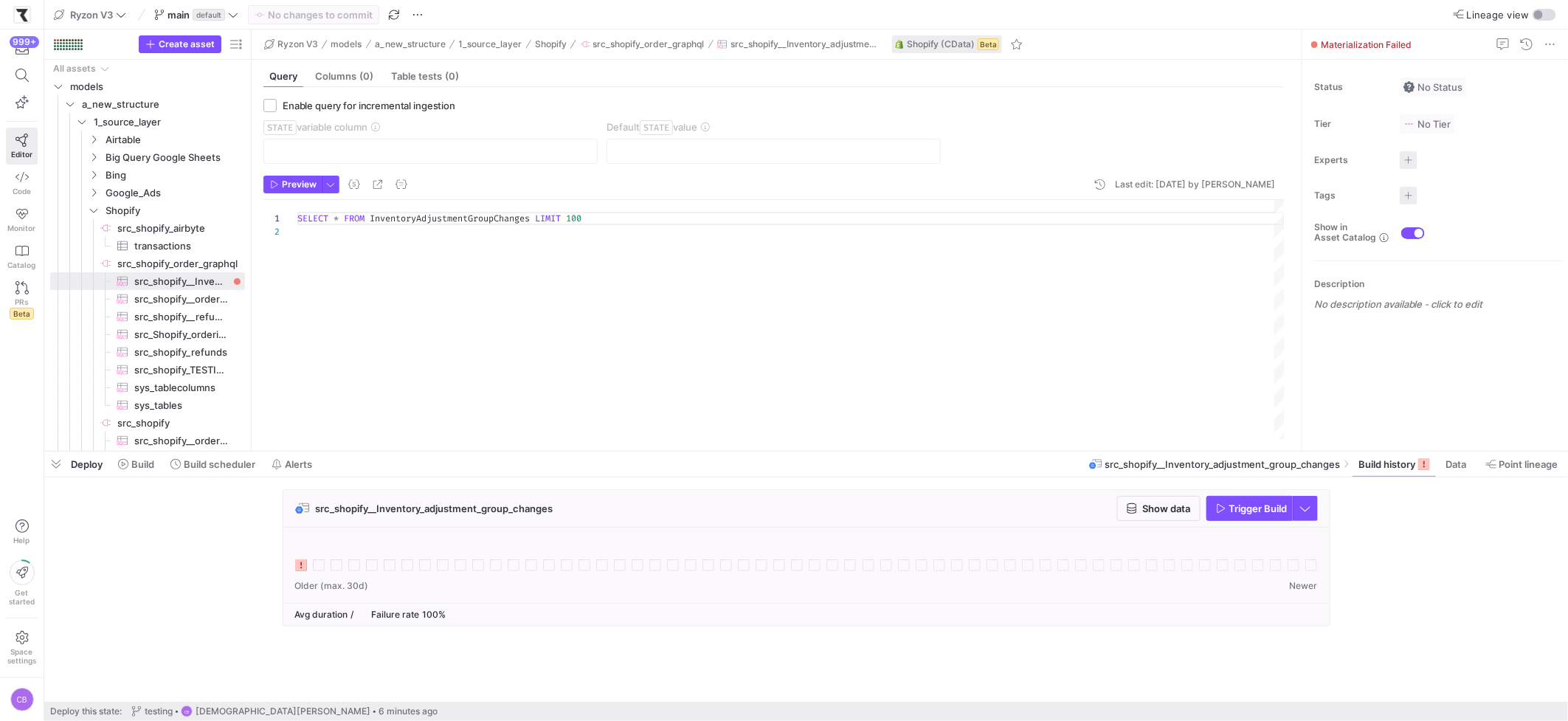
copy span "InventoryAdjustmentGroupId"
click at [472, 228] on div "SELECT * FROM InventoryAdjustmentGroupChanges LIMIT 100" at bounding box center [791, 317] width 987 height 234
drag, startPoint x: 533, startPoint y: 217, endPoint x: 372, endPoint y: 222, distance: 161.1
click at [372, 222] on div "SELECT * FROM InventoryAdjustmentGroupChanges LIMIT 100" at bounding box center [791, 317] width 987 height 234
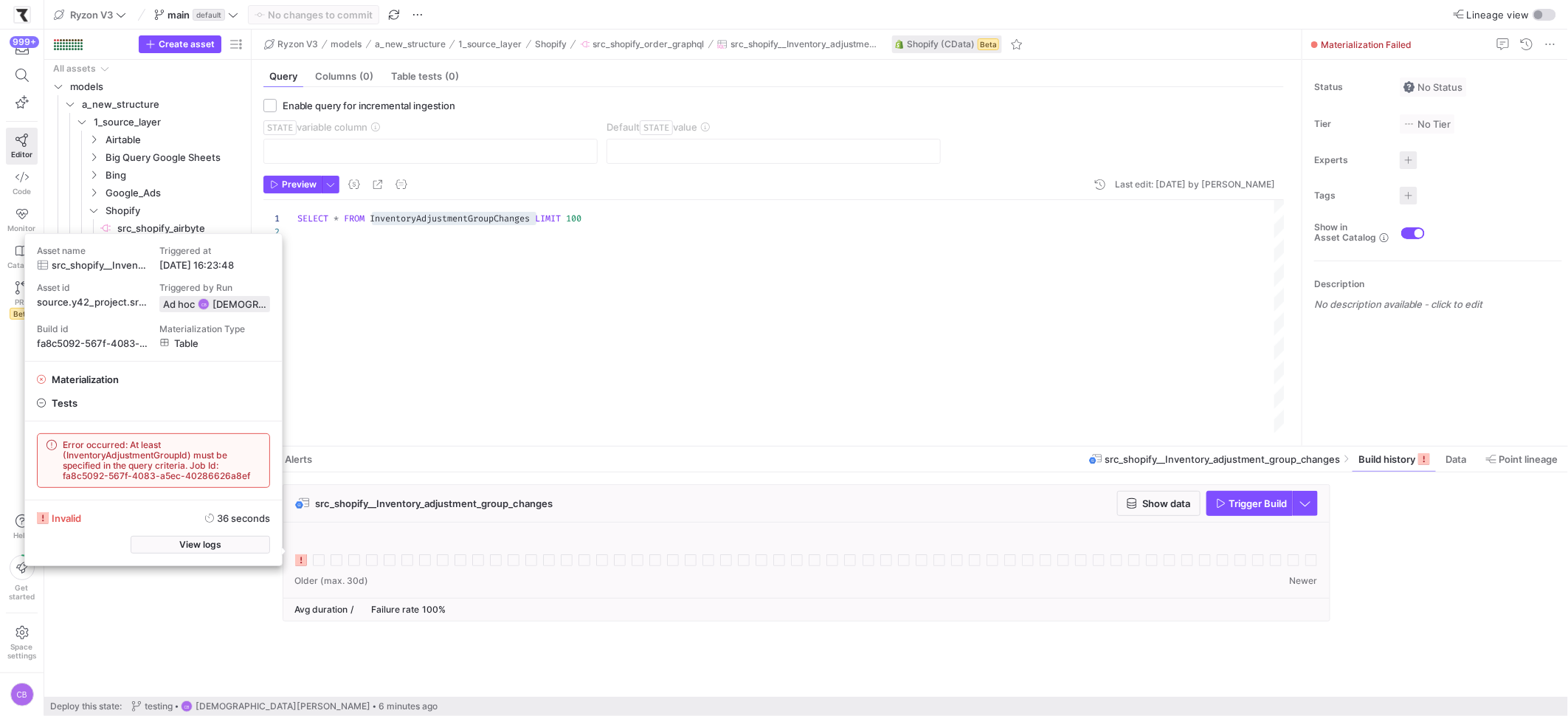
drag, startPoint x: 67, startPoint y: 450, endPoint x: 107, endPoint y: 459, distance: 41.0
click at [107, 459] on span "Error occurred: At least (InventoryAdjustmentGroupId) must be specified in the …" at bounding box center [162, 460] width 198 height 41
drag, startPoint x: 187, startPoint y: 456, endPoint x: 109, endPoint y: 478, distance: 81.0
click at [68, 459] on span "Error occurred: At least (InventoryAdjustmentGroupId) must be specified in the …" at bounding box center [162, 460] width 198 height 41
copy span "InventoryAdjustmentGroupId"
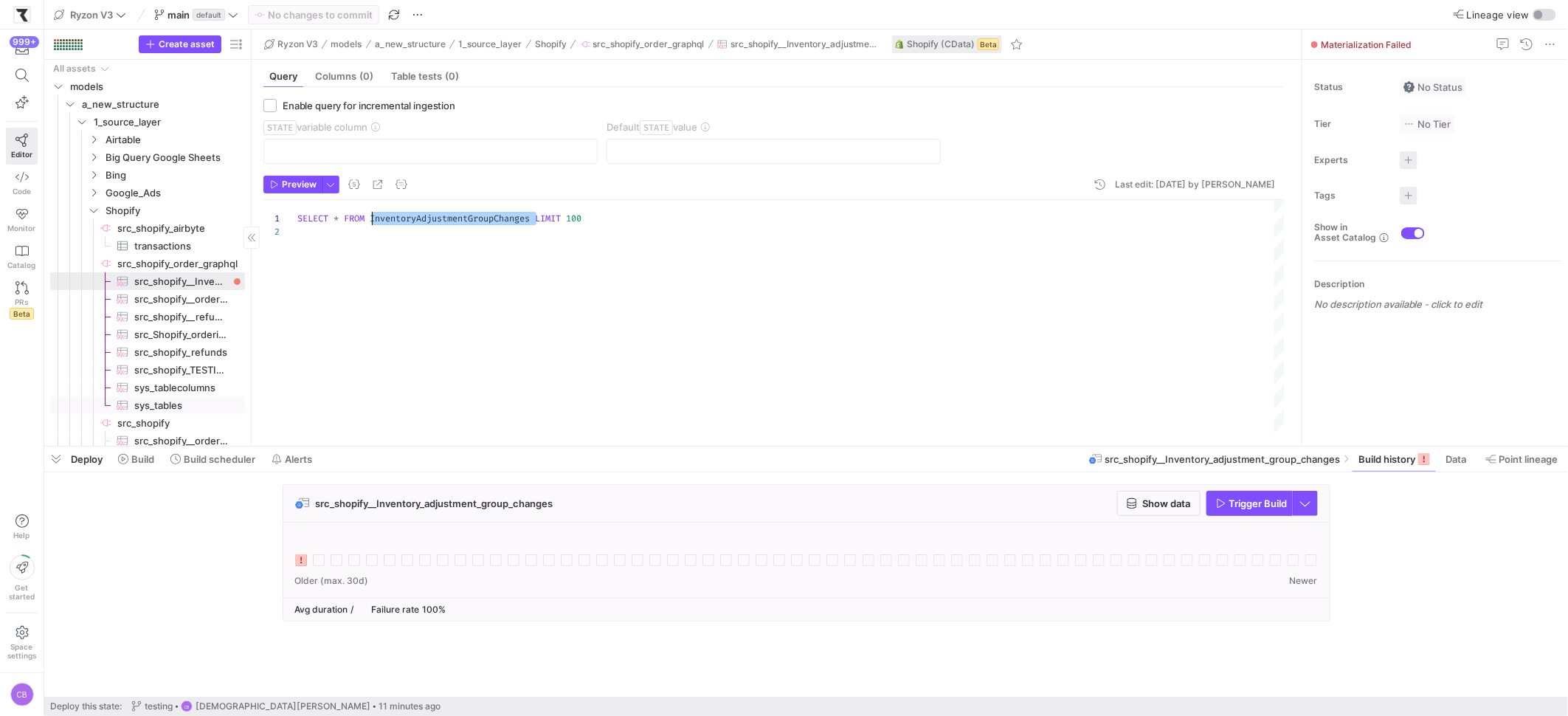
scroll to position [10, 0]
click at [176, 393] on span "sys_tables​​​​​​​​​" at bounding box center [181, 395] width 94 height 17
type textarea "SELECT * FROM sys_tables"
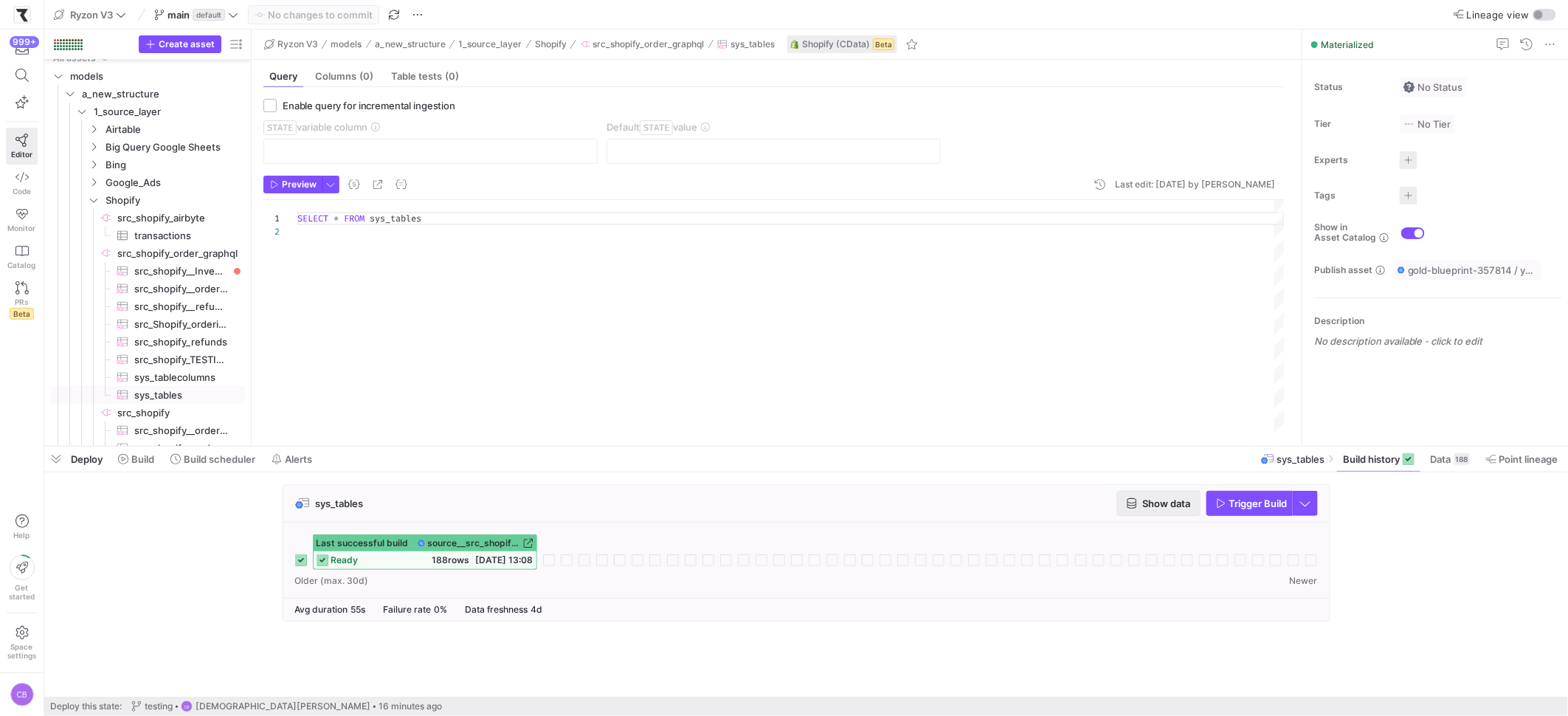
click at [1184, 496] on span "button" at bounding box center [1159, 503] width 82 height 23
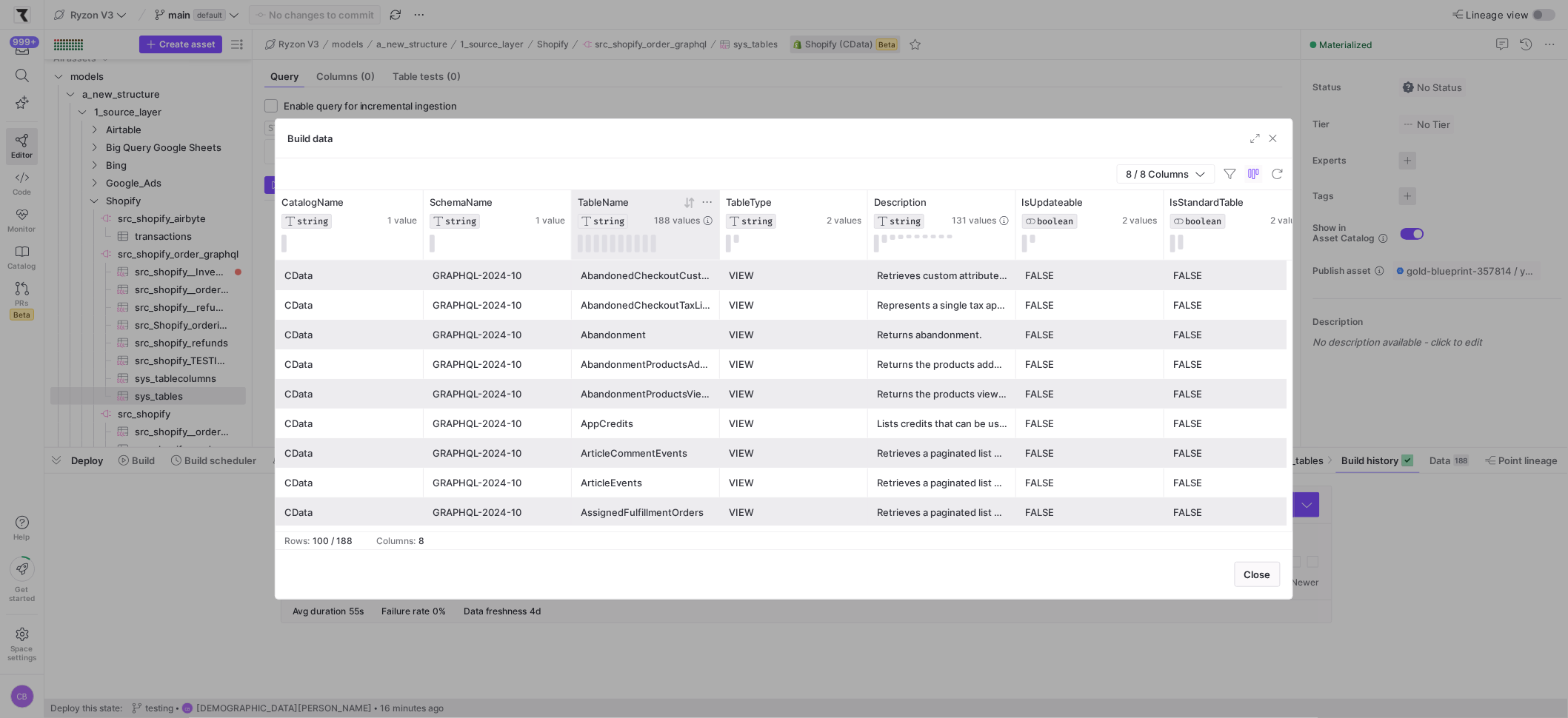
click at [713, 202] on icon at bounding box center [707, 202] width 12 height 12
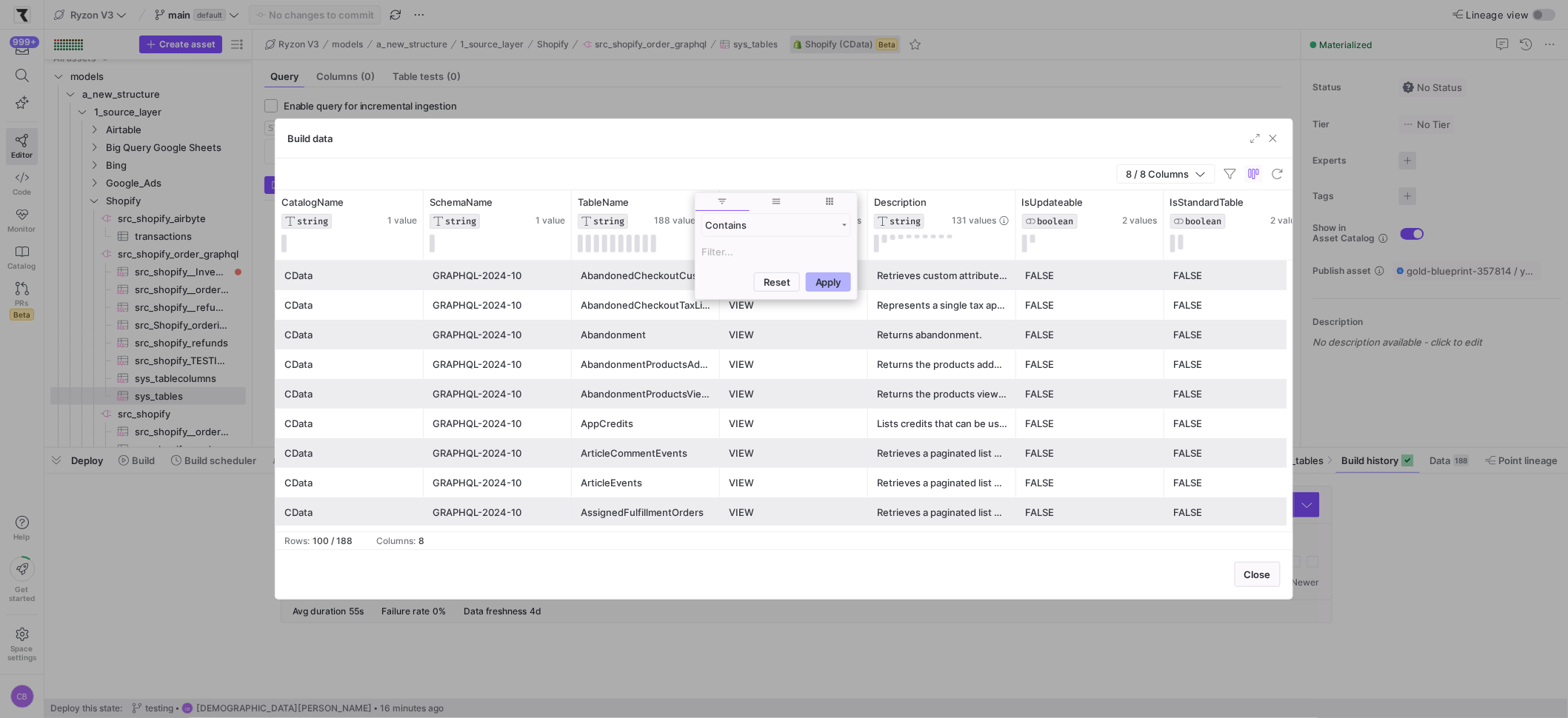
click at [625, 321] on div "Abandonment" at bounding box center [646, 335] width 131 height 29
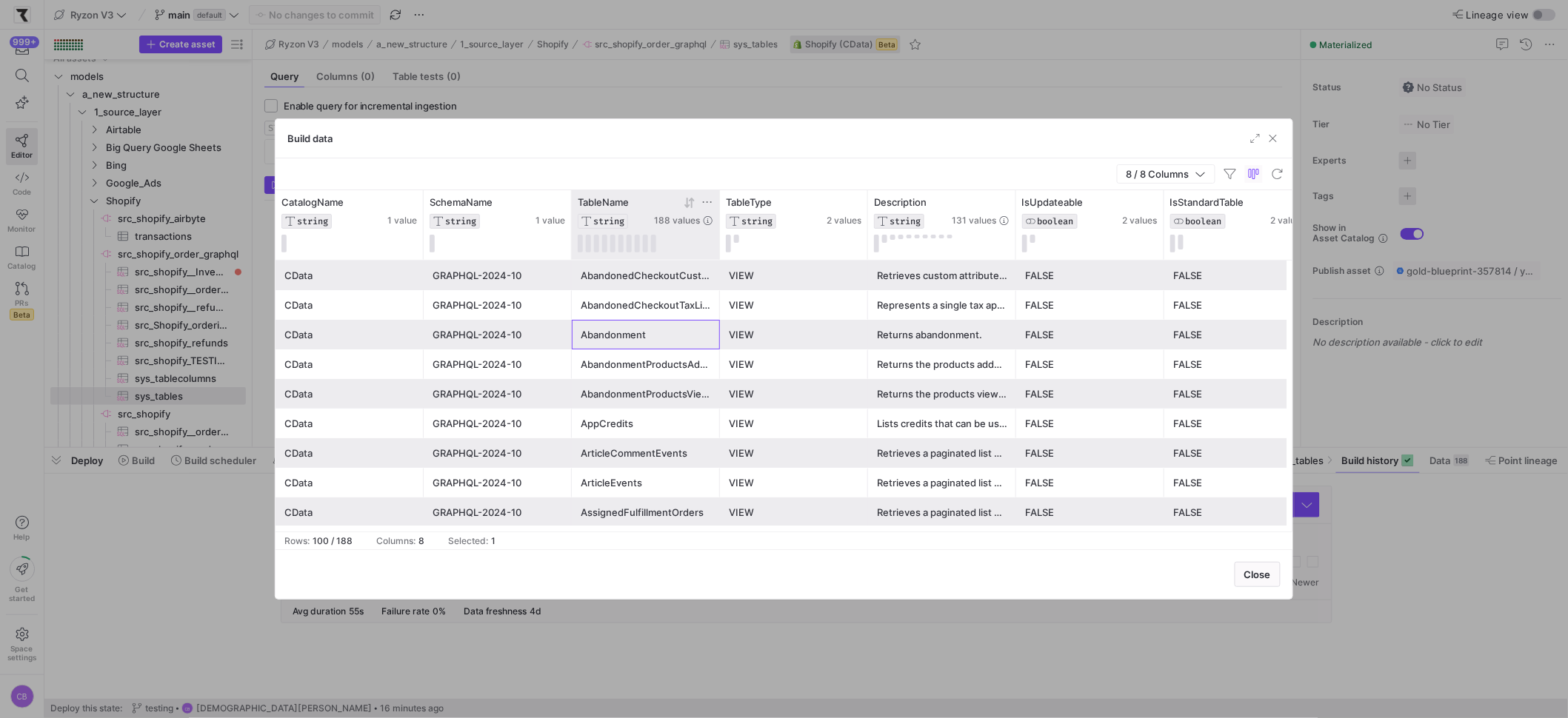
click at [710, 202] on icon at bounding box center [707, 202] width 12 height 12
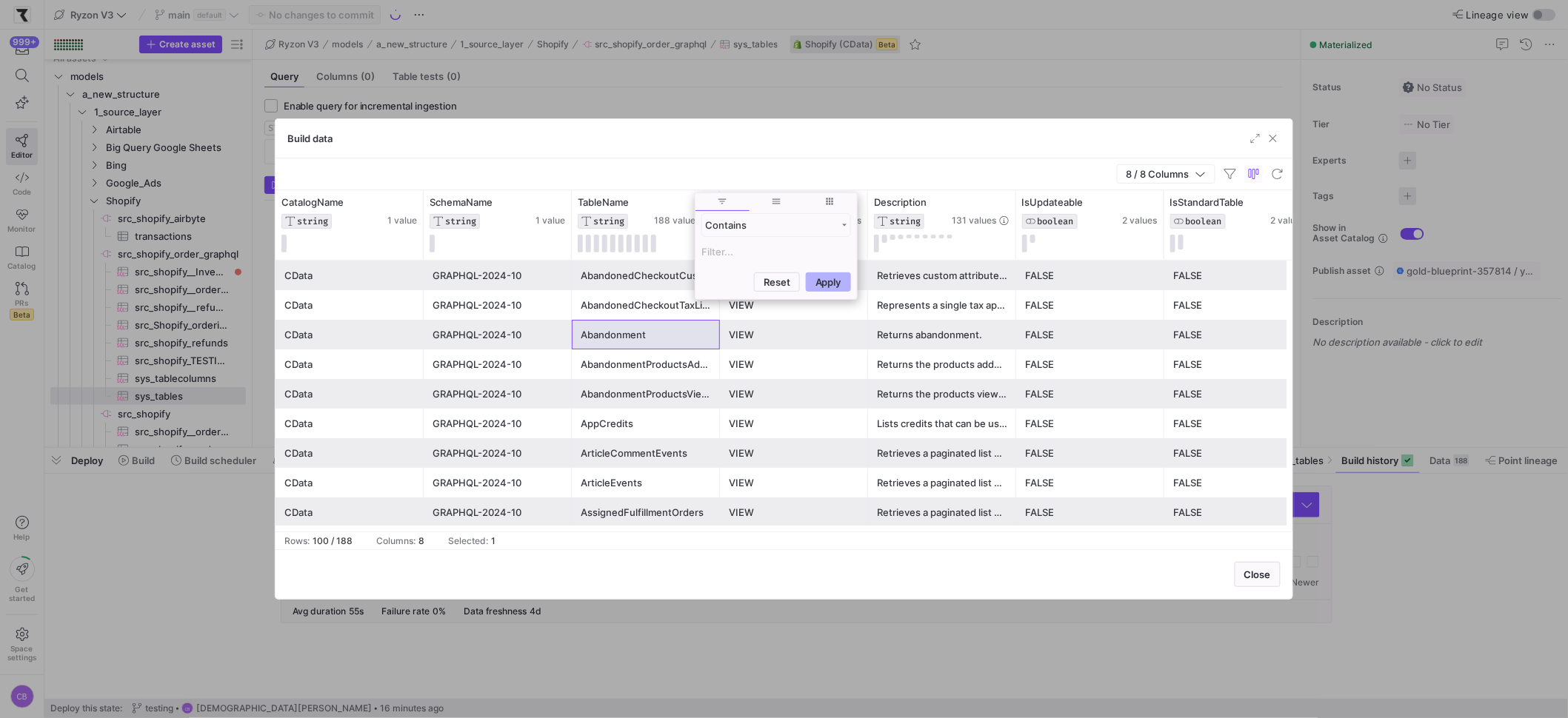
click at [754, 257] on input "Filter Value" at bounding box center [776, 252] width 149 height 18
type input "INVENTORY"
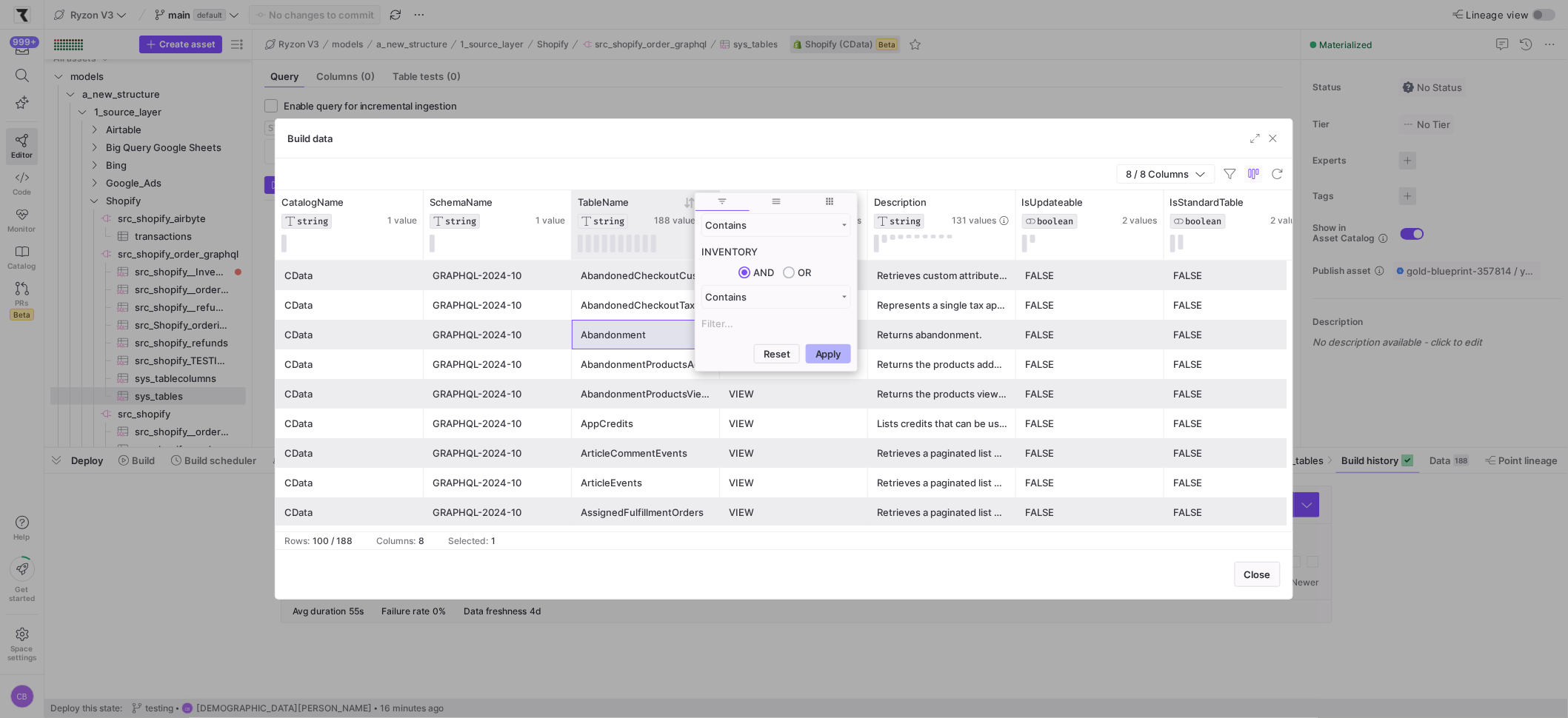
drag, startPoint x: 780, startPoint y: 252, endPoint x: 663, endPoint y: 247, distance: 117.1
click at [663, 247] on div "Drag here to set row groups Drag here to set column labels CatalogName STRING 1…" at bounding box center [784, 361] width 1017 height 341
type input "nventory"
click at [834, 357] on button "Apply" at bounding box center [828, 354] width 45 height 19
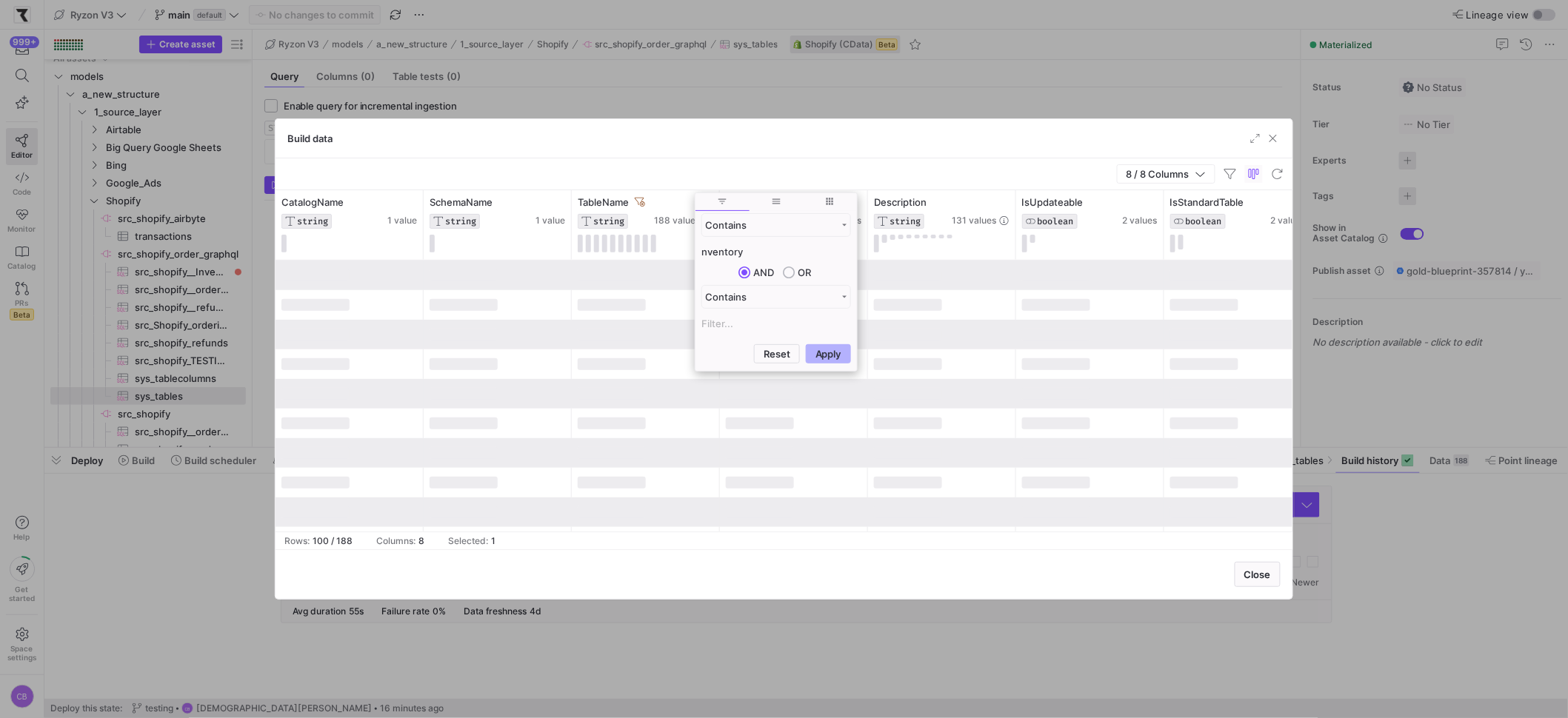
click at [797, 186] on div "8 / 8 Columns" at bounding box center [784, 173] width 1017 height 31
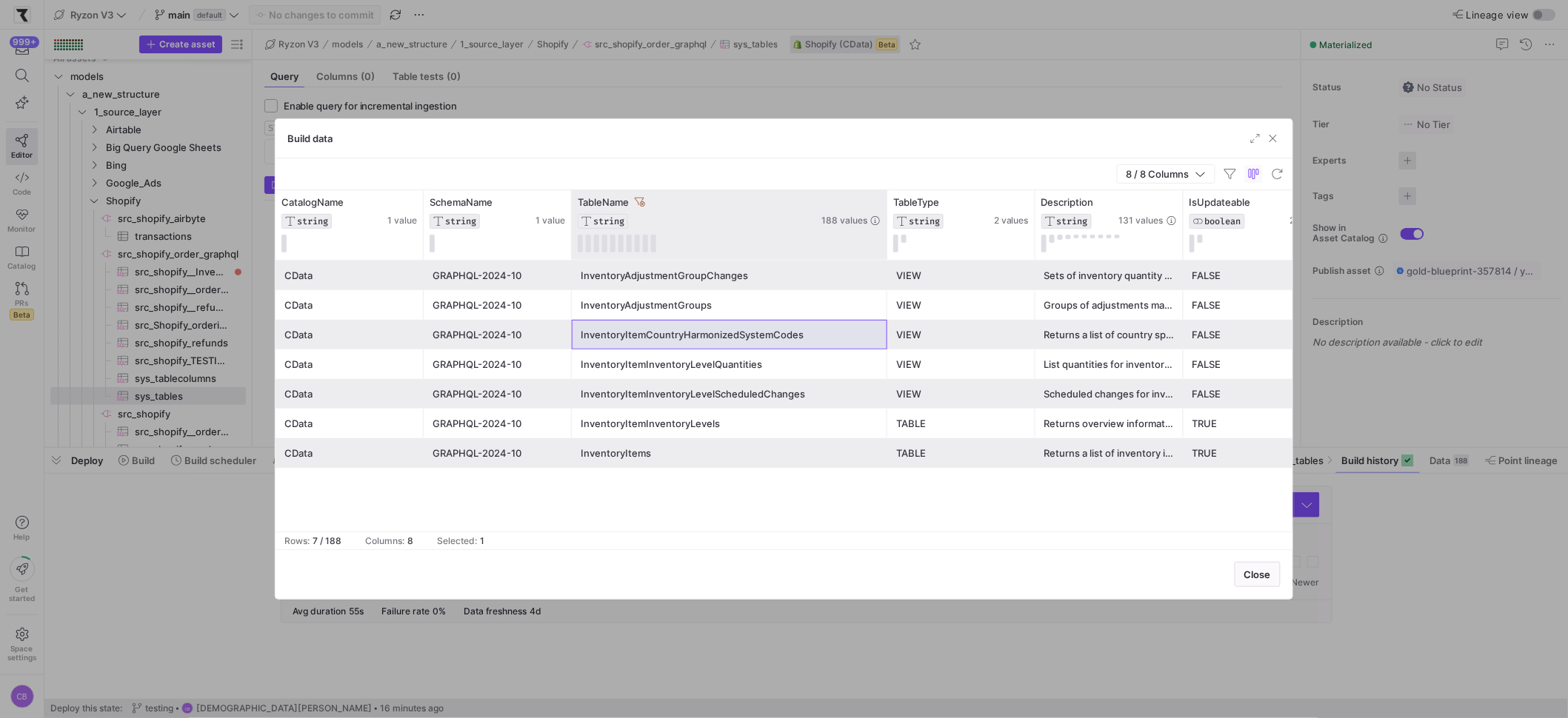
drag, startPoint x: 718, startPoint y: 248, endPoint x: 886, endPoint y: 253, distance: 168.1
click at [886, 253] on div at bounding box center [886, 225] width 6 height 69
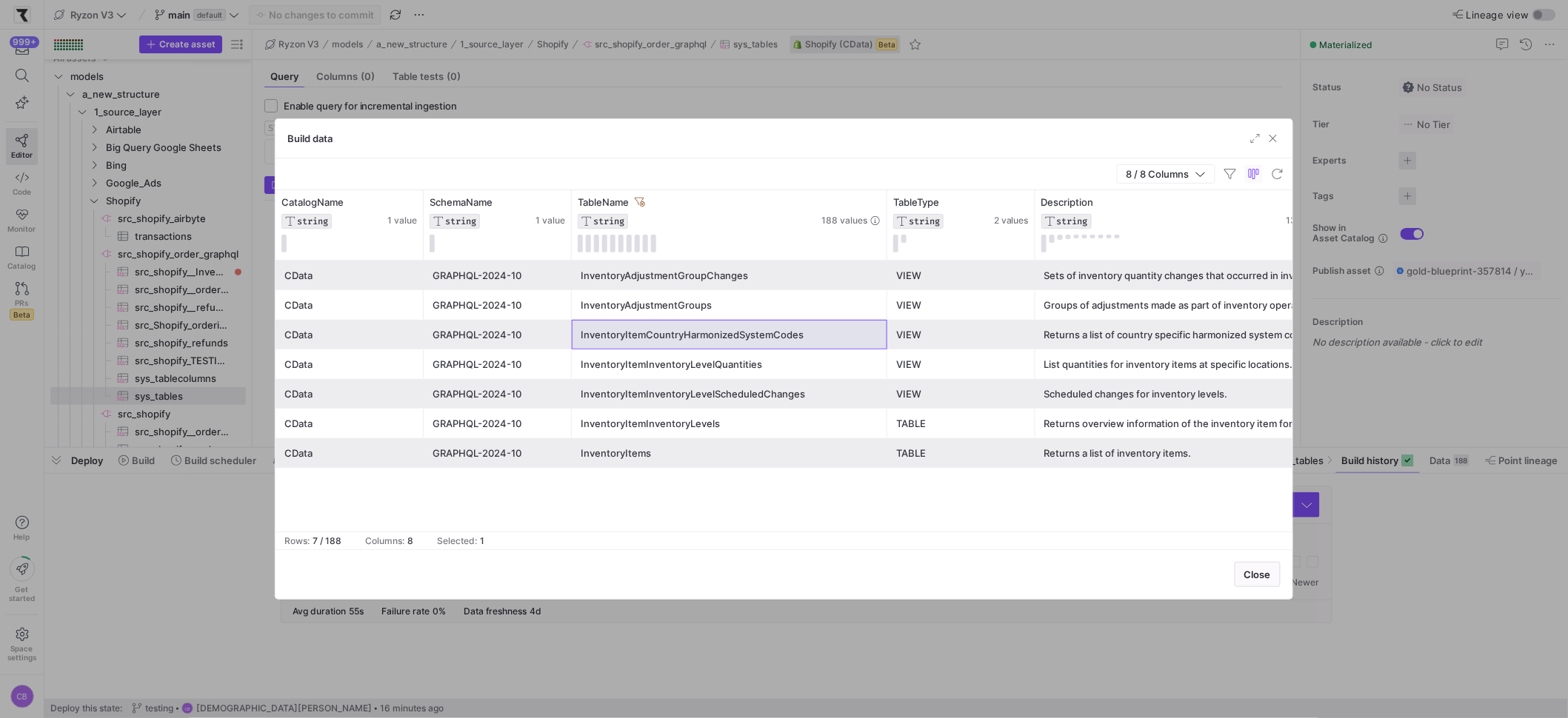
drag, startPoint x: 1182, startPoint y: 230, endPoint x: 1349, endPoint y: 257, distance: 169.2
click at [1349, 257] on div "Build data 8 / 8 Columns Drag here to set row groups Drag here to set column la…" at bounding box center [784, 359] width 1568 height 718
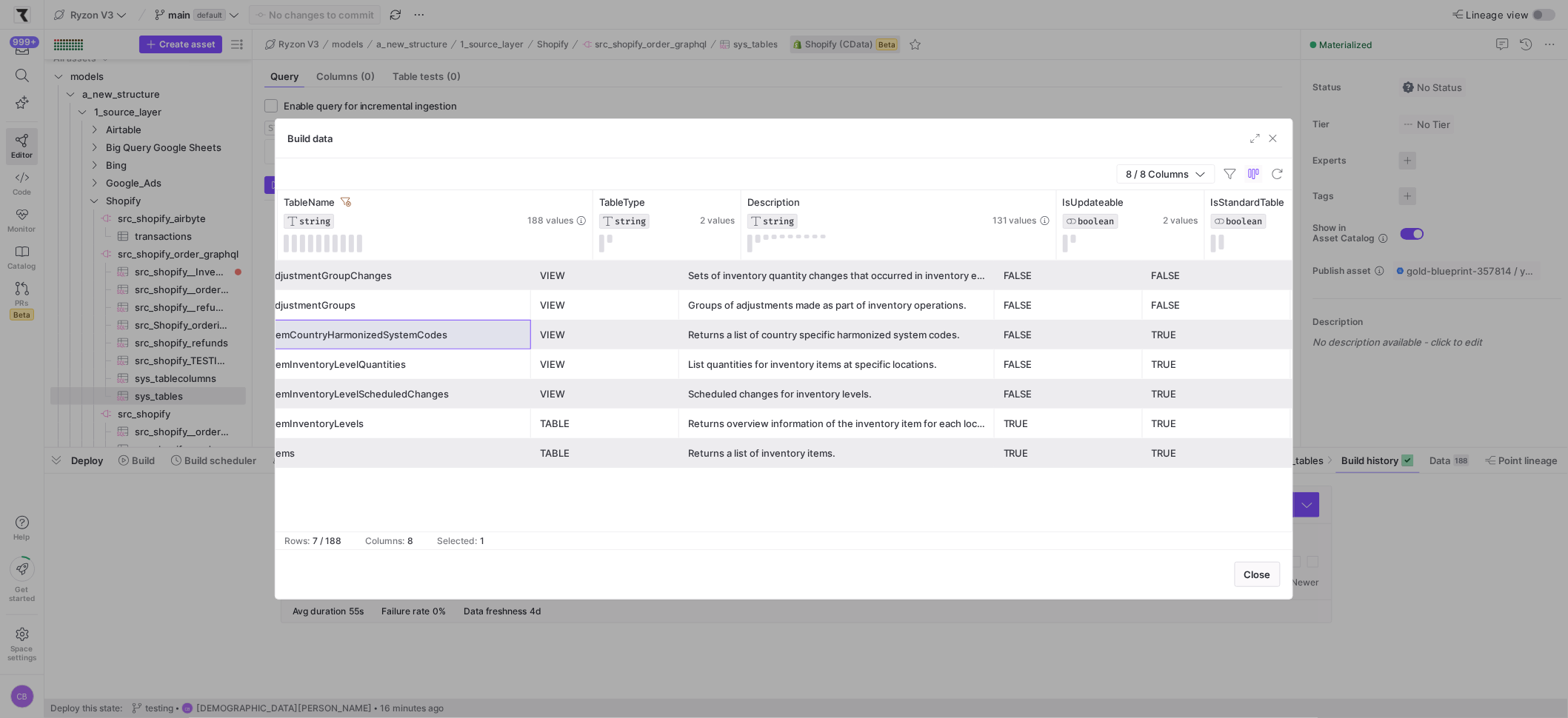
scroll to position [0, 356]
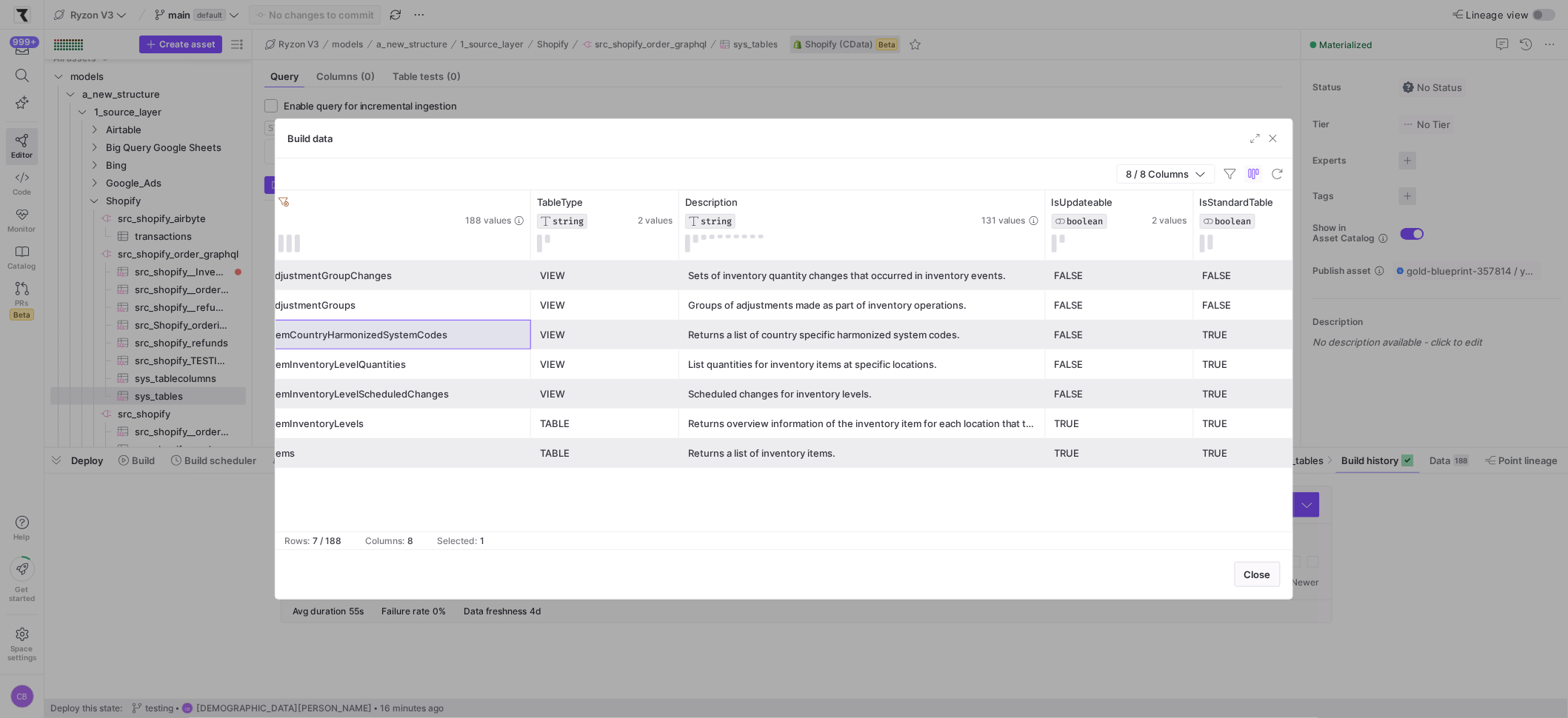
drag, startPoint x: 991, startPoint y: 249, endPoint x: 1209, endPoint y: 283, distance: 220.6
click at [1209, 283] on div "SchemaName STRING 1 value TableName STRING 188 values TableType STRING 2 values…" at bounding box center [784, 361] width 1017 height 341
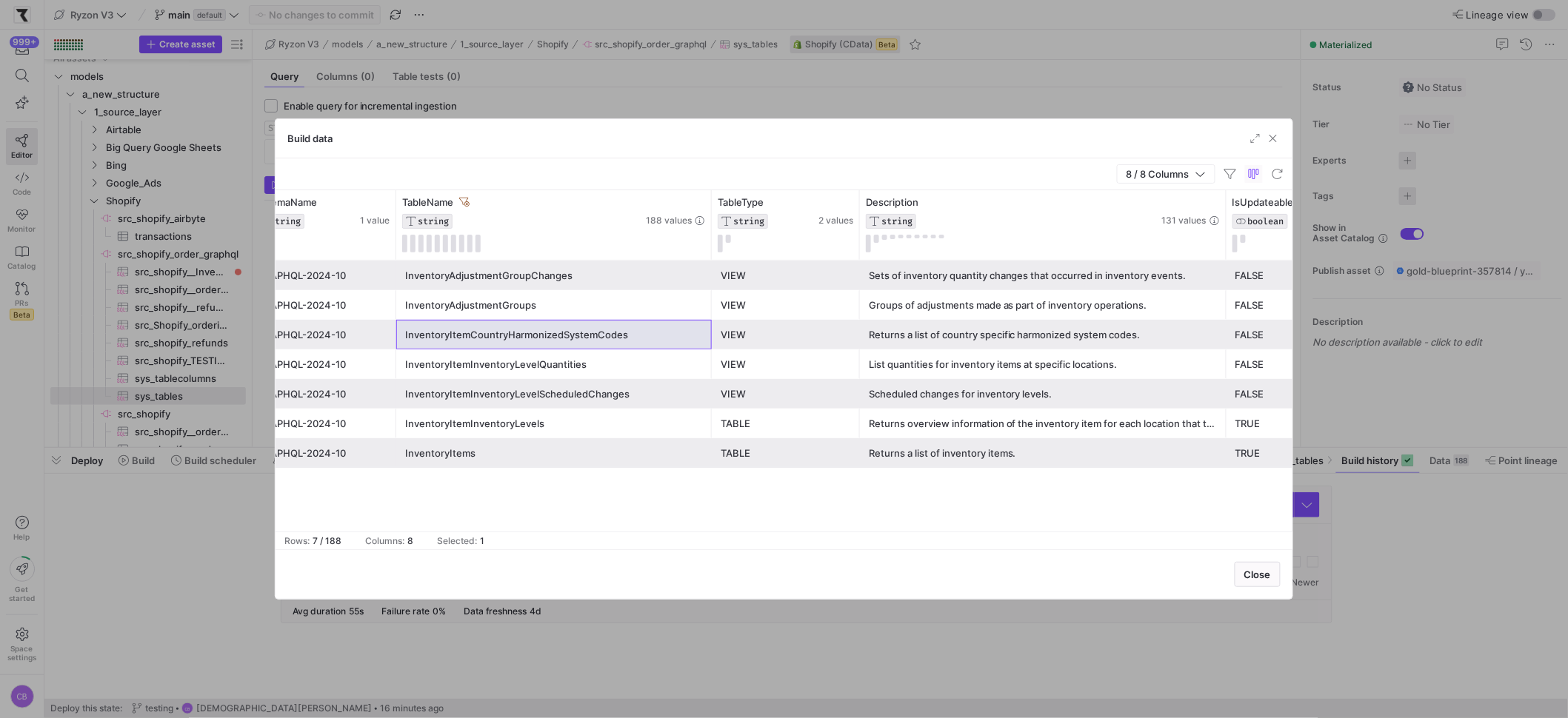
scroll to position [0, 190]
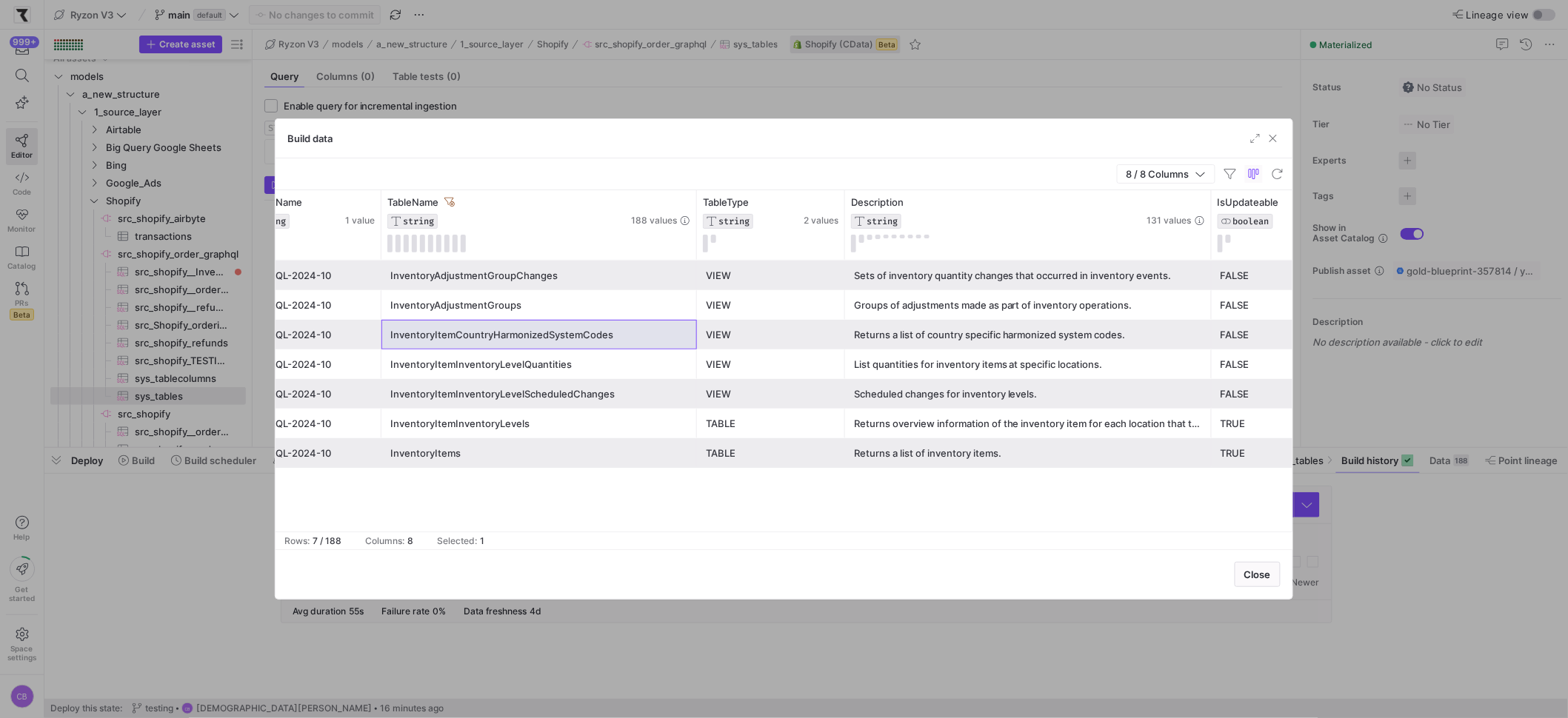
click at [465, 460] on div "InventoryItems" at bounding box center [539, 453] width 298 height 29
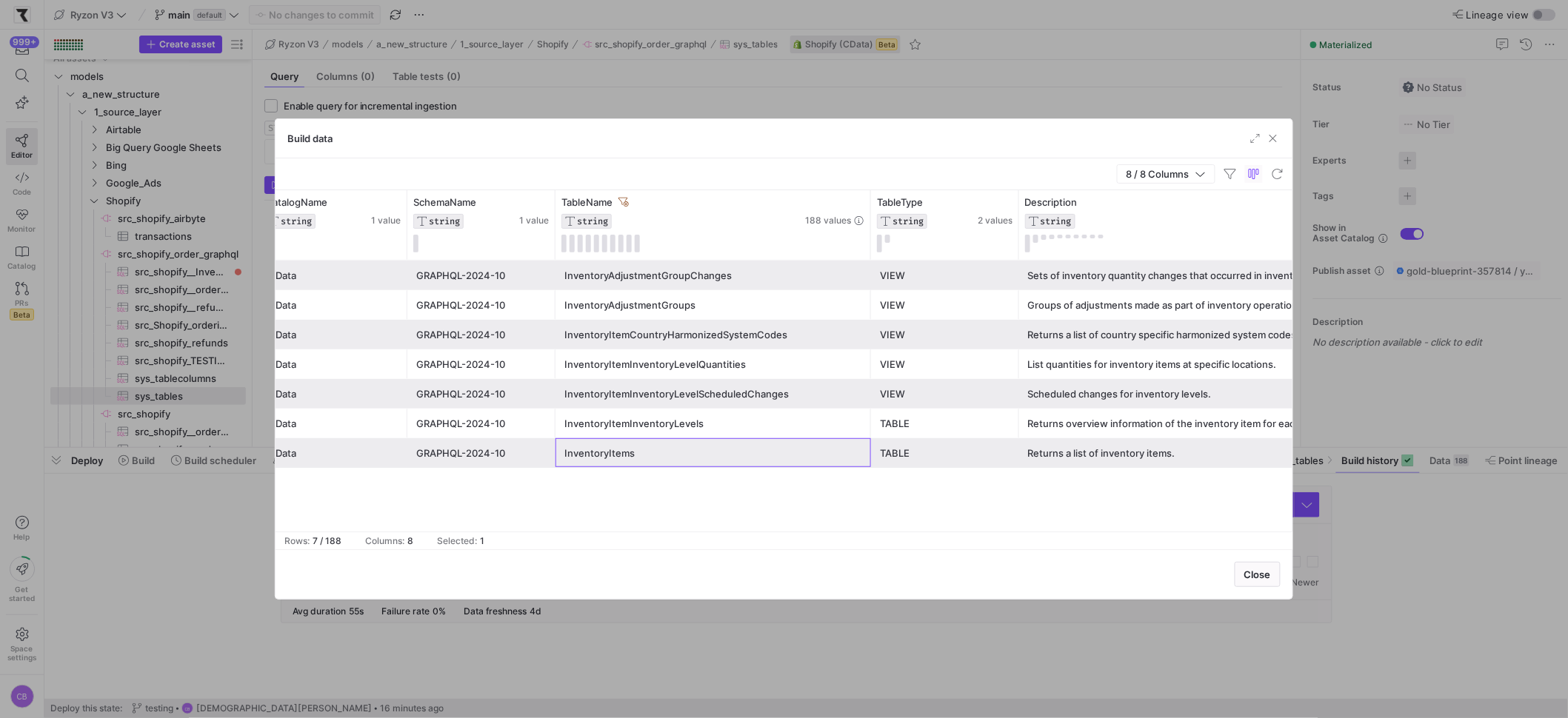
click at [677, 306] on div "InventoryAdjustmentGroups" at bounding box center [713, 306] width 298 height 29
click at [1272, 138] on span "button" at bounding box center [1273, 138] width 15 height 15
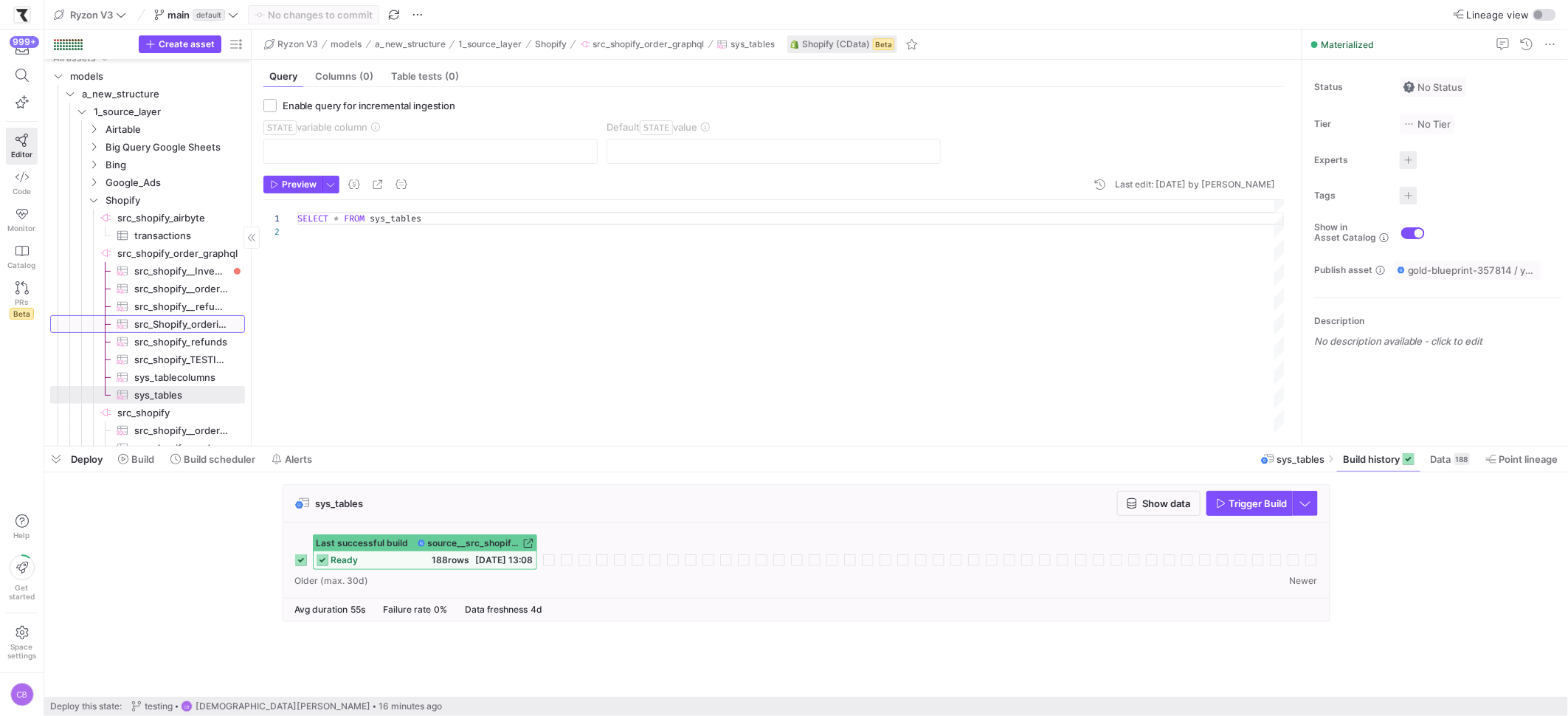
click at [192, 322] on span "src_Shopify_orderitems_TESTING​​​​​​​​​" at bounding box center [181, 324] width 94 height 17
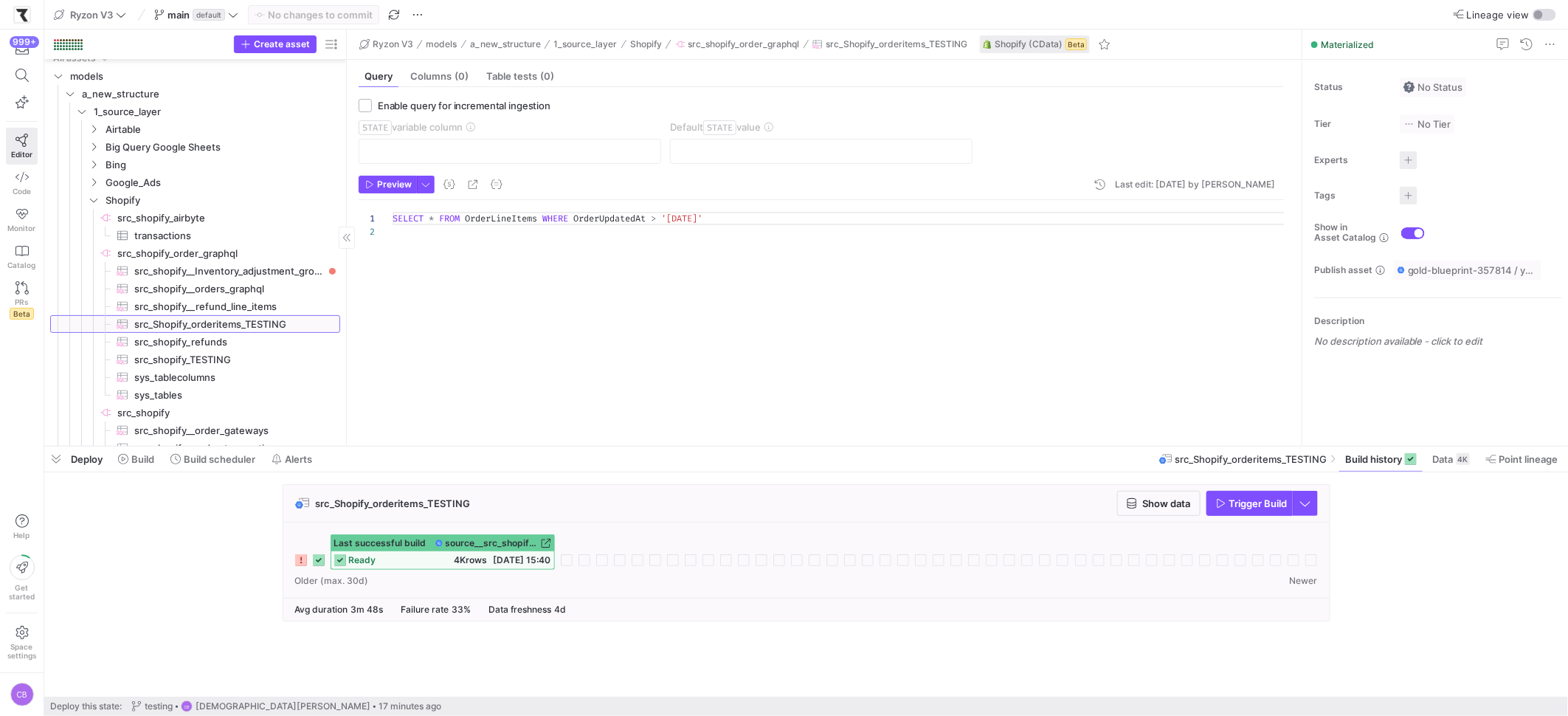
drag, startPoint x: 251, startPoint y: 272, endPoint x: 339, endPoint y: 274, distance: 88.0
click at [347, 272] on div at bounding box center [346, 238] width 1 height 417
click at [288, 270] on span "src_shopify__Inventory_adjustment_group_changes​​​​​​​​​" at bounding box center [232, 271] width 197 height 17
type textarea "SELECT * FROM InventoryAdjustmentGroupChanges LIMIT 100"
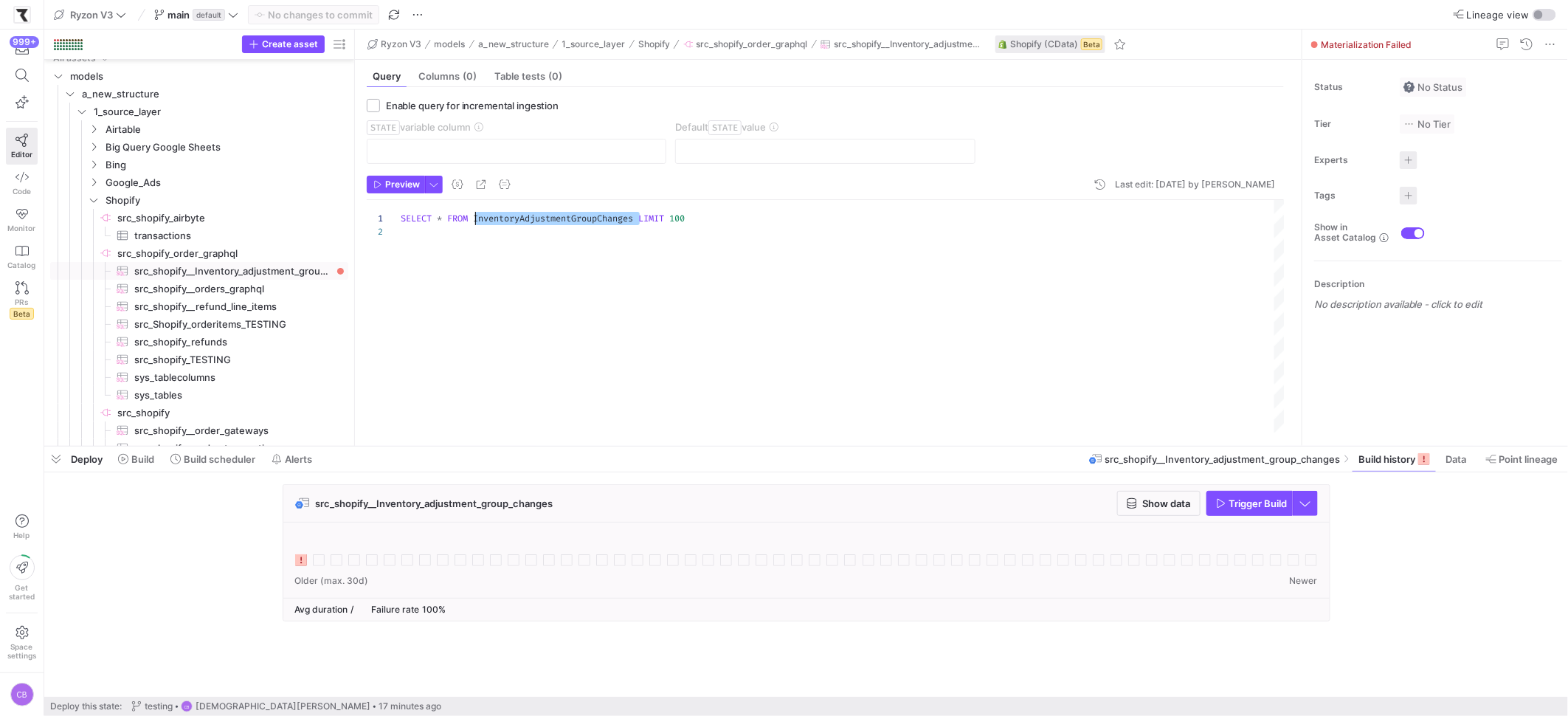
scroll to position [0, 75]
drag, startPoint x: 640, startPoint y: 220, endPoint x: 475, endPoint y: 214, distance: 165.1
click at [475, 214] on div "SELECT * FROM InventoryAdjustmentGroupChanges LIMIT 100" at bounding box center [842, 317] width 884 height 234
click at [233, 252] on span "src_shopify_order_graphql​​​​​​​​" at bounding box center [232, 253] width 228 height 17
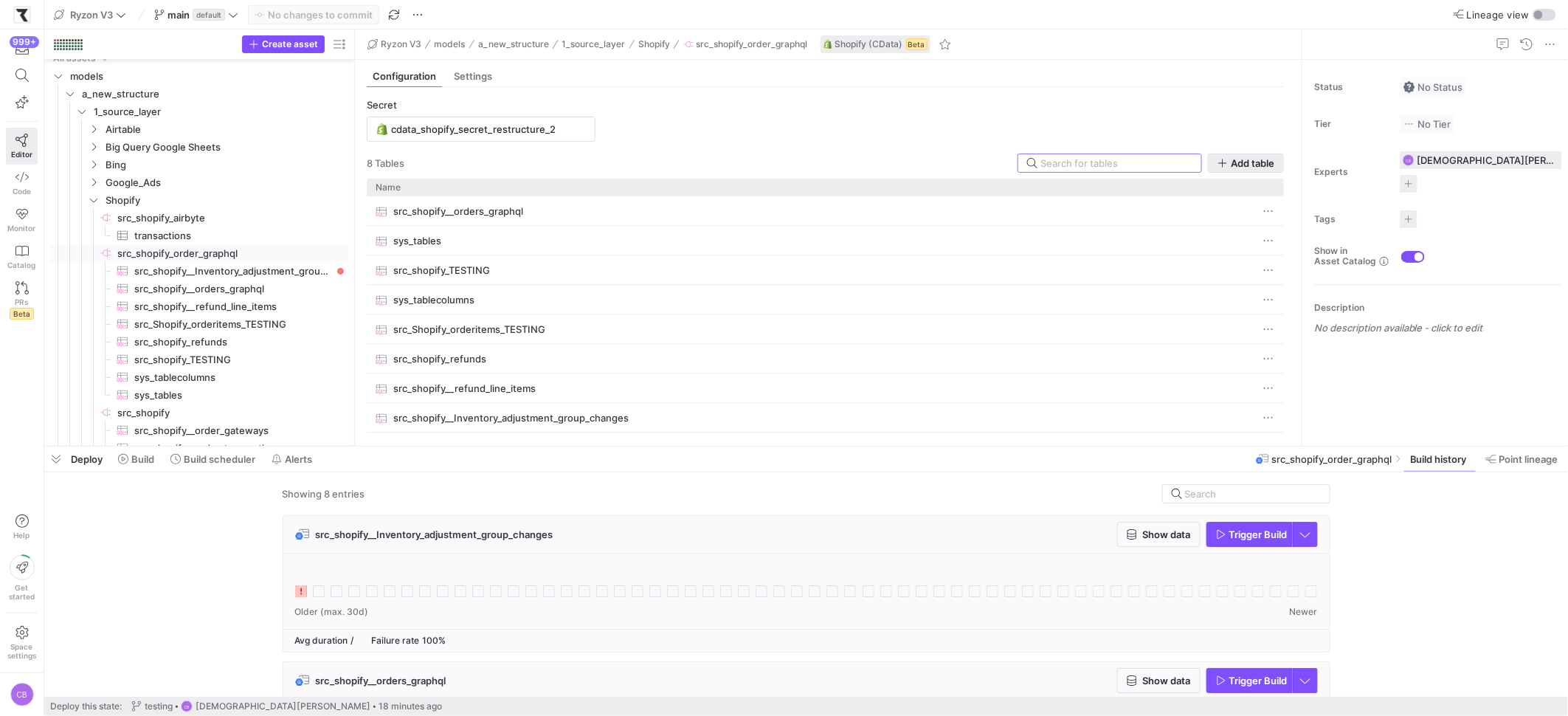
click at [1217, 163] on button "Add table" at bounding box center [1246, 163] width 76 height 19
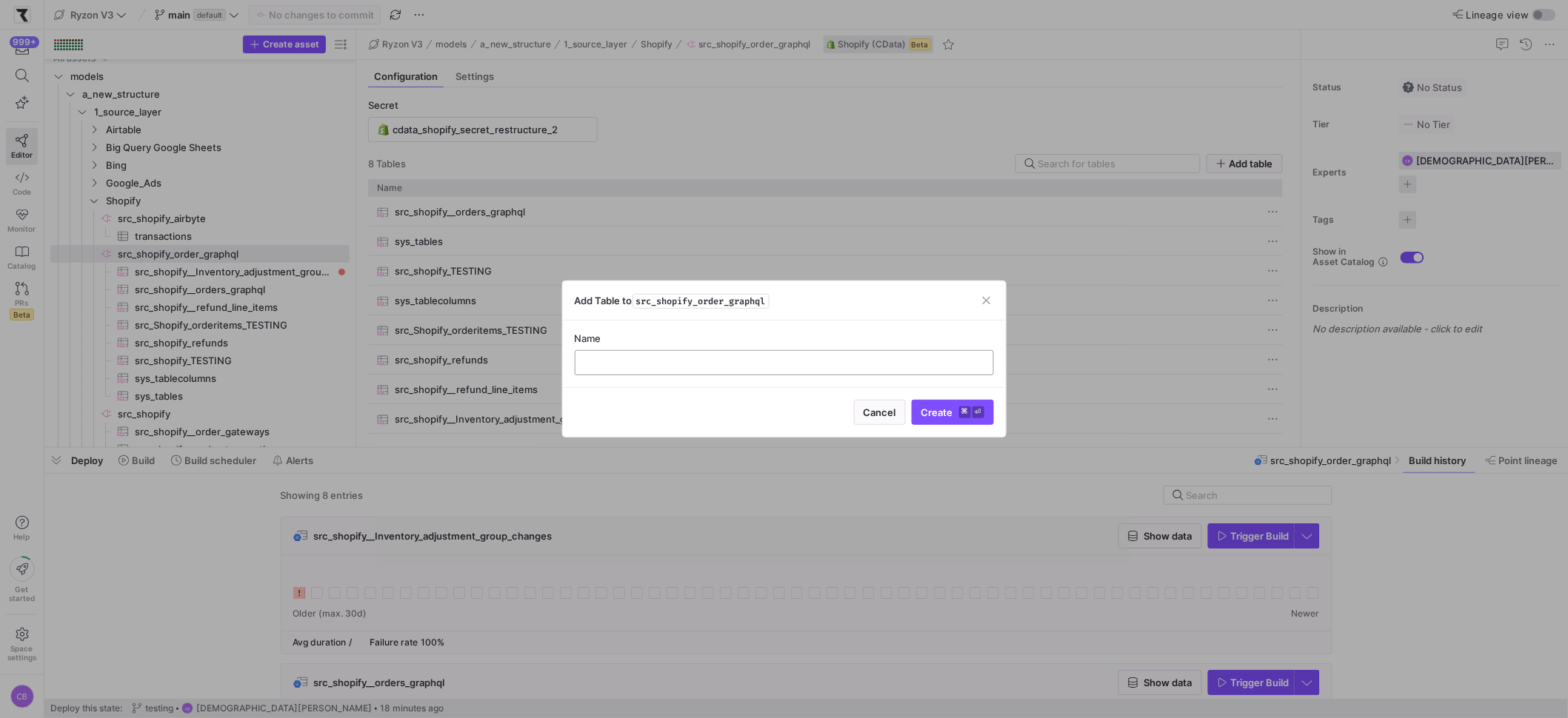
click at [684, 359] on input "text" at bounding box center [784, 362] width 394 height 12
paste input "InventoryAdjustmentGroups"
type input "src_shopify_InventoryAdjustmentGroups"
click at [920, 404] on span "submit" at bounding box center [953, 411] width 81 height 23
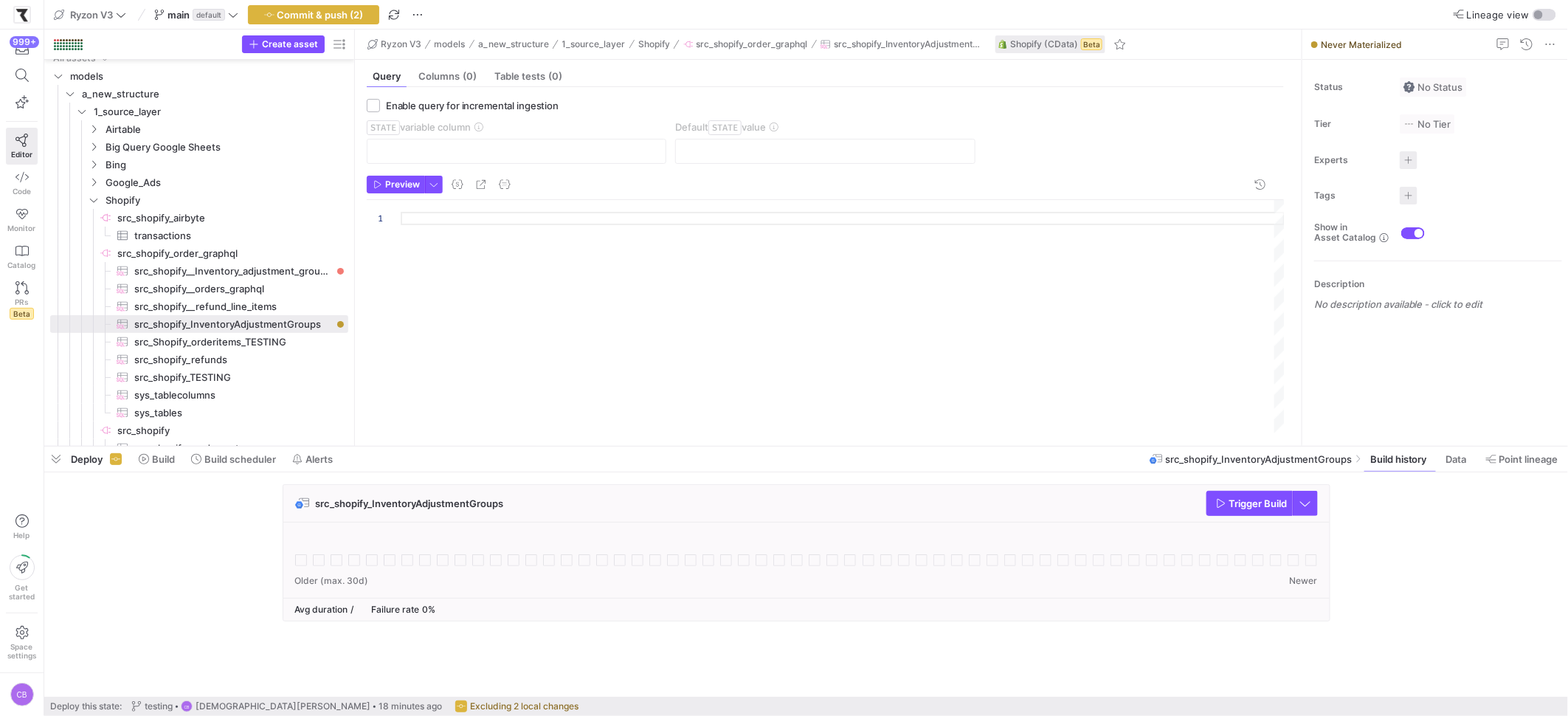
click at [419, 220] on div at bounding box center [842, 317] width 884 height 234
click at [438, 186] on span "button" at bounding box center [434, 184] width 16 height 16
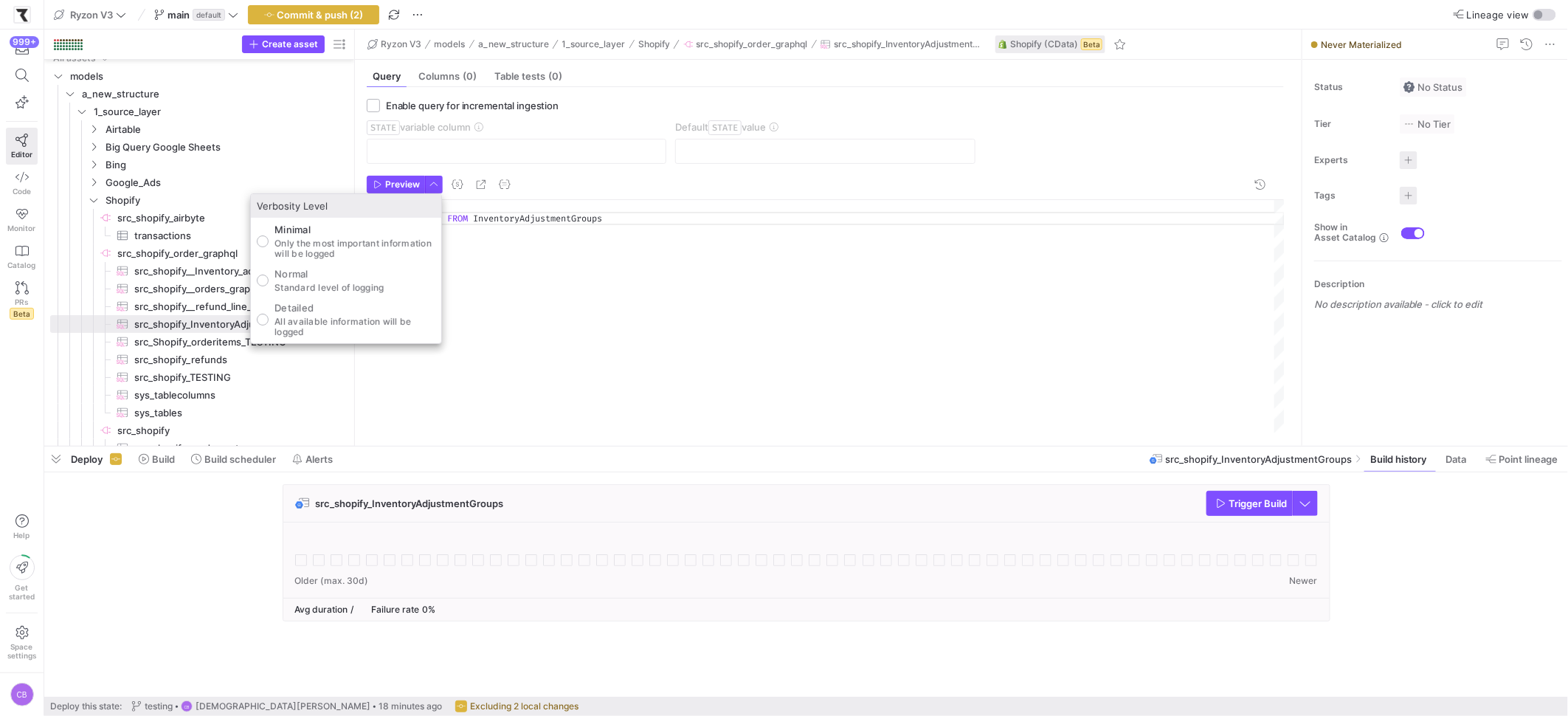
click at [567, 270] on div at bounding box center [784, 358] width 1568 height 716
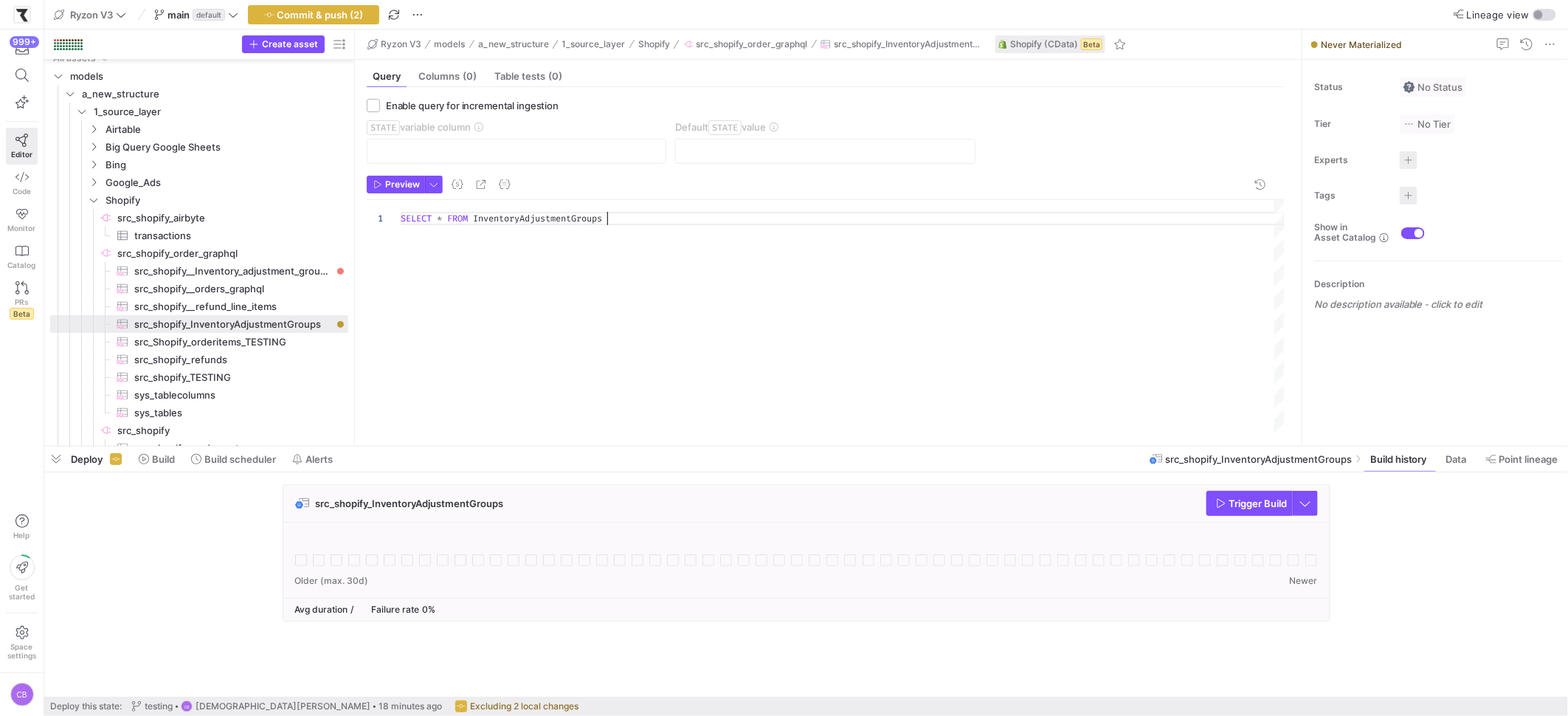
click at [640, 222] on div "SELECT * FROM InventoryAdjustmentGroups" at bounding box center [842, 317] width 884 height 234
type textarea "SELECT * FROM InventoryAdjustmentGroups LIMIT 1000"
click at [306, 14] on span "Commit & push (2)" at bounding box center [320, 14] width 86 height 12
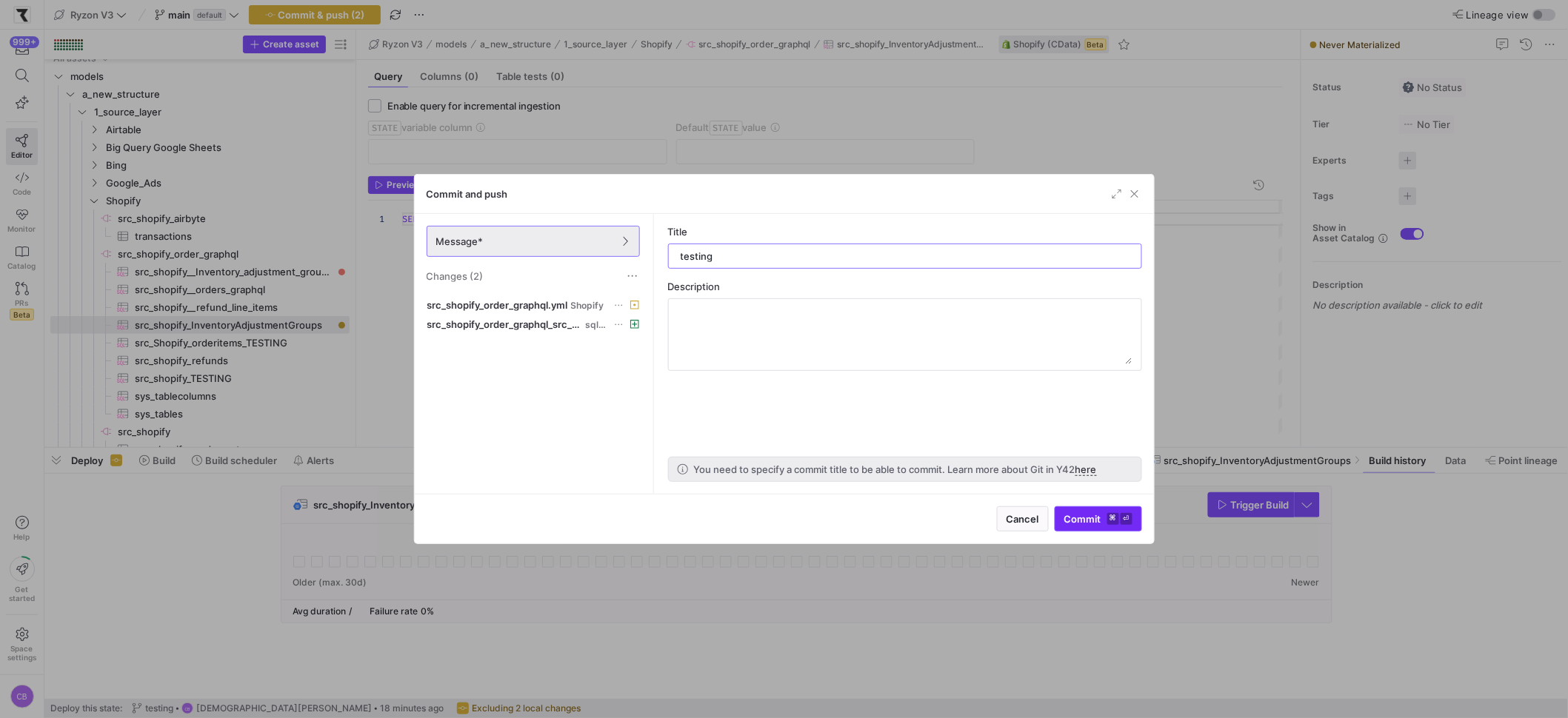
type input "testing"
click at [1077, 522] on span "Commit ⌘ ⏎" at bounding box center [1098, 519] width 68 height 12
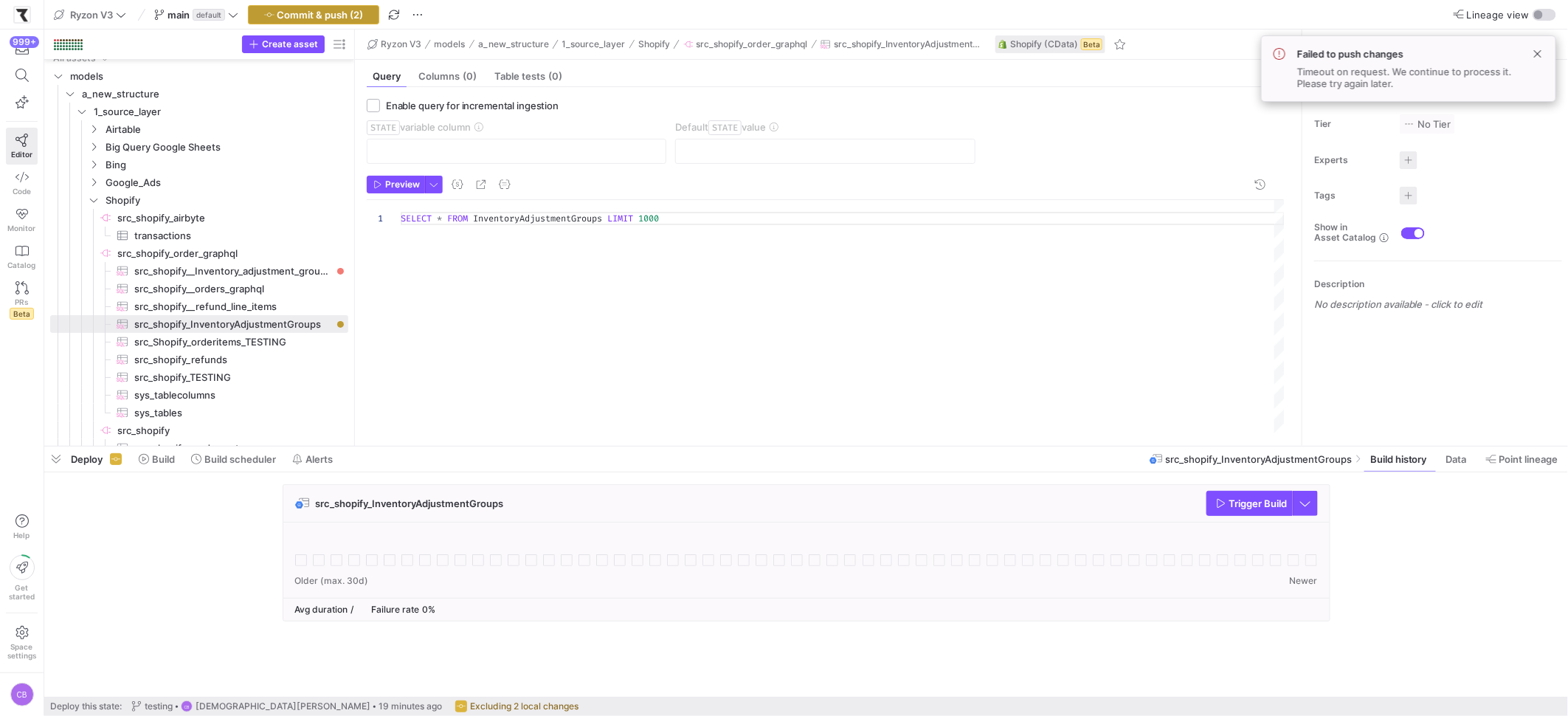
click at [347, 19] on span "Commit & push (2)" at bounding box center [320, 14] width 86 height 12
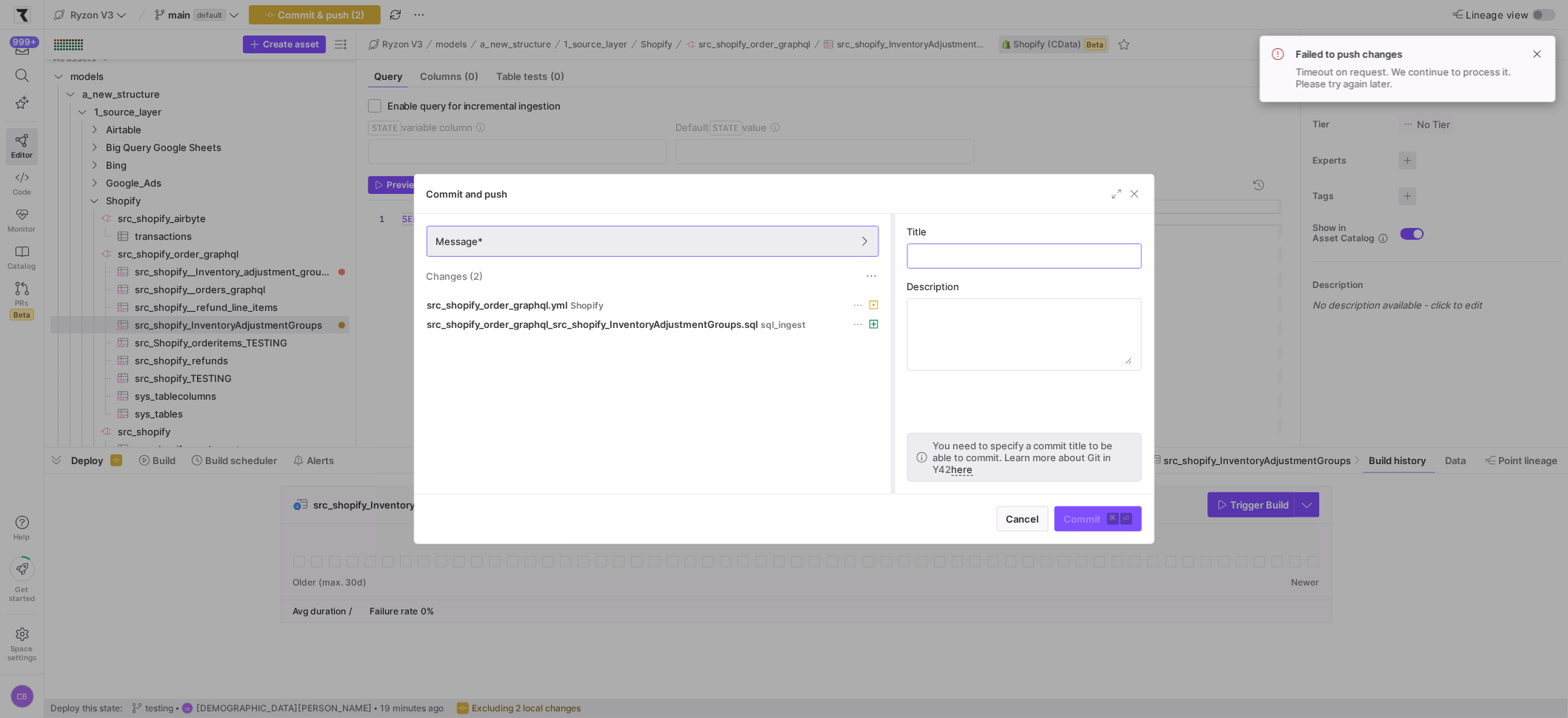
drag, startPoint x: 651, startPoint y: 337, endPoint x: 890, endPoint y: 328, distance: 239.2
click at [890, 328] on div at bounding box center [893, 353] width 6 height 280
click at [927, 260] on input "text" at bounding box center [1025, 256] width 210 height 12
type input "testing"
click at [1091, 517] on span "Commit ⌘ ⏎" at bounding box center [1098, 519] width 68 height 12
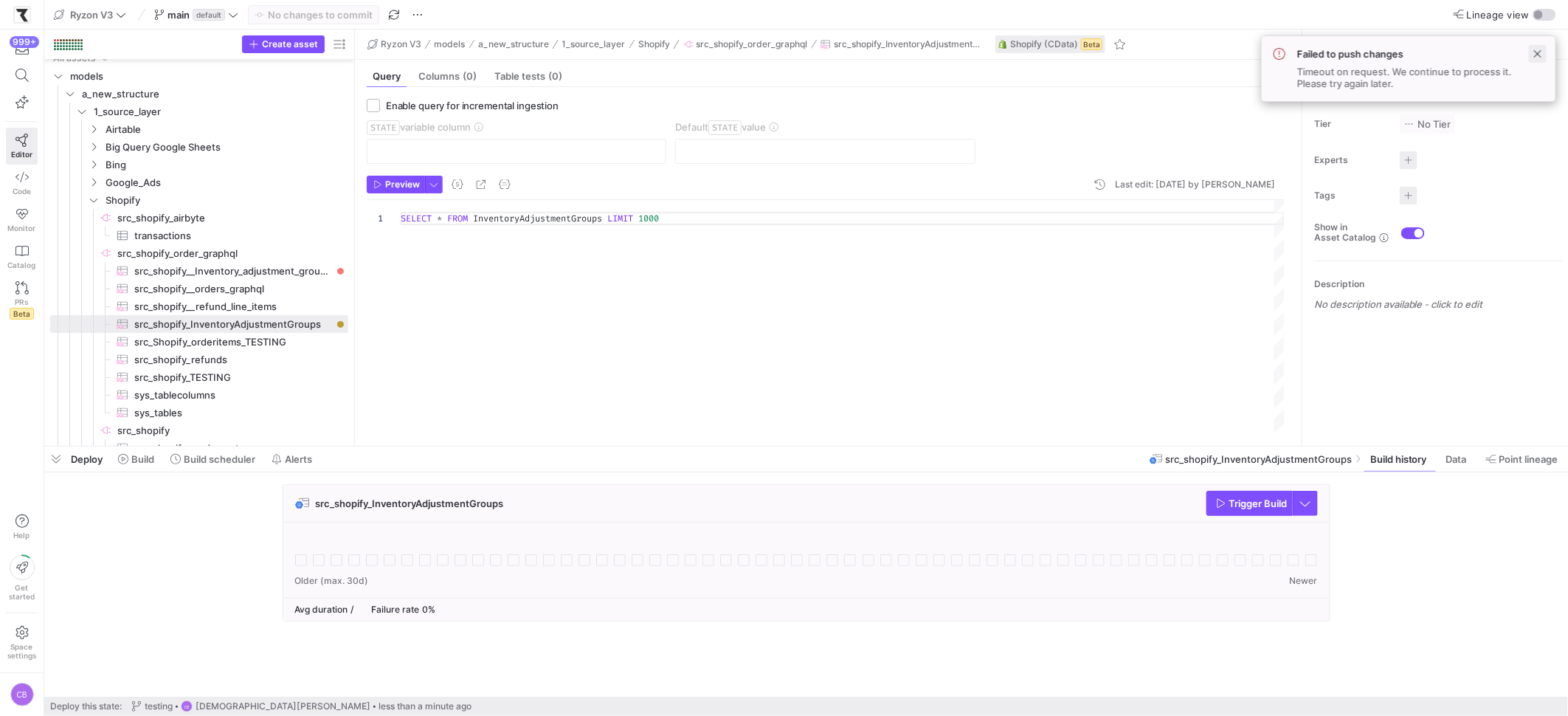
click at [1535, 51] on span at bounding box center [1537, 54] width 18 height 18
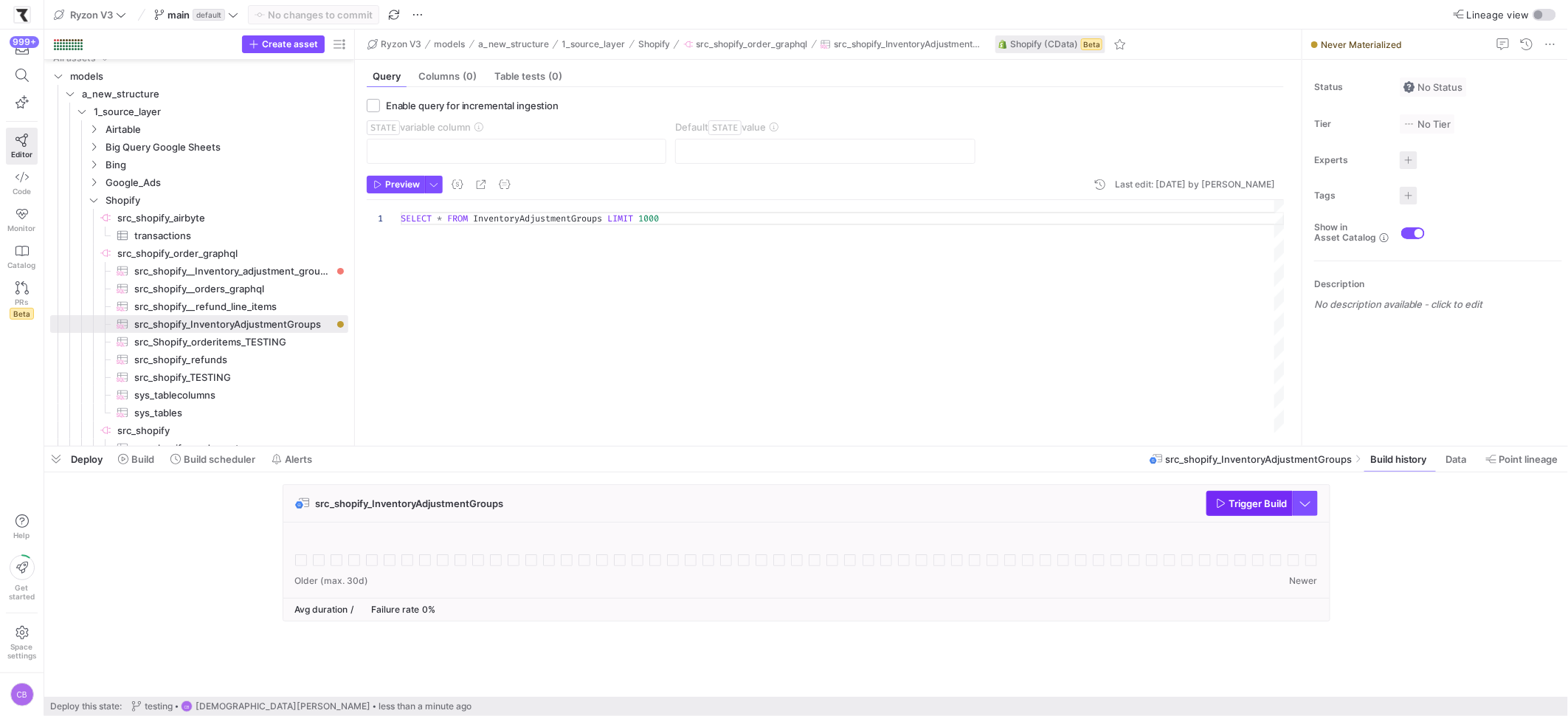
click at [1222, 494] on span "button" at bounding box center [1250, 503] width 85 height 23
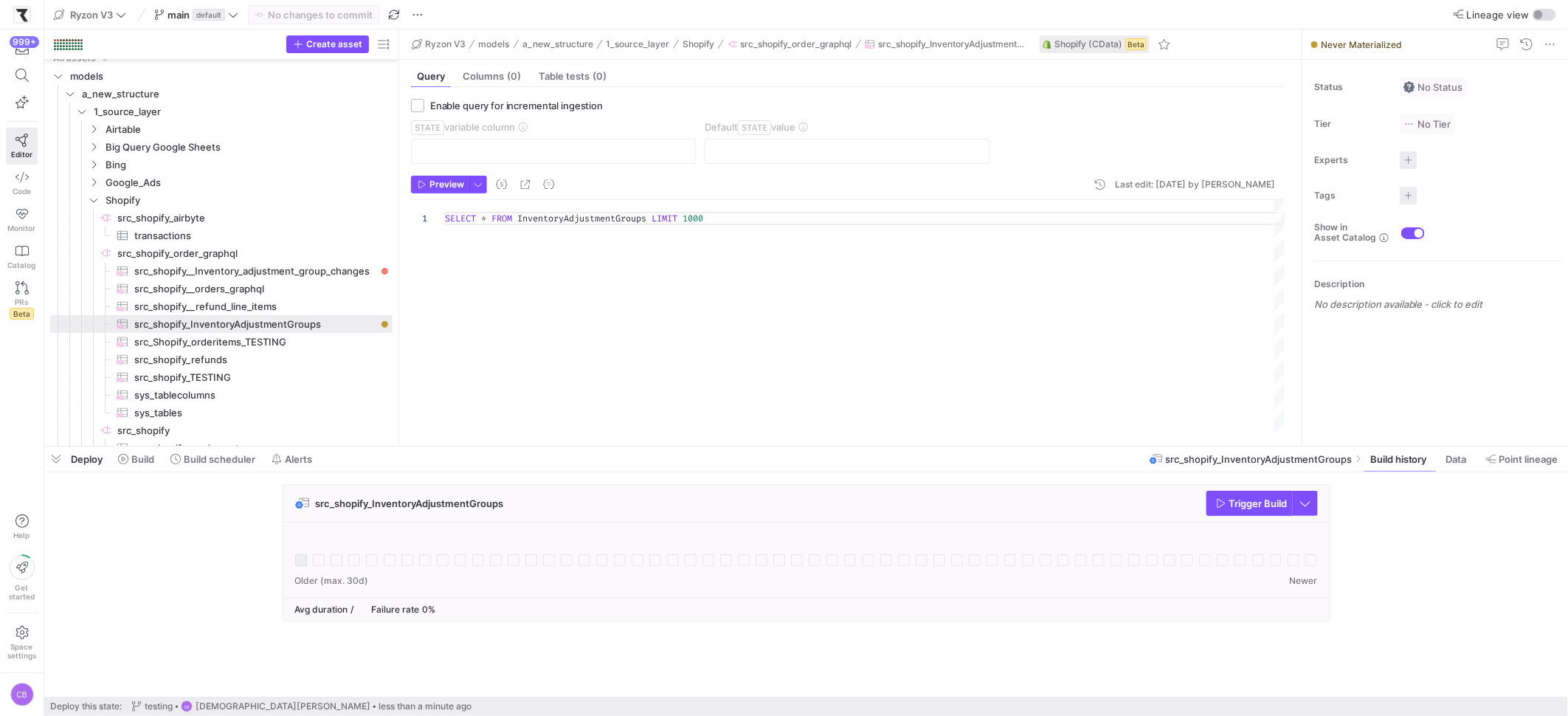
drag, startPoint x: 353, startPoint y: 282, endPoint x: 430, endPoint y: 281, distance: 77.0
click at [430, 281] on as-split "Create asset Drag here to set row groups Drag here to set column labels Group 1…" at bounding box center [806, 238] width 1524 height 417
click at [653, 213] on div "SELECT * FROM InventoryAdjustmentGroups LIMIT 1000" at bounding box center [864, 317] width 839 height 234
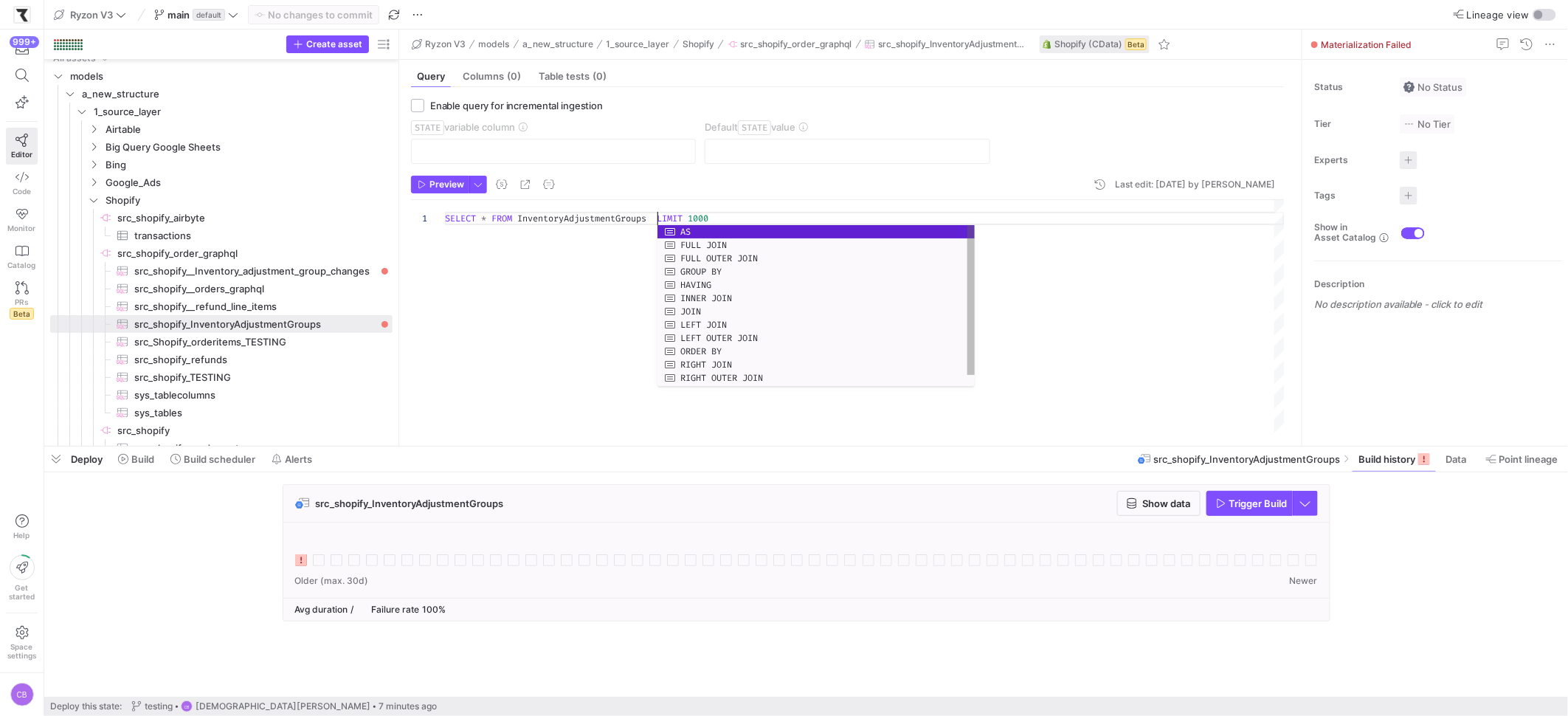
scroll to position [0, 270]
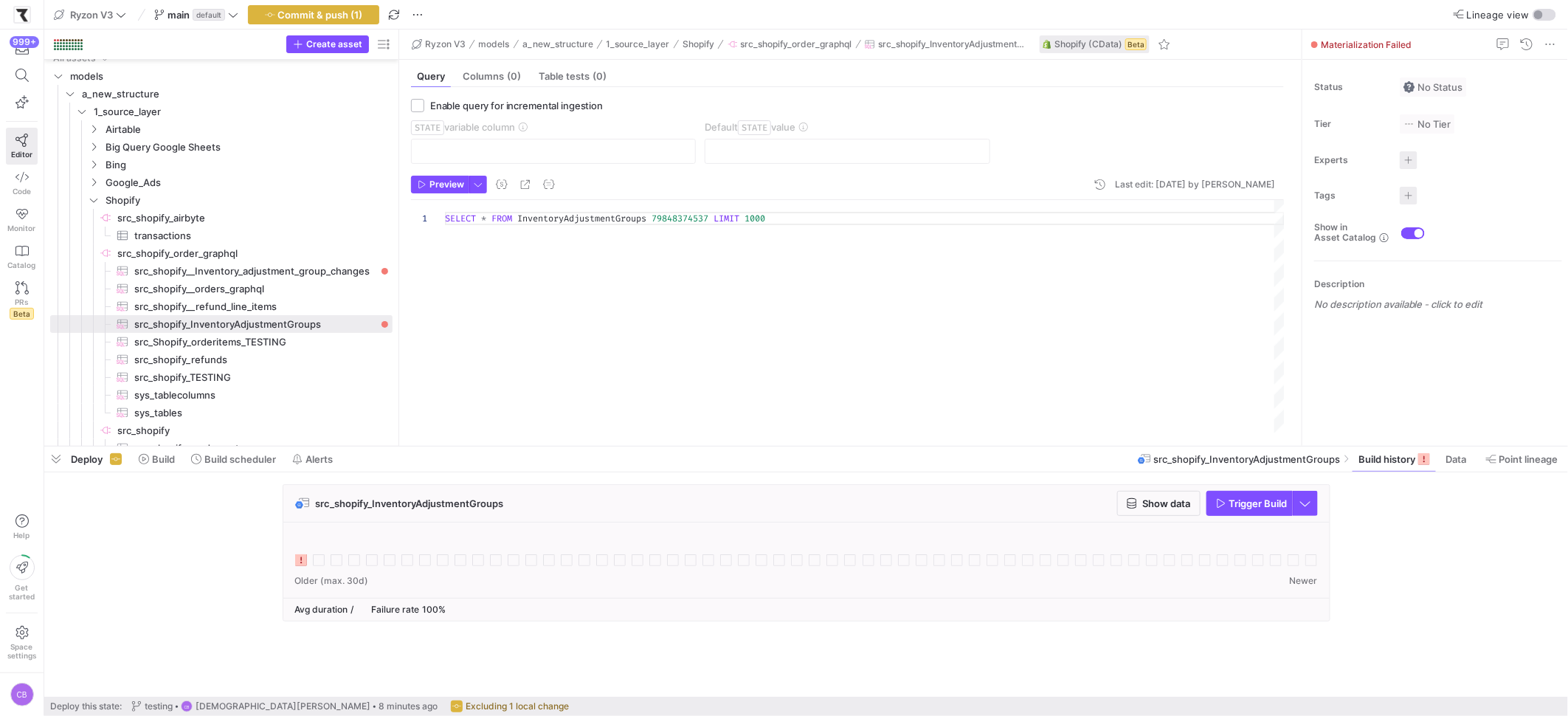
click at [657, 217] on div "SELECT * FROM InventoryAdjustmentGroups 79848374537 LIMIT 1000" at bounding box center [864, 317] width 839 height 234
click at [596, 335] on div "SELECT * FROM InventoryAdjustmentGroups Where 79848374537 LIMIT 1000" at bounding box center [864, 317] width 839 height 234
drag, startPoint x: 690, startPoint y: 217, endPoint x: 732, endPoint y: 336, distance: 126.2
click at [690, 219] on div "SELECT * FROM InventoryAdjustmentGroups Where 79848374537 LIMIT 1000" at bounding box center [864, 317] width 839 height 234
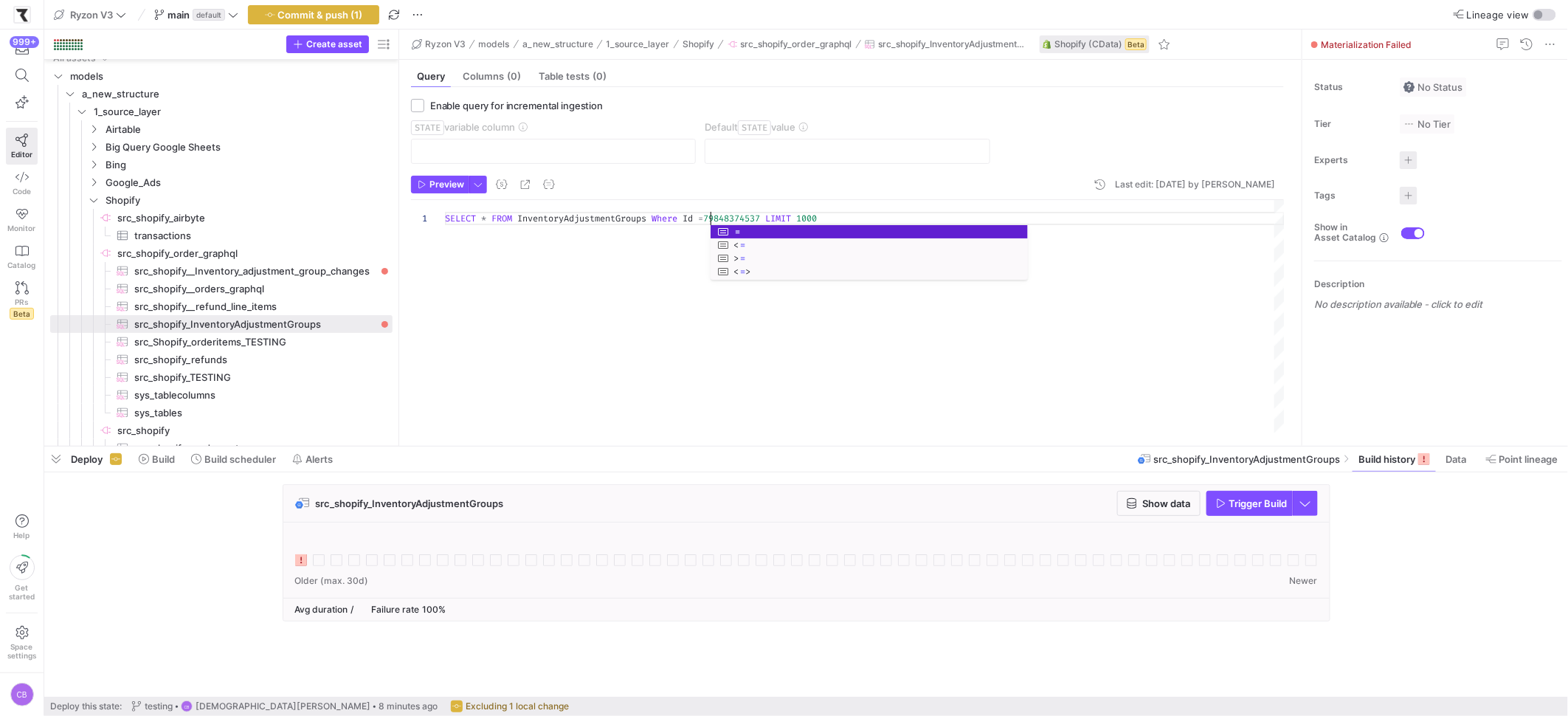
scroll to position [0, 270]
type textarea "SELECT * FROM InventoryAdjustmentGroups Where Id = 79848374537 LIMIT 1000"
click at [339, 10] on span "Commit & push (1)" at bounding box center [321, 14] width 85 height 12
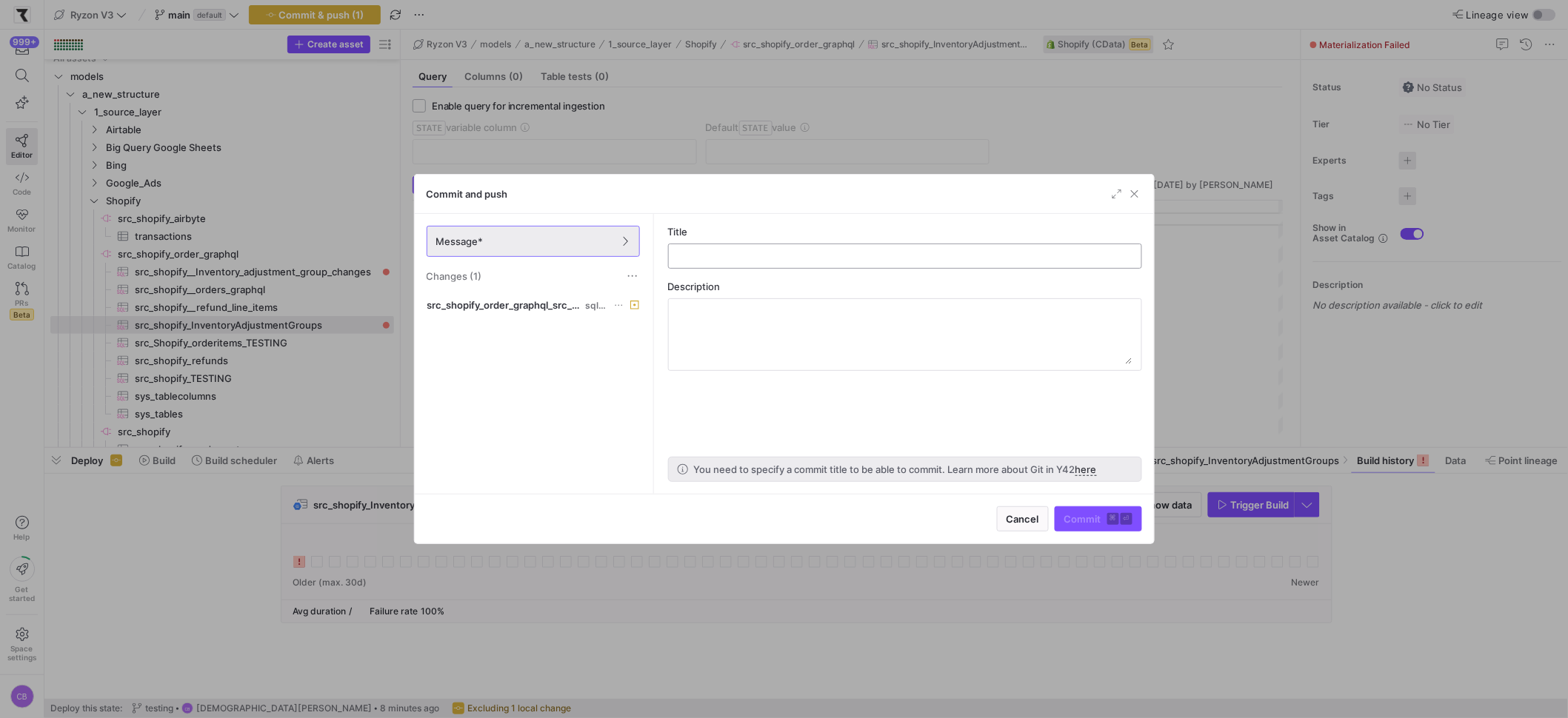
click at [738, 250] on input "text" at bounding box center [905, 256] width 449 height 12
type input "testing"
click at [1101, 518] on span "Commit ⌘ ⏎" at bounding box center [1098, 519] width 68 height 12
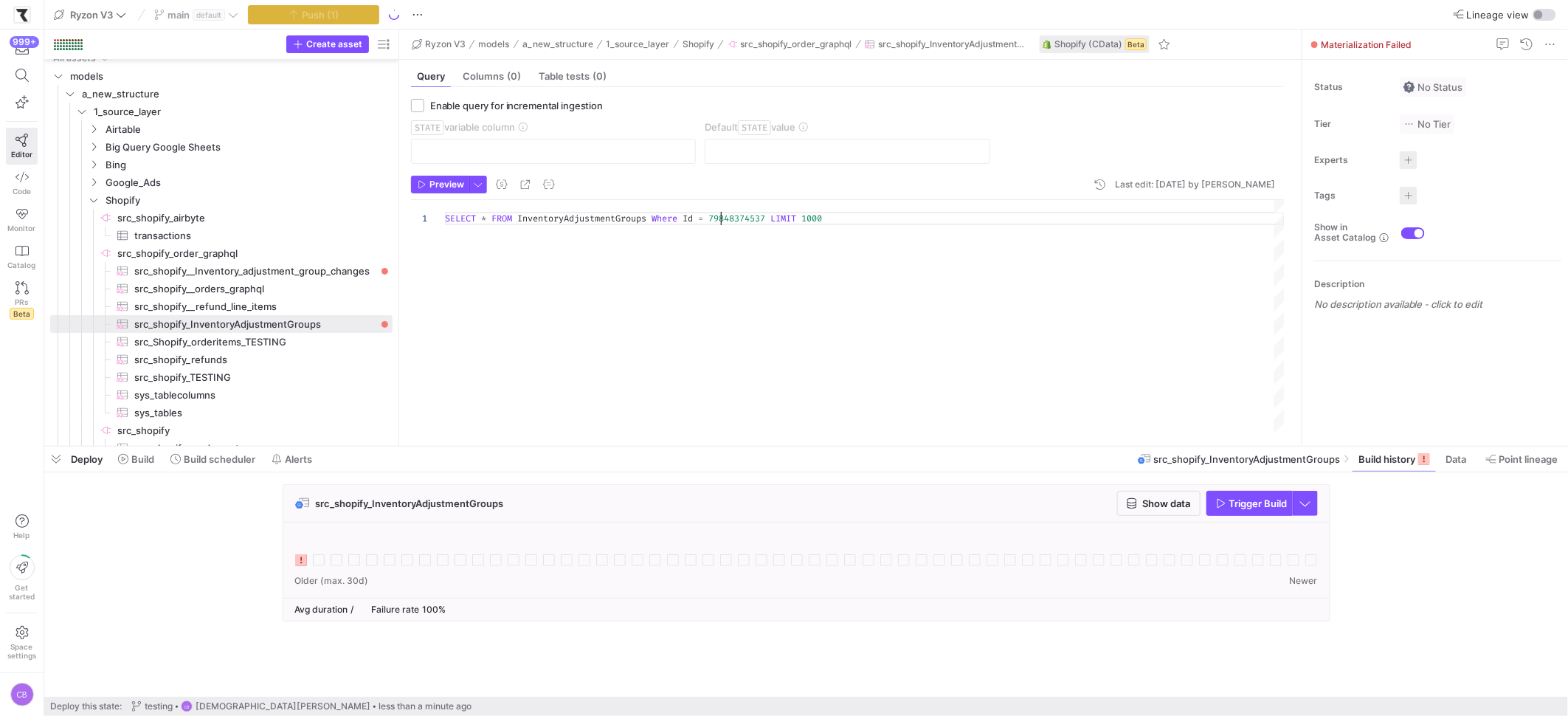
click at [719, 220] on div "SELECT * FROM InventoryAdjustmentGroups Where Id = 79848374537 LIMIT 1000" at bounding box center [864, 317] width 839 height 234
click at [715, 215] on div "SELECT * FROM InventoryAdjustmentGroups Where Id = 79848374537 LIMIT 1000" at bounding box center [864, 317] width 839 height 234
drag, startPoint x: 398, startPoint y: 223, endPoint x: 413, endPoint y: 223, distance: 15.0
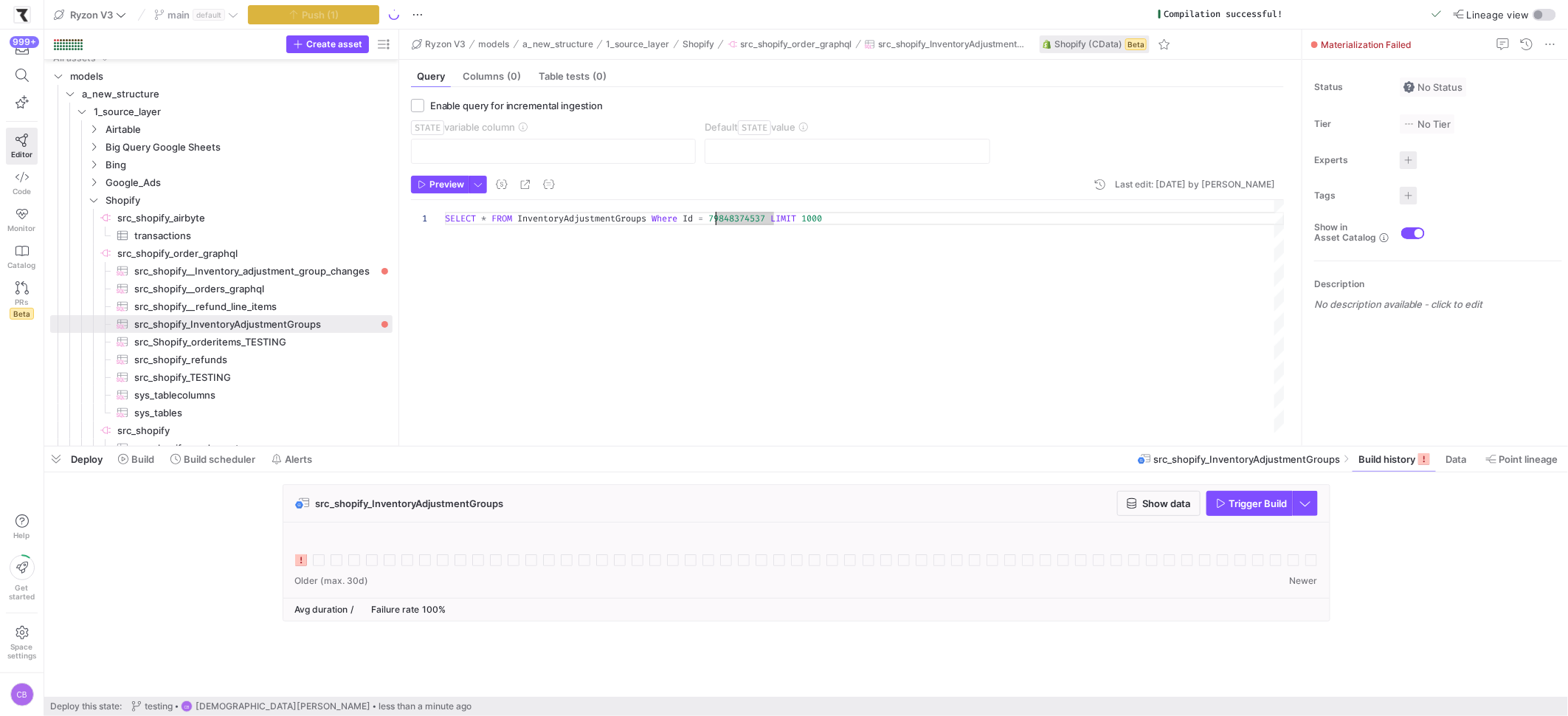
click at [413, 223] on as-split "Create asset Drag here to set row groups Drag here to set column labels Group 1…" at bounding box center [806, 238] width 1524 height 417
click at [1222, 505] on icon "button" at bounding box center [1221, 503] width 10 height 10
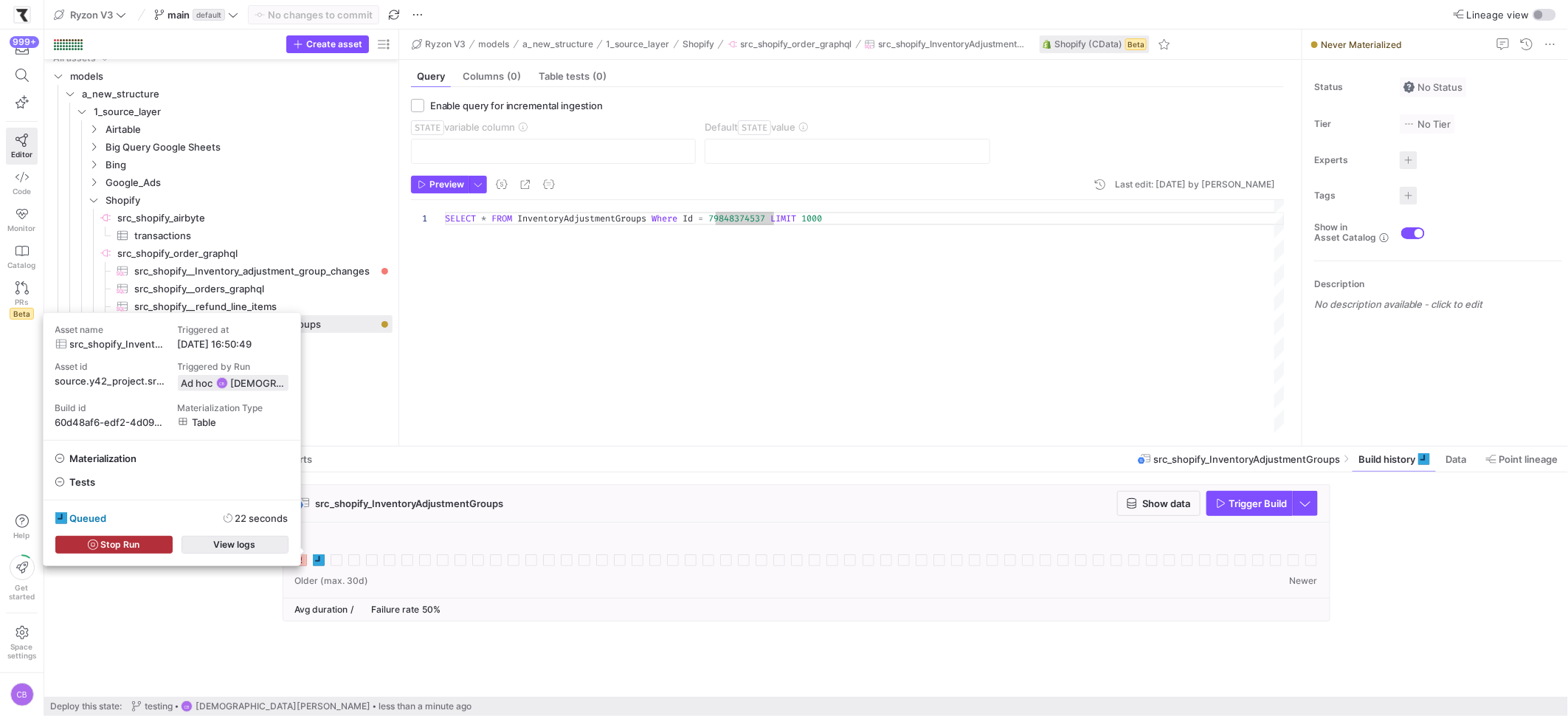
click at [256, 543] on span "button" at bounding box center [235, 545] width 105 height 16
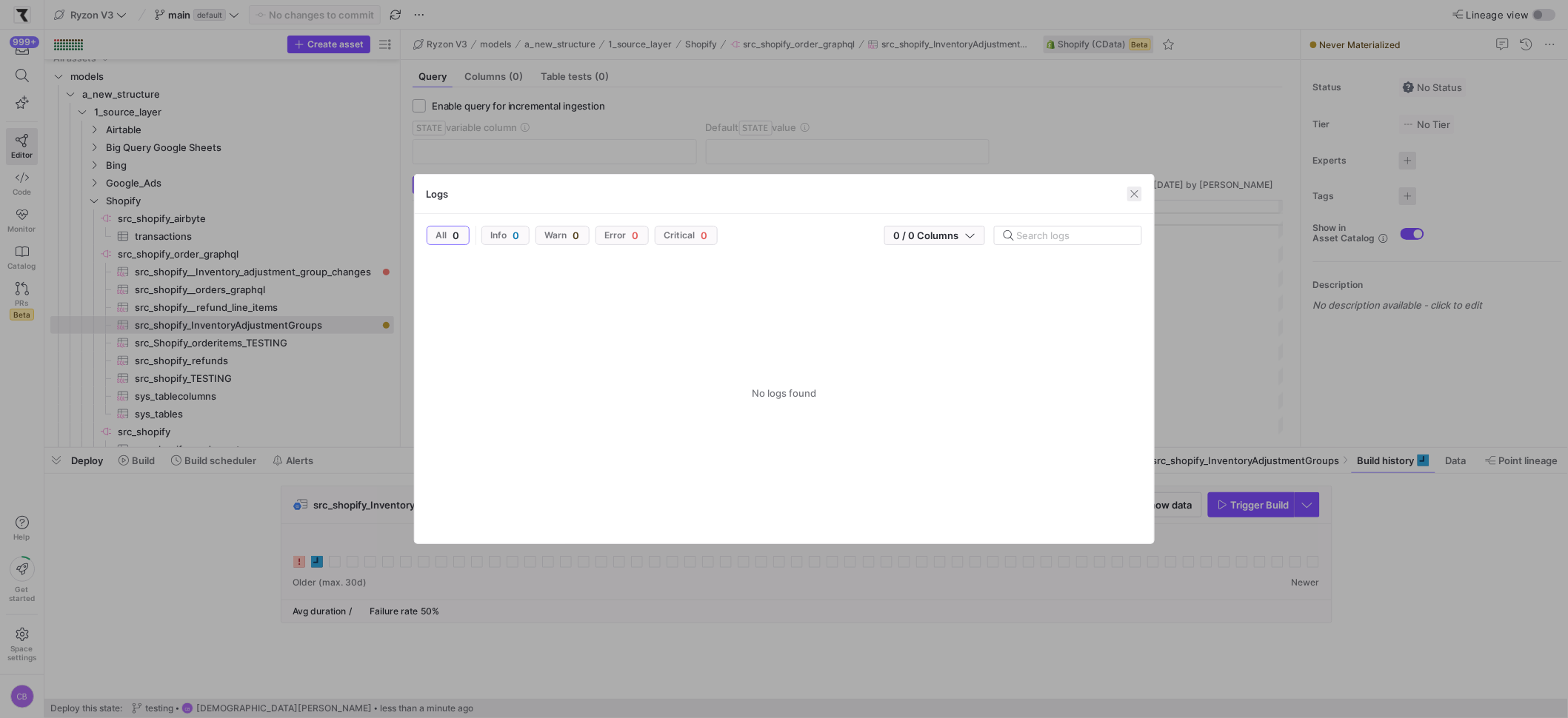
click at [1133, 194] on span "button" at bounding box center [1135, 194] width 15 height 15
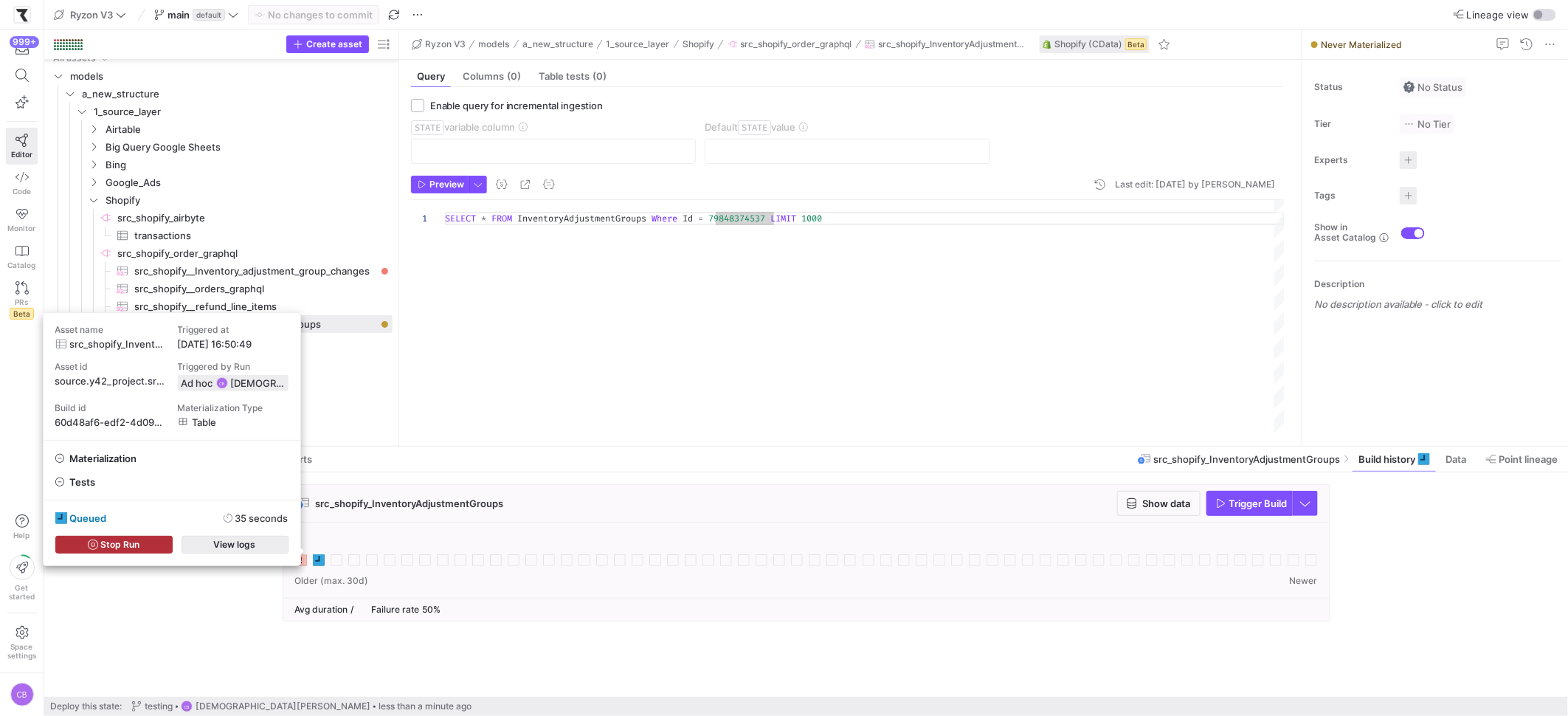
click at [273, 543] on span "button" at bounding box center [235, 545] width 105 height 16
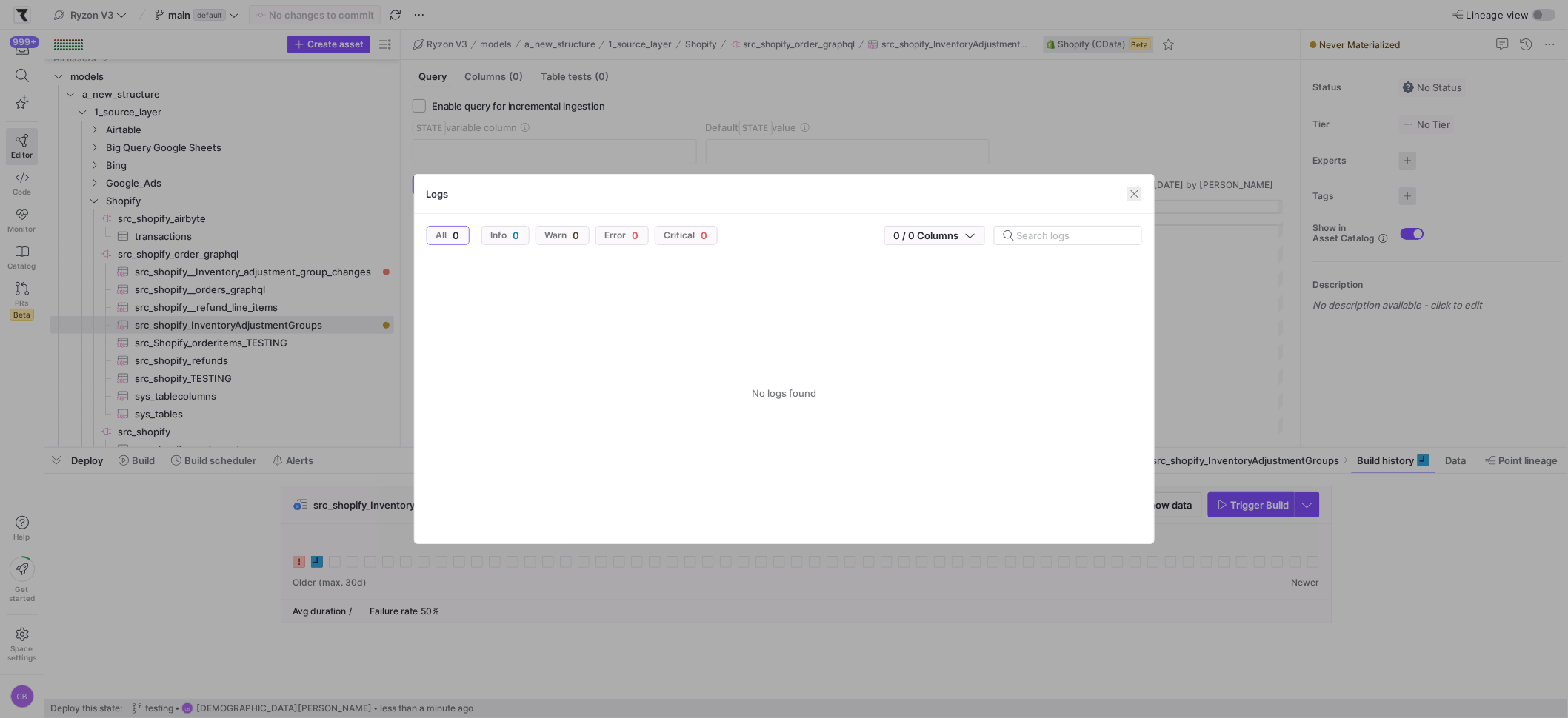
click at [1138, 193] on span "button" at bounding box center [1135, 194] width 15 height 15
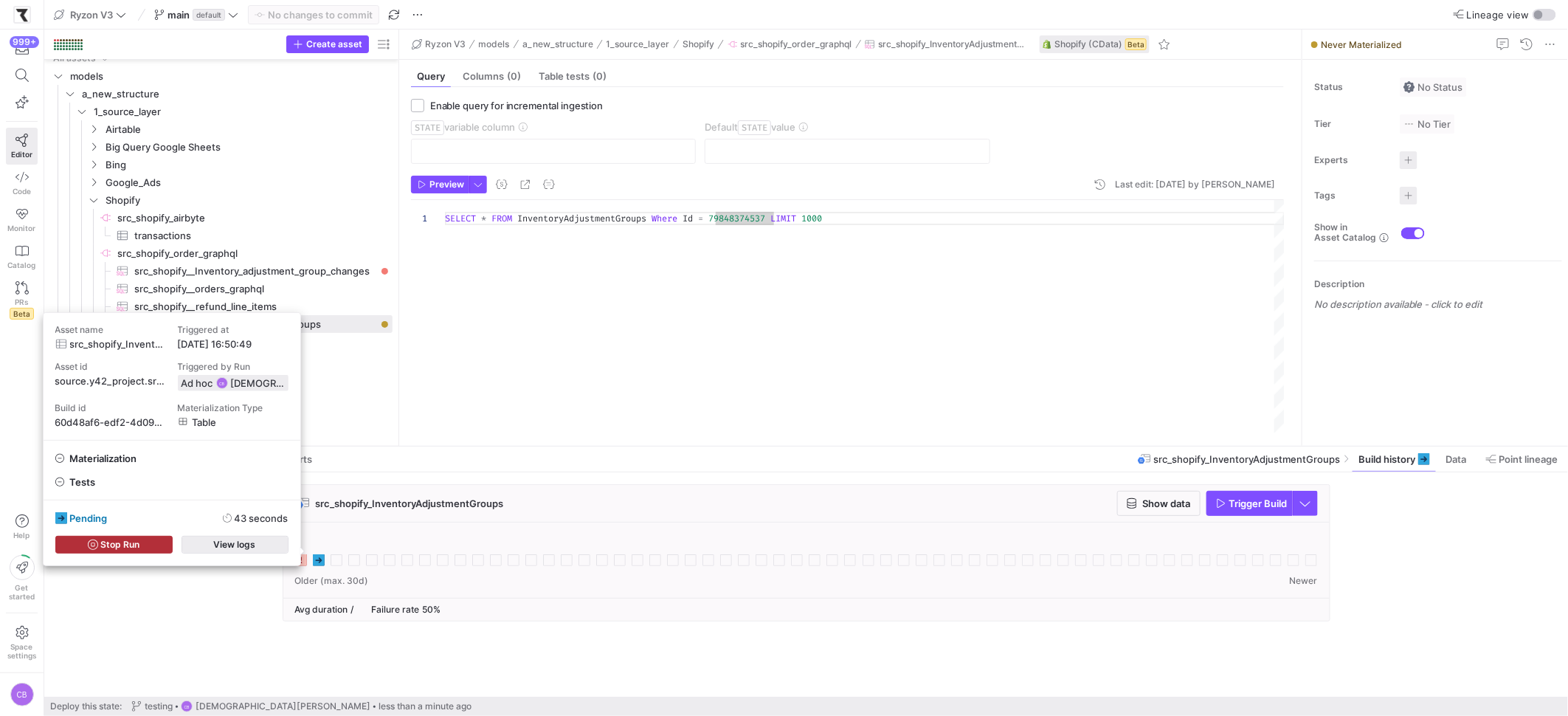
click at [266, 542] on span "button" at bounding box center [235, 545] width 105 height 16
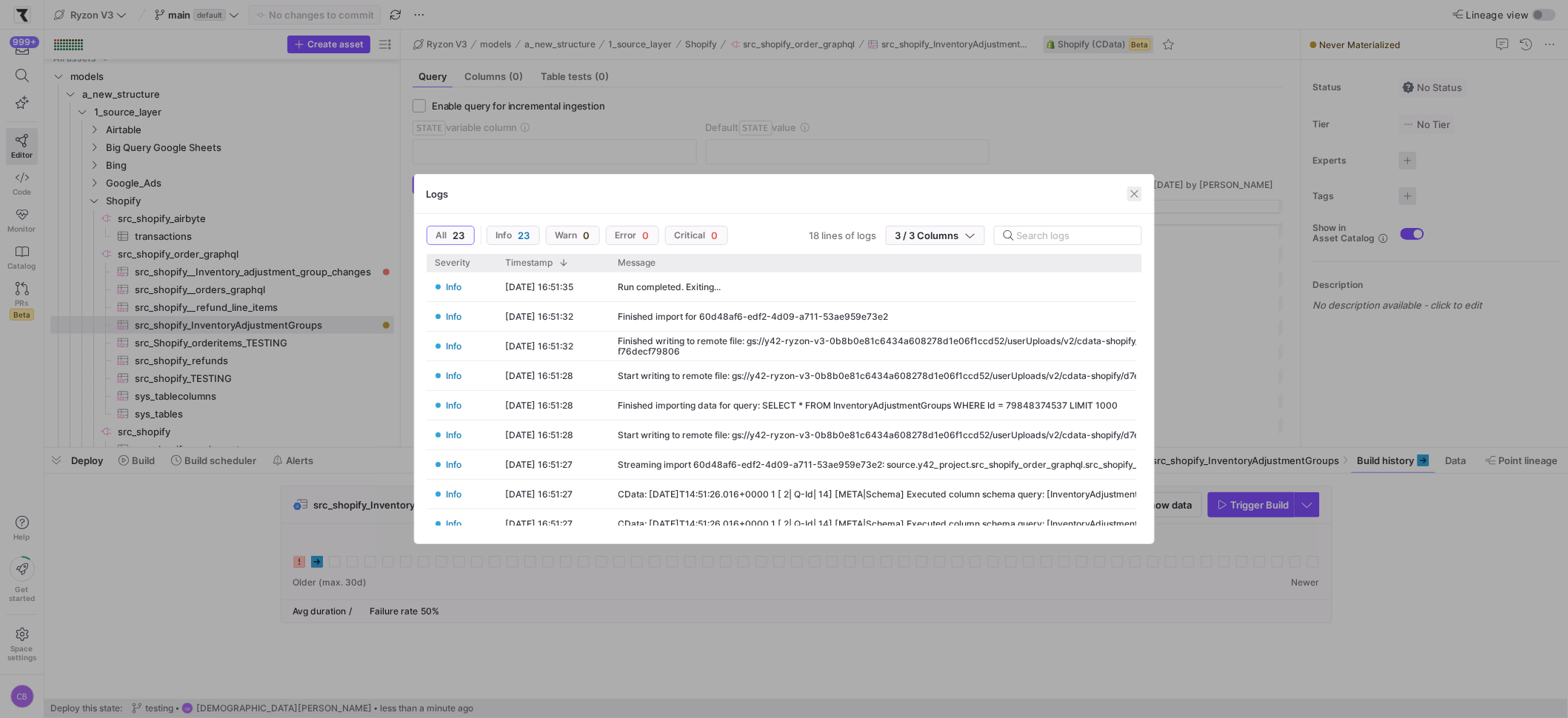
click at [1135, 192] on span "button" at bounding box center [1135, 194] width 15 height 15
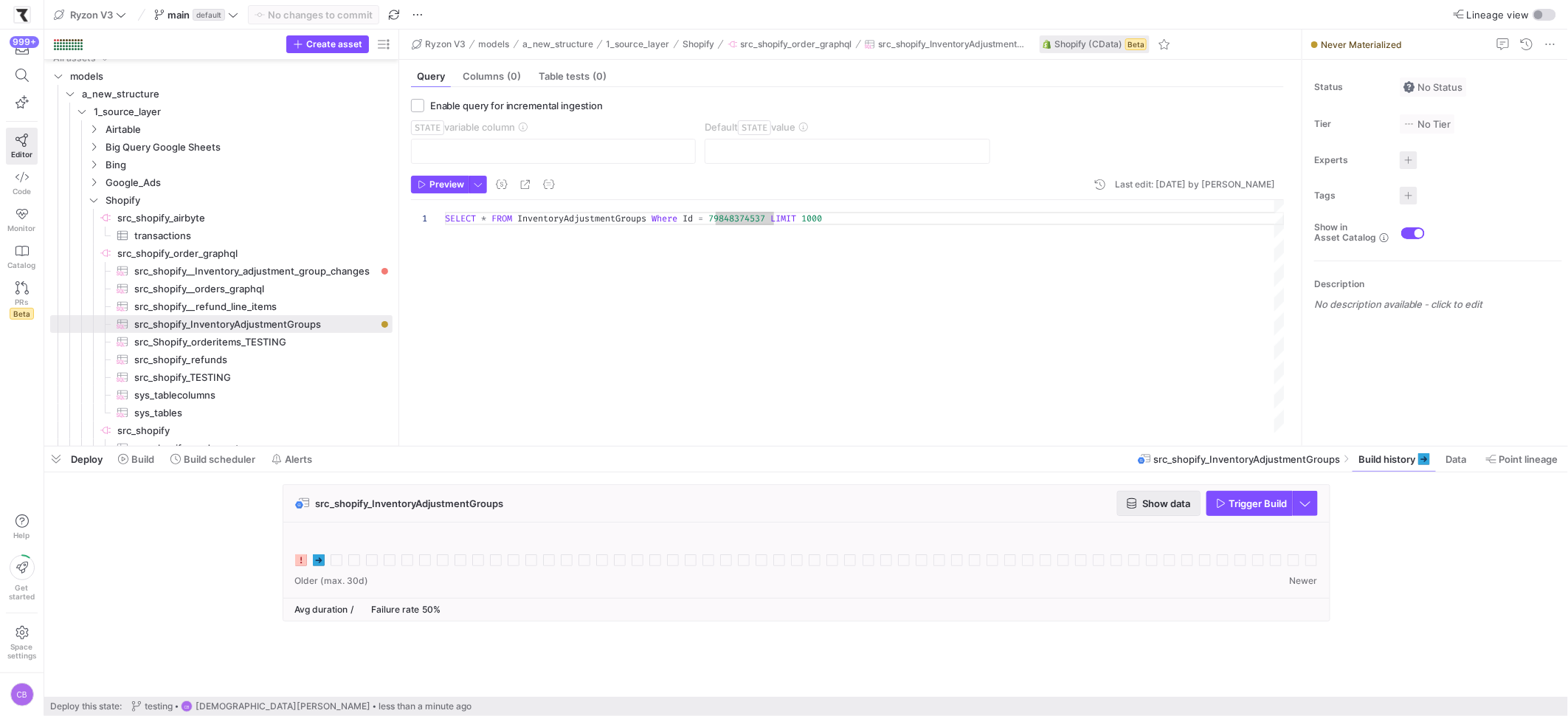
click at [1135, 498] on span "Show data" at bounding box center [1159, 504] width 64 height 12
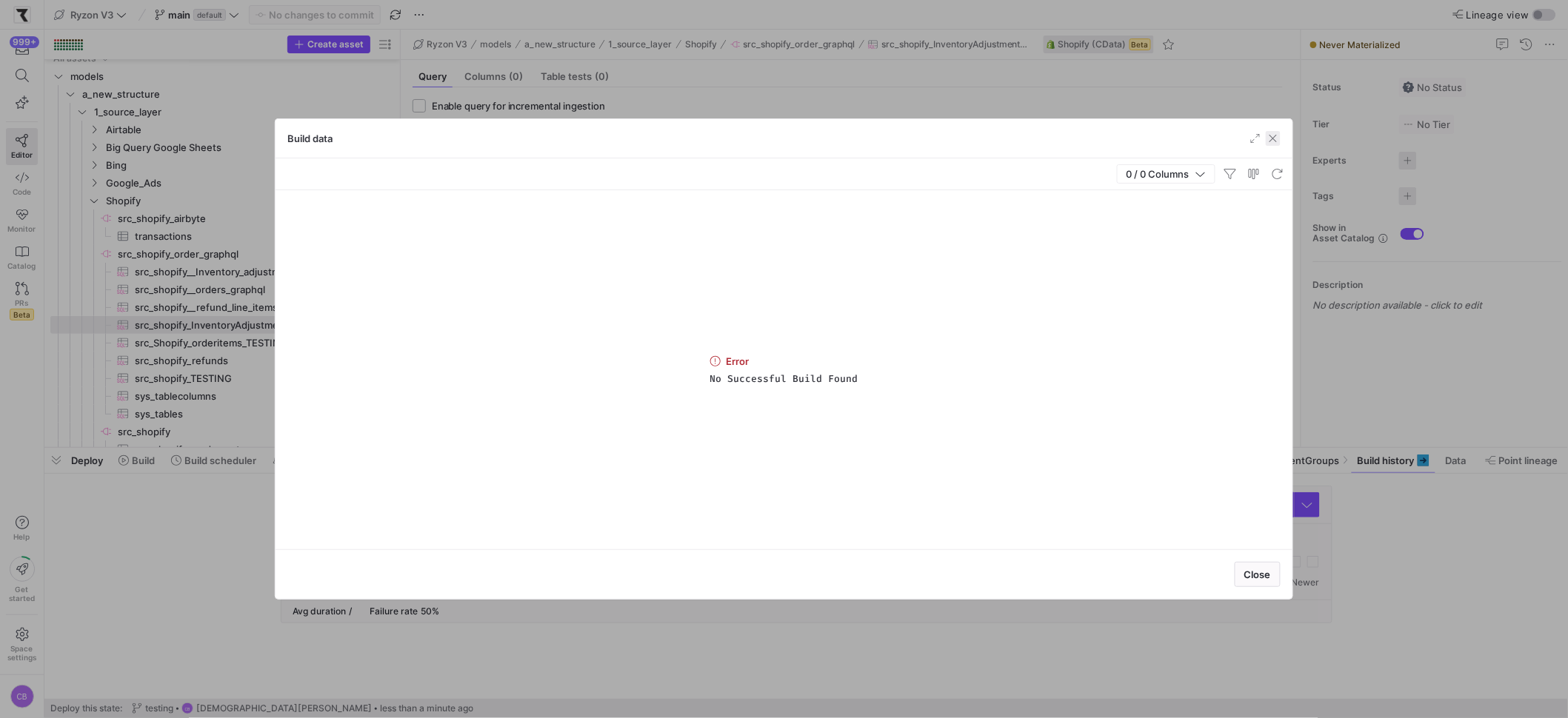
click at [1269, 138] on span "button" at bounding box center [1273, 138] width 15 height 15
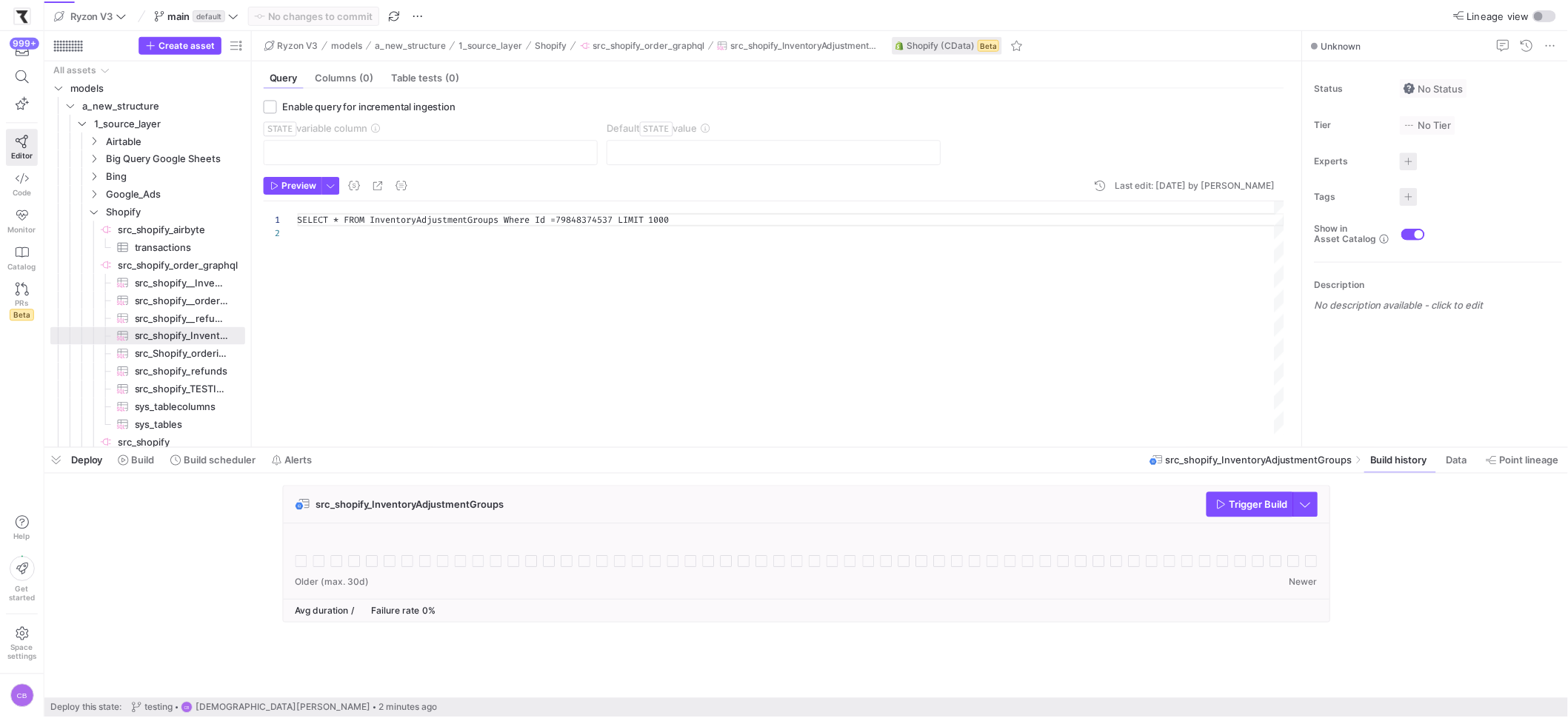
scroll to position [13, 0]
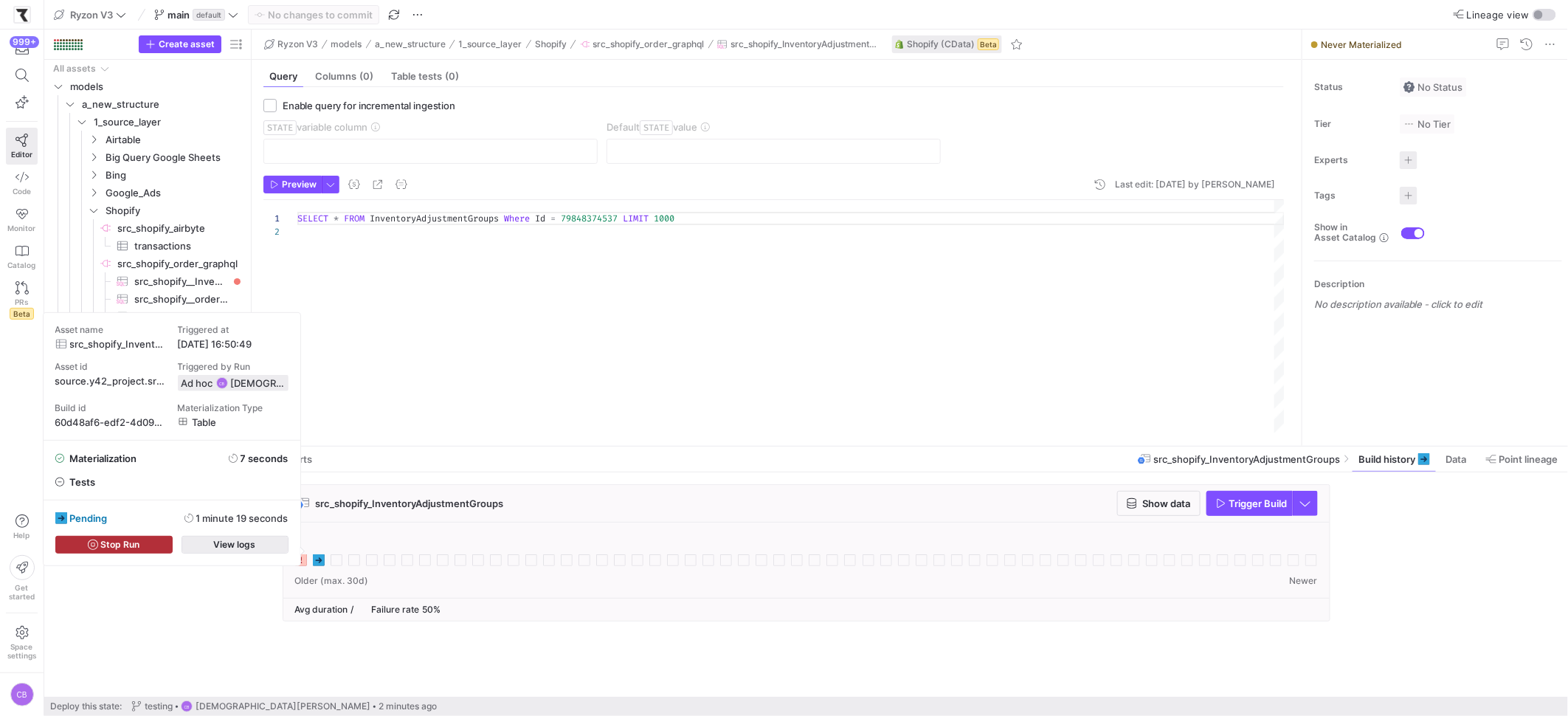
click at [250, 540] on span "View logs" at bounding box center [235, 545] width 42 height 10
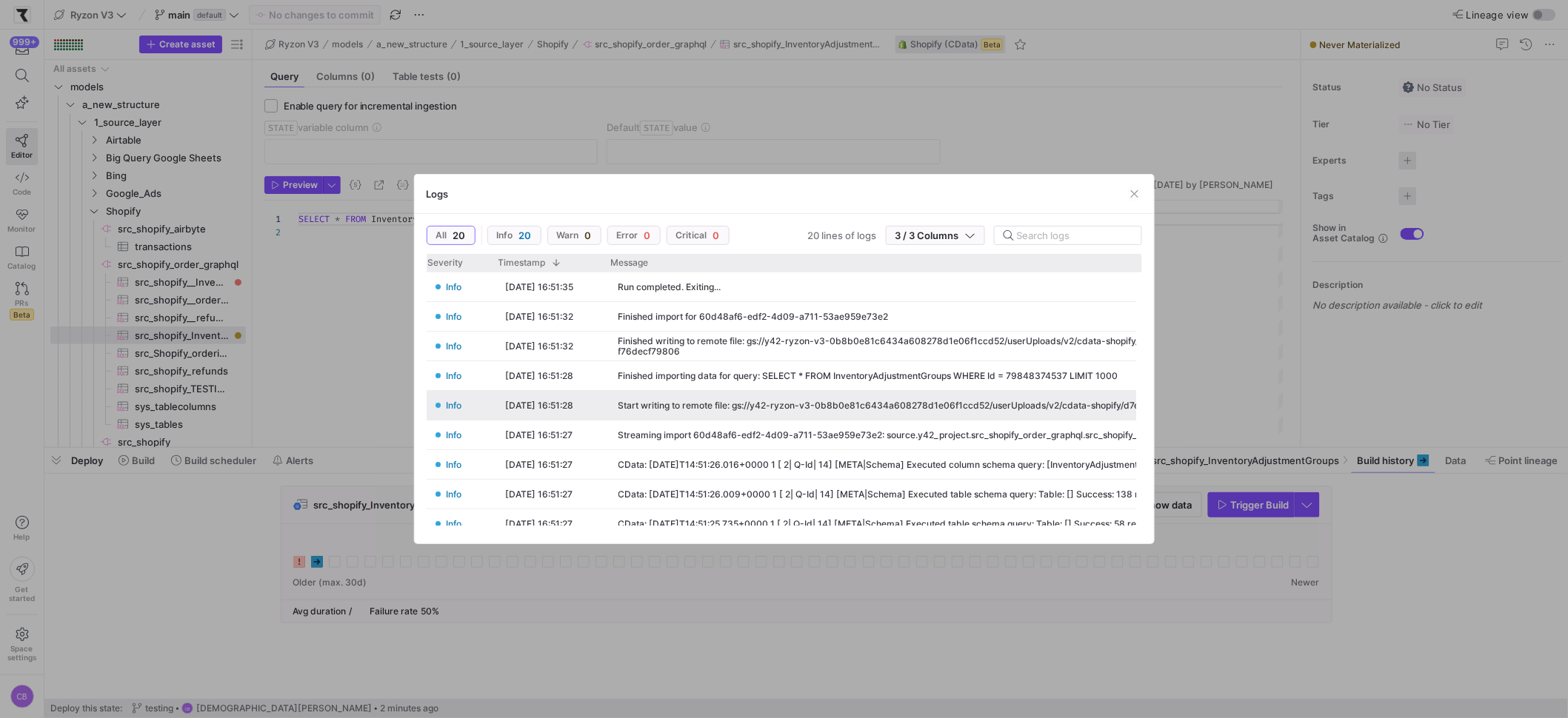
scroll to position [0, 0]
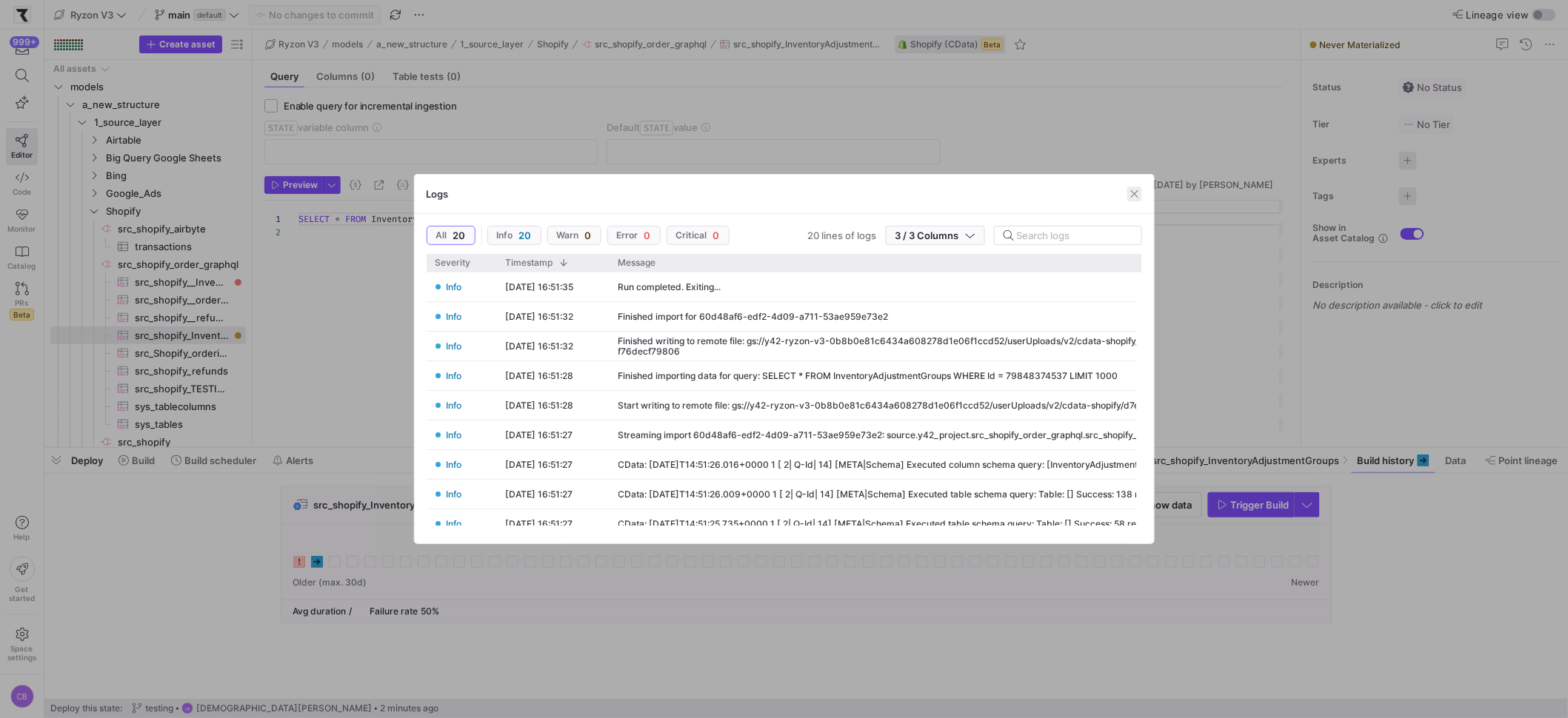
click at [1134, 195] on span "button" at bounding box center [1135, 194] width 15 height 15
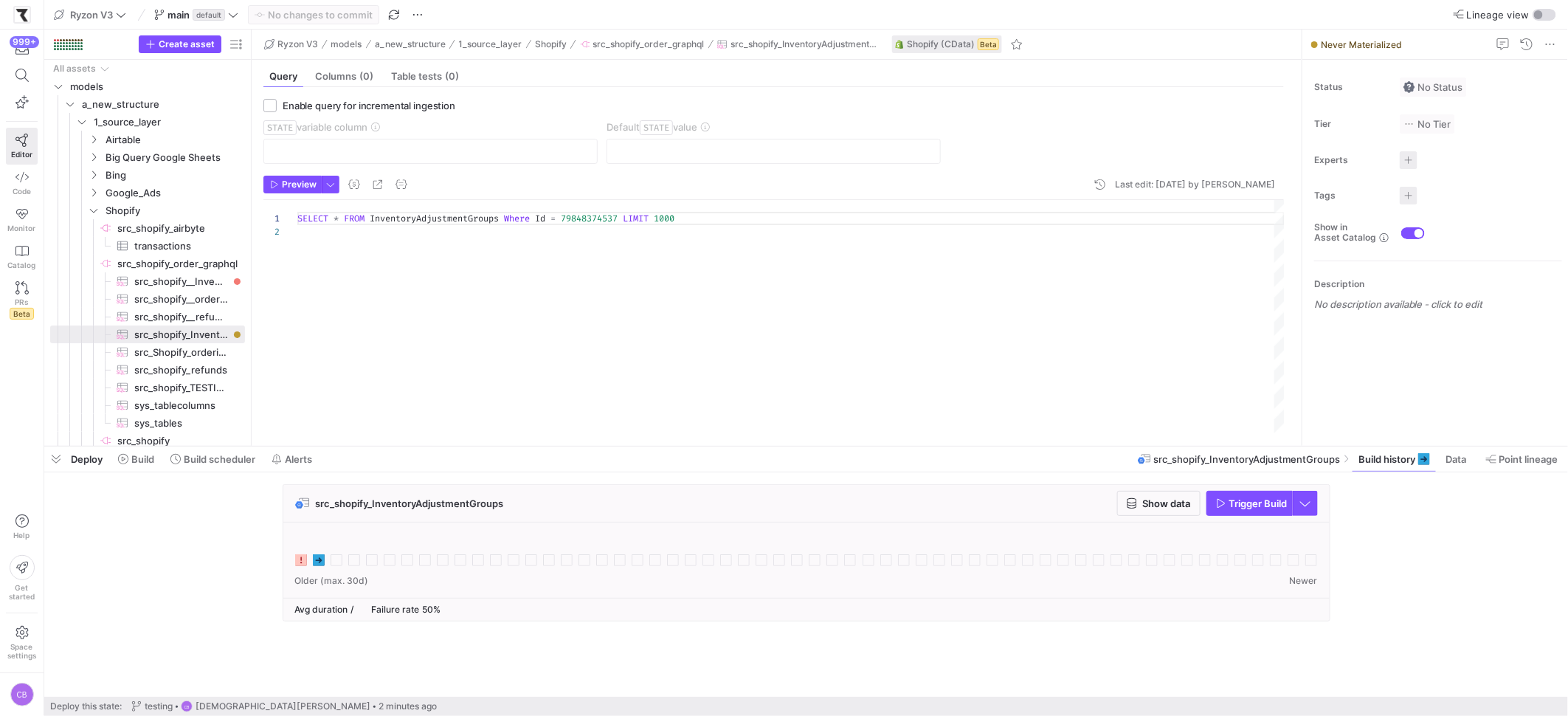
click at [1164, 517] on div "src_shopify_InventoryAdjustmentGroups Show data Trigger Build" at bounding box center [806, 504] width 1046 height 38
click at [1165, 508] on span "Show data" at bounding box center [1168, 504] width 48 height 12
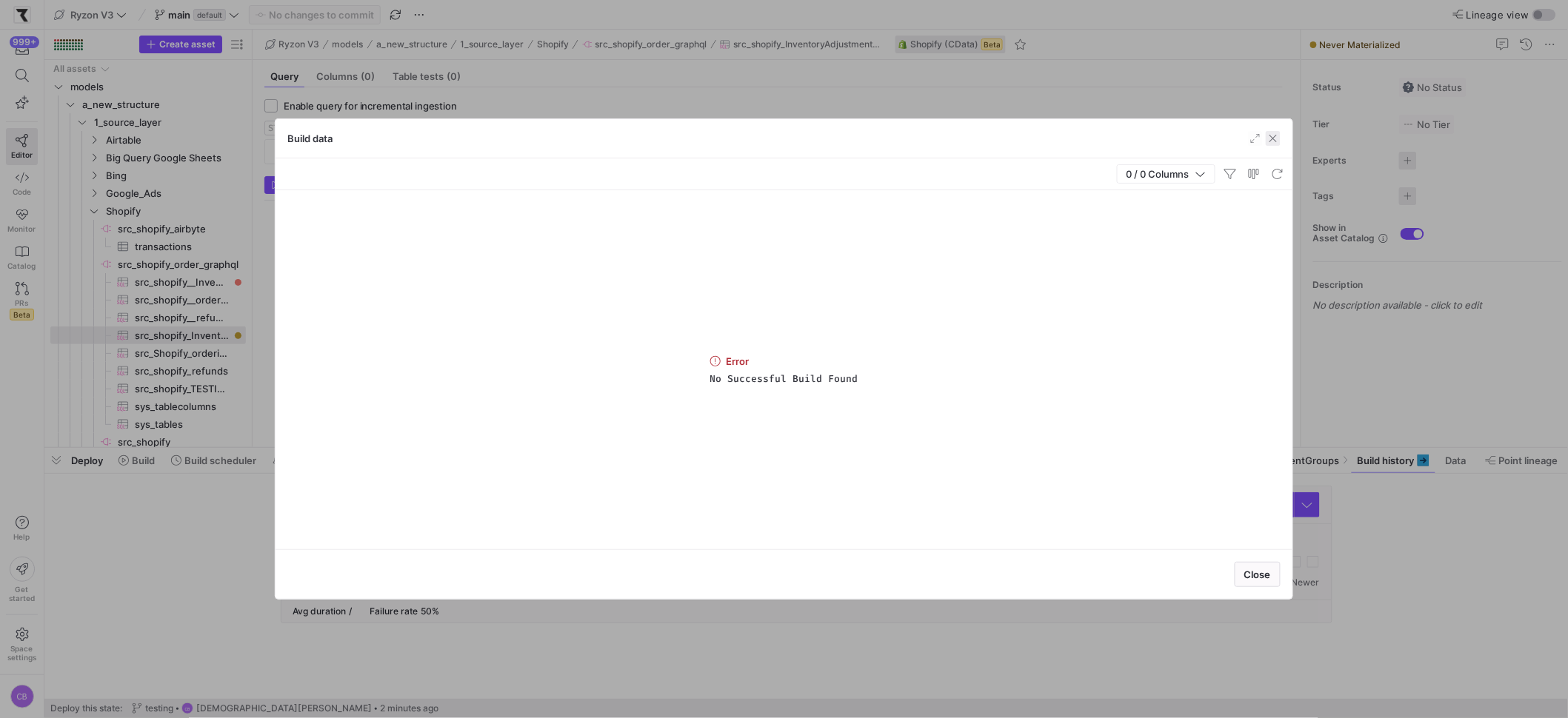
click at [1274, 140] on span "button" at bounding box center [1273, 138] width 15 height 15
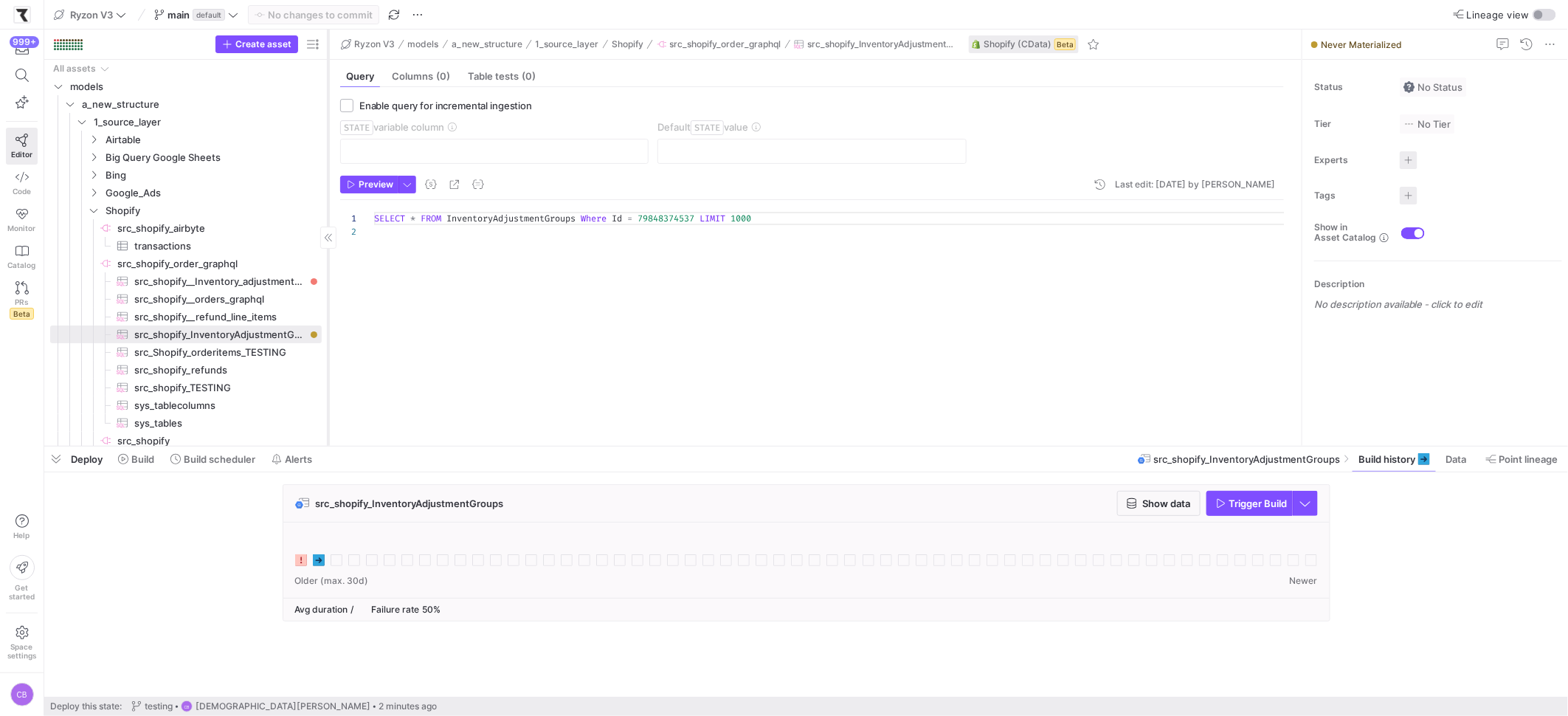
drag, startPoint x: 251, startPoint y: 388, endPoint x: 352, endPoint y: 387, distance: 101.0
click at [328, 387] on div at bounding box center [327, 238] width 1 height 417
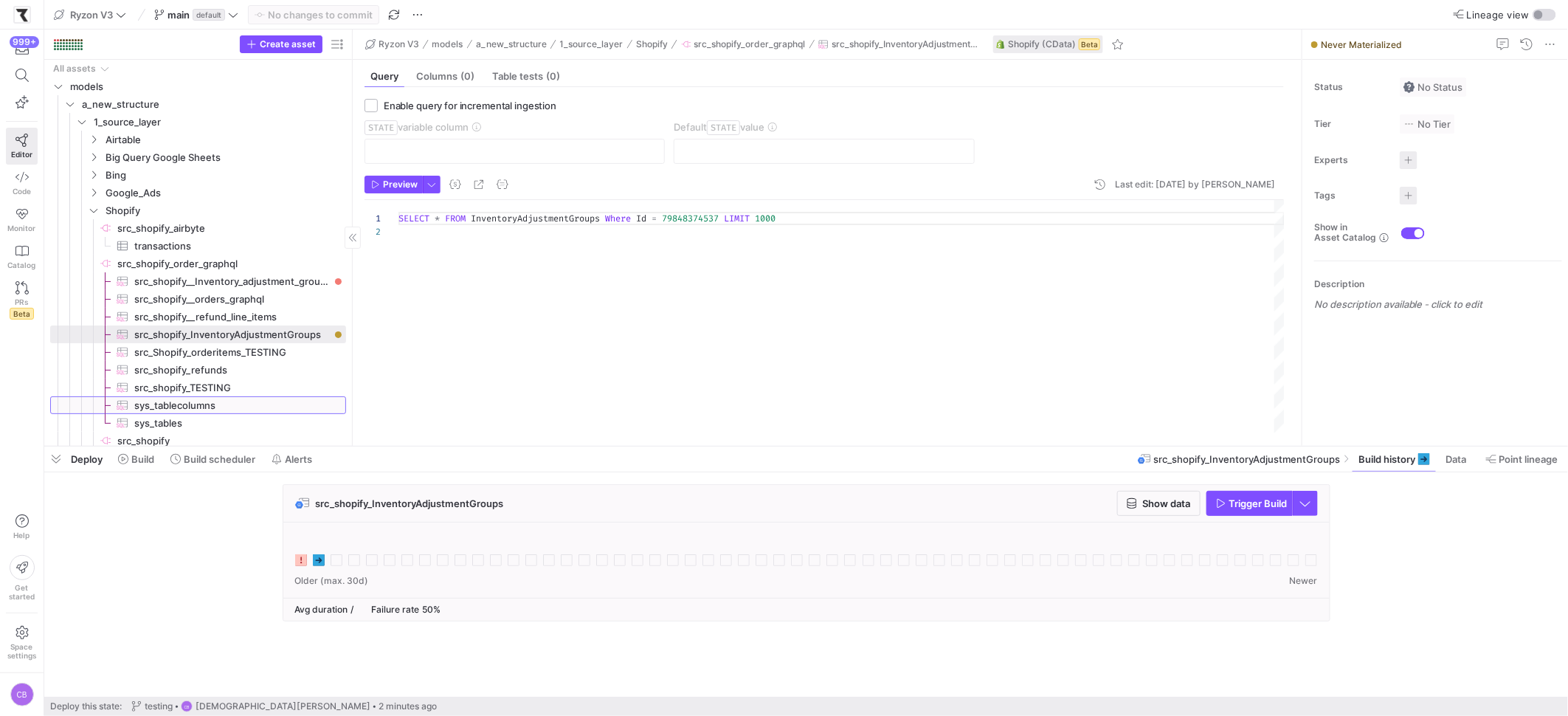
click at [194, 409] on span "sys_tablecolumns​​​​​​​​​" at bounding box center [232, 405] width 195 height 17
type textarea "SELECT * FROM sys_tablecolumns"
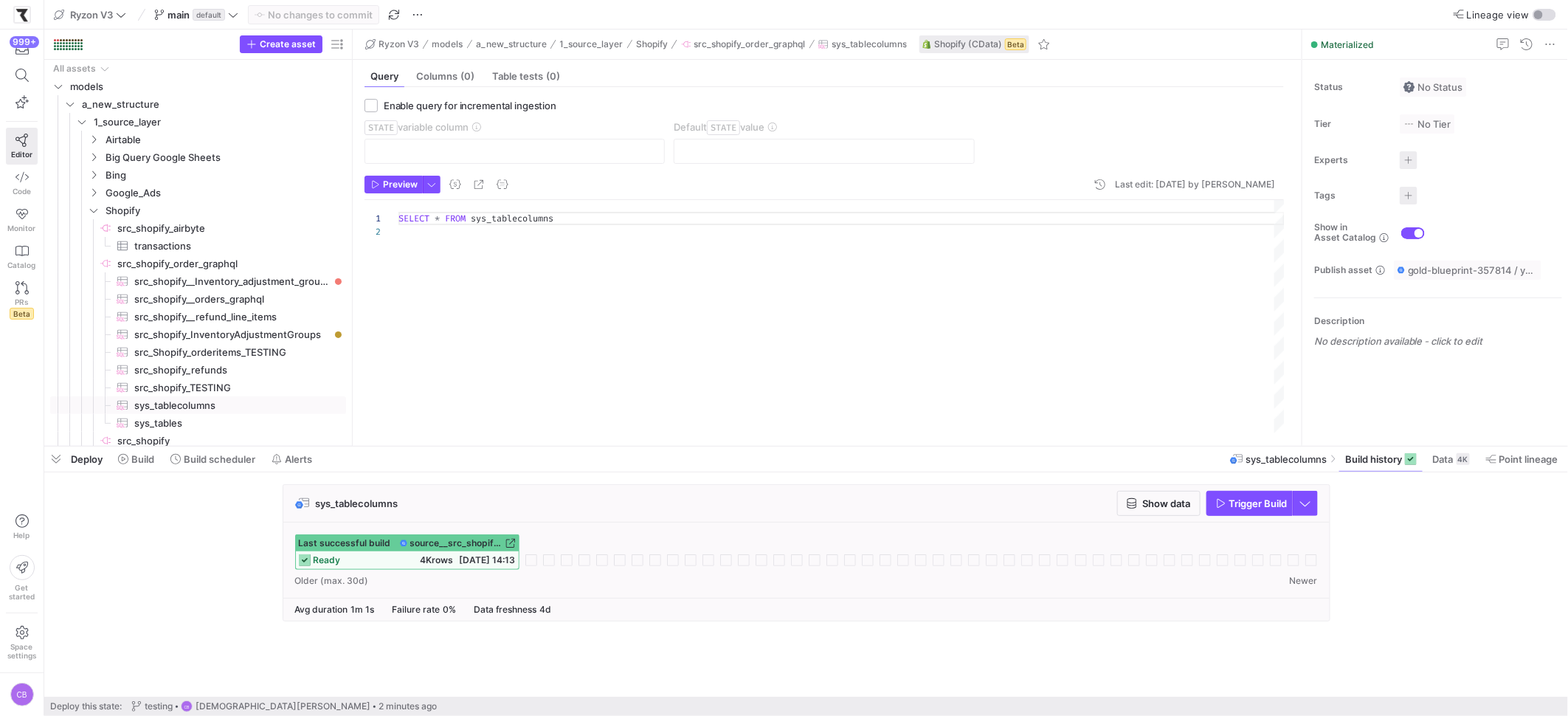
click at [1147, 486] on div "sys_tablecolumns Show data Trigger Build" at bounding box center [806, 504] width 1046 height 38
click at [1147, 492] on span "button" at bounding box center [1159, 503] width 82 height 23
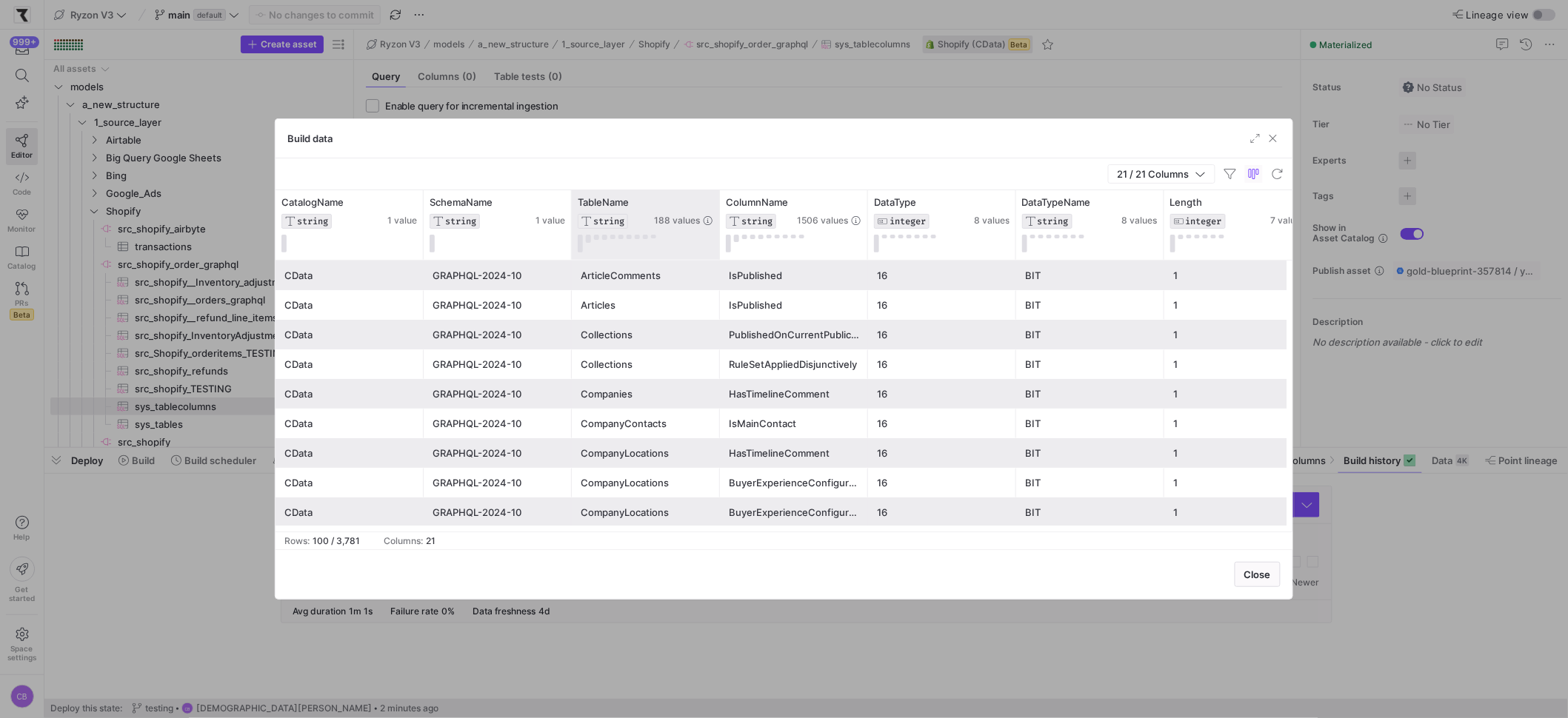
click at [714, 206] on div "TableName STRING 188 values" at bounding box center [646, 225] width 148 height 69
click at [713, 201] on icon at bounding box center [707, 202] width 12 height 12
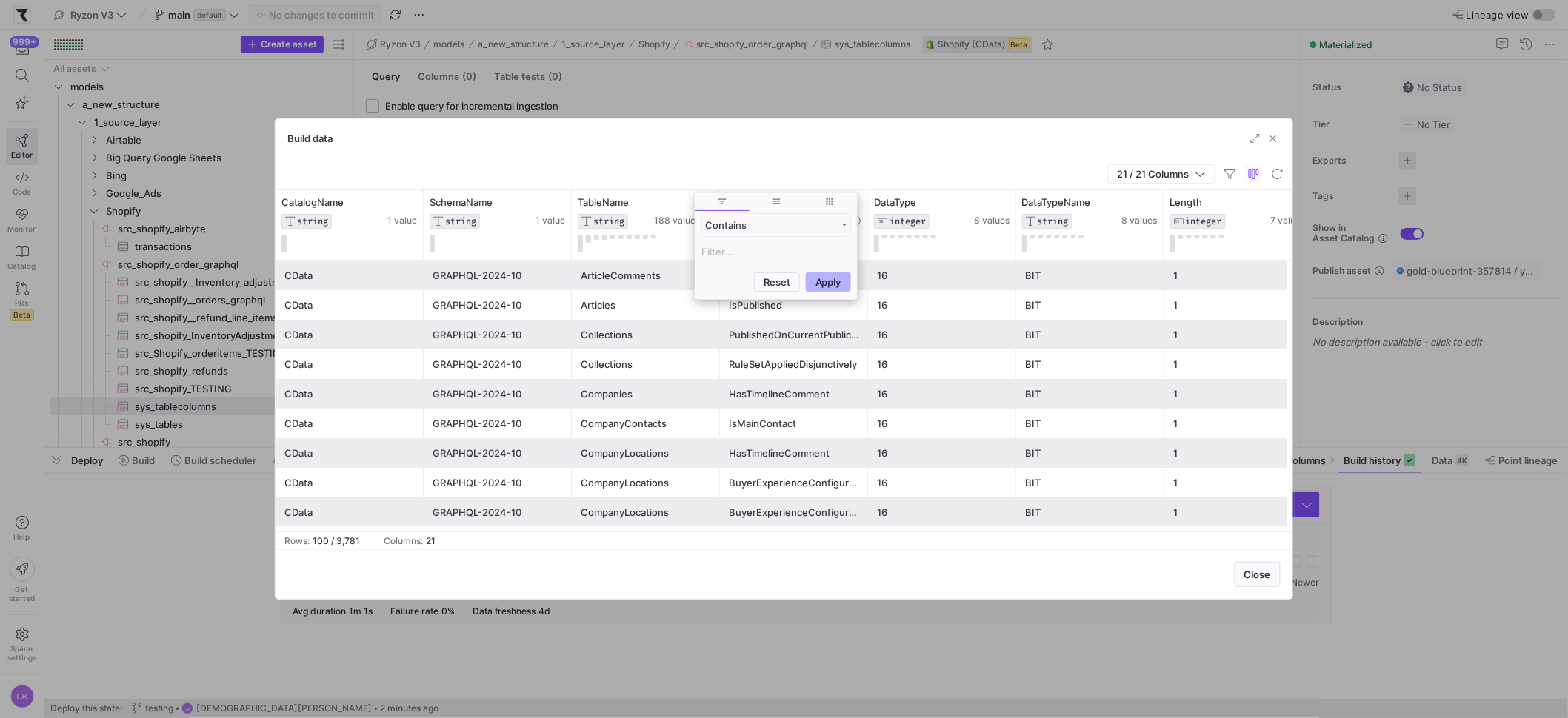
click at [721, 252] on input "Filter Value" at bounding box center [776, 252] width 149 height 18
type input "79848374537"
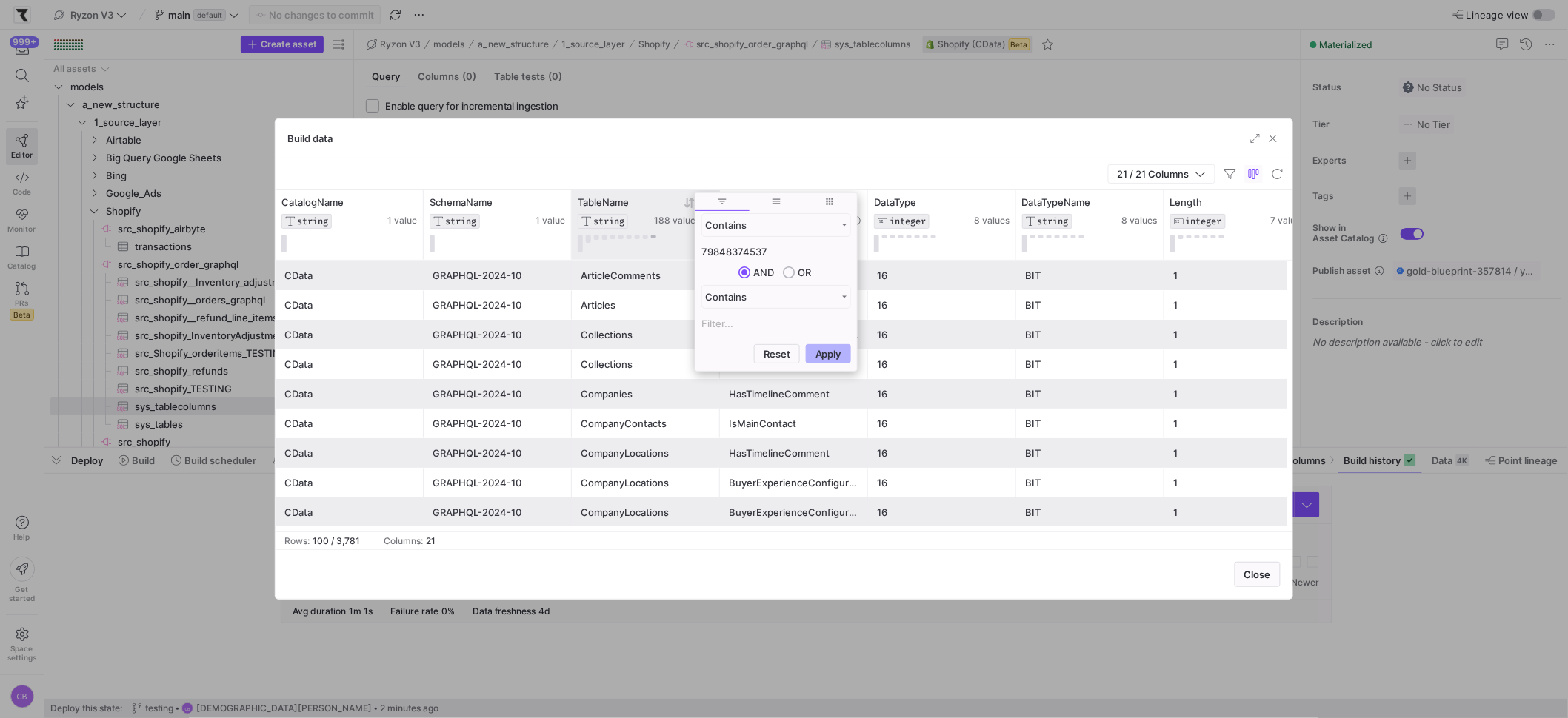
drag, startPoint x: 771, startPoint y: 252, endPoint x: 653, endPoint y: 236, distance: 119.1
click at [653, 236] on div "Drag here to set row groups Drag here to set column labels CatalogName STRING 1…" at bounding box center [784, 361] width 1017 height 341
click at [704, 248] on input "inventory" at bounding box center [776, 252] width 149 height 18
type input "nventory"
click at [814, 358] on button "Apply" at bounding box center [828, 354] width 45 height 19
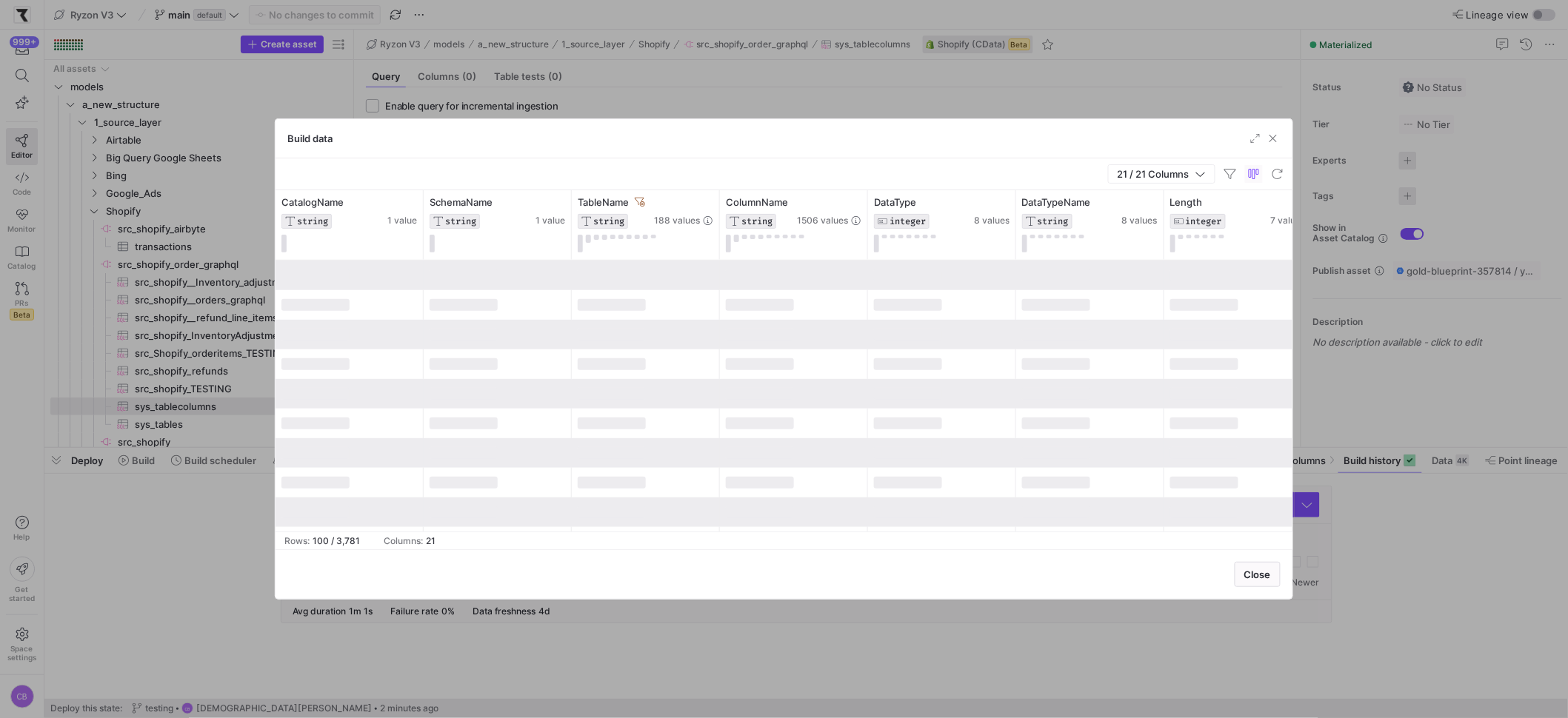
click at [784, 158] on div "21 / 21 Columns" at bounding box center [784, 173] width 1017 height 31
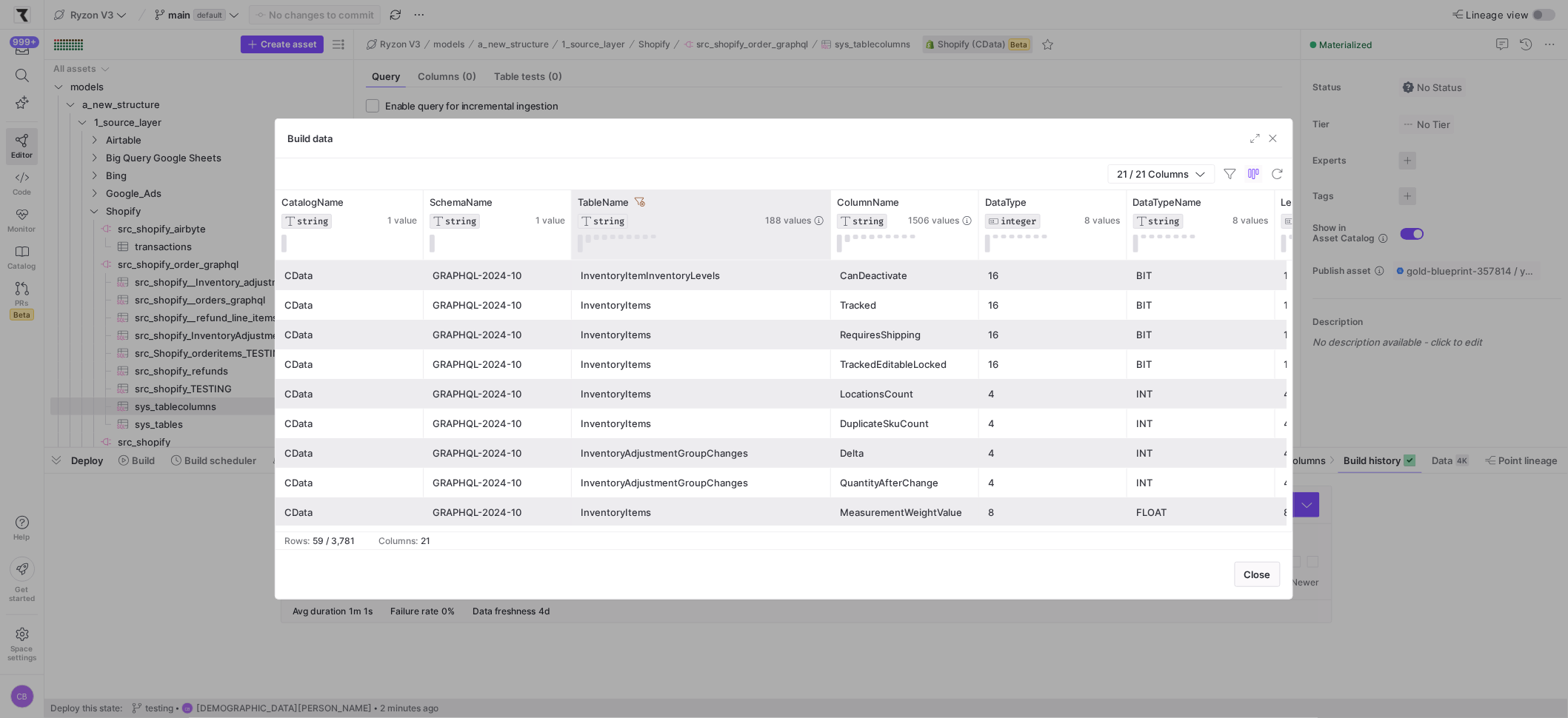
drag, startPoint x: 715, startPoint y: 244, endPoint x: 829, endPoint y: 247, distance: 114.0
click at [829, 247] on div at bounding box center [830, 225] width 6 height 69
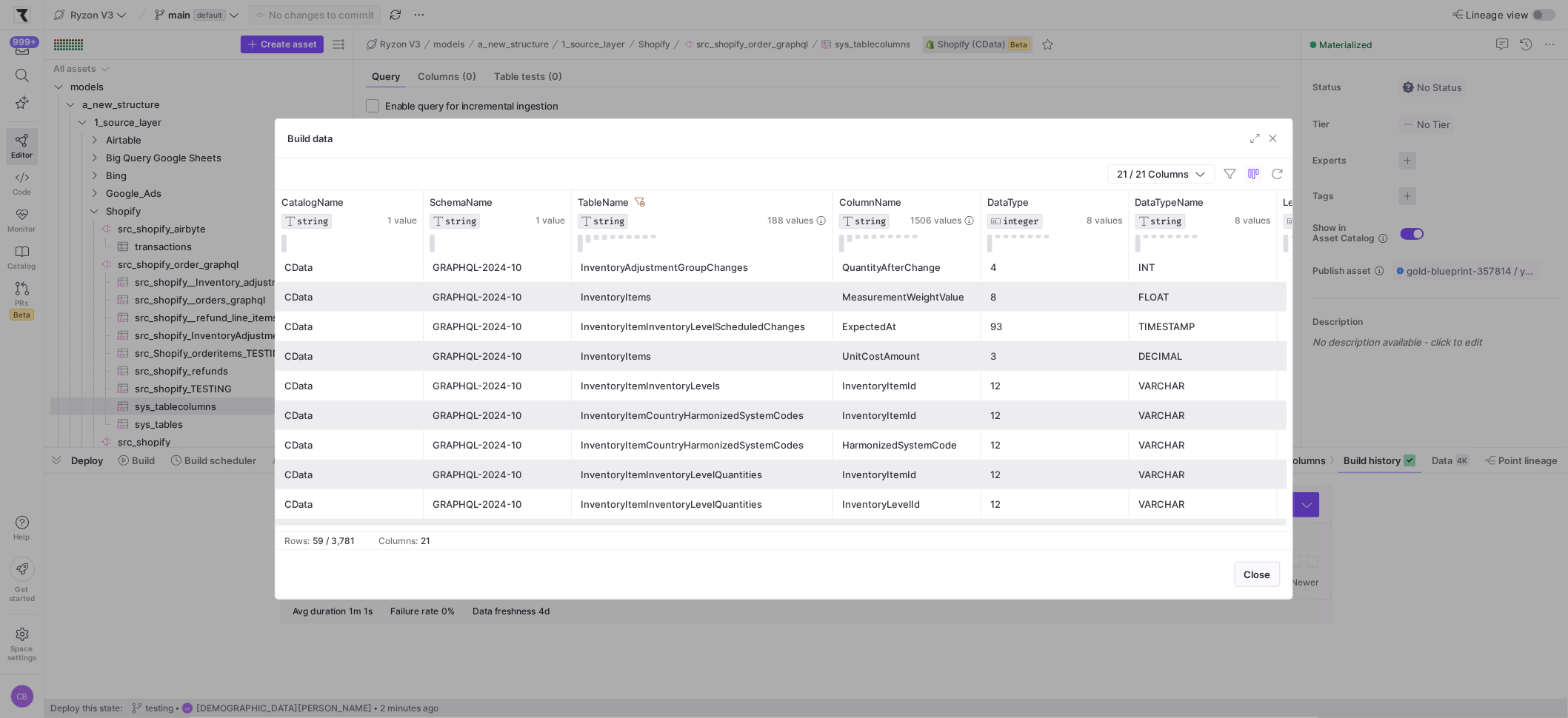
scroll to position [226, 0]
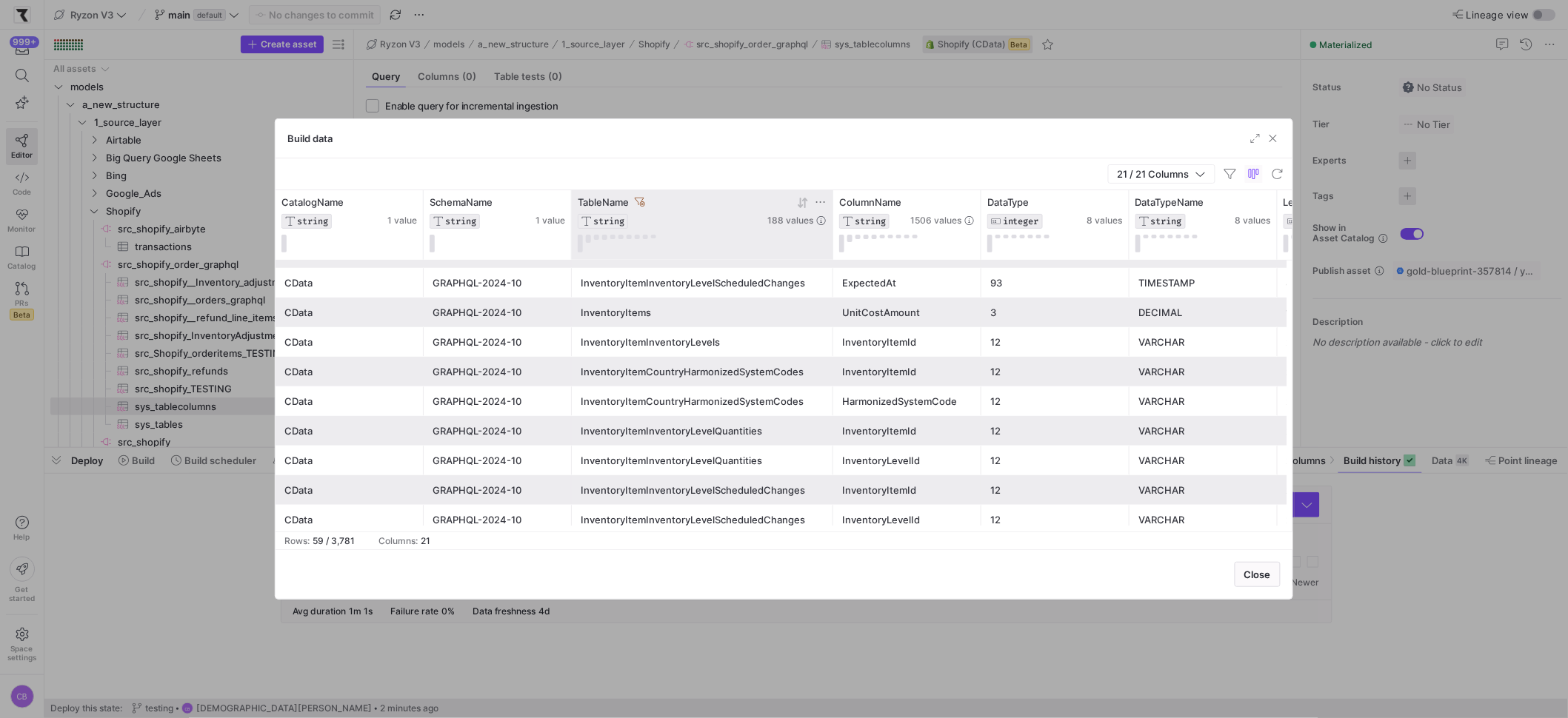
click at [801, 203] on icon at bounding box center [802, 202] width 12 height 12
click at [733, 283] on div "InventoryAdjustmentGroups" at bounding box center [702, 283] width 244 height 29
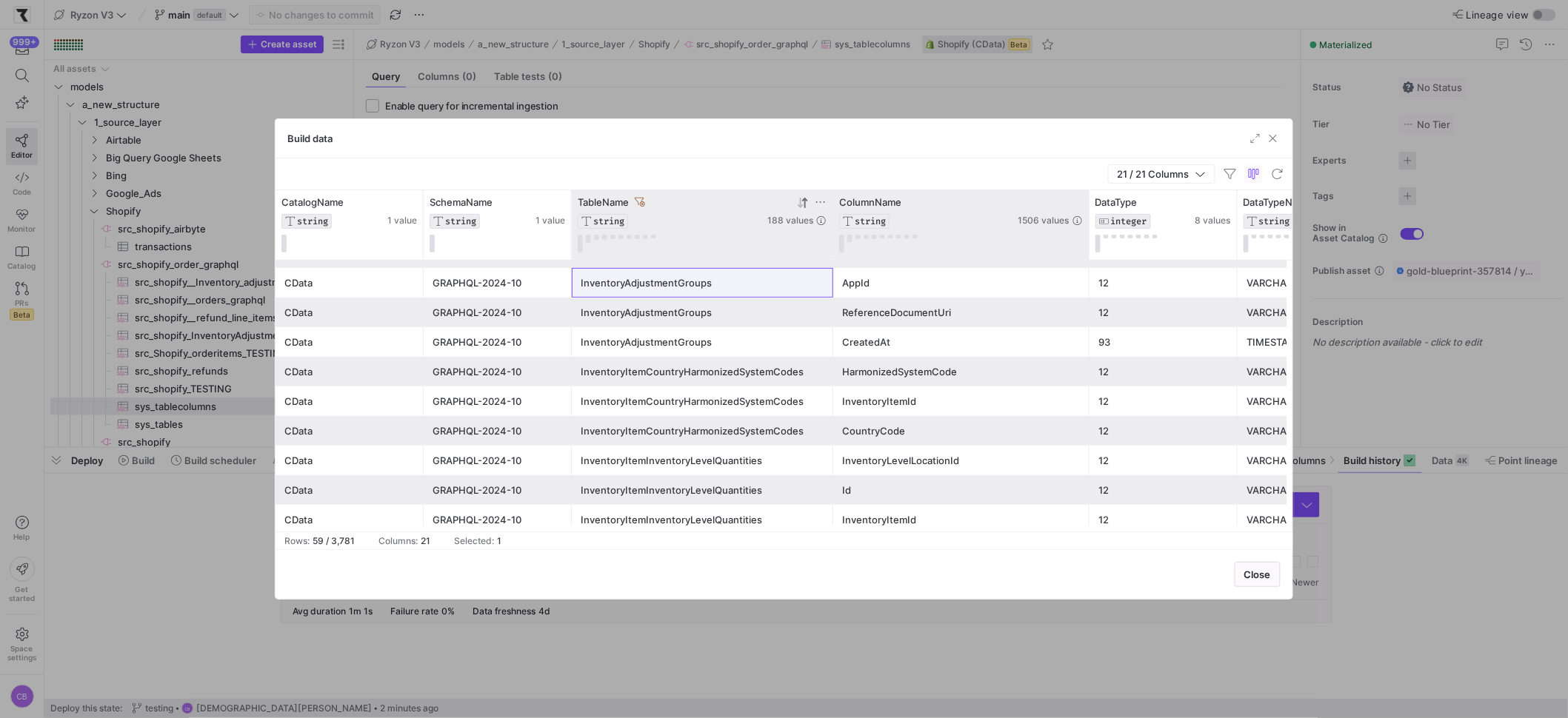
drag, startPoint x: 976, startPoint y: 232, endPoint x: 1085, endPoint y: 233, distance: 109.0
click at [1085, 233] on div "ColumnName STRING 1506 values" at bounding box center [961, 225] width 257 height 69
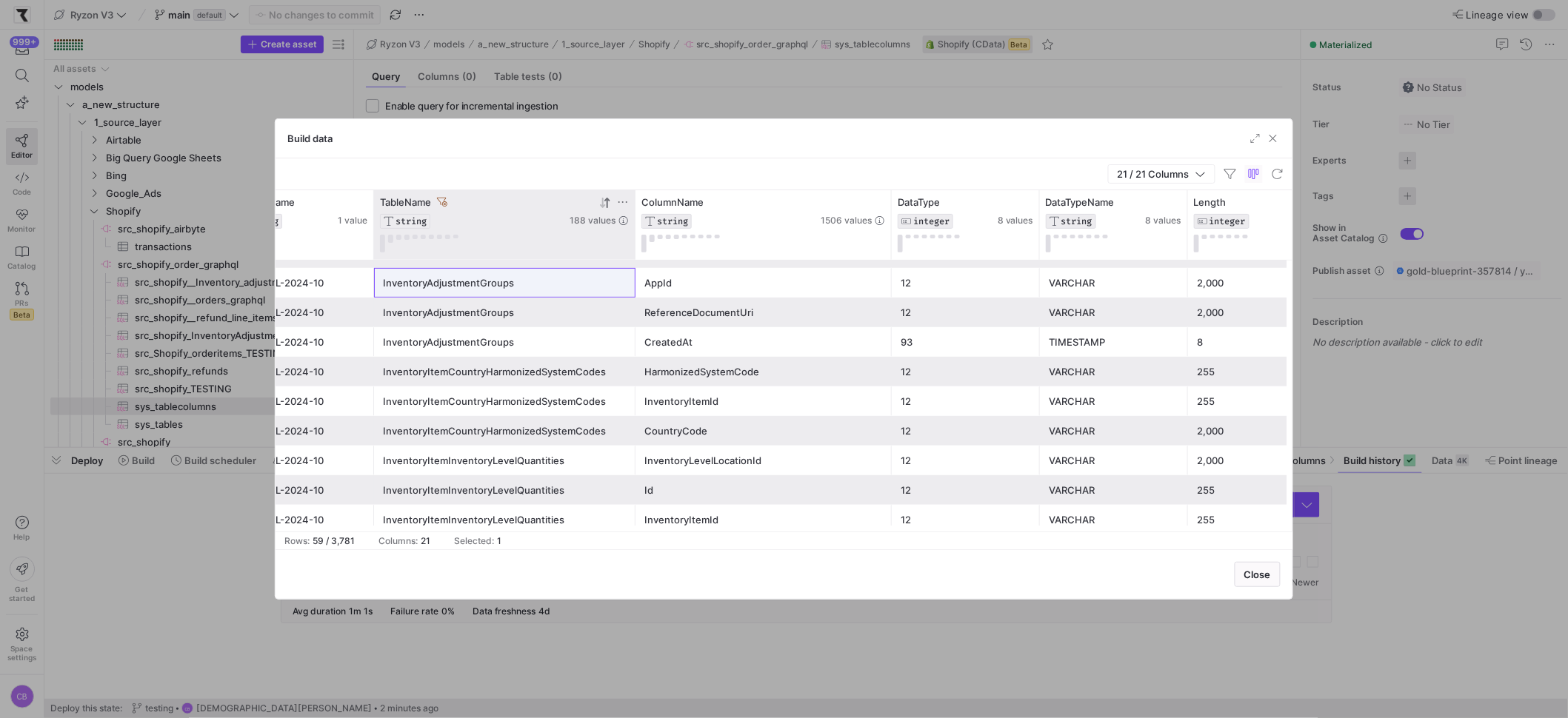
click at [618, 200] on icon at bounding box center [622, 202] width 12 height 12
drag, startPoint x: 638, startPoint y: 240, endPoint x: 582, endPoint y: 236, distance: 56.1
click at [582, 236] on div "Drag here to set row groups Drag here to set column labels CatalogName STRING 1…" at bounding box center [784, 361] width 1017 height 341
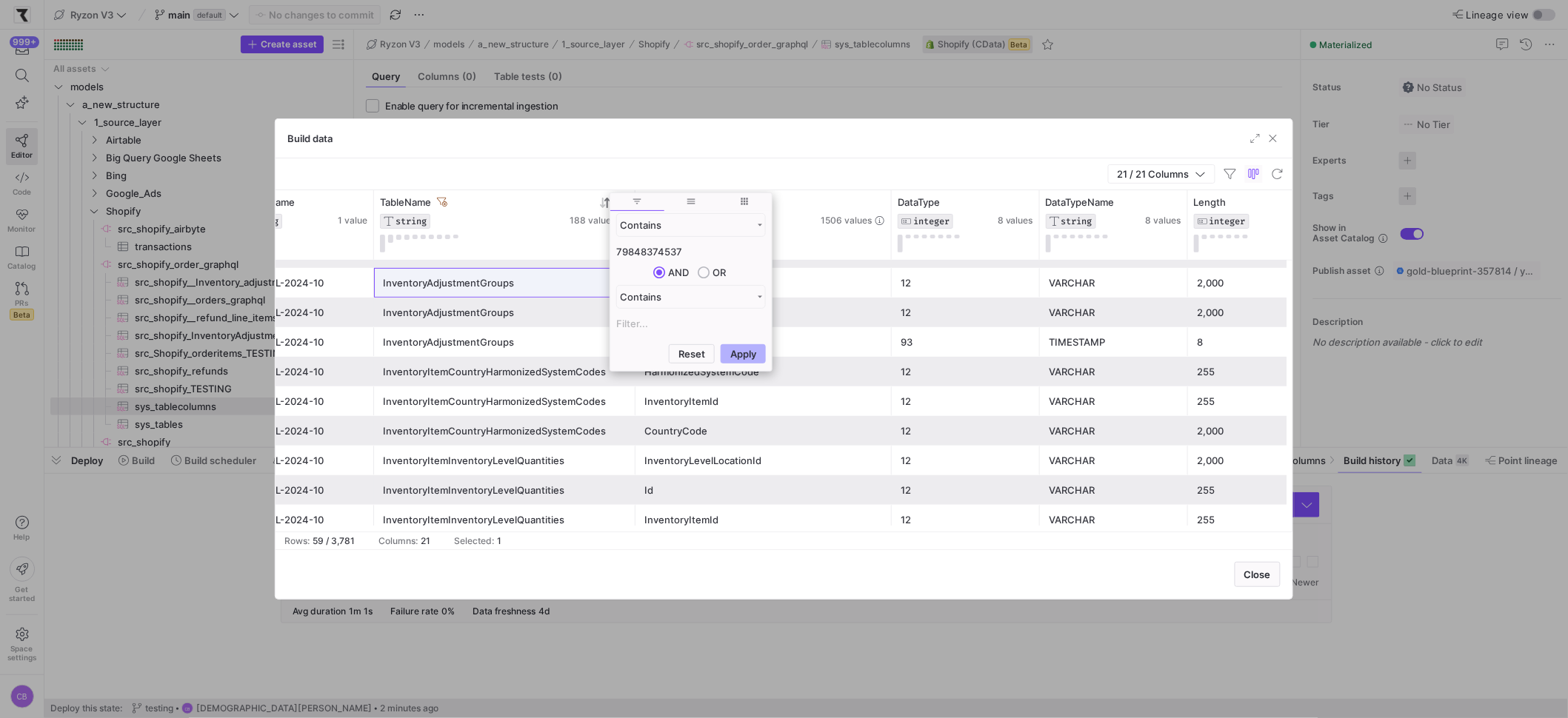
type input "nventory"
click at [542, 177] on div "21 / 21 Columns" at bounding box center [784, 173] width 1017 height 31
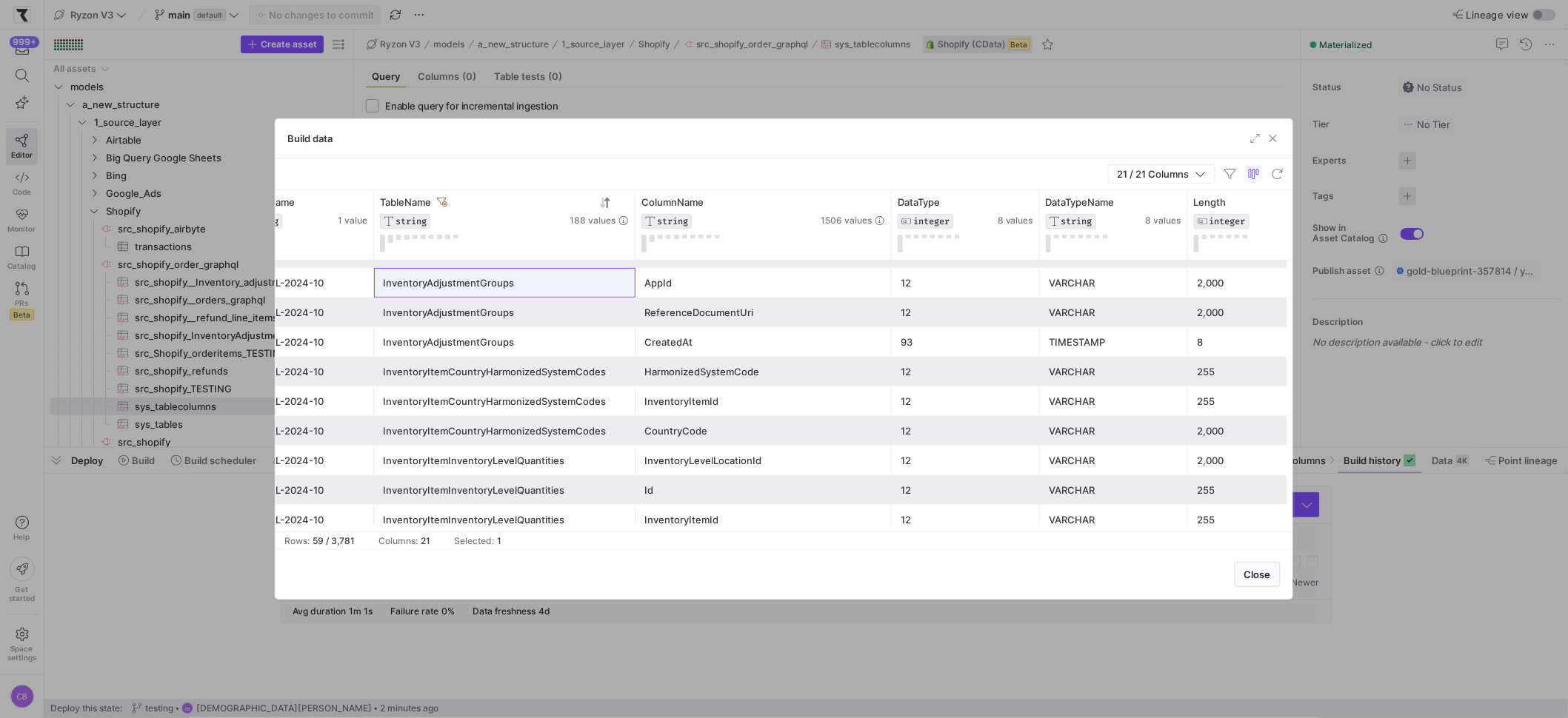
click at [539, 277] on div "InventoryAdjustmentGroups" at bounding box center [504, 283] width 244 height 29
click at [500, 279] on div "InventoryAdjustmentGroups" at bounding box center [504, 283] width 244 height 29
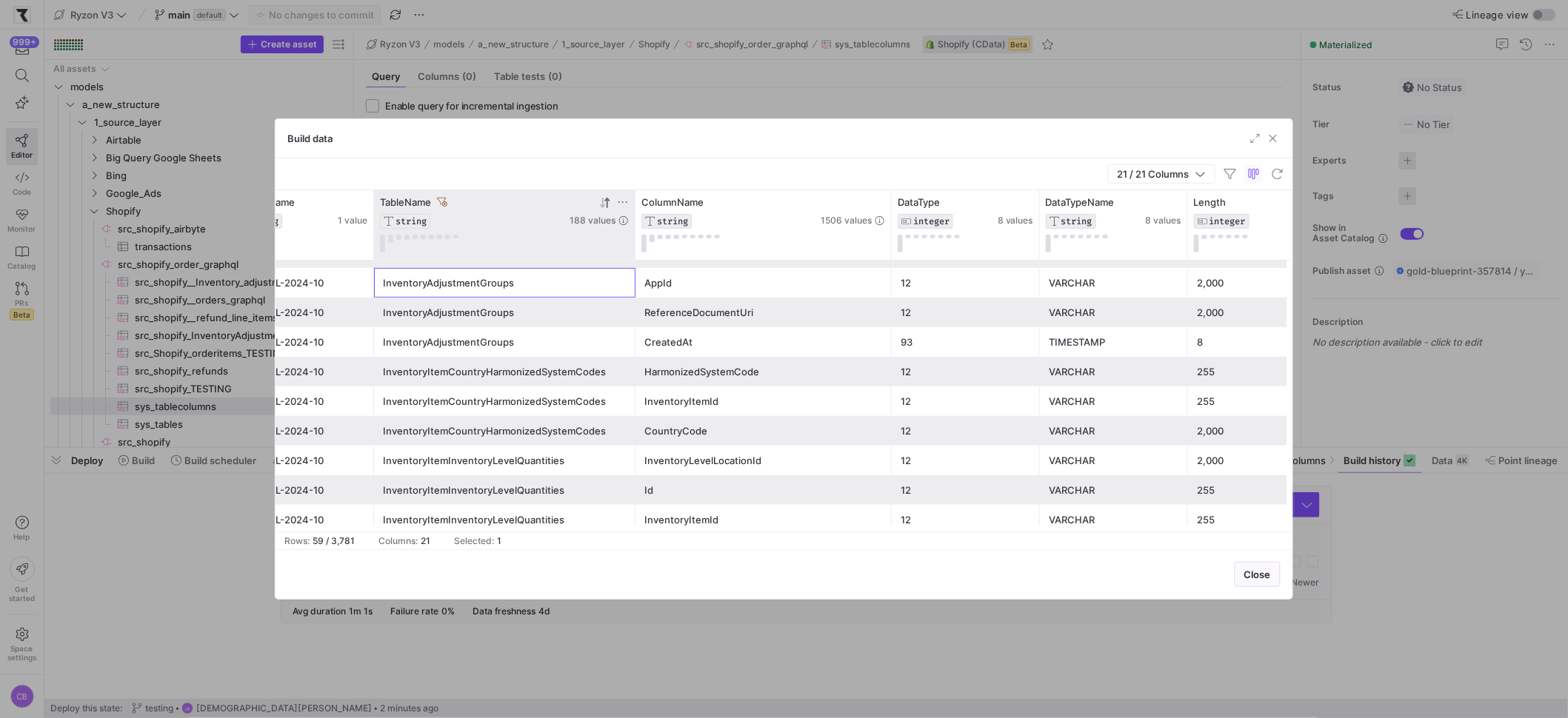
click at [617, 199] on icon at bounding box center [622, 202] width 12 height 12
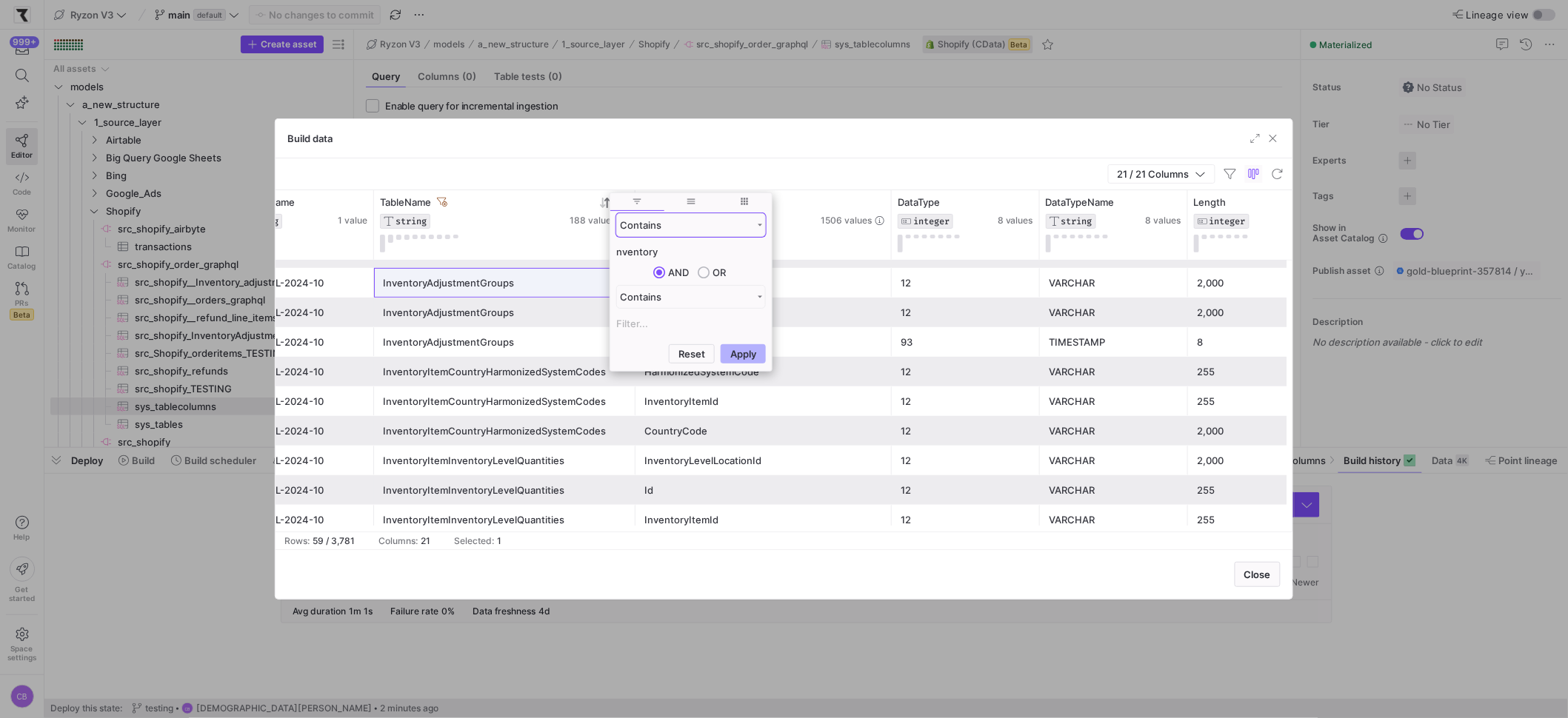
click at [671, 231] on div "Contains" at bounding box center [691, 224] width 149 height 23
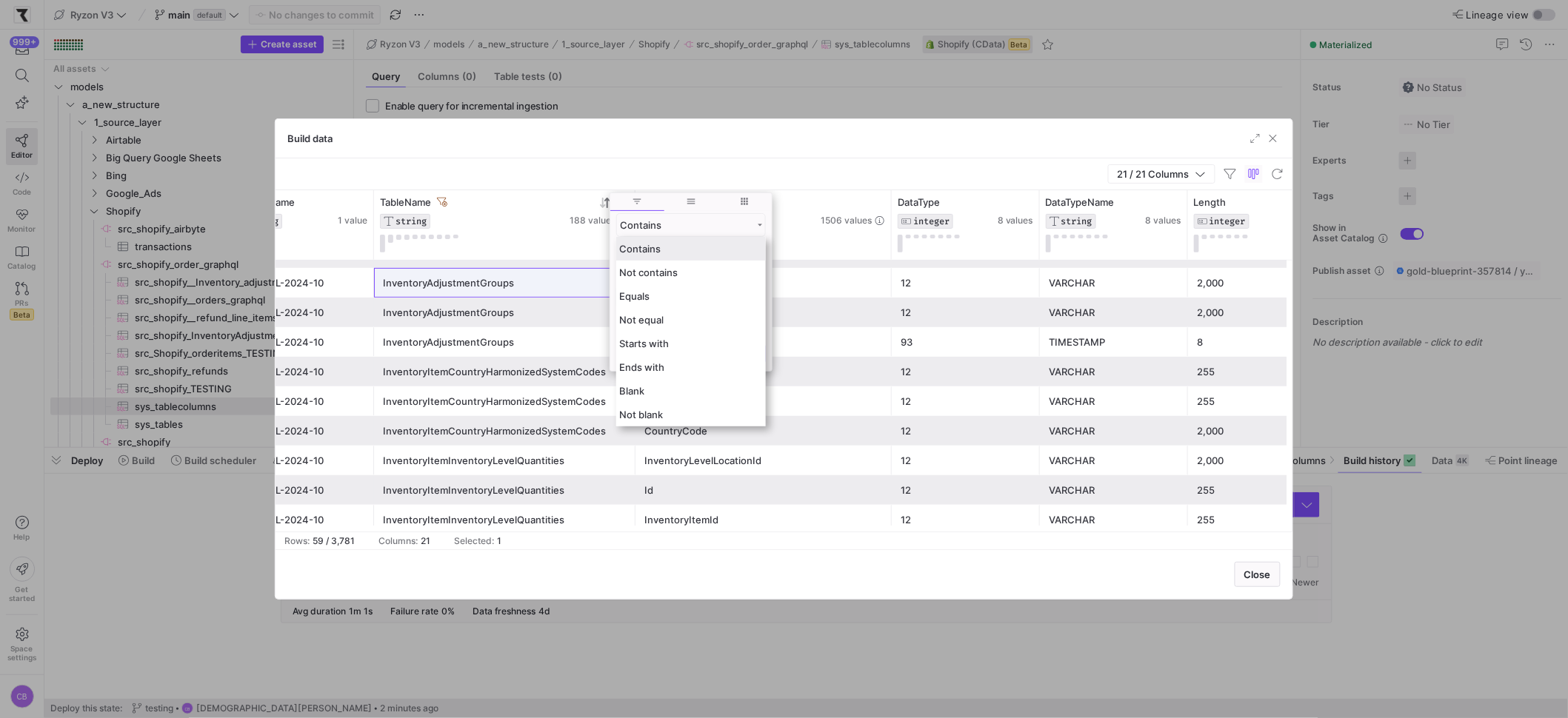
click at [669, 247] on div "Contains" at bounding box center [691, 248] width 149 height 23
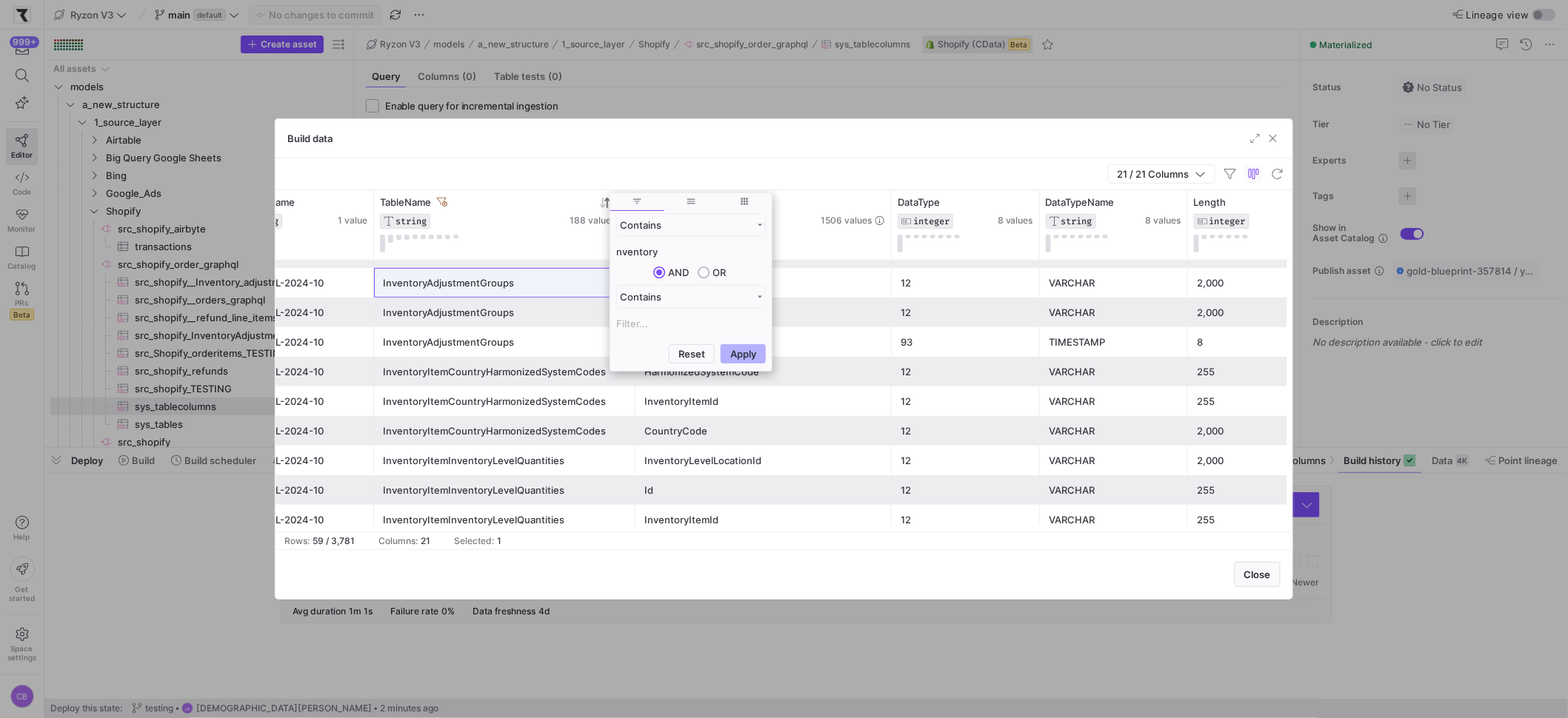
click at [669, 247] on input "nventory" at bounding box center [691, 252] width 149 height 18
paste input "InventoryAdjustmentGroups"
type input "InventoryAdjustmentGroups"
click at [742, 355] on button "Apply" at bounding box center [743, 354] width 45 height 19
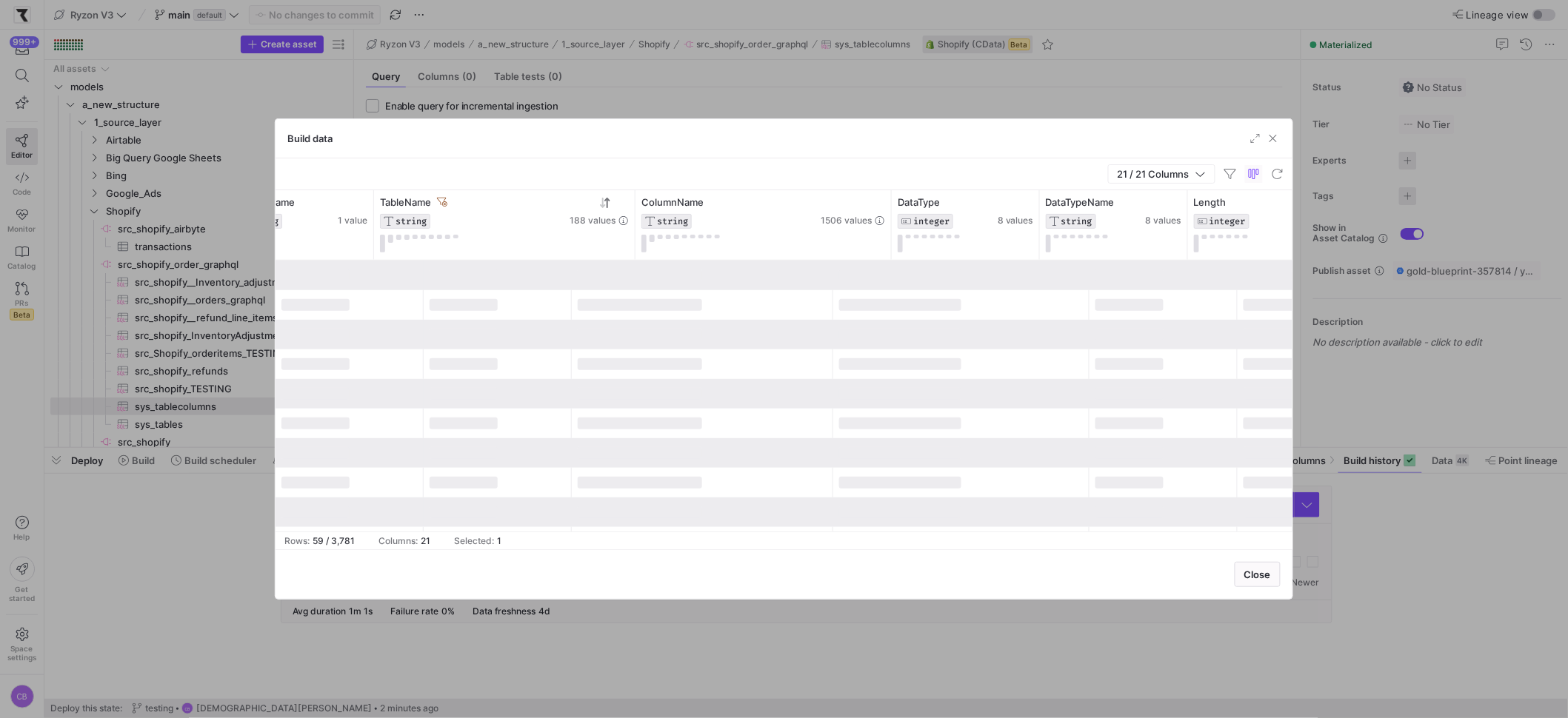
click at [637, 182] on div "21 / 21 Columns" at bounding box center [784, 173] width 1017 height 31
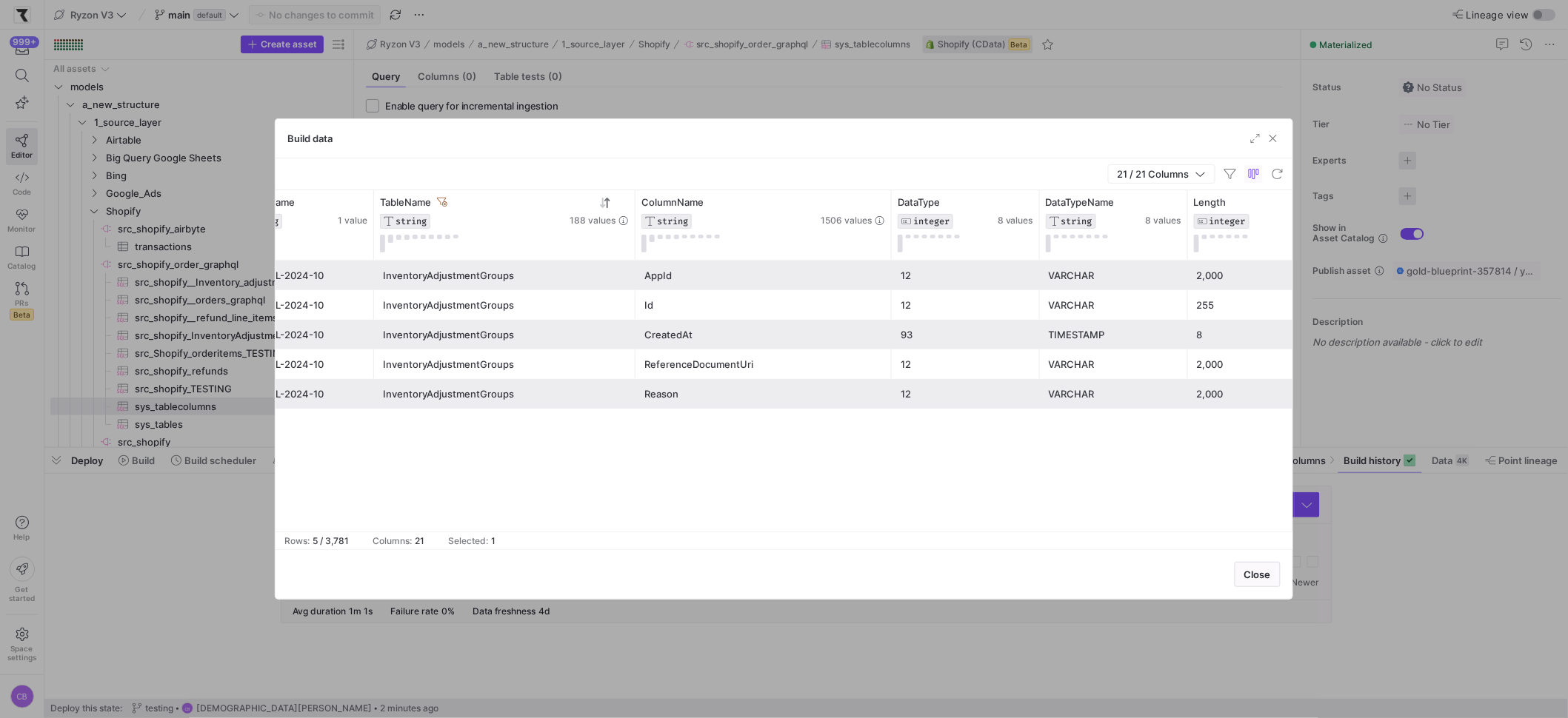
scroll to position [0, 74]
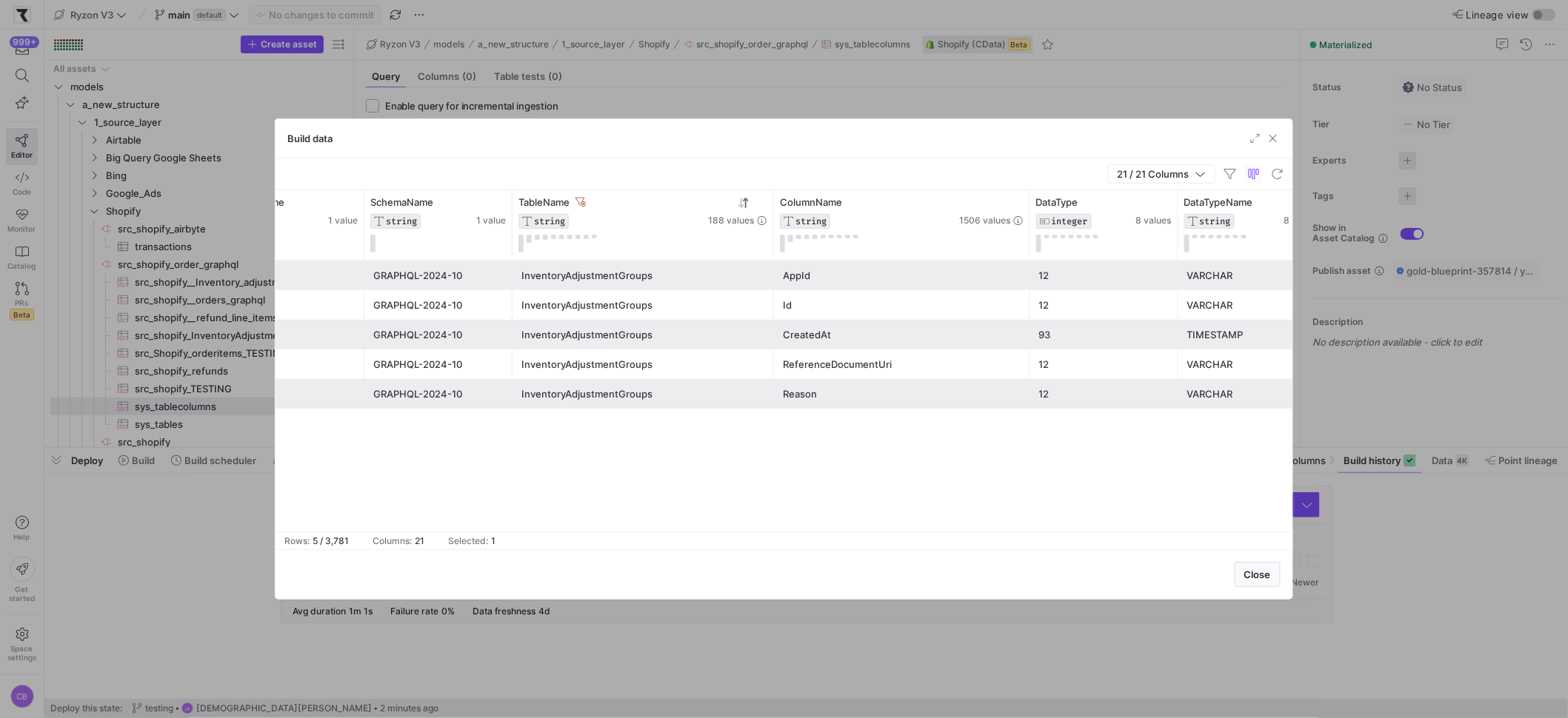
click at [1267, 139] on span "button" at bounding box center [1273, 138] width 15 height 15
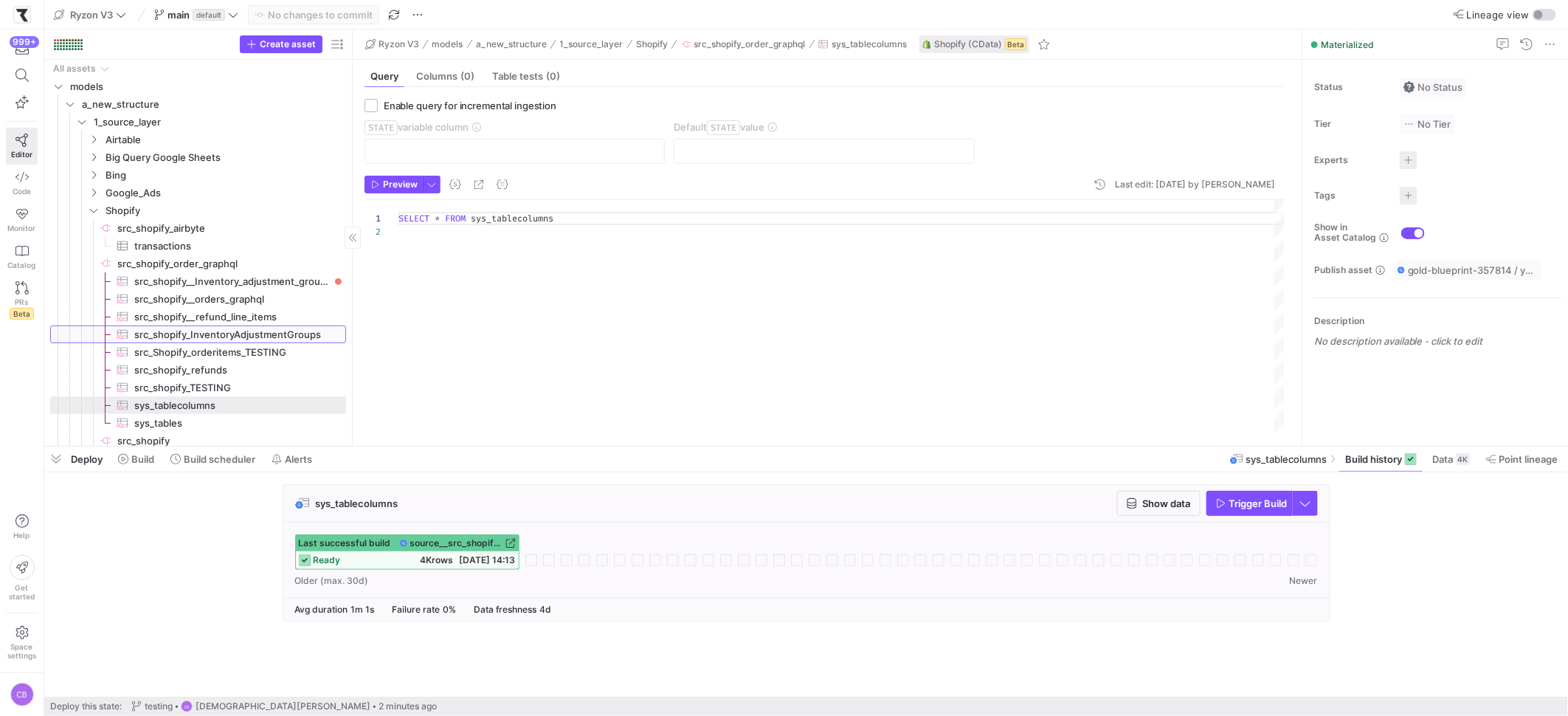
click at [273, 335] on span "src_shopify_InventoryAdjustmentGroups​​​​​​​​​" at bounding box center [232, 335] width 195 height 17
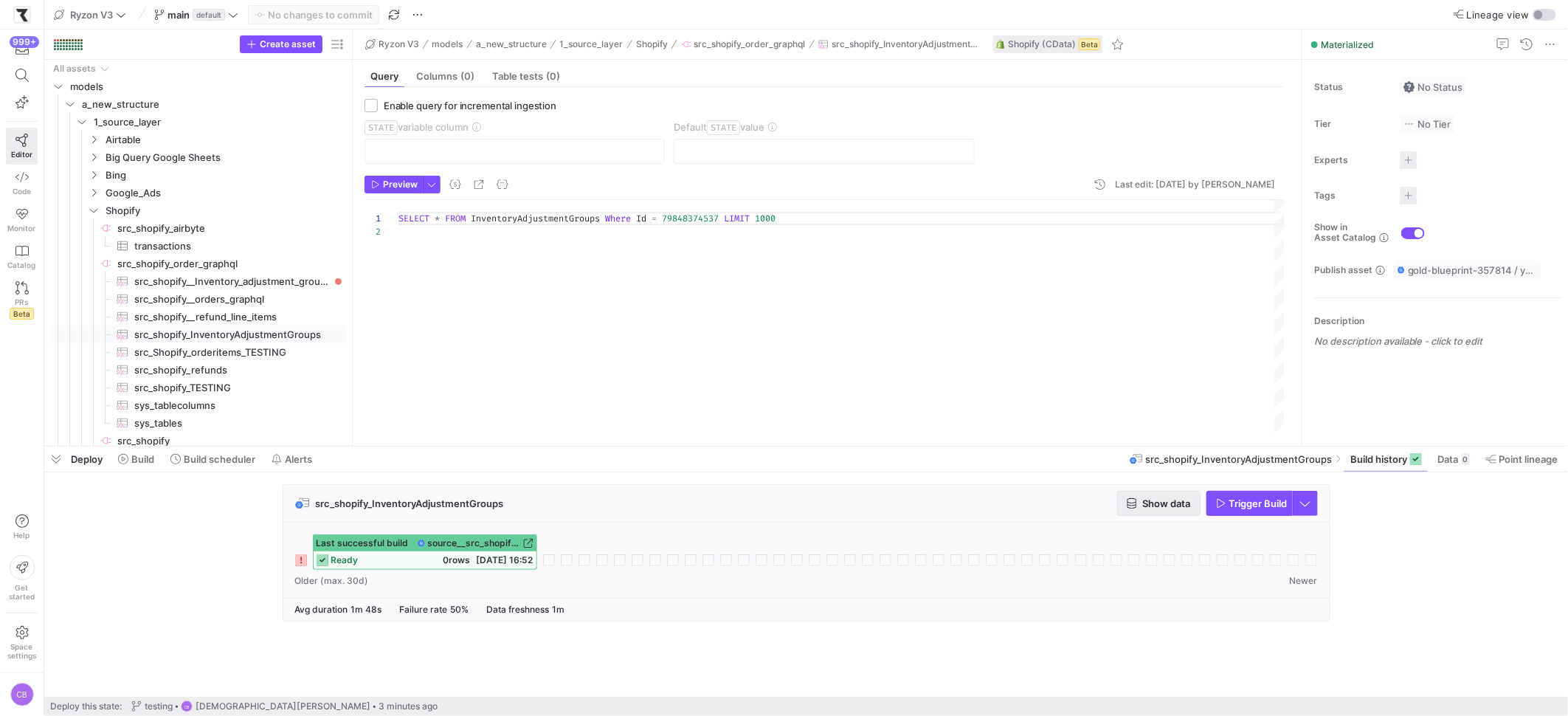
click at [1135, 505] on span "Show data" at bounding box center [1159, 504] width 64 height 12
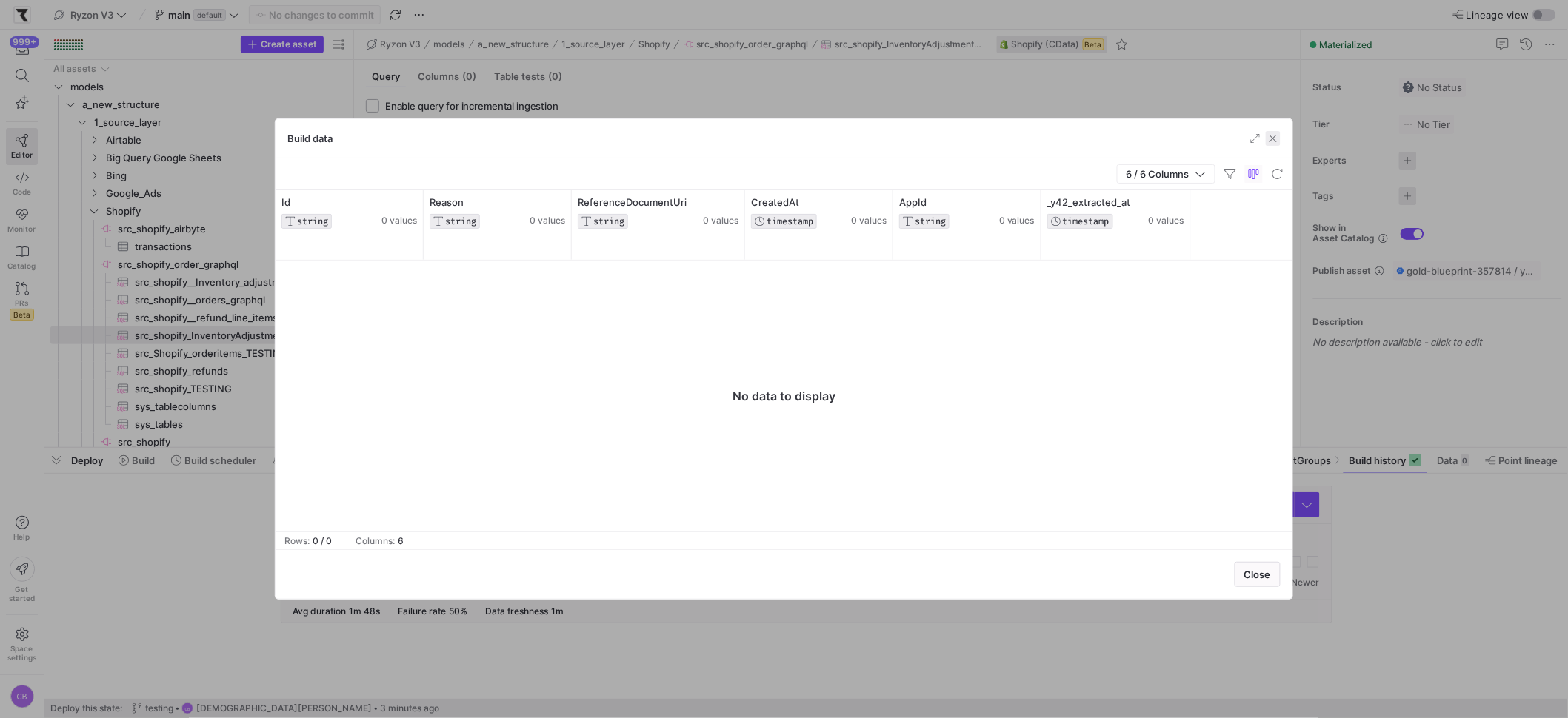
click at [1277, 136] on span "button" at bounding box center [1273, 138] width 15 height 15
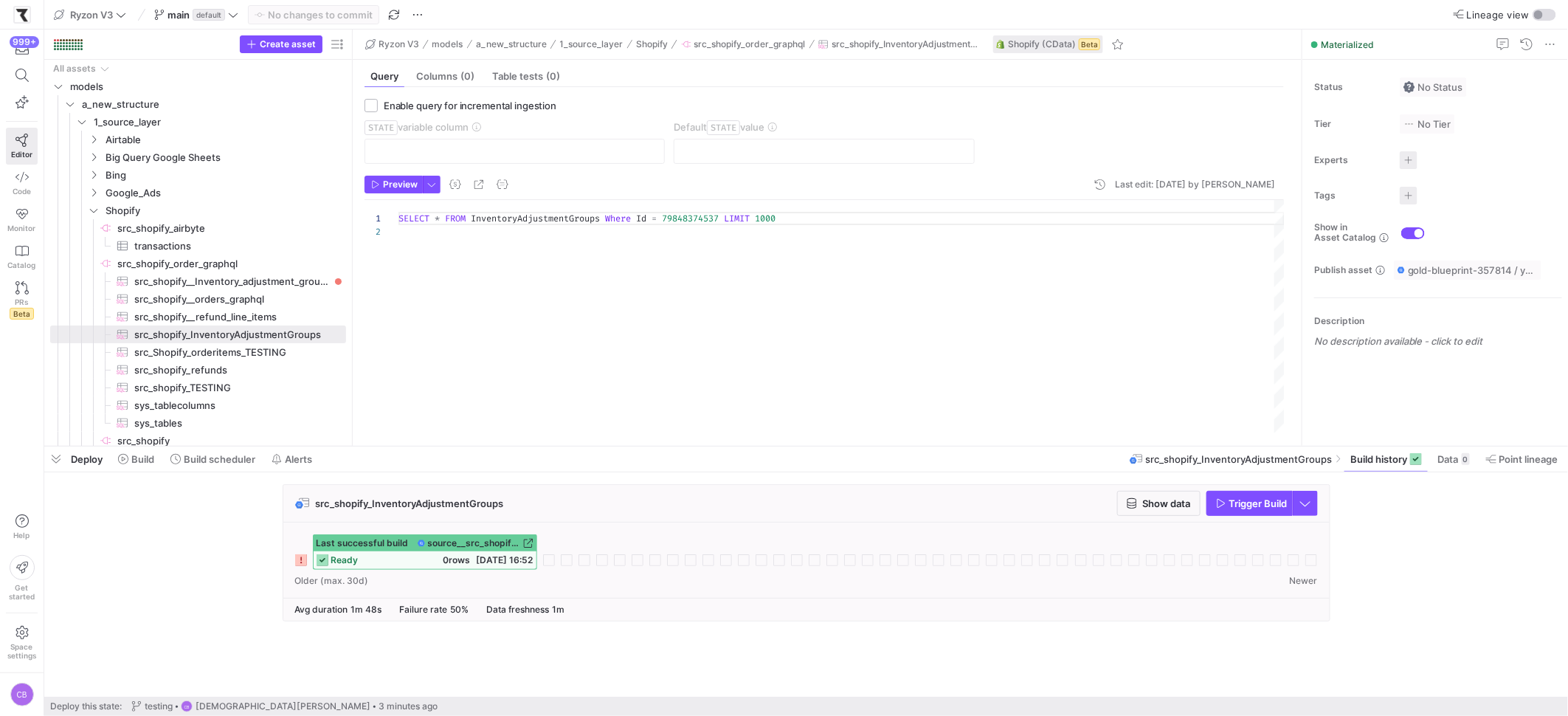
click at [660, 220] on div "SELECT * FROM InventoryAdjustmentGroups Where Id = 79848374537 LIMIT 1000" at bounding box center [842, 317] width 886 height 234
type textarea "SELECT * FROM InventoryAdjustmentGroups Where Id != 79848374537 LIMIT 1000"
click at [351, 9] on span "Commit & push (1)" at bounding box center [321, 14] width 85 height 12
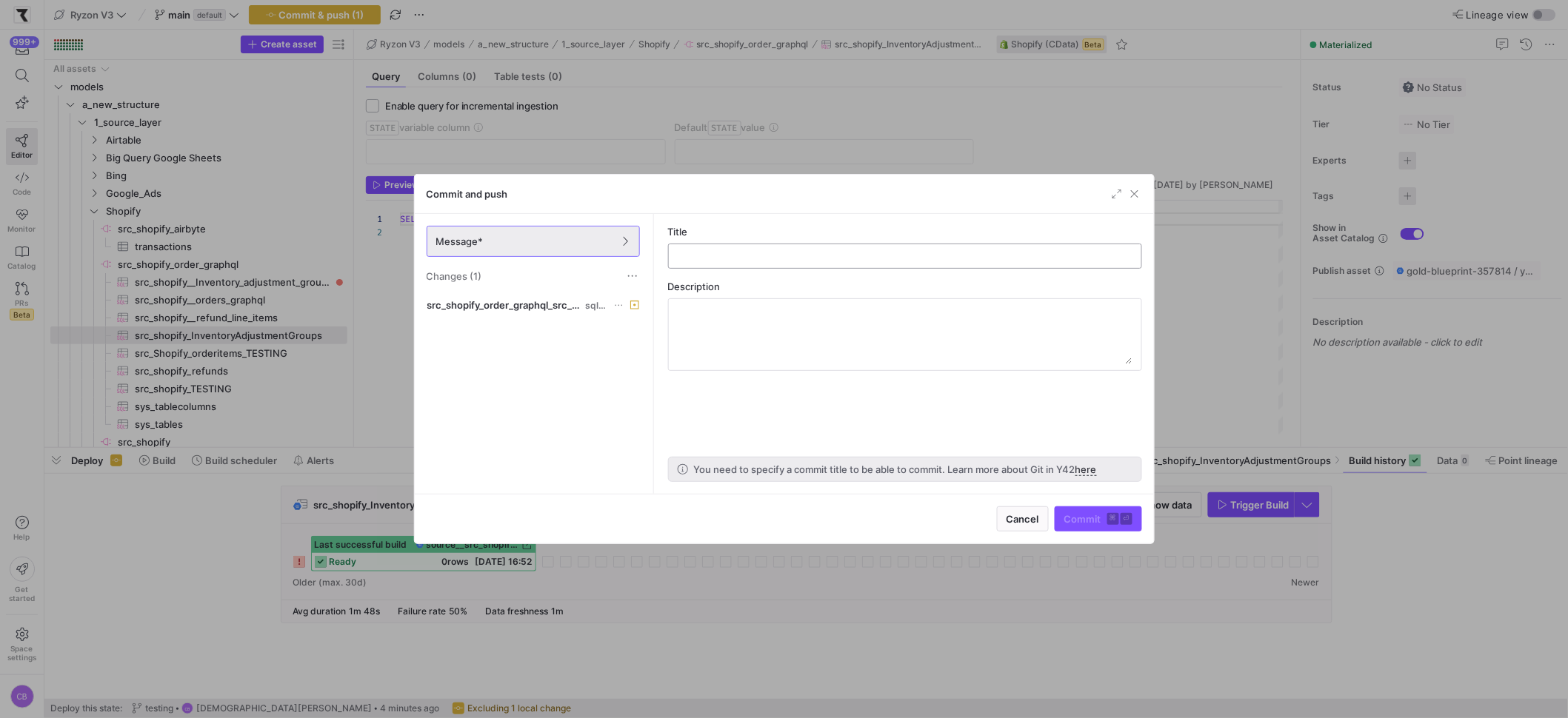
click at [731, 250] on input "text" at bounding box center [905, 256] width 449 height 12
type input "testing"
click at [1085, 527] on span "submit" at bounding box center [1098, 519] width 86 height 23
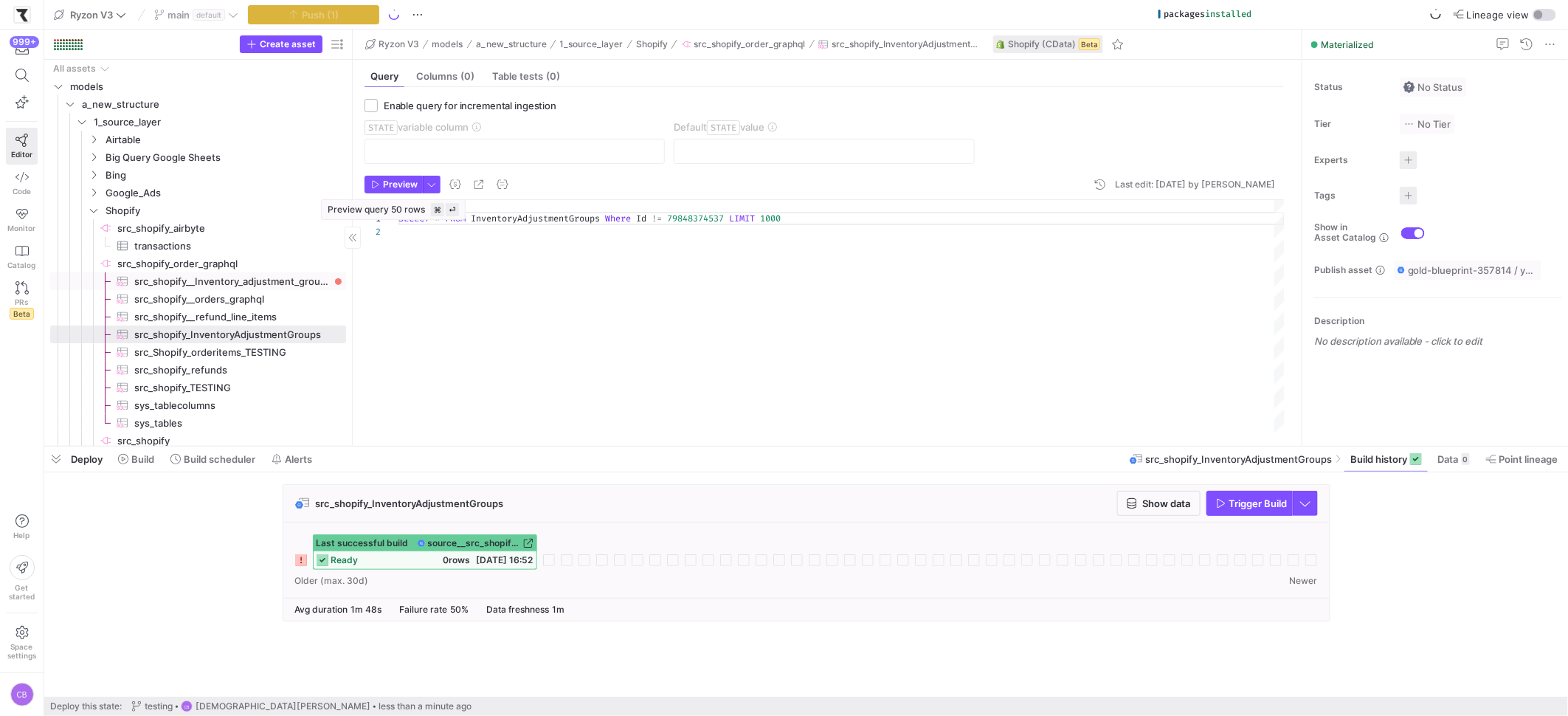
scroll to position [60, 0]
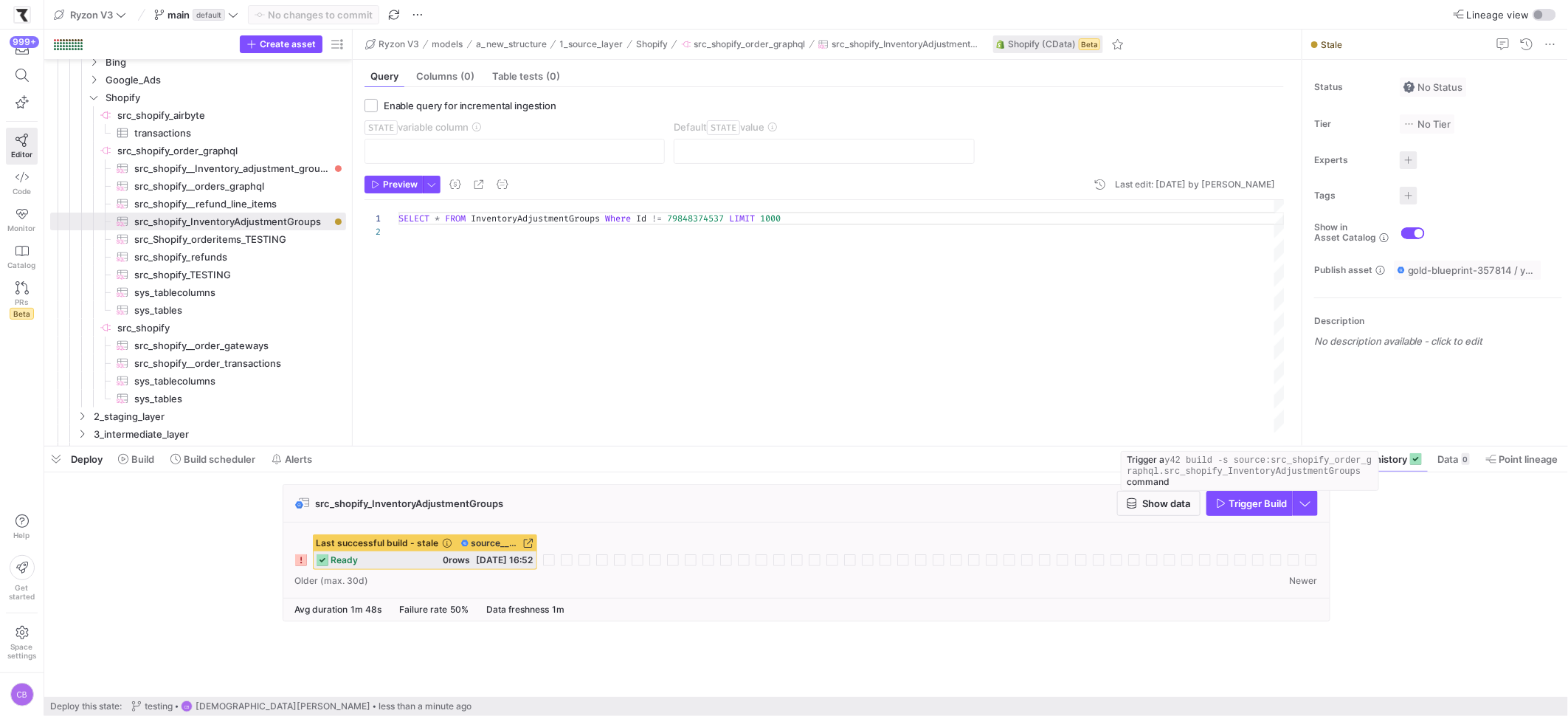
click at [1217, 506] on icon "button" at bounding box center [1221, 503] width 10 height 10
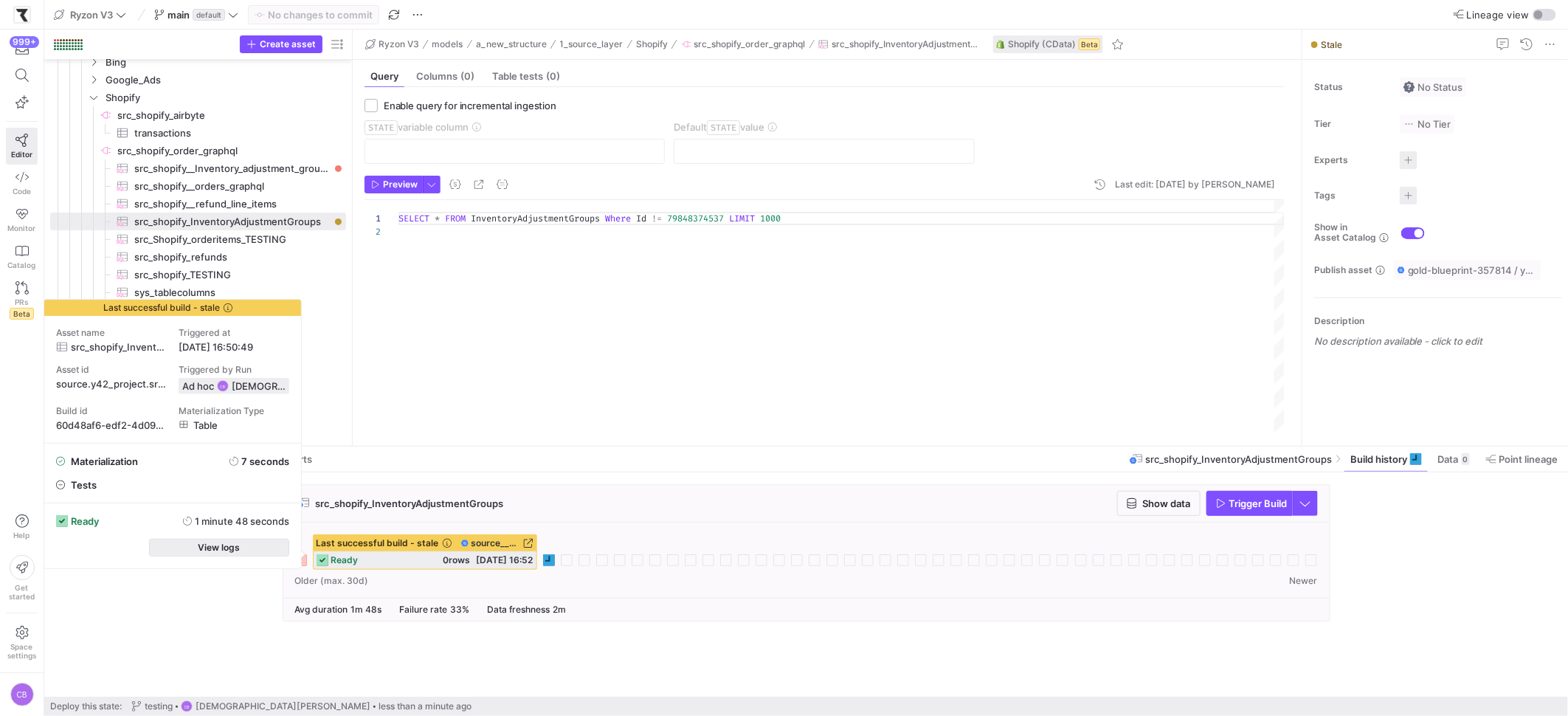
click at [256, 545] on span "button" at bounding box center [219, 548] width 139 height 16
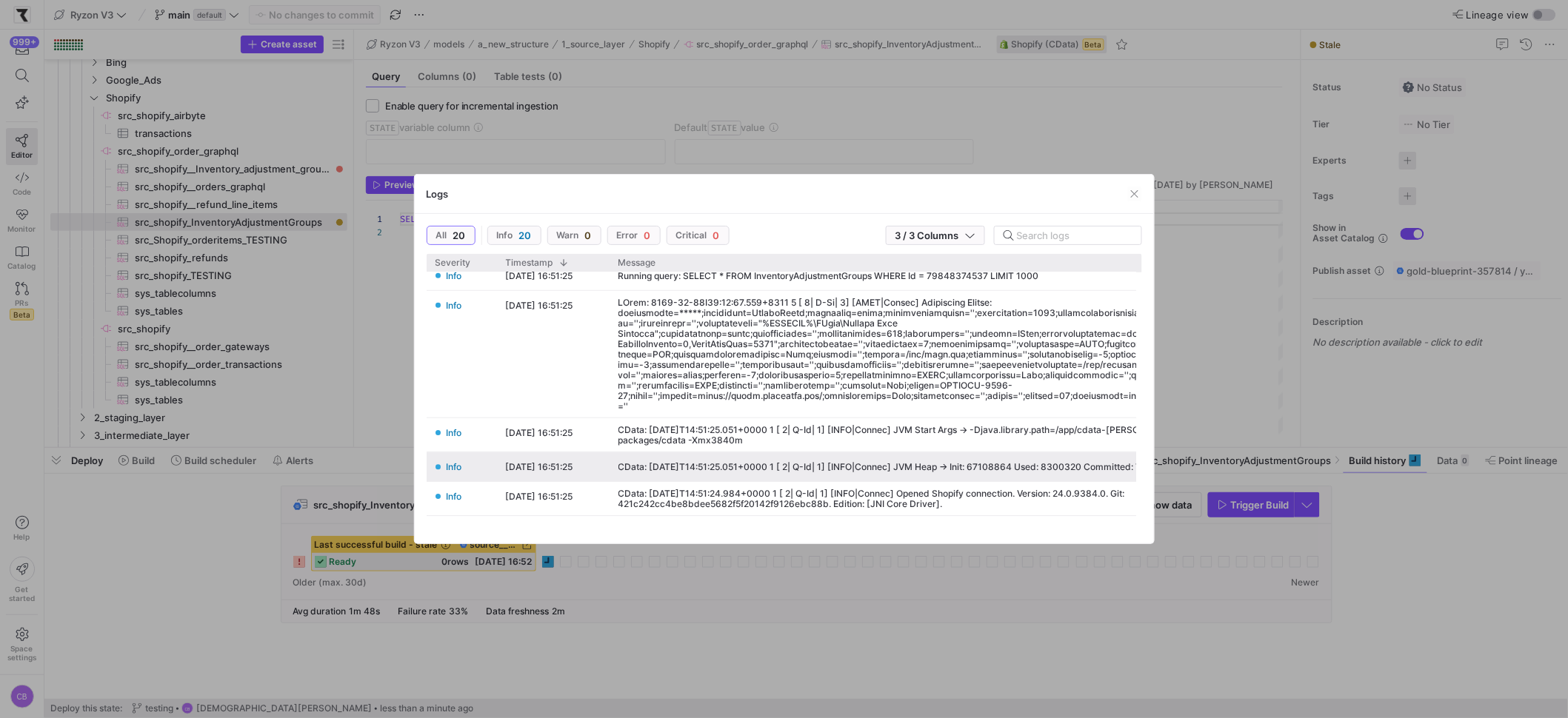
scroll to position [415, 0]
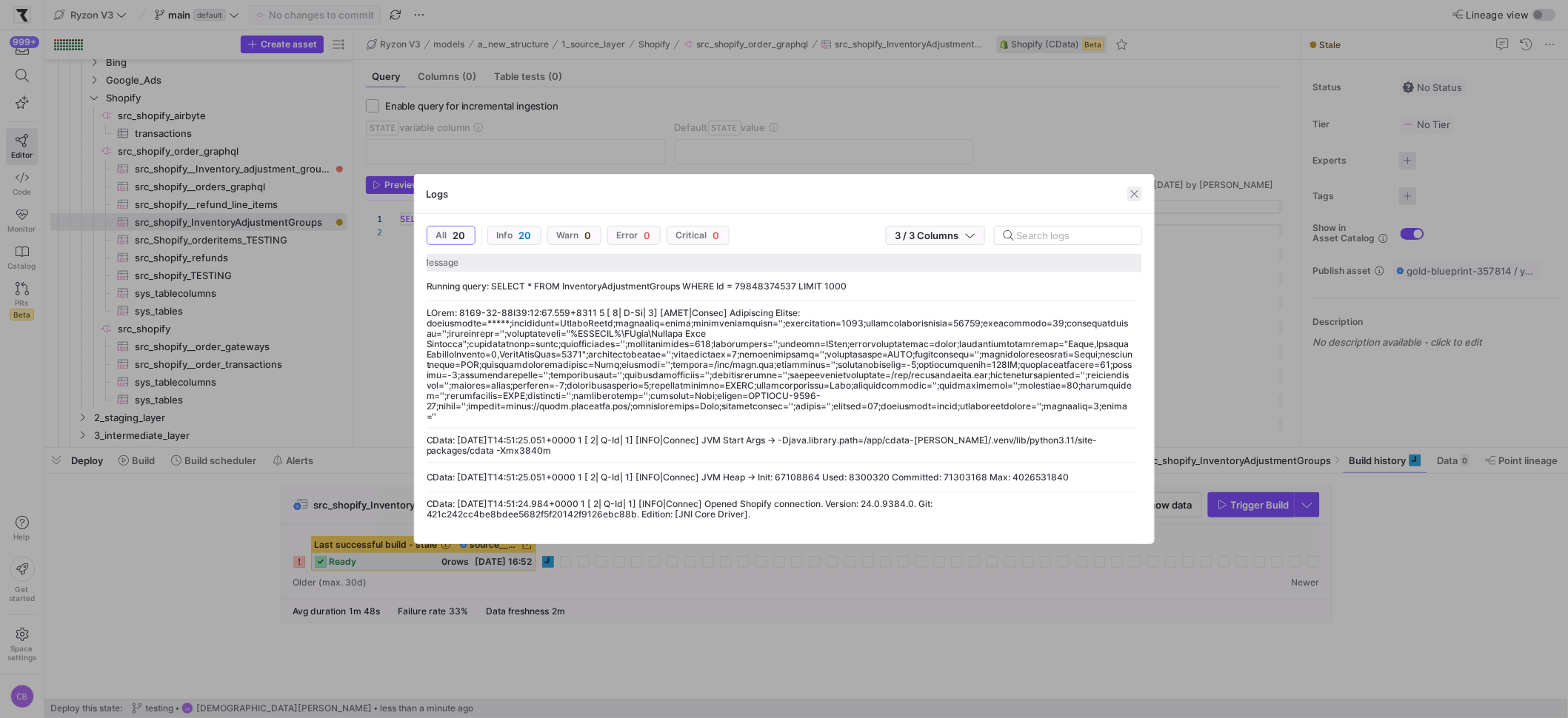
click at [1135, 194] on span "button" at bounding box center [1135, 194] width 15 height 15
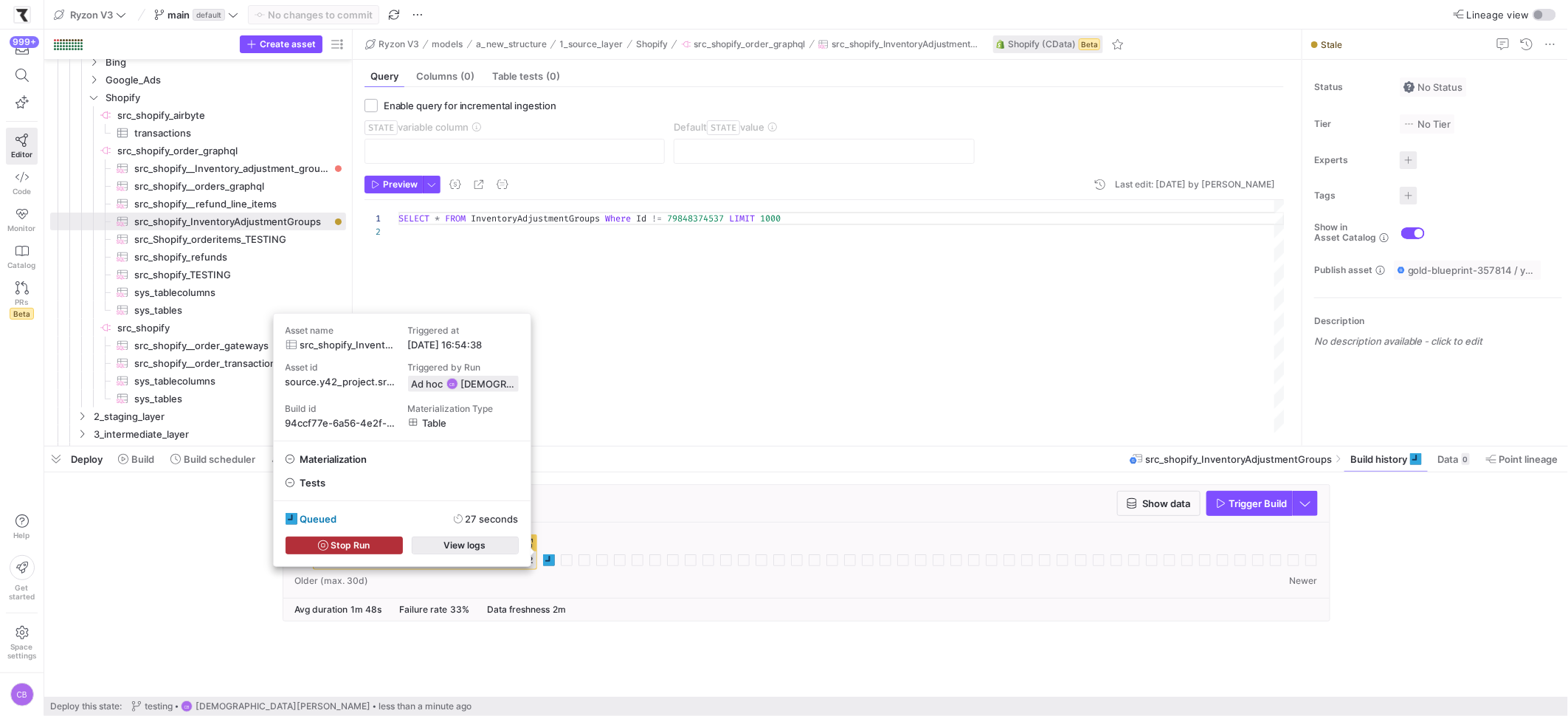
click at [504, 548] on span "button" at bounding box center [465, 545] width 105 height 16
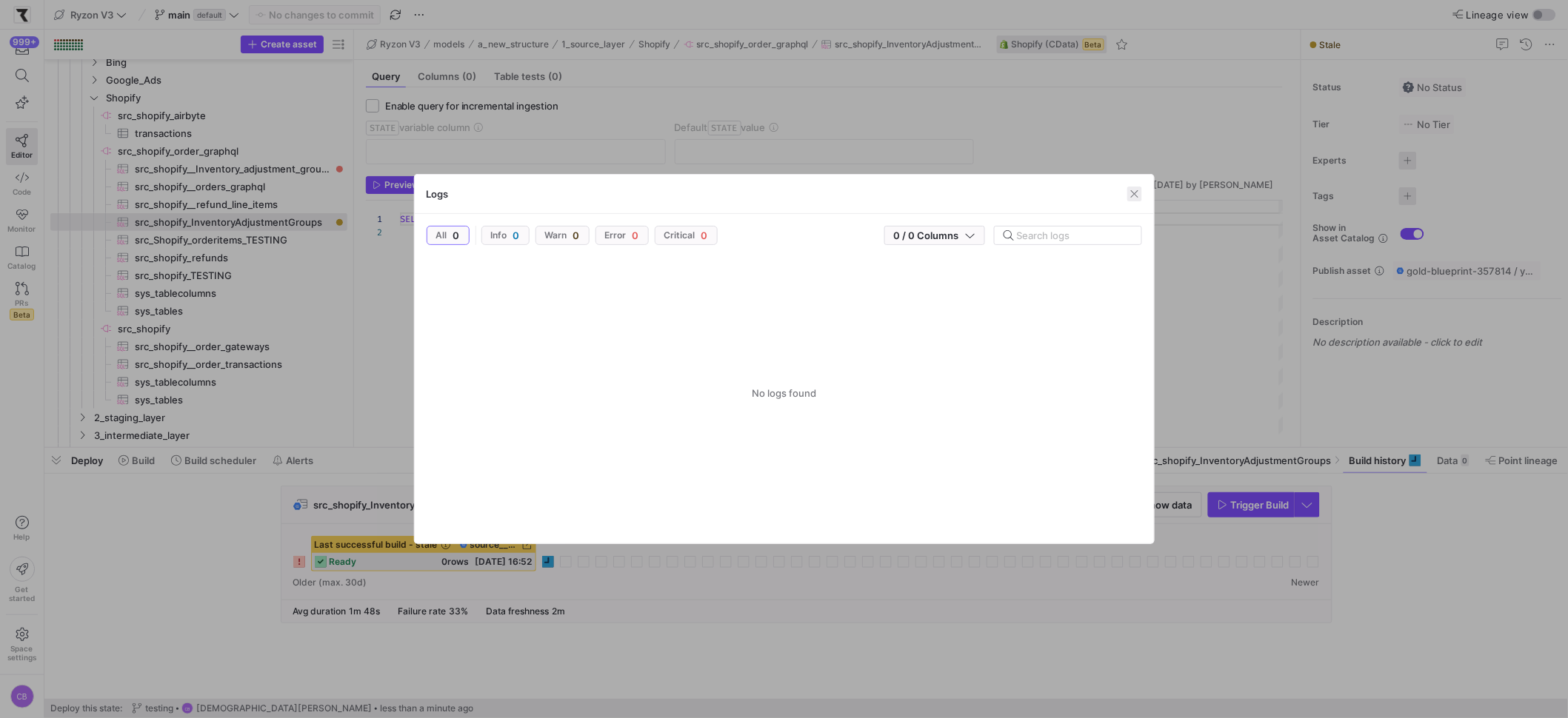
click at [1139, 194] on span "button" at bounding box center [1135, 194] width 15 height 15
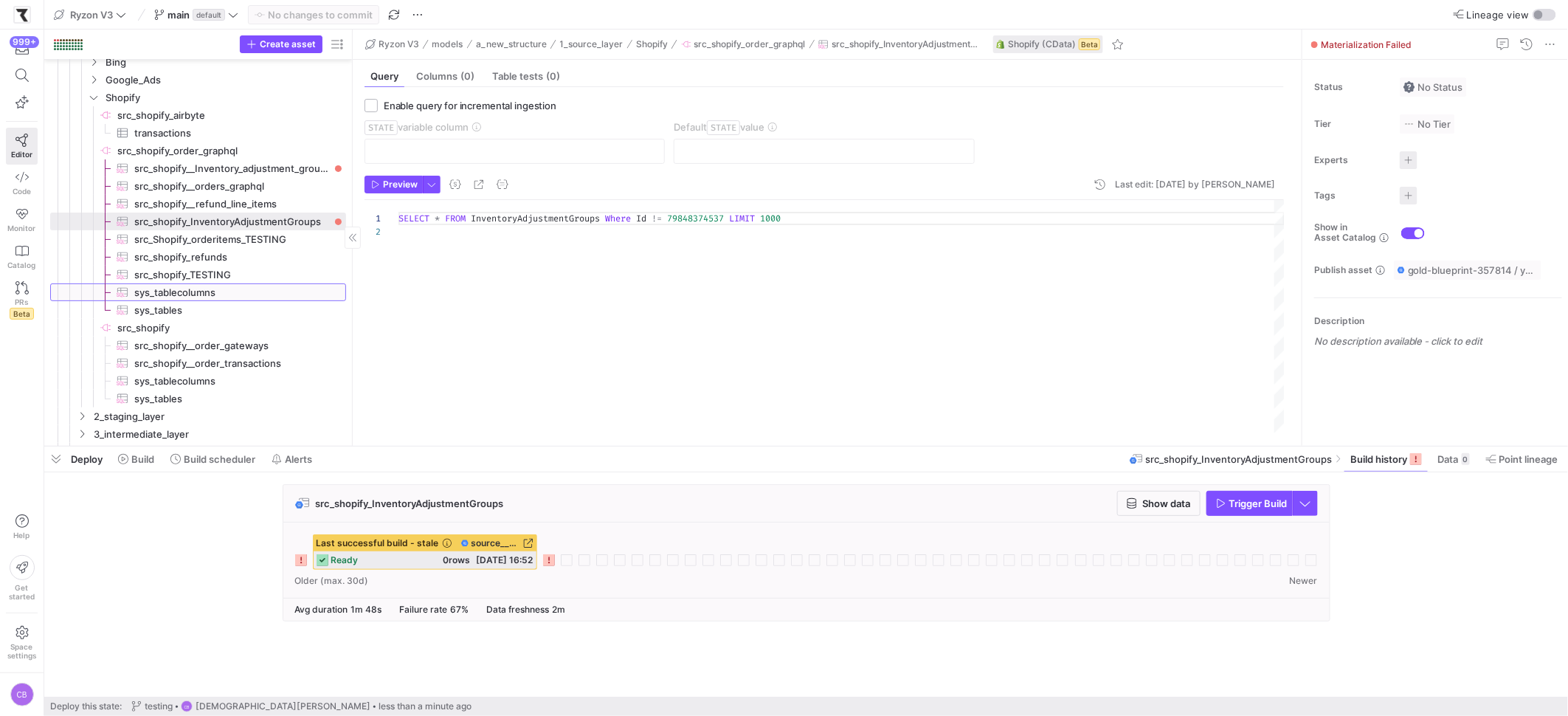
click at [203, 297] on span "sys_tablecolumns​​​​​​​​​" at bounding box center [232, 292] width 195 height 17
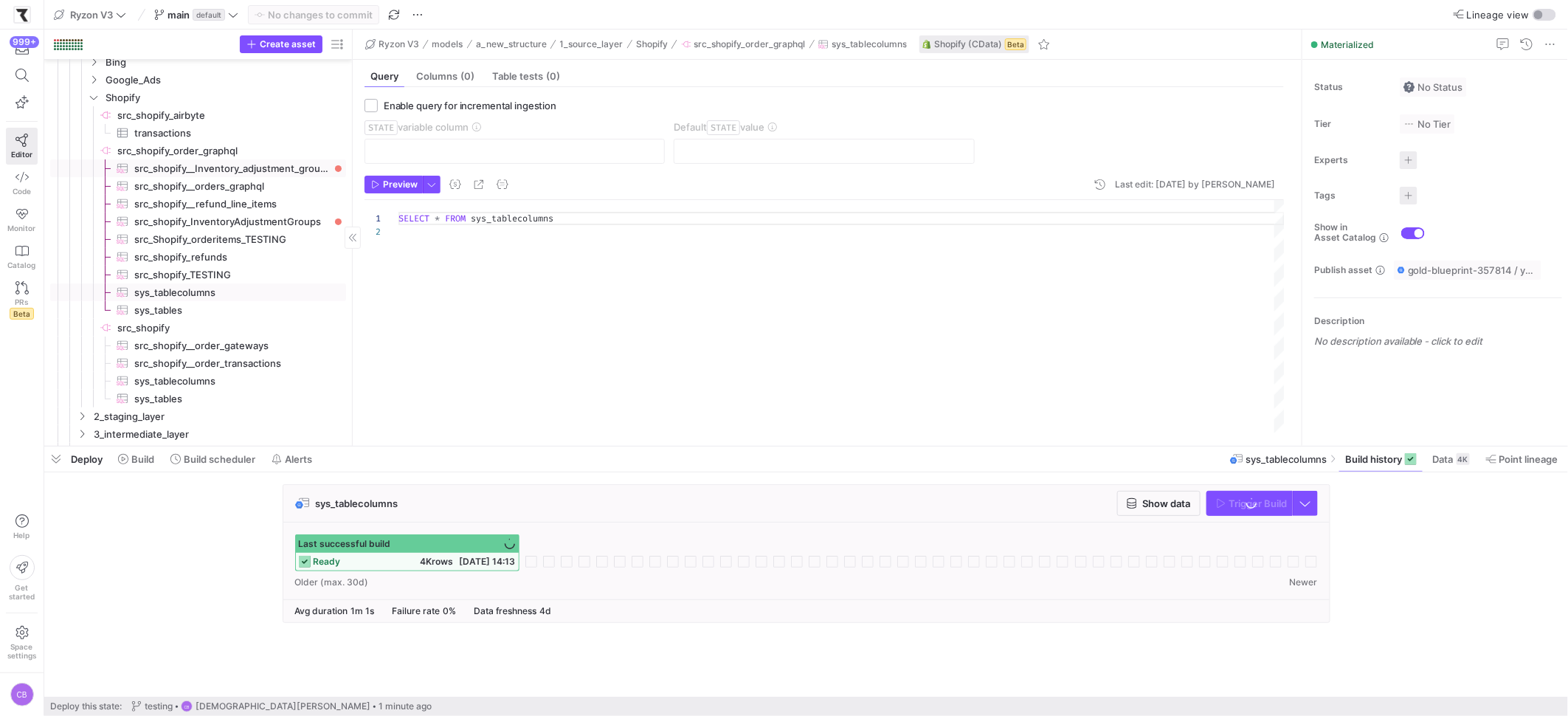
click at [255, 171] on span "src_shopify__Inventory_adjustment_group_changes​​​​​​​​​" at bounding box center [232, 168] width 195 height 17
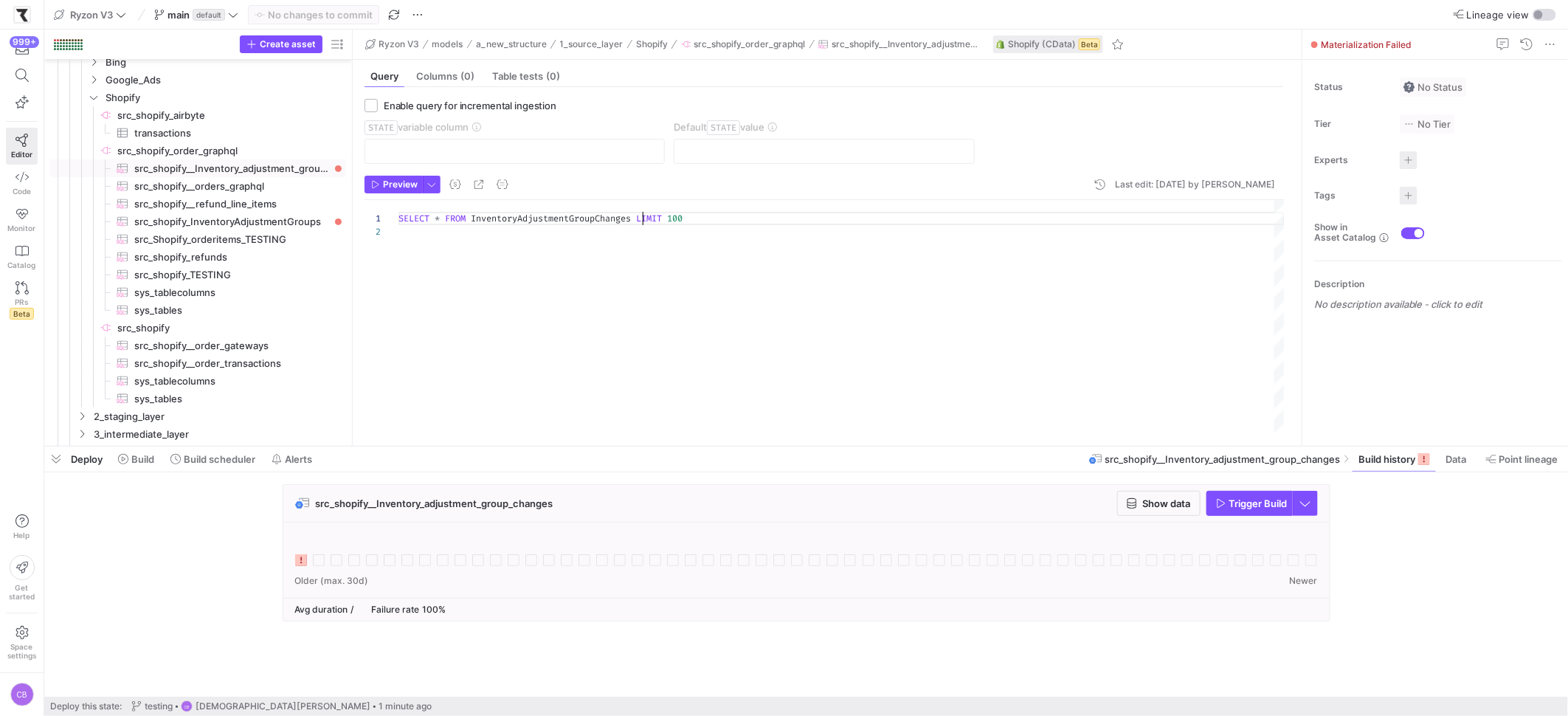
click at [641, 220] on div "SELECT * FROM InventoryAdjustmentGroupChanges LIMIT 100" at bounding box center [842, 317] width 886 height 234
type textarea "SELECT * FROM InventoryAdjustmentGroupChanges WHERE id != 767 LIMIT 100"
click at [436, 183] on span "button" at bounding box center [432, 184] width 16 height 16
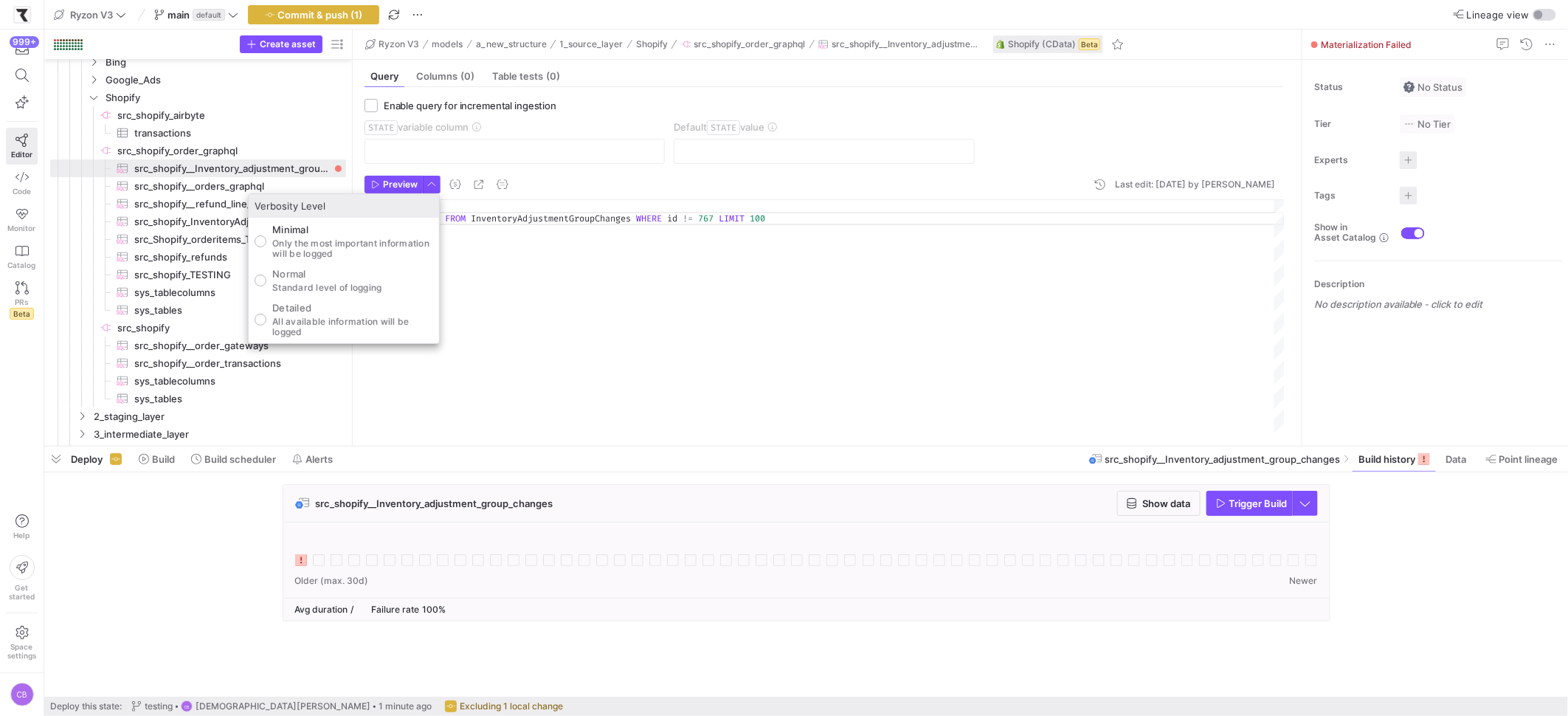
click at [513, 278] on div at bounding box center [784, 358] width 1568 height 716
click at [844, 228] on div "SELECT * FROM InventoryAdjustmentGroupChanges WHERE id != 767 LIMIT 100" at bounding box center [842, 317] width 886 height 234
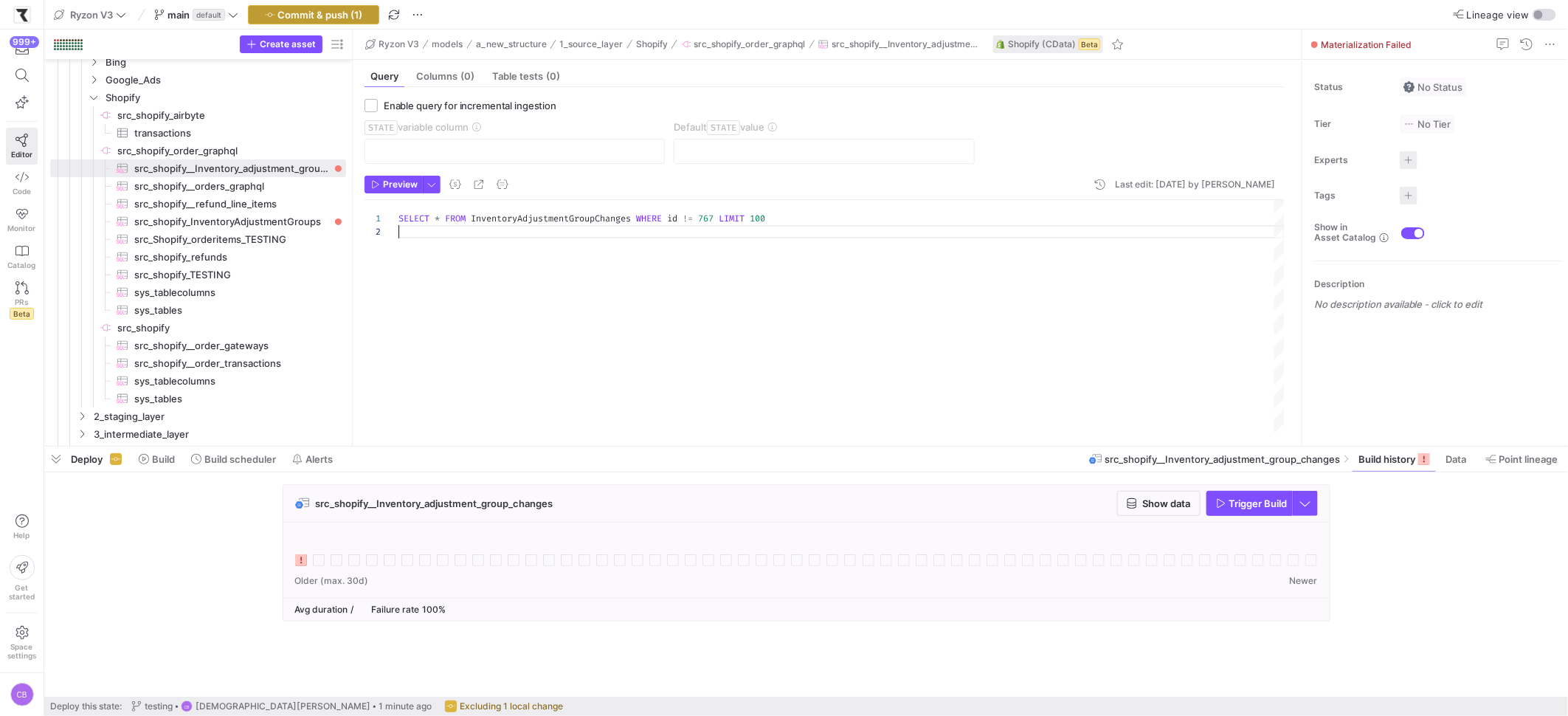
click at [339, 15] on span "Commit & push (1)" at bounding box center [321, 14] width 85 height 12
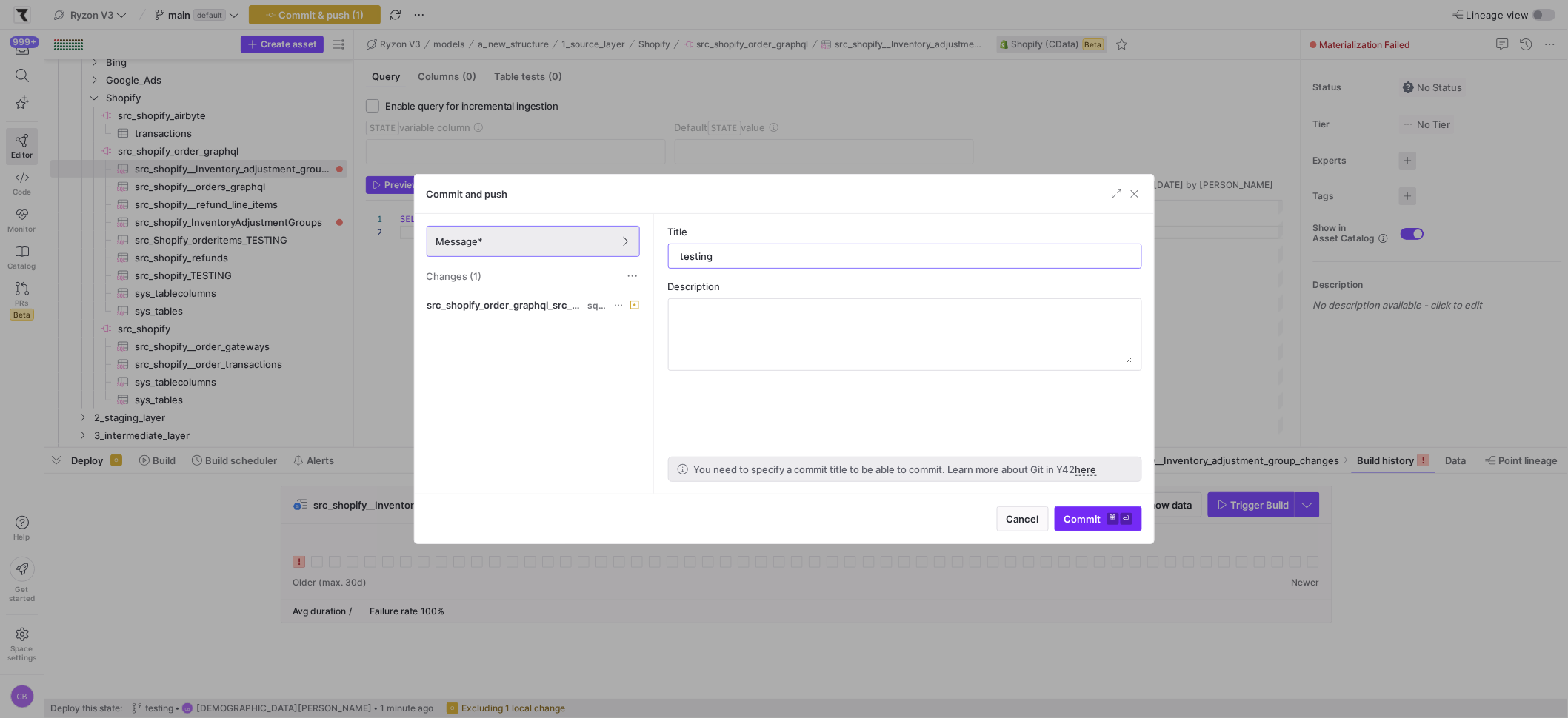
type input "testing"
click at [1093, 518] on span "Commit ⌘ ⏎" at bounding box center [1098, 519] width 68 height 12
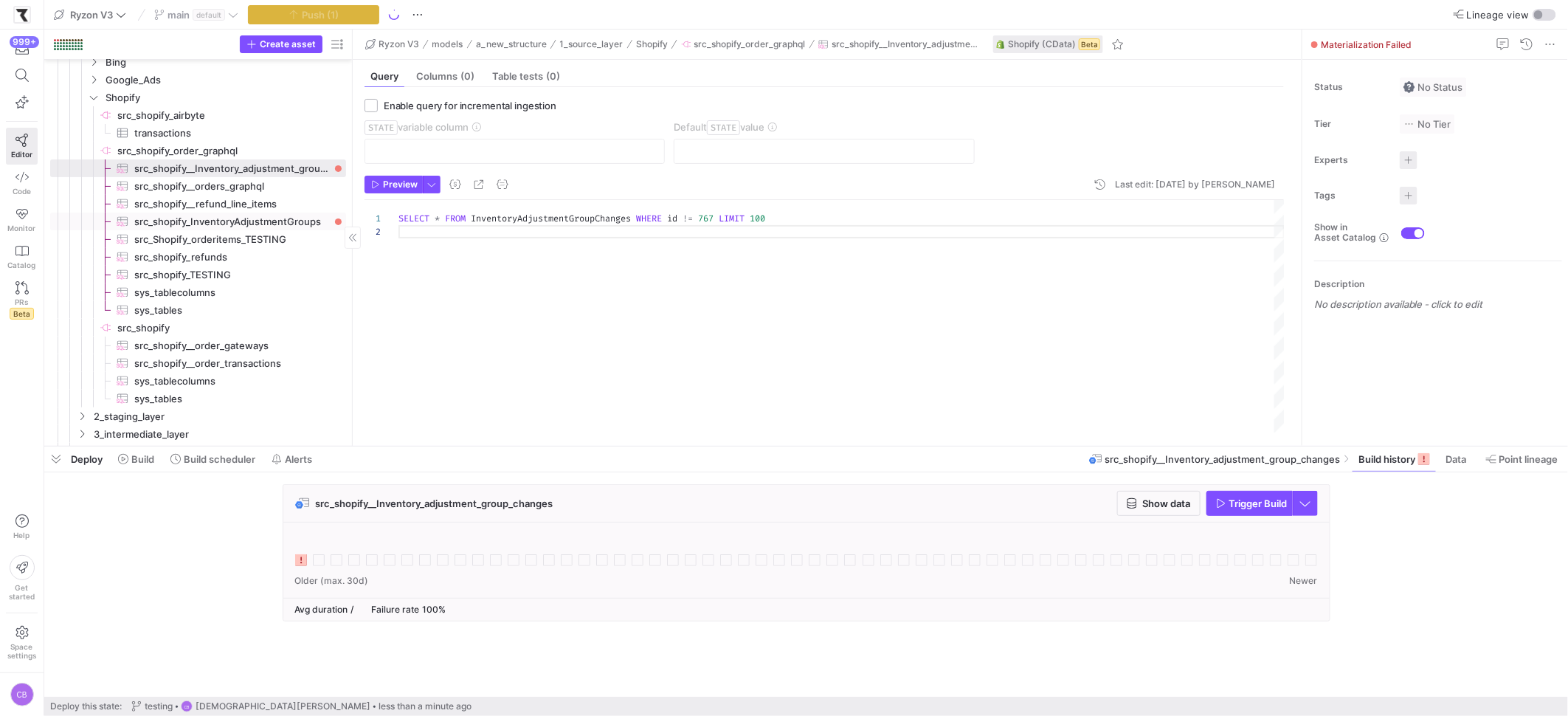
click at [294, 217] on span "src_shopify_InventoryAdjustmentGroups​​​​​​​​​" at bounding box center [232, 221] width 195 height 17
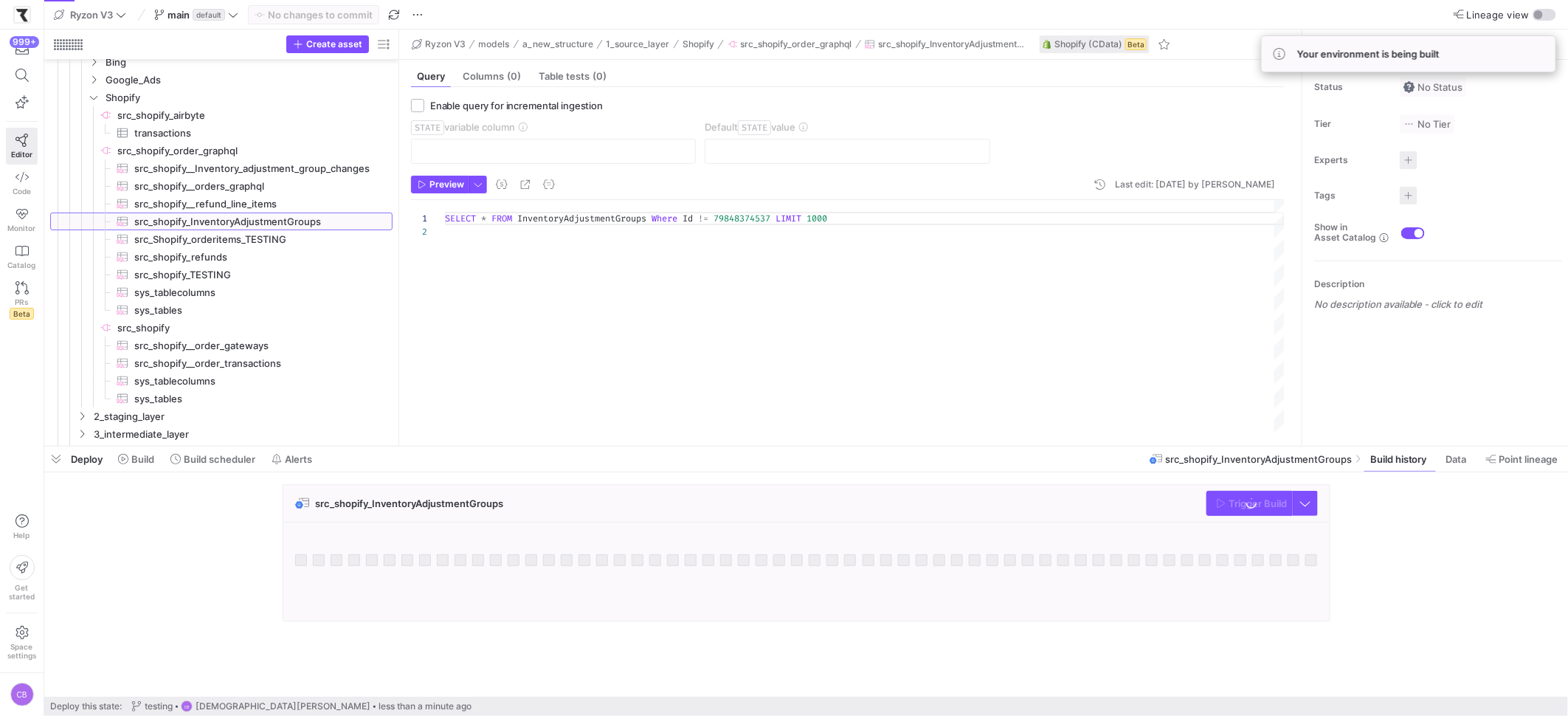
drag, startPoint x: 352, startPoint y: 200, endPoint x: 429, endPoint y: 200, distance: 77.0
click at [429, 200] on as-split "Create asset Drag here to set row groups Drag here to set column labels Group 1…" at bounding box center [806, 238] width 1524 height 417
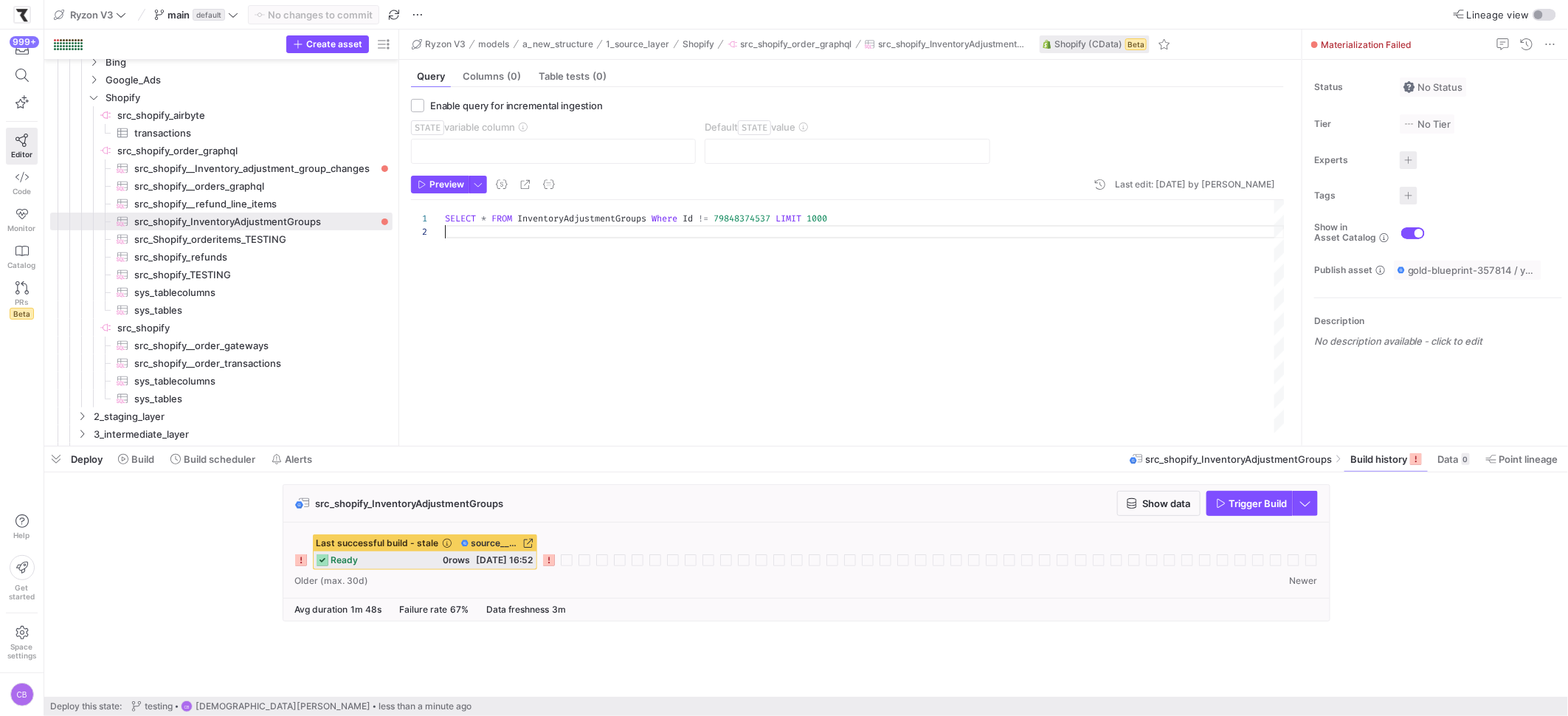
click at [742, 256] on div "SELECT * FROM InventoryAdjustmentGroups Where Id != 79848374537 LIMIT 1000" at bounding box center [864, 317] width 839 height 234
click at [707, 221] on div "SELECT * FROM InventoryAdjustmentGroups Where Id != 79848374537 LIMIT 1000" at bounding box center [864, 317] width 839 height 234
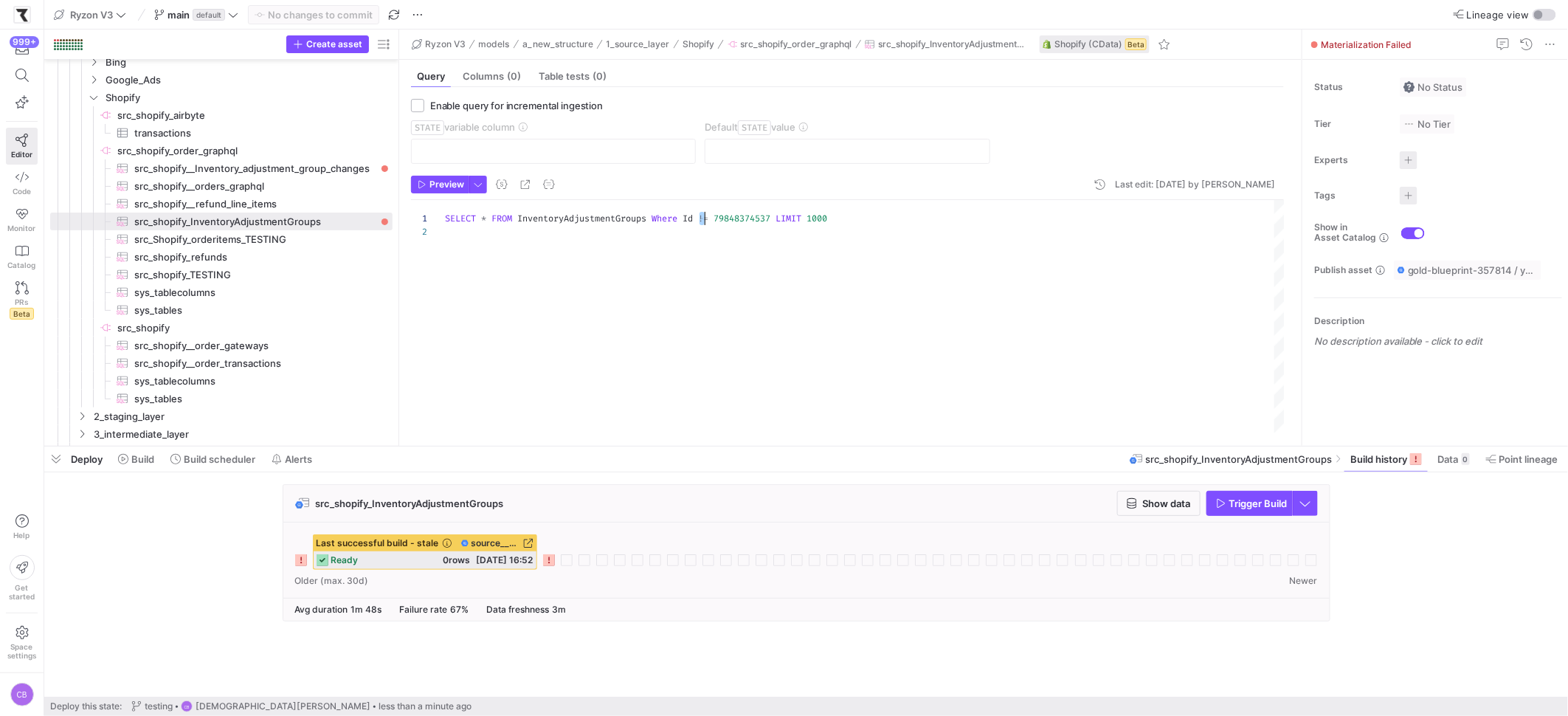
scroll to position [0, 0]
click at [707, 221] on div "SELECT * FROM InventoryAdjustmentGroups Where Id != 79848374537 LIMIT 1000" at bounding box center [864, 317] width 839 height 234
click at [914, 218] on div "SELECT * FROM InventoryAdjustmentGroups Where Id != 79848374537 LIMIT 1000" at bounding box center [864, 317] width 839 height 234
click at [788, 237] on div "SELECT * FROM InventoryAdjustmentGroups Where Id != 79848374537 LIMIT 1000" at bounding box center [864, 317] width 839 height 234
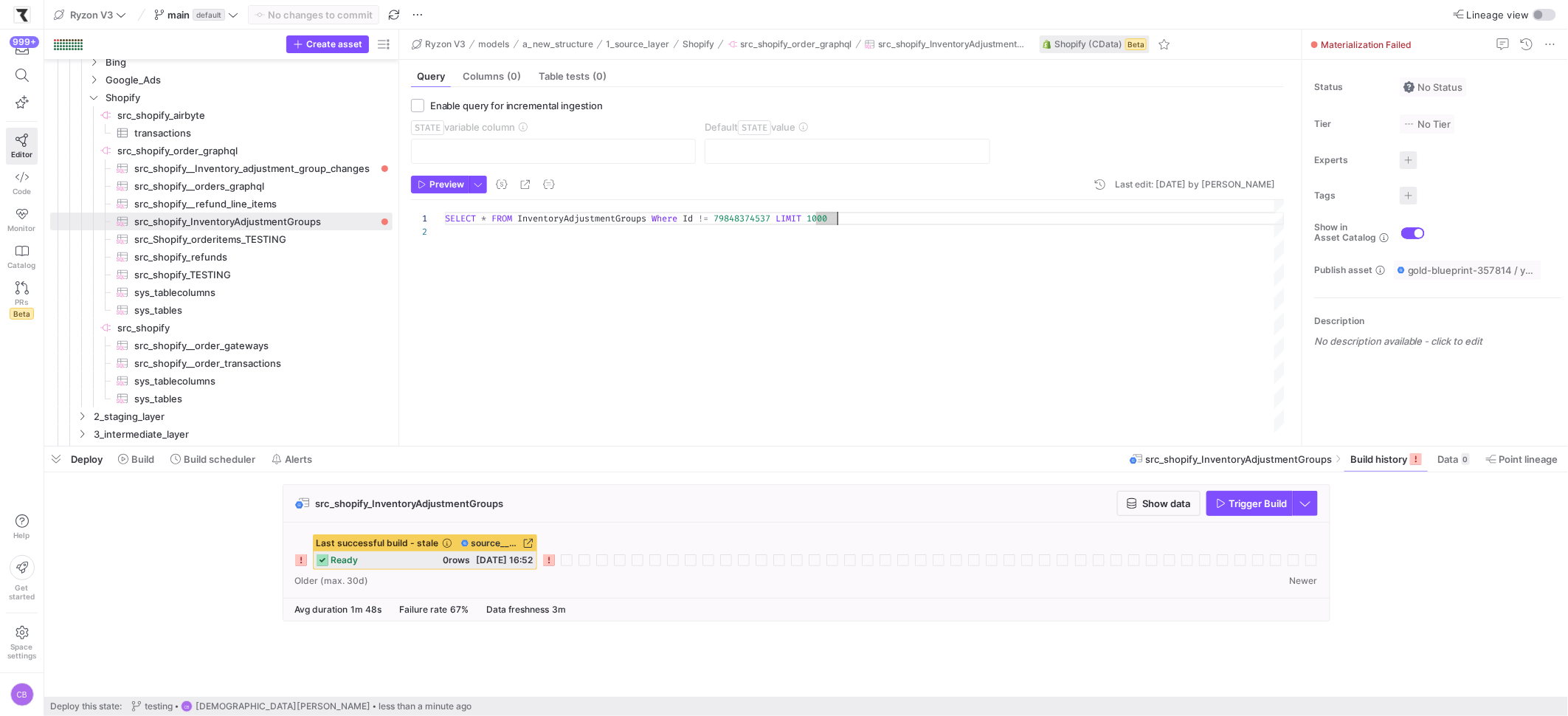
scroll to position [13, 0]
click at [788, 237] on div "SELECT * FROM InventoryAdjustmentGroups Where Id != 79848374537 LIMIT 1000" at bounding box center [864, 317] width 839 height 234
drag, startPoint x: 785, startPoint y: 218, endPoint x: 707, endPoint y: 222, distance: 78.1
click at [707, 222] on div "SELECT * FROM InventoryAdjustmentGroups Where Id != 79848374537 LIMIT 1000" at bounding box center [864, 317] width 839 height 234
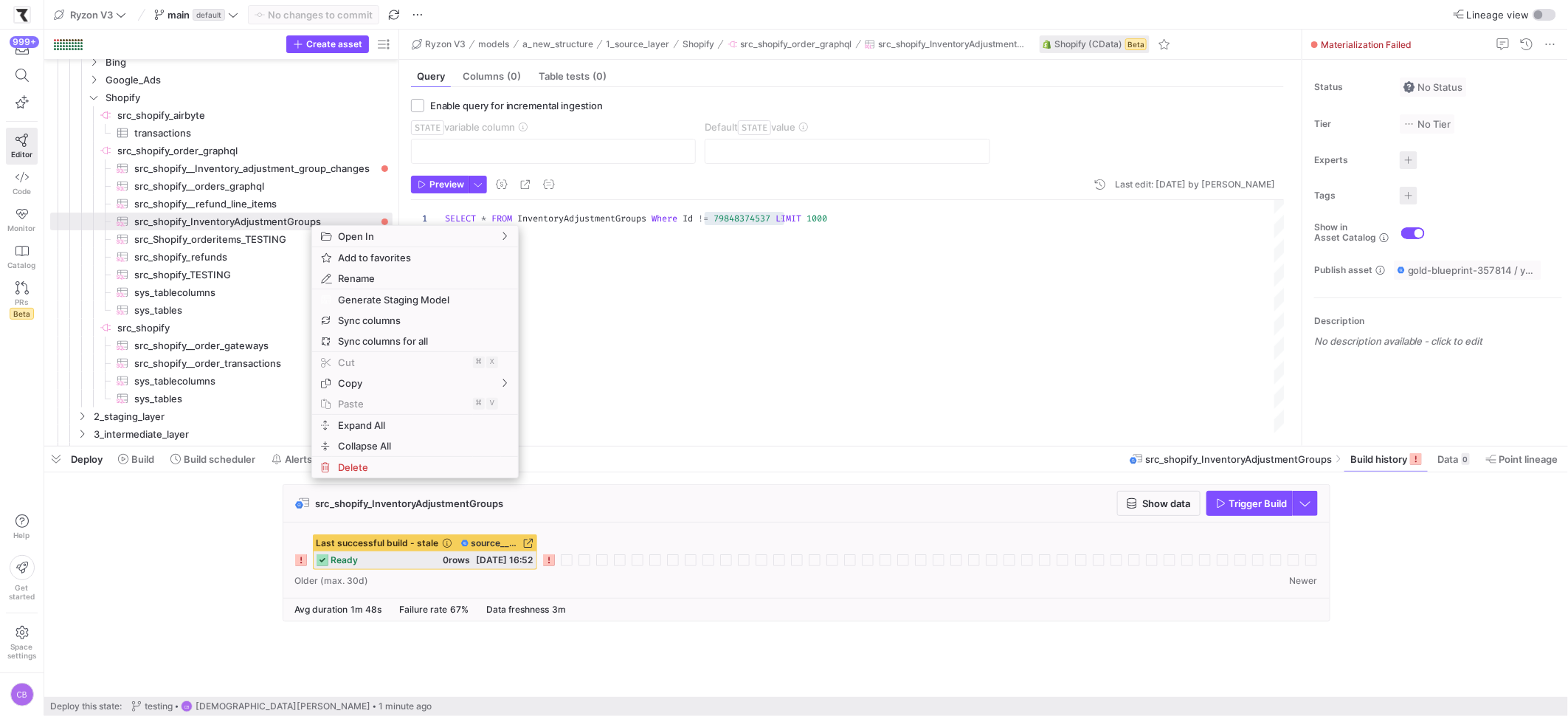
click at [807, 354] on div "SELECT * FROM InventoryAdjustmentGroups Where Id != 79848374537 LIMIT 1000" at bounding box center [864, 317] width 839 height 234
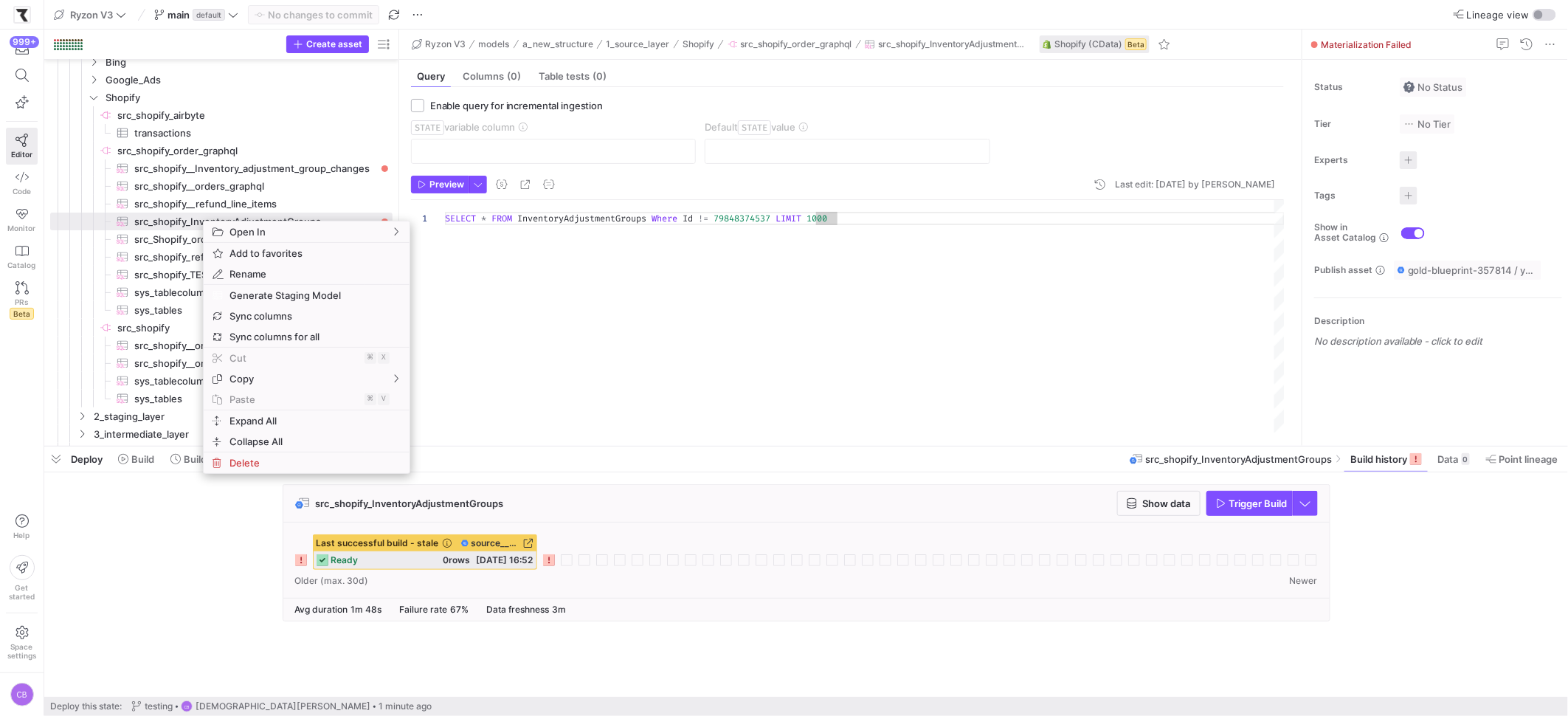
click at [590, 328] on div "SELECT * FROM InventoryAdjustmentGroups Where Id != 79848374537 LIMIT 1000" at bounding box center [864, 317] width 839 height 234
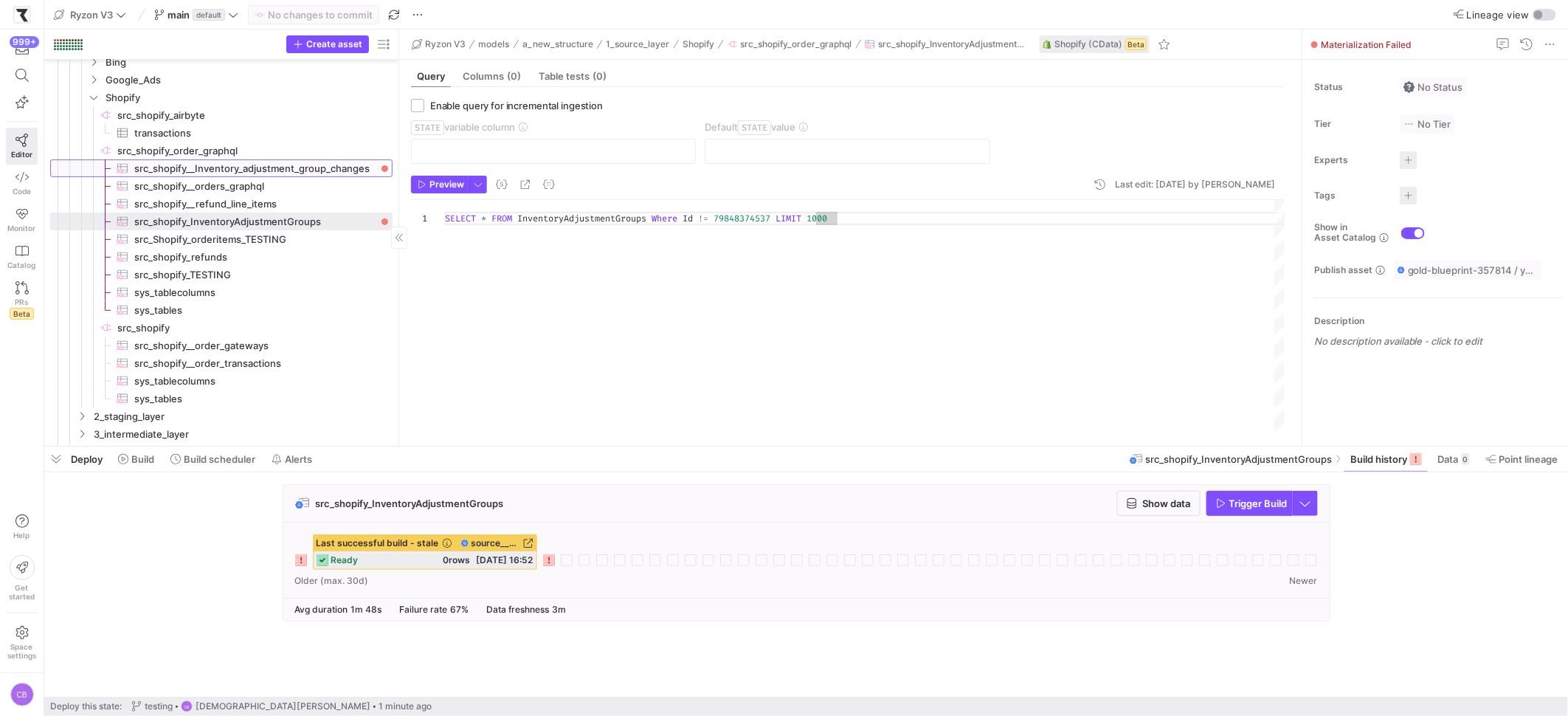
click at [318, 166] on span "src_shopify__Inventory_adjustment_group_changes​​​​​​​​​" at bounding box center [255, 168] width 241 height 17
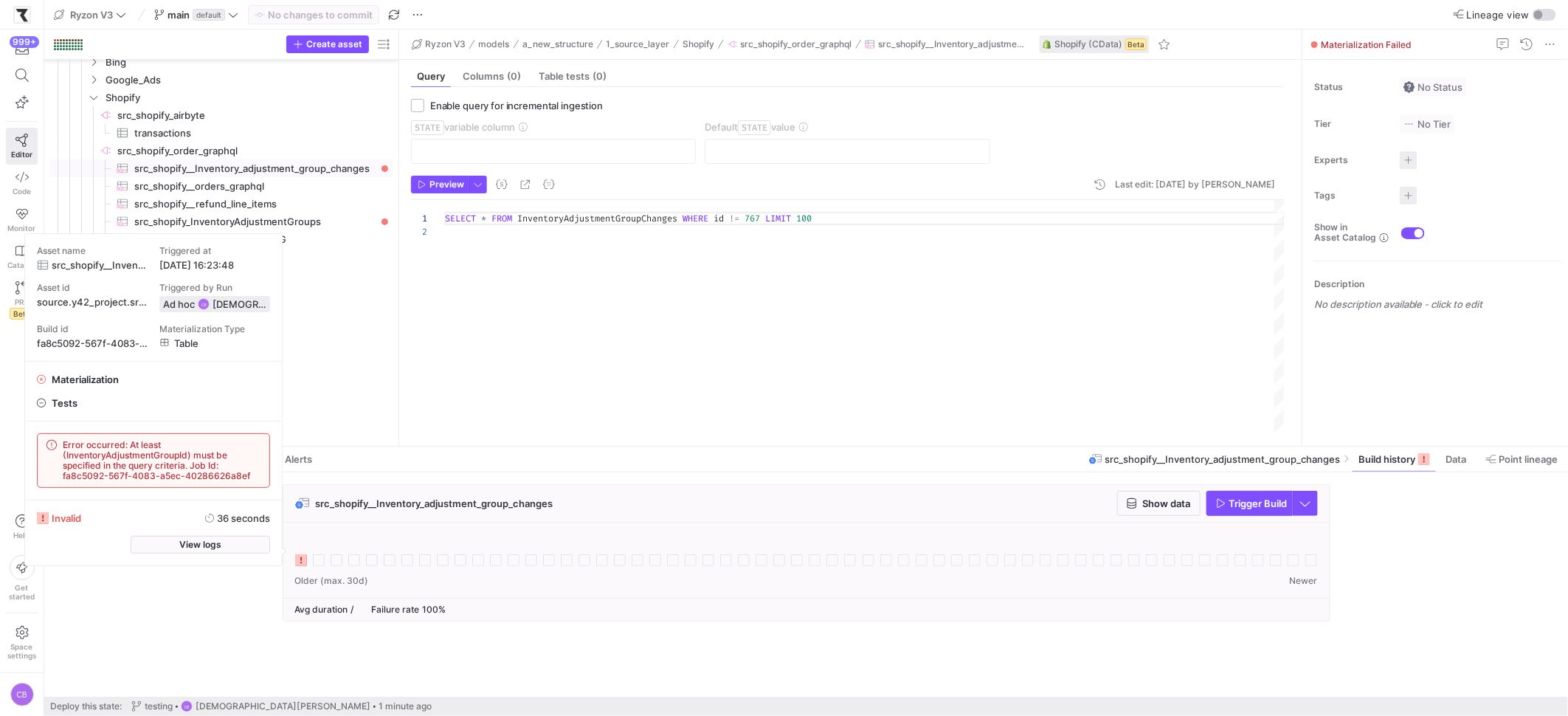
drag, startPoint x: 188, startPoint y: 455, endPoint x: 67, endPoint y: 456, distance: 121.0
click at [67, 456] on span "Error occurred: At least (InventoryAdjustmentGroupId) must be specified in the …" at bounding box center [162, 460] width 198 height 41
copy span "InventoryAdjustmentGroupId"
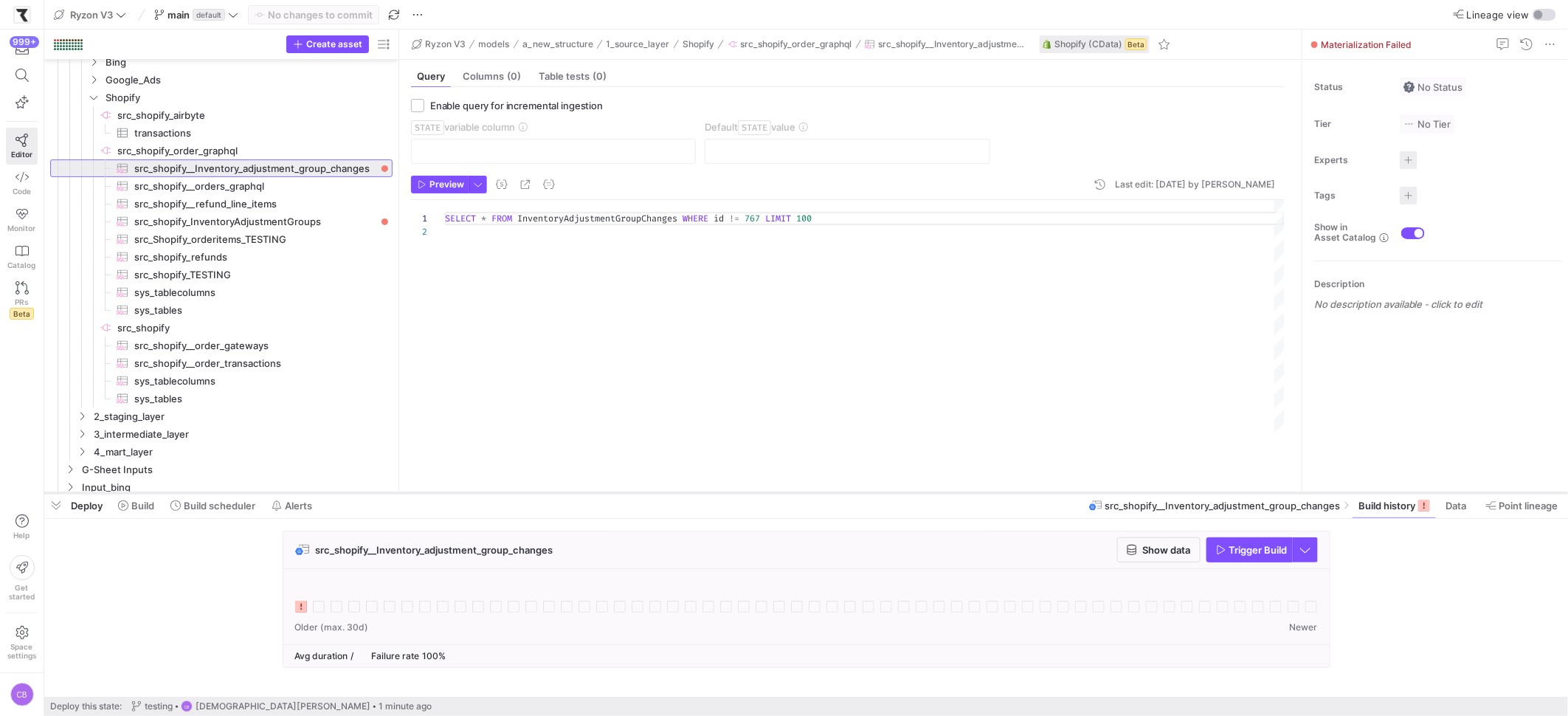
drag, startPoint x: 605, startPoint y: 446, endPoint x: 614, endPoint y: 493, distance: 47.9
click at [614, 493] on div at bounding box center [806, 492] width 1524 height 6
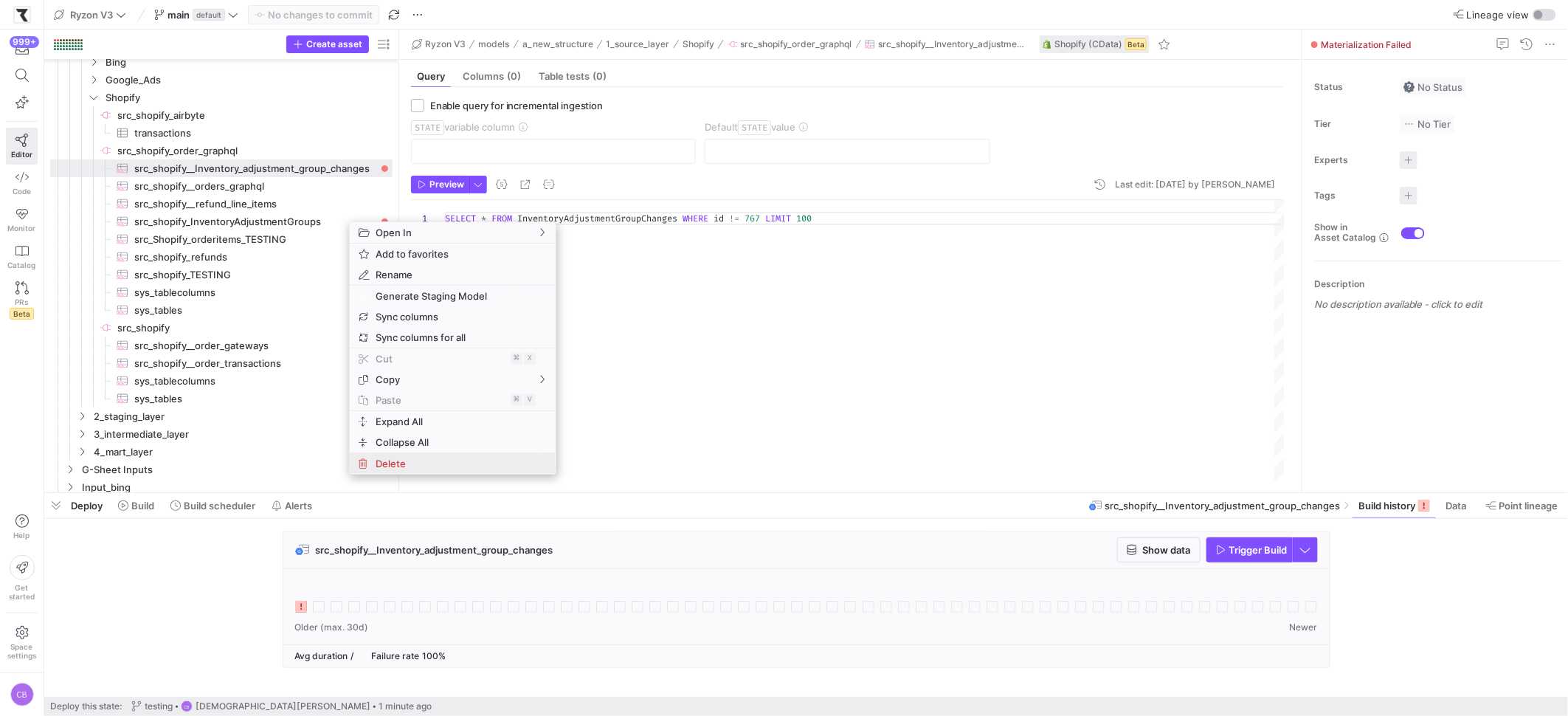
click at [453, 468] on span "Delete" at bounding box center [440, 463] width 141 height 21
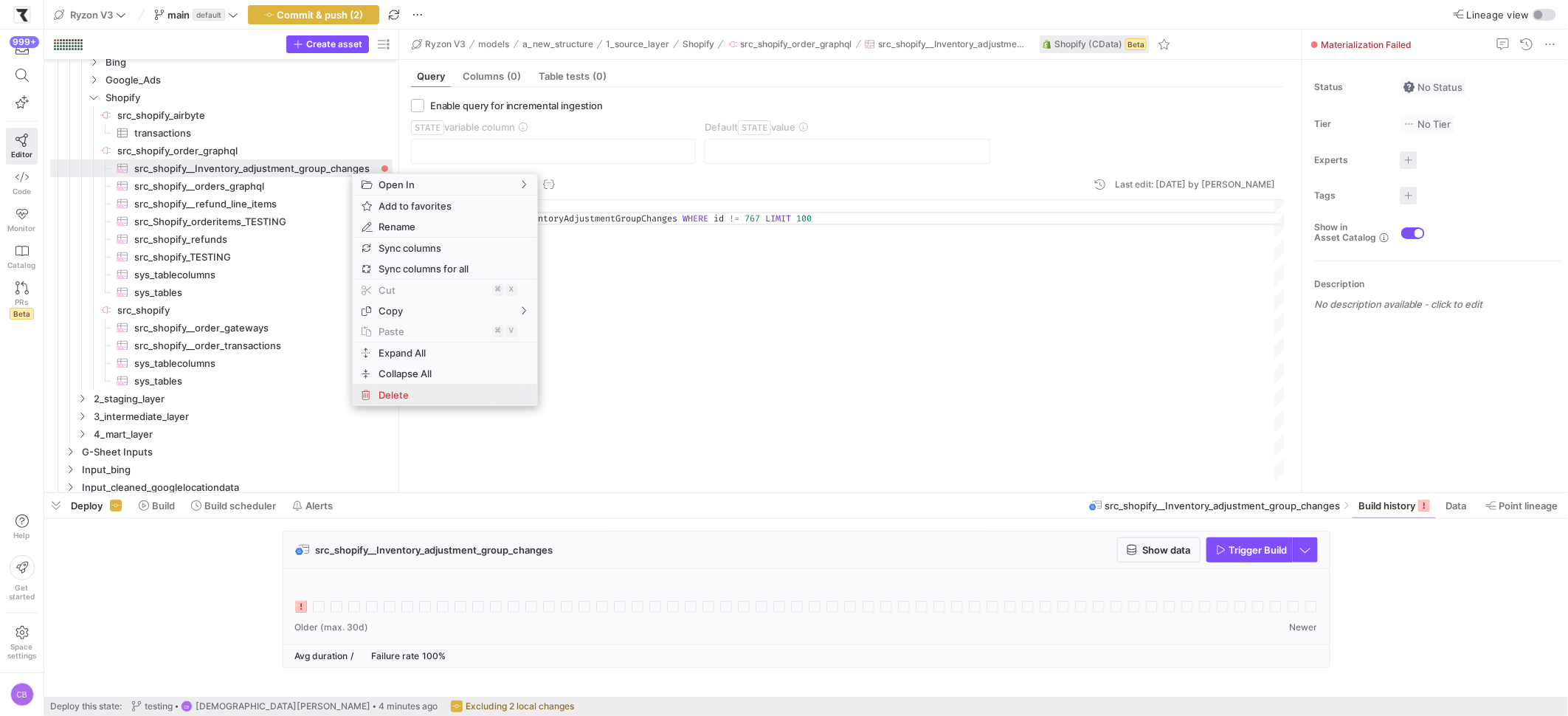
click at [408, 397] on span "Delete" at bounding box center [432, 395] width 120 height 21
type textarea "SELECT * FROM sys_tablecolumns"
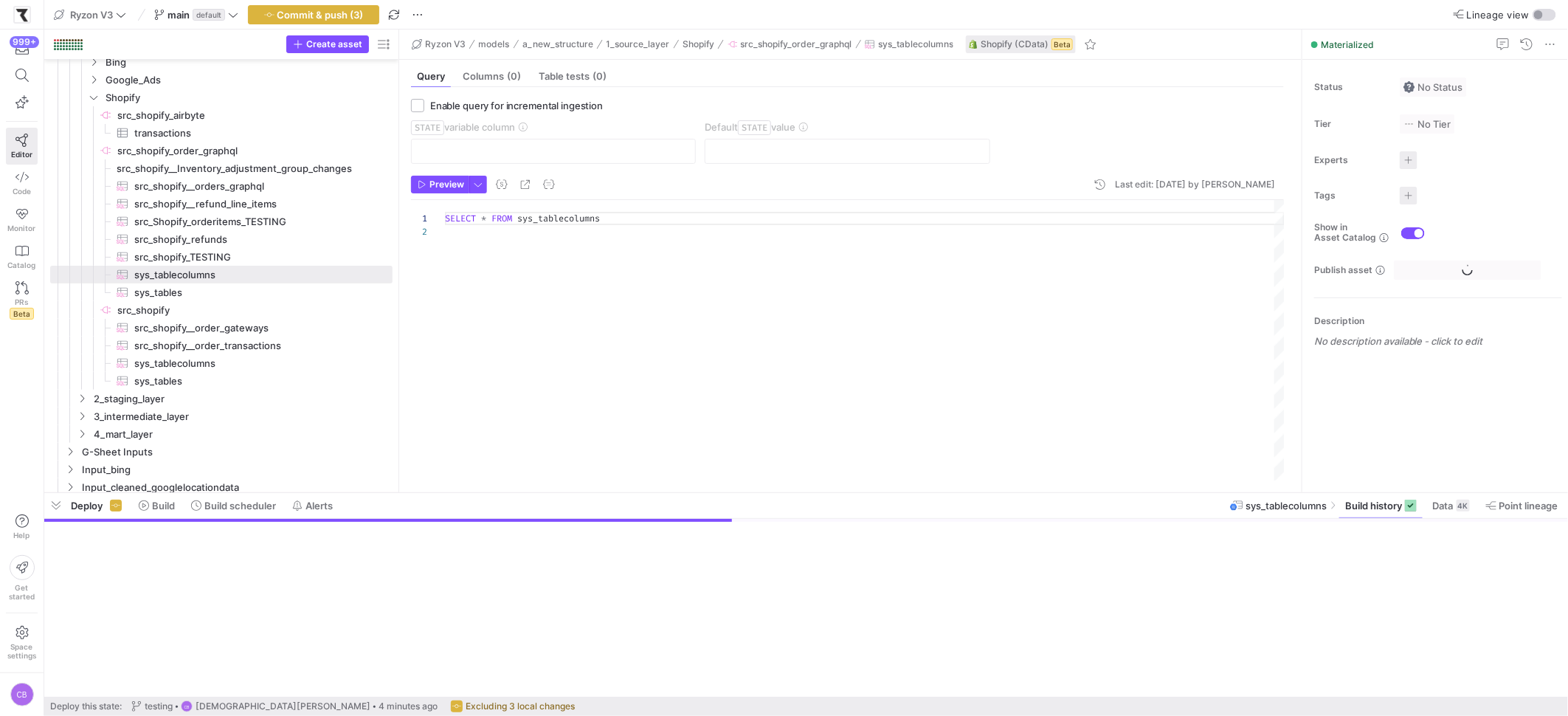
scroll to position [13, 0]
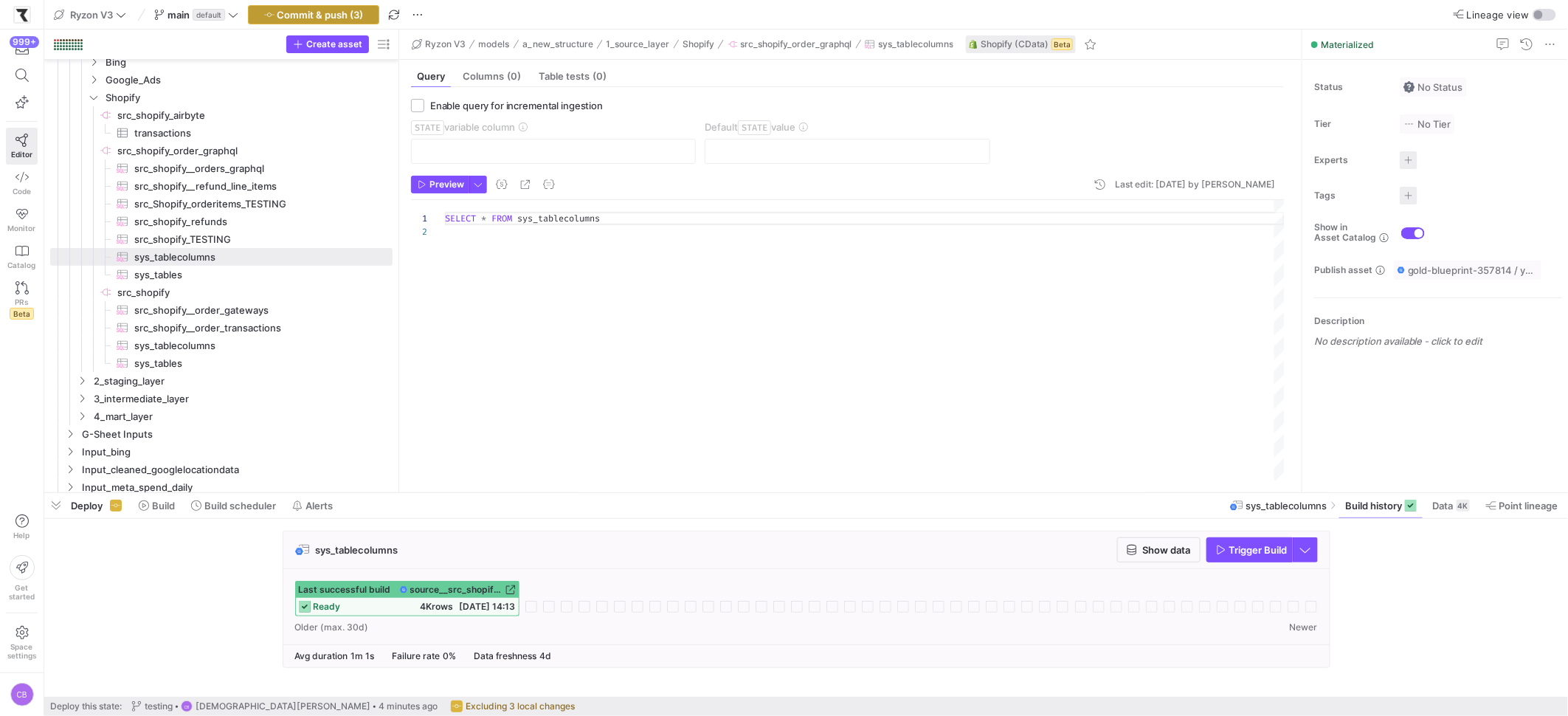
click at [347, 21] on span "button" at bounding box center [314, 14] width 130 height 18
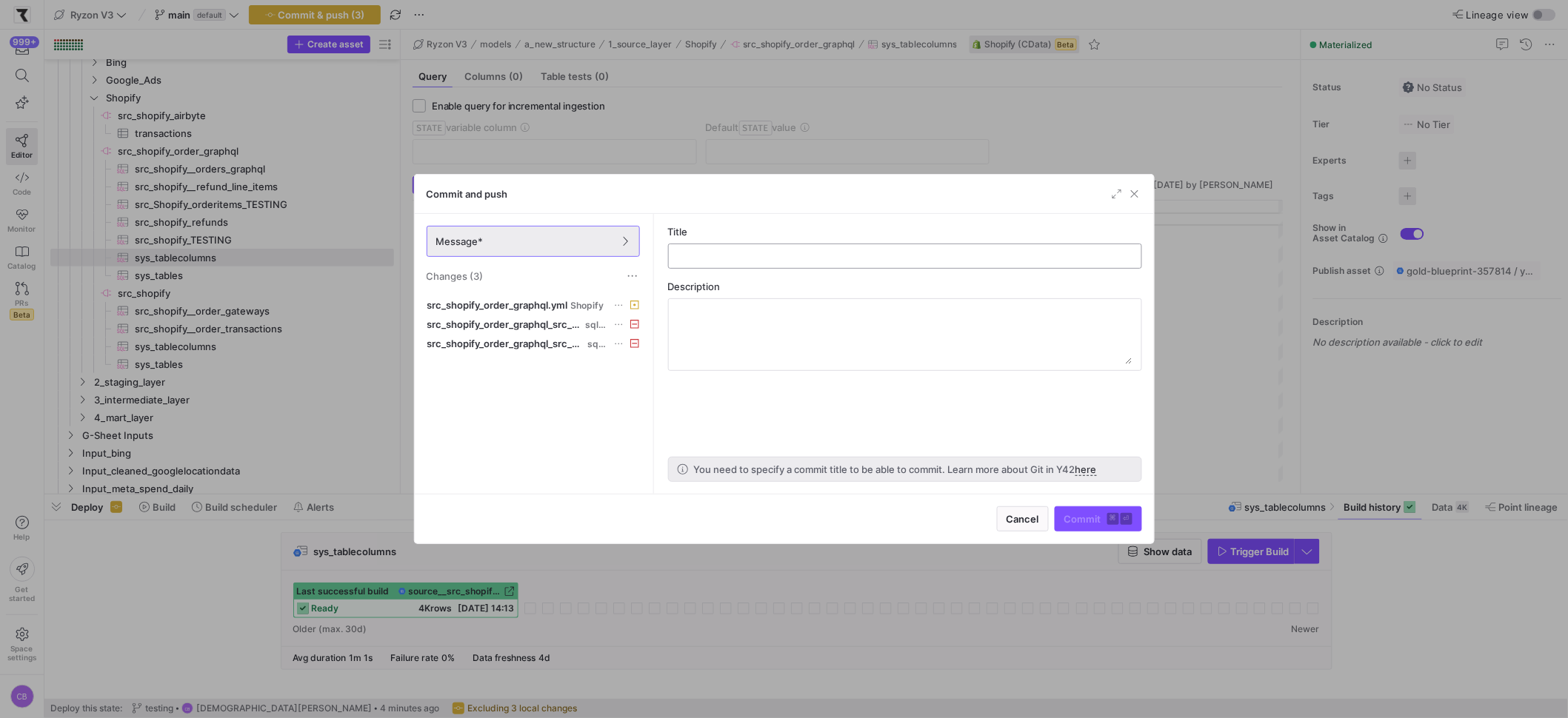
click at [732, 260] on input "text" at bounding box center [905, 256] width 449 height 12
type input "d"
type input "clean"
click at [1085, 523] on span "Commit ⌘ ⏎" at bounding box center [1098, 519] width 68 height 12
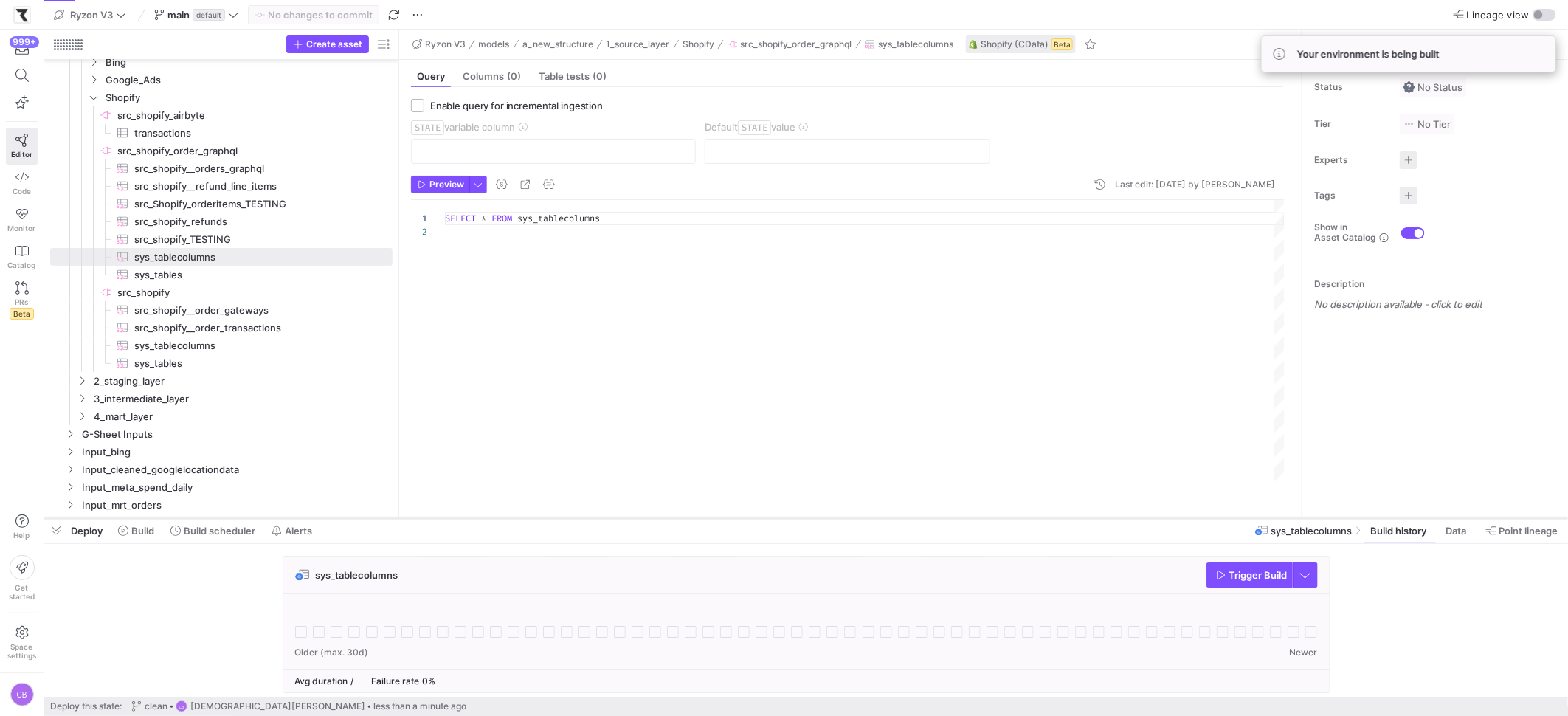
drag, startPoint x: 570, startPoint y: 492, endPoint x: 586, endPoint y: 533, distance: 44.0
click at [586, 521] on div at bounding box center [806, 518] width 1524 height 6
